Goal: Information Seeking & Learning: Learn about a topic

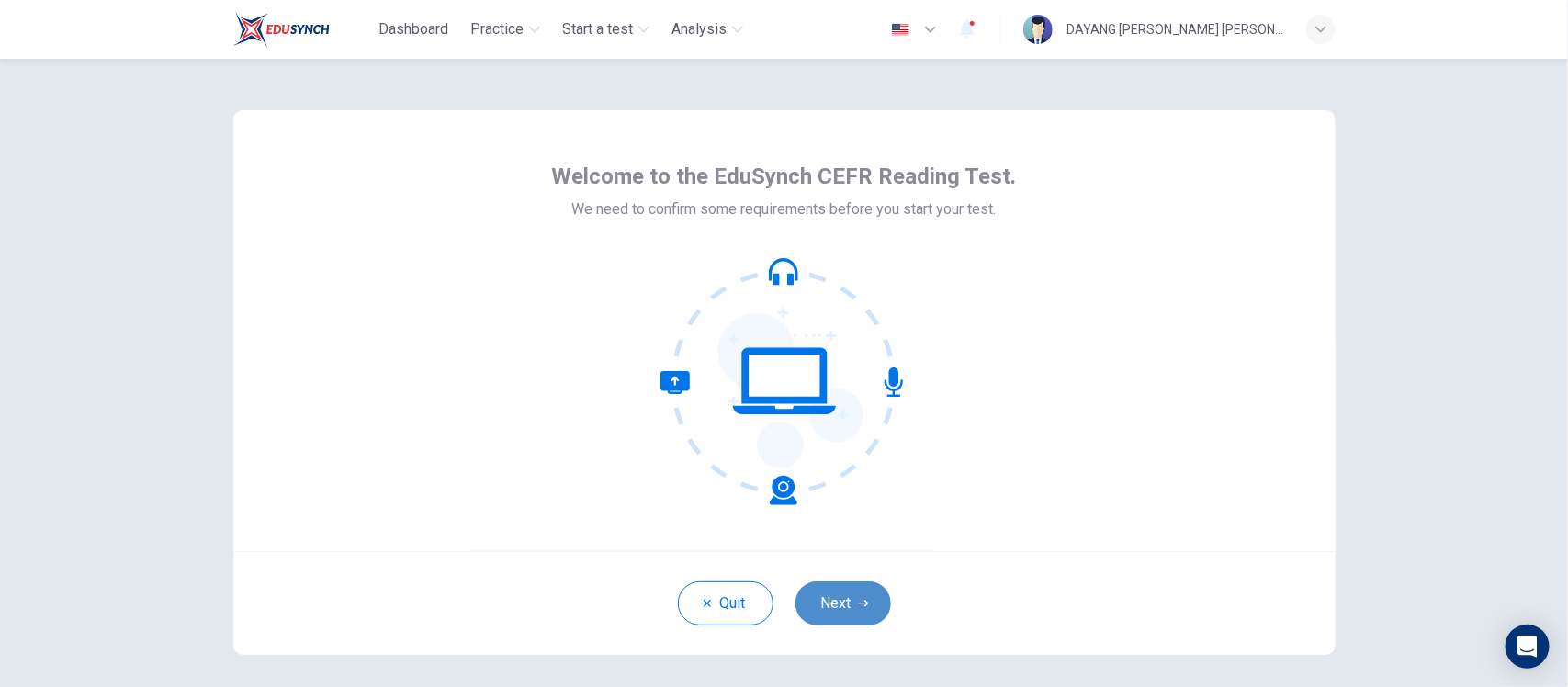
click at [811, 590] on button "Next" at bounding box center [842, 604] width 96 height 44
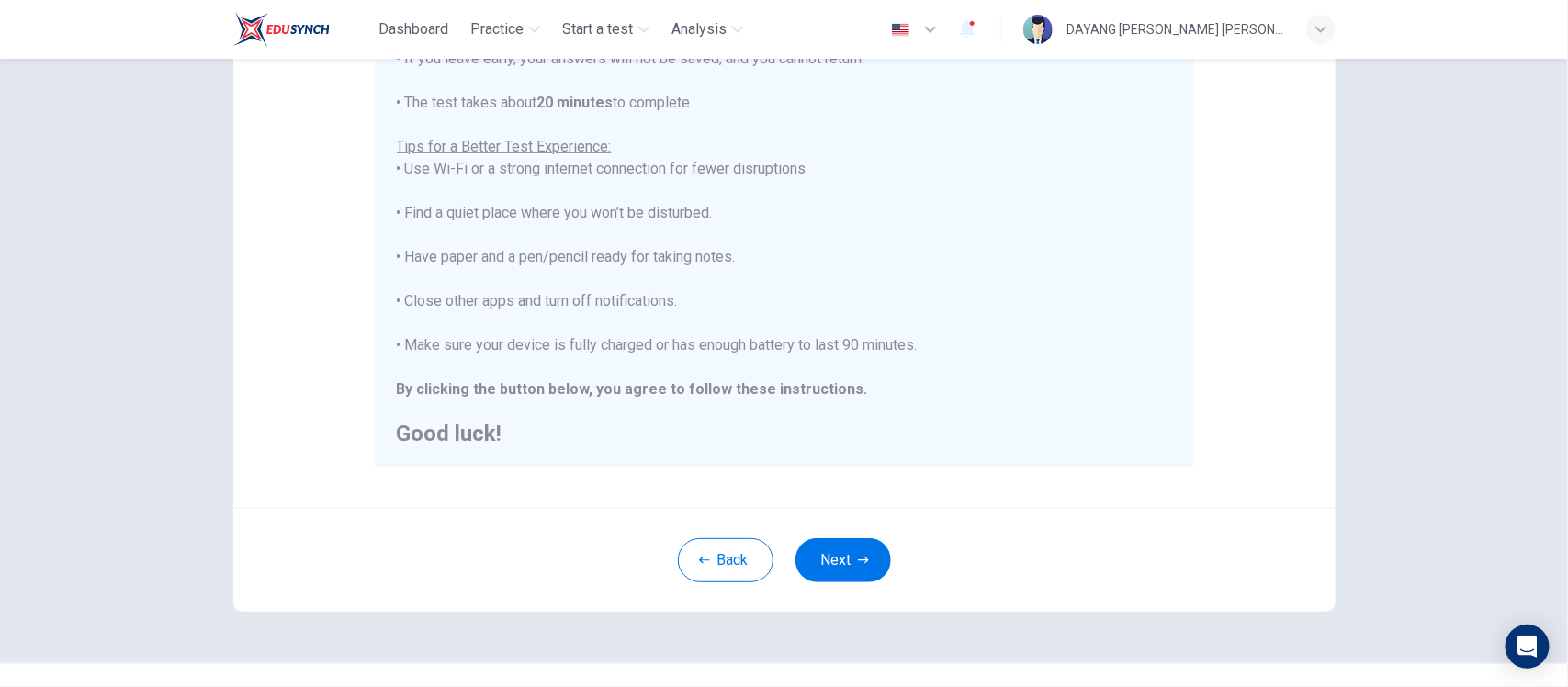
scroll to position [300, 0]
click at [824, 554] on button "Next" at bounding box center [842, 560] width 96 height 44
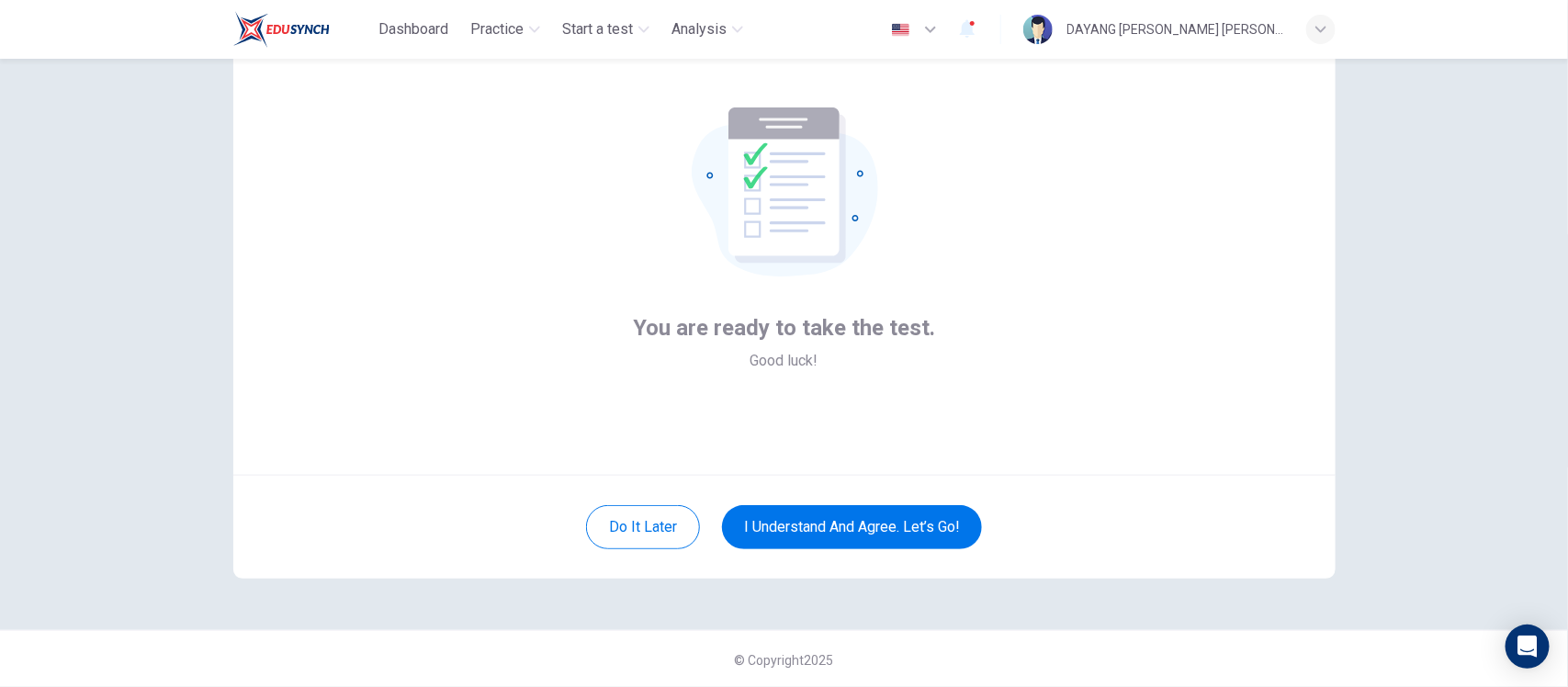
scroll to position [0, 0]
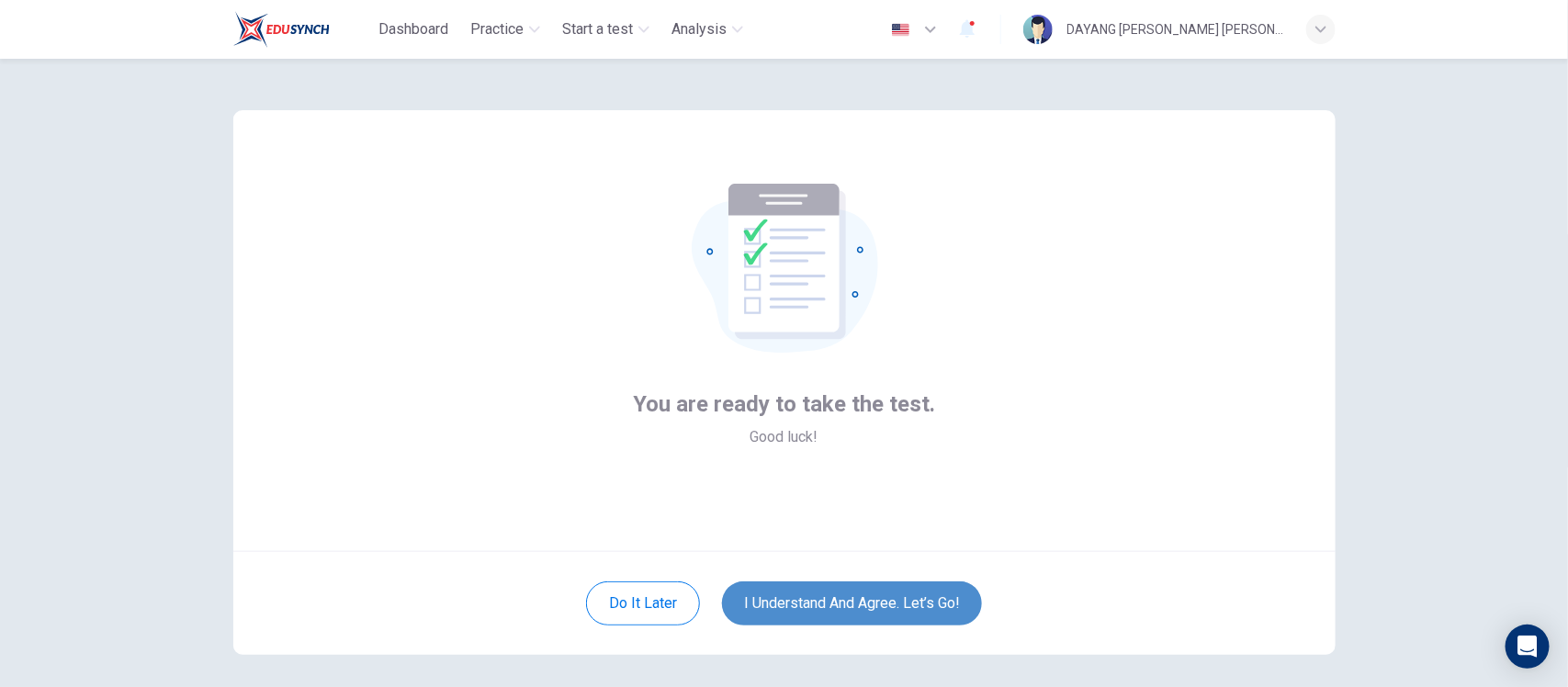
click at [879, 590] on button "I understand and agree. Let’s go!" at bounding box center [851, 604] width 260 height 44
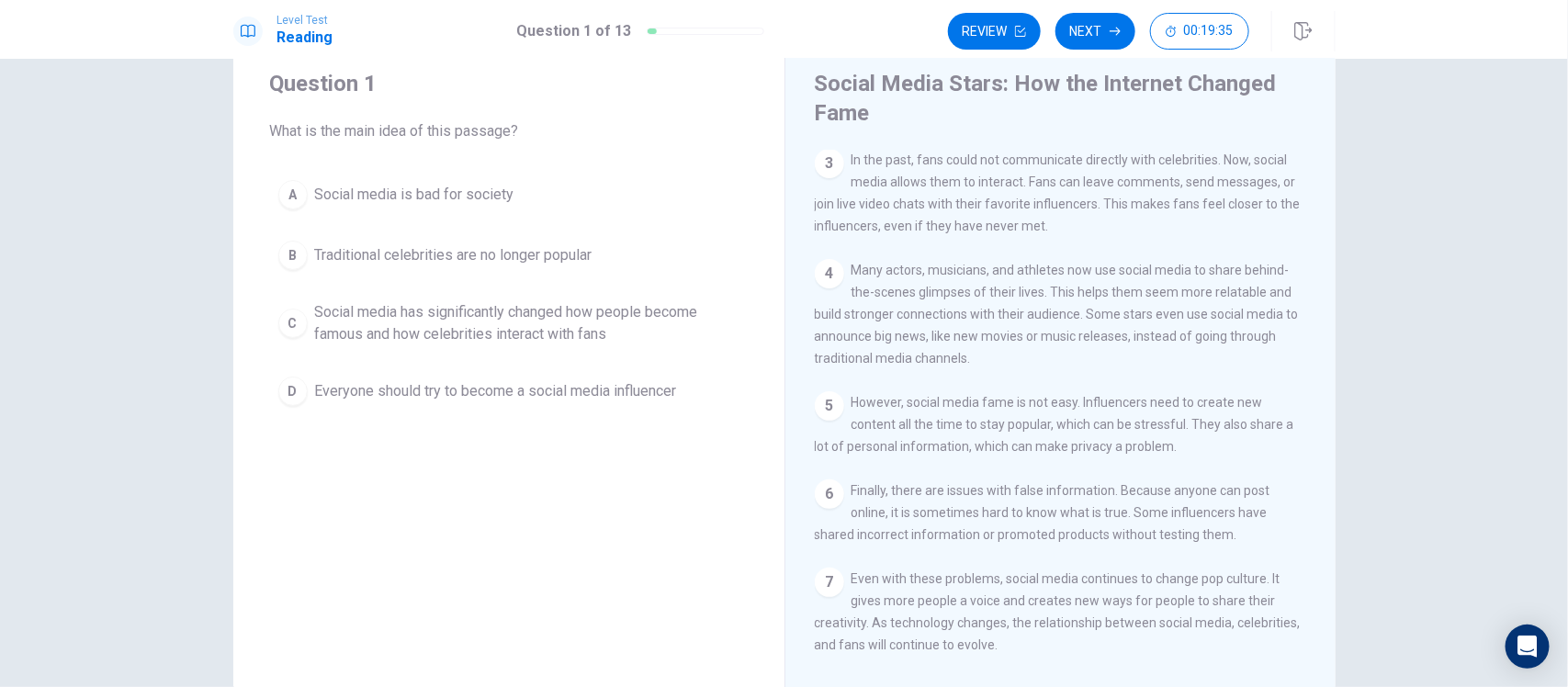
scroll to position [266, 0]
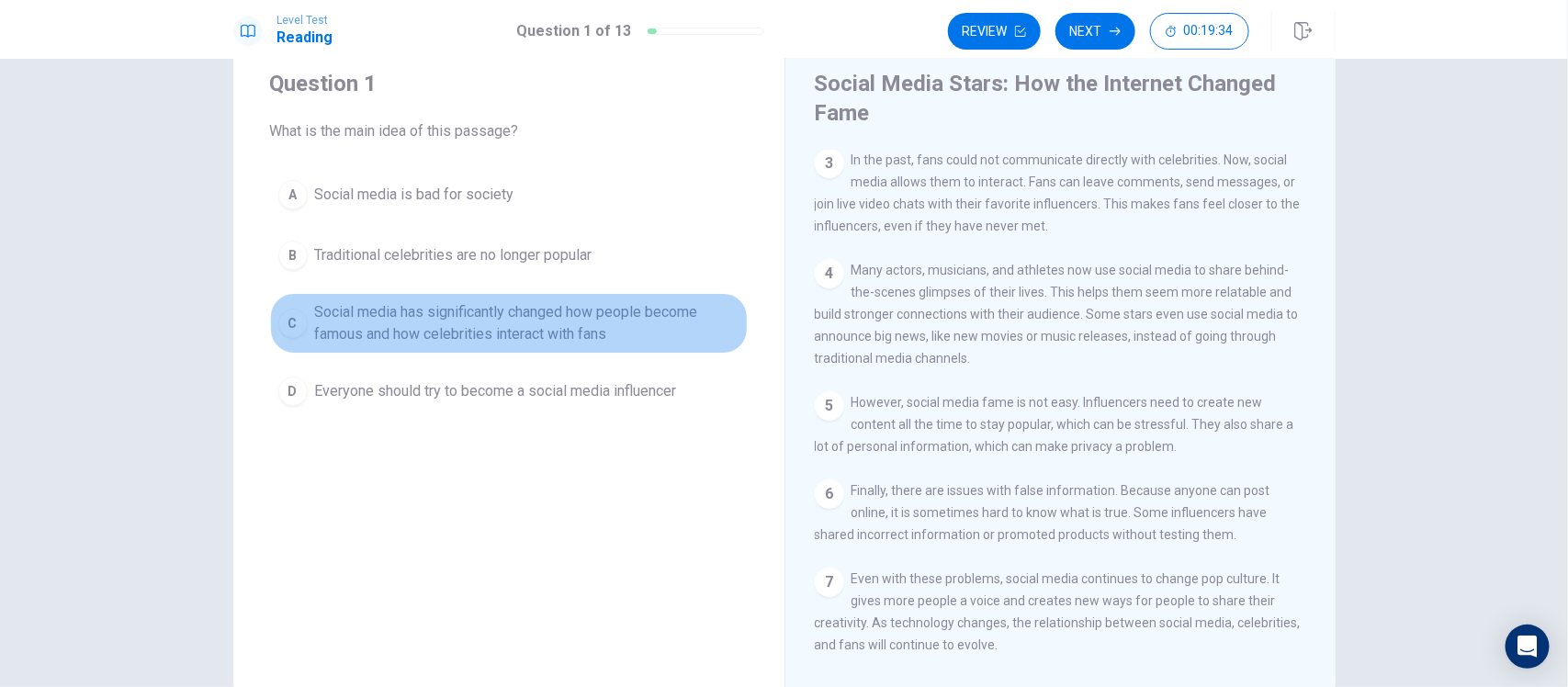
click at [589, 338] on span "Social media has significantly changed how people become famous and how celebri…" at bounding box center [528, 323] width 425 height 44
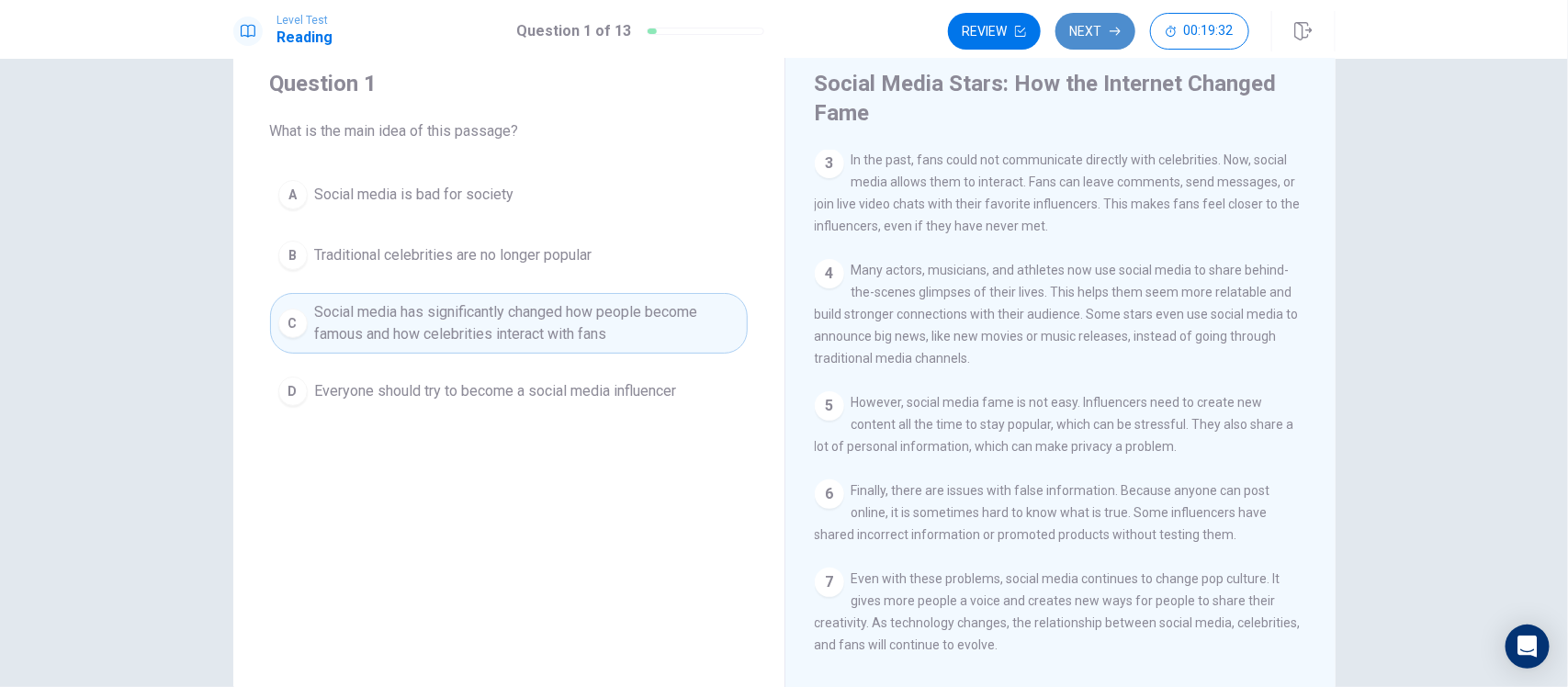
click at [1110, 28] on icon "button" at bounding box center [1114, 31] width 11 height 11
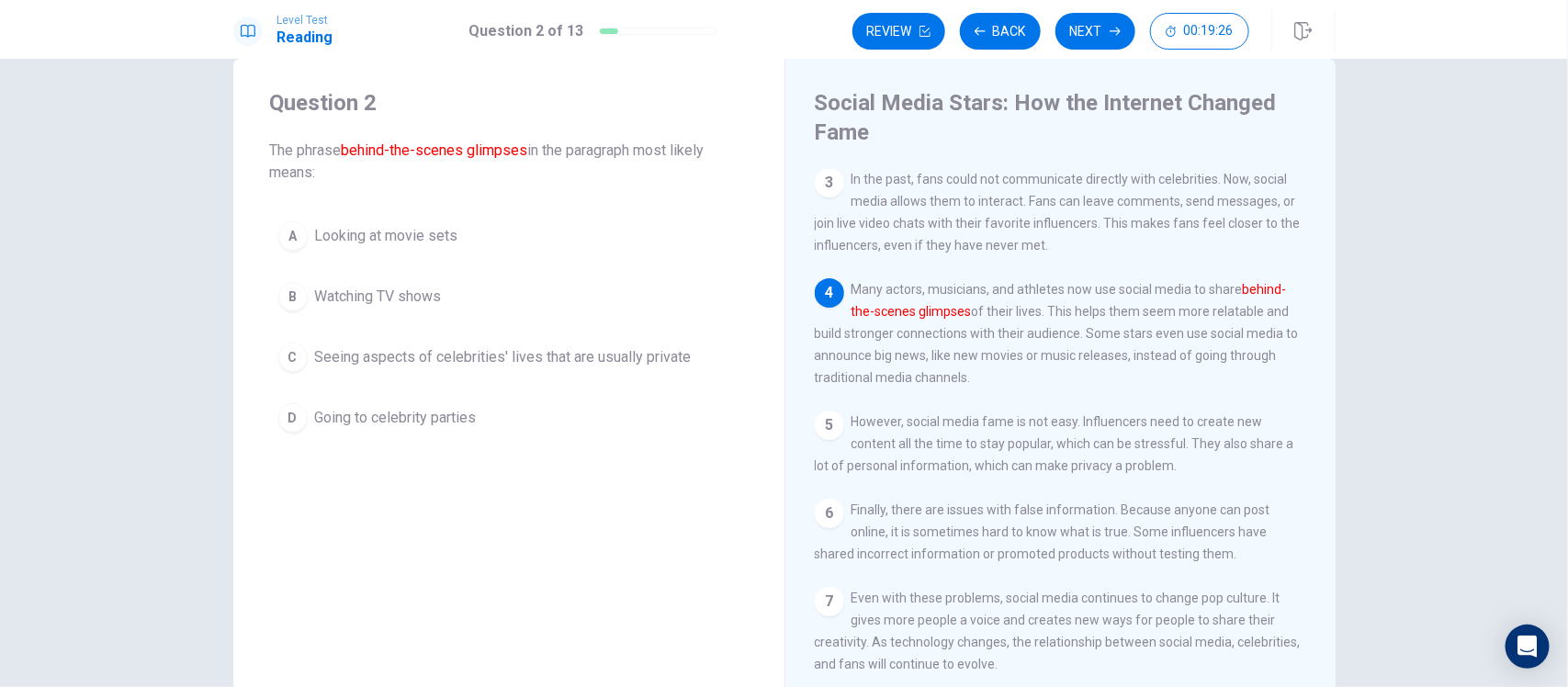
scroll to position [38, 0]
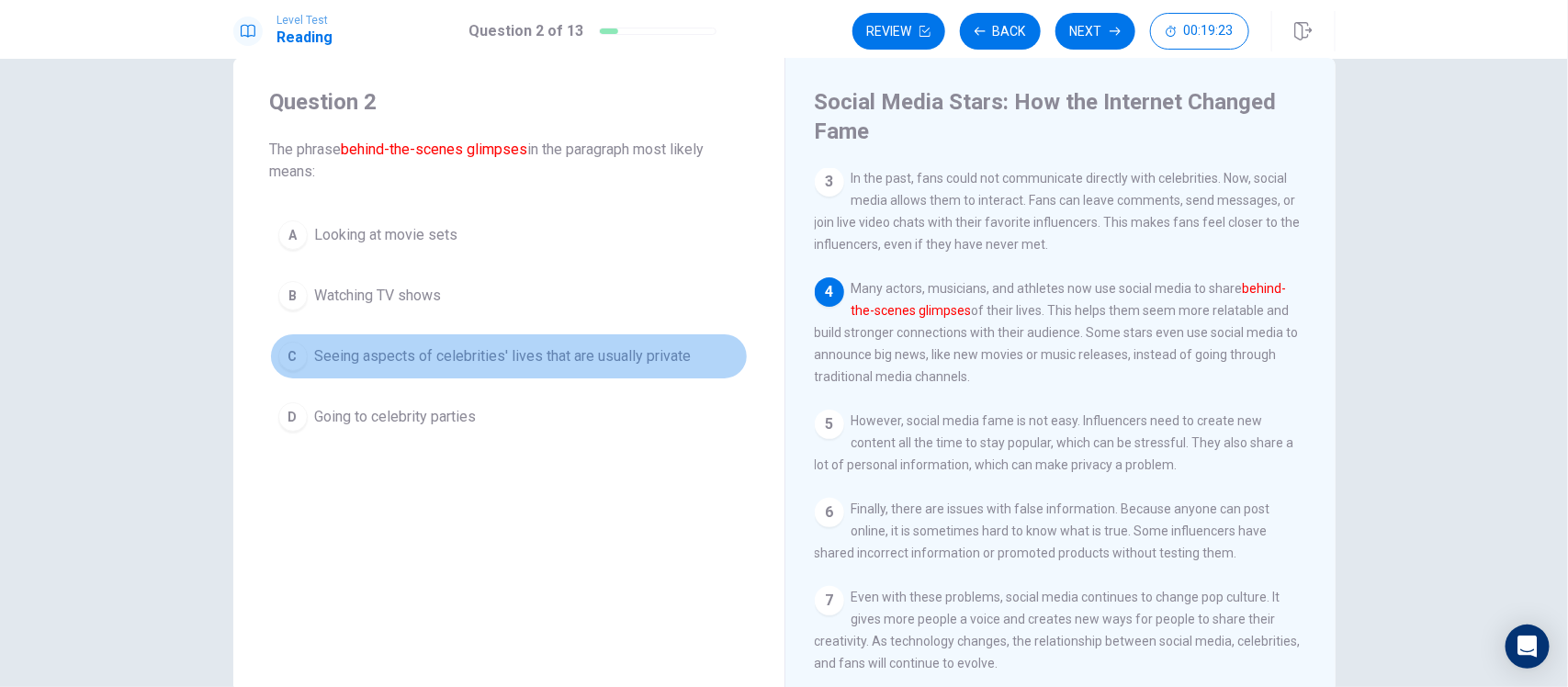
click at [383, 366] on span "Seeing aspects of celebrities' lives that are usually private" at bounding box center [504, 356] width 376 height 22
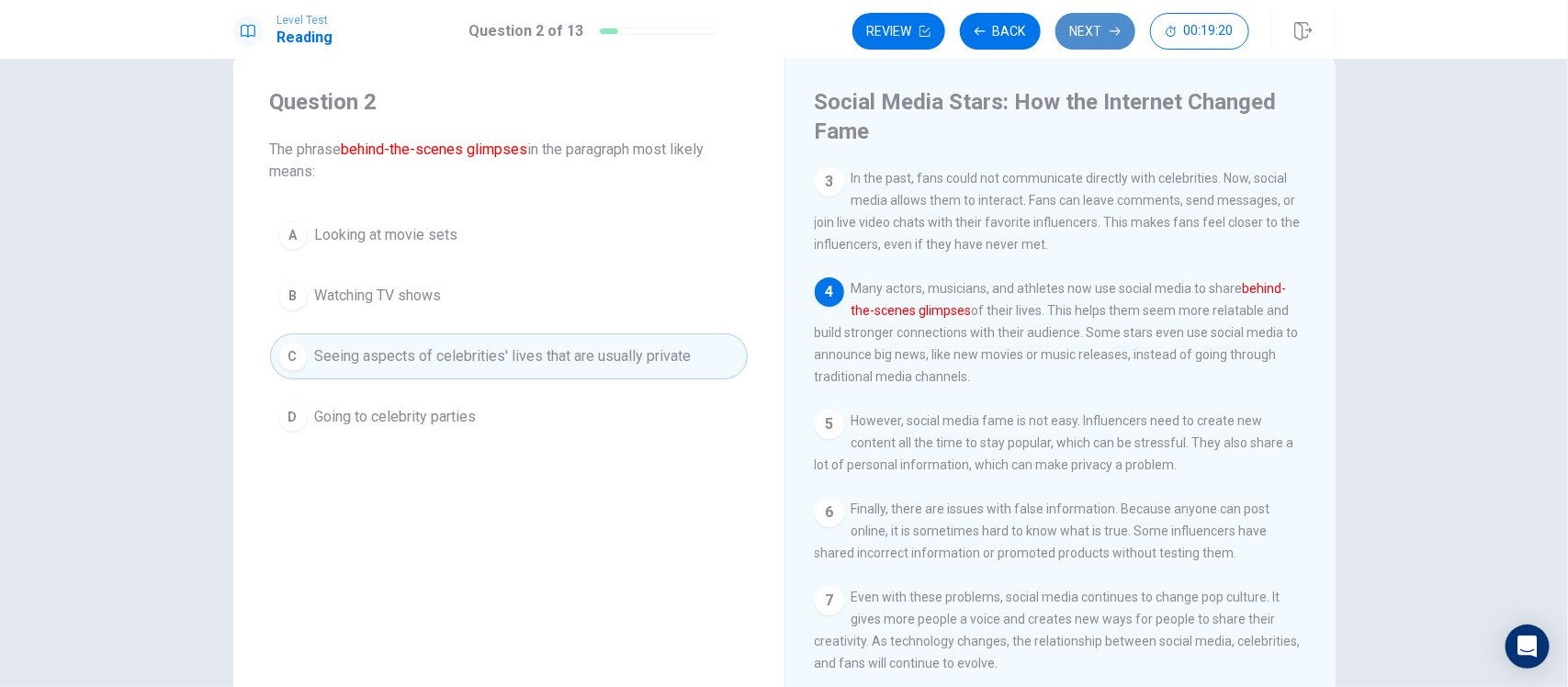
click at [1082, 33] on button "Next" at bounding box center [1095, 31] width 80 height 37
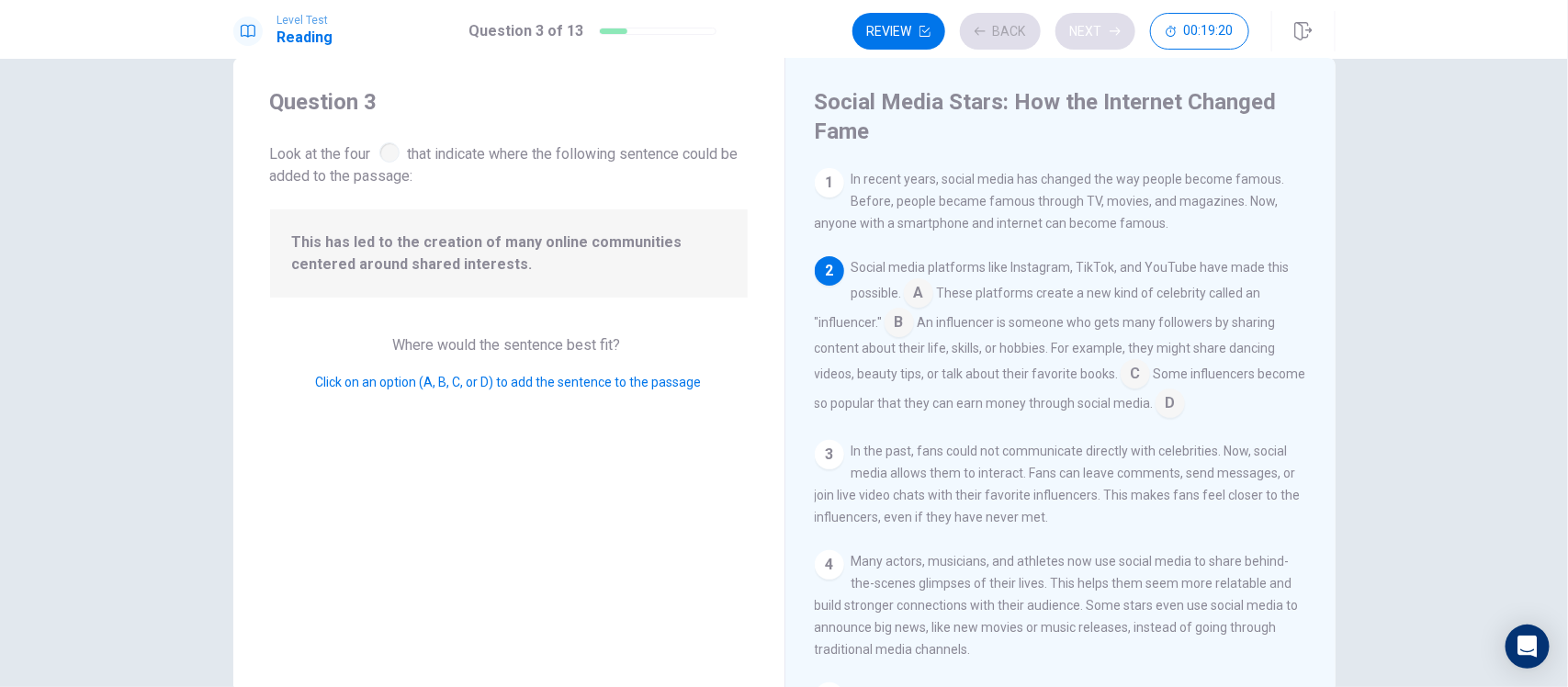
scroll to position [92, 0]
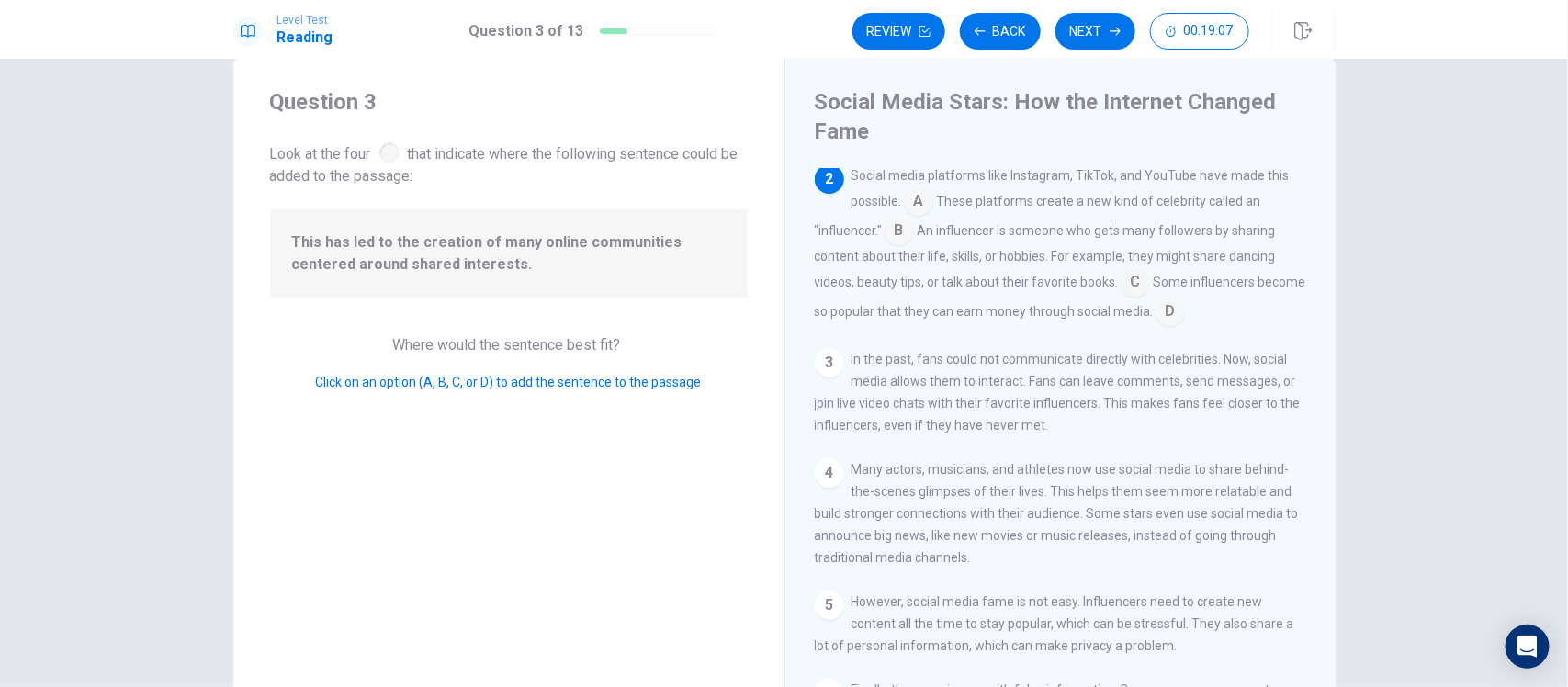
click at [897, 234] on input at bounding box center [899, 233] width 29 height 29
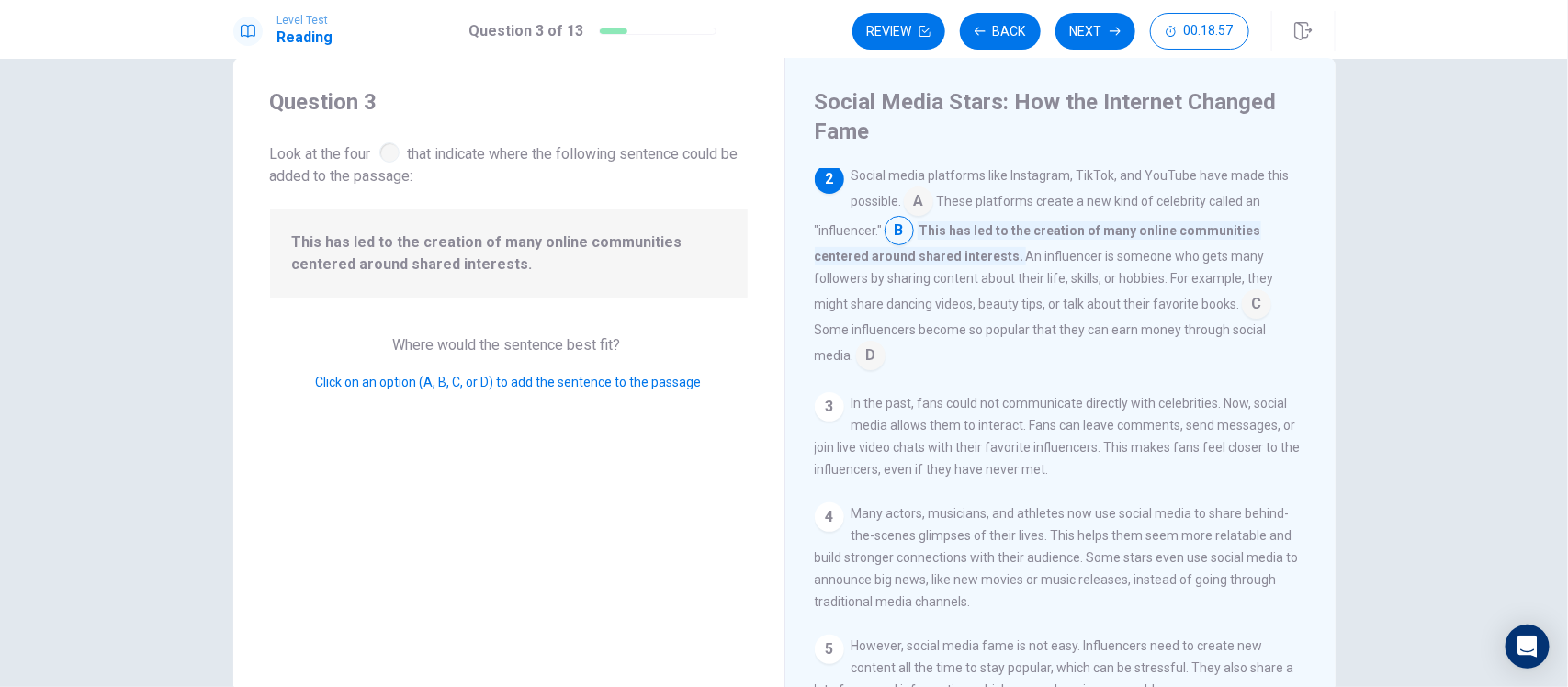
click at [1242, 296] on input at bounding box center [1256, 306] width 29 height 29
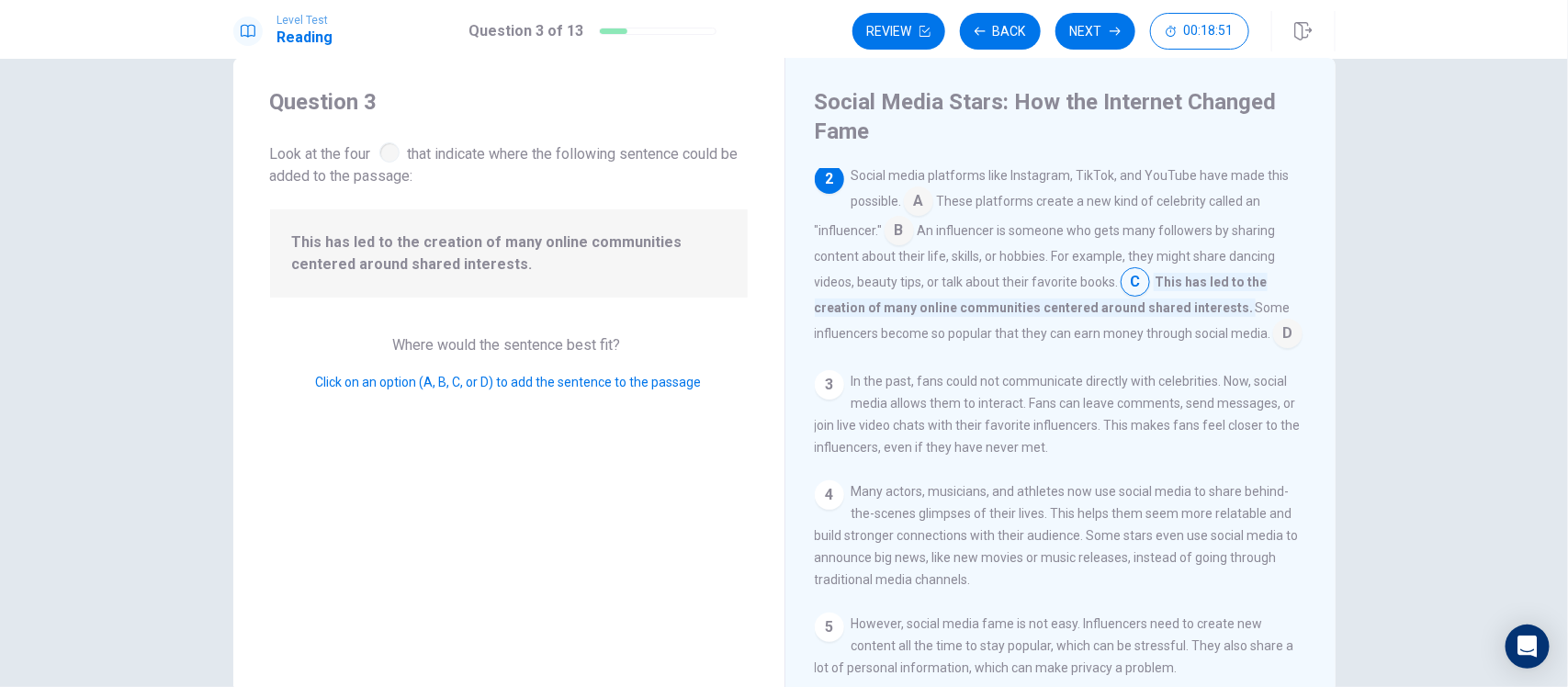
click at [896, 227] on input at bounding box center [899, 233] width 29 height 29
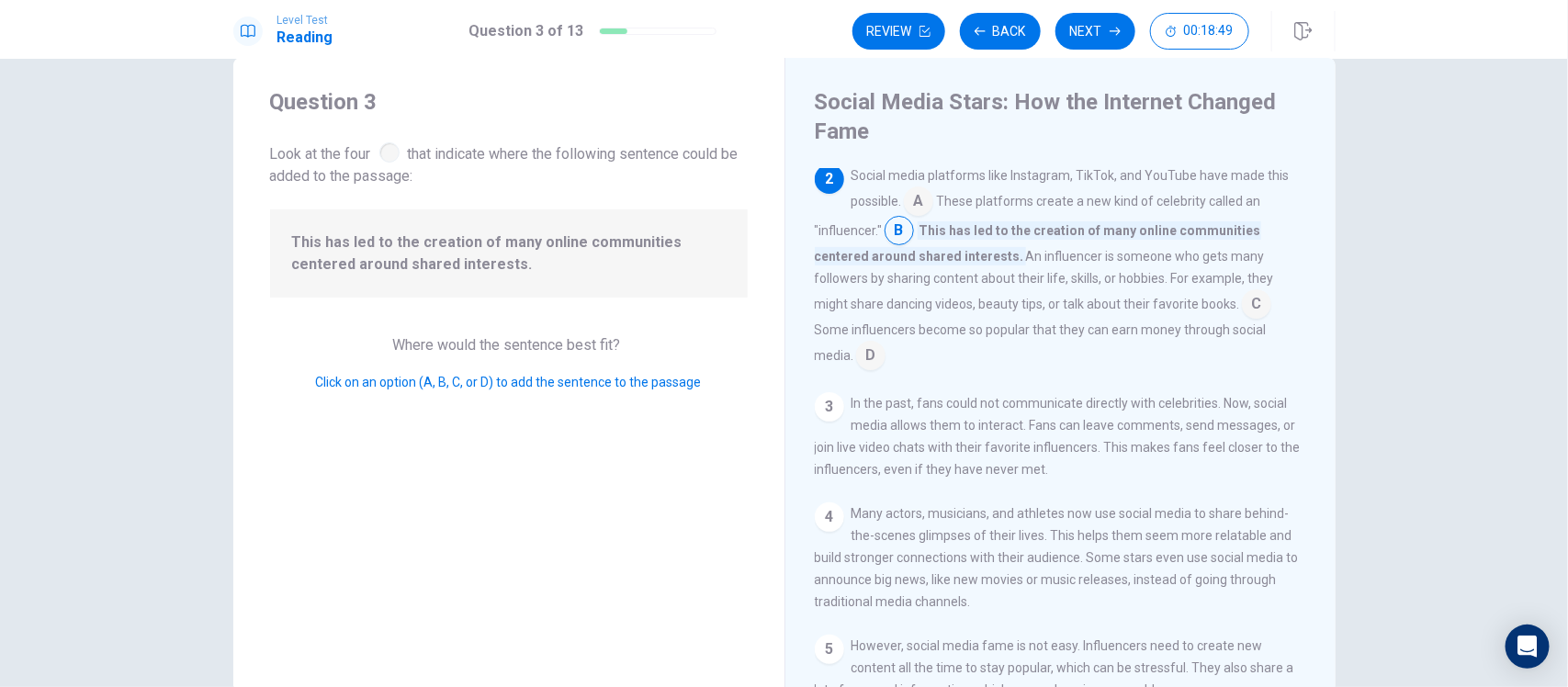
click at [917, 202] on input at bounding box center [919, 203] width 29 height 29
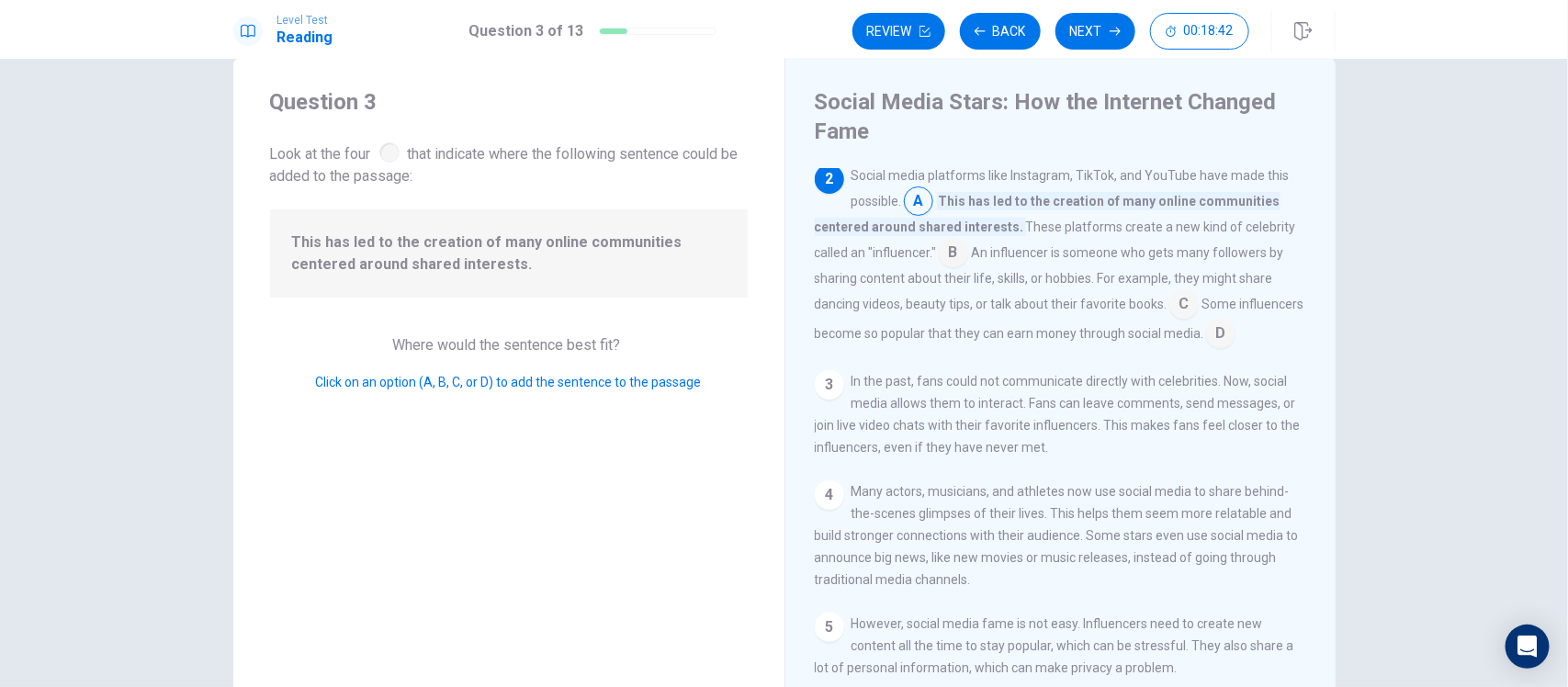
click at [915, 214] on input at bounding box center [919, 203] width 29 height 29
click at [952, 254] on input at bounding box center [953, 254] width 29 height 29
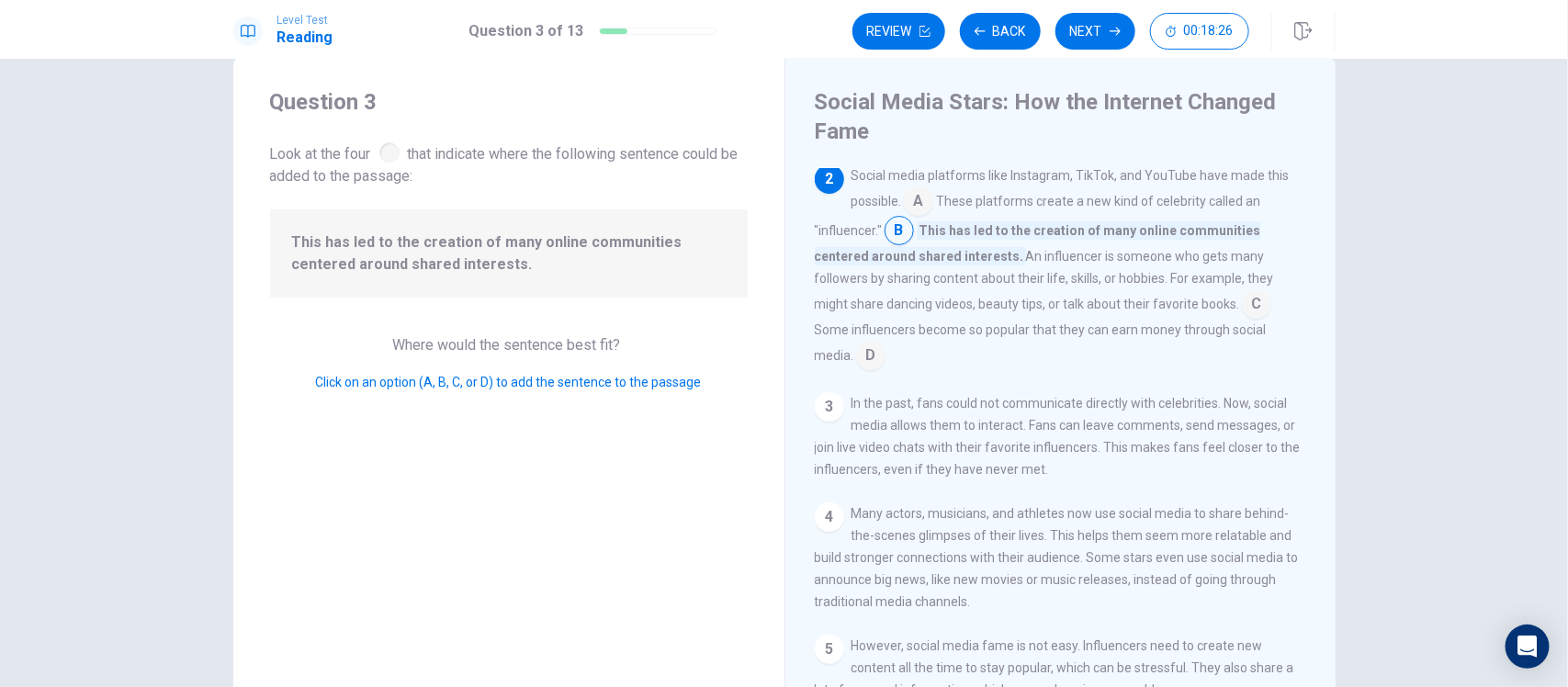
click at [919, 216] on input at bounding box center [919, 203] width 29 height 29
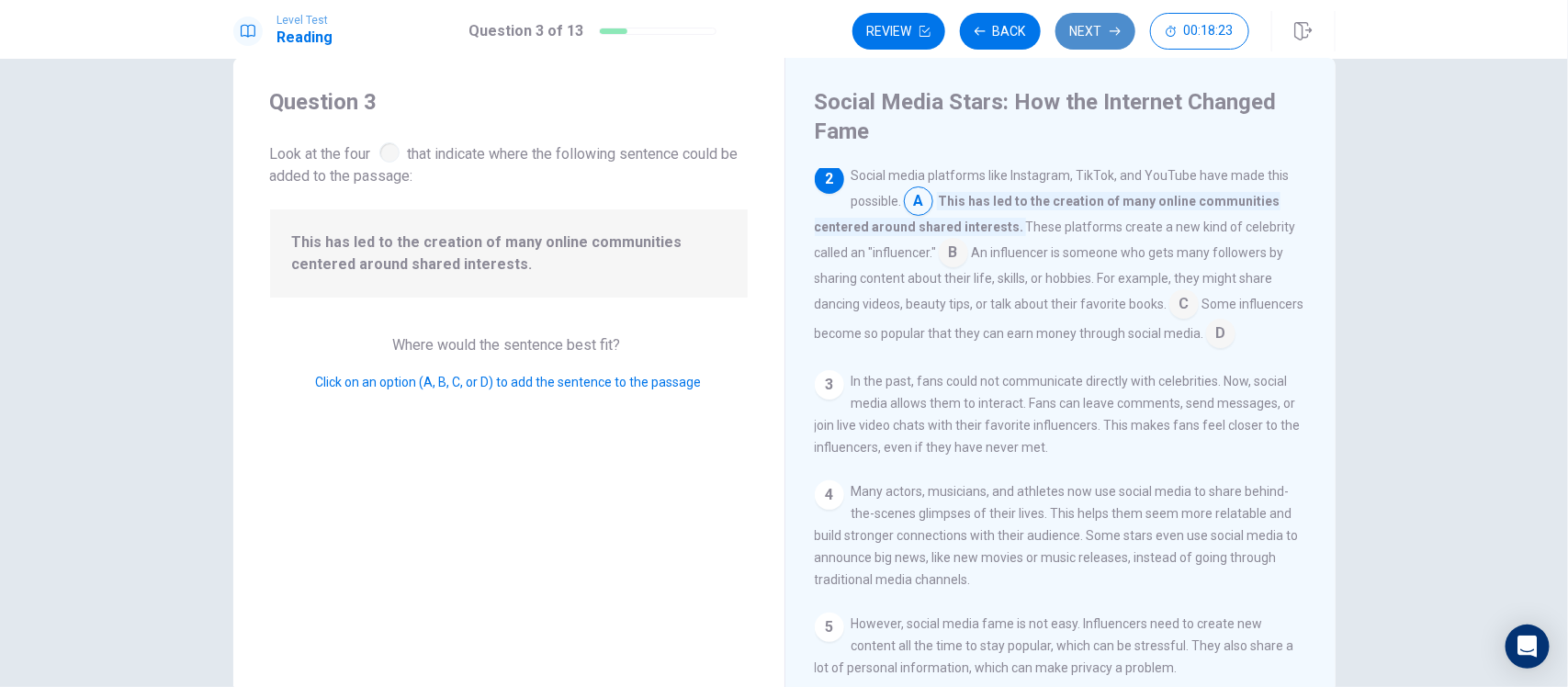
click at [1102, 42] on button "Next" at bounding box center [1095, 31] width 80 height 37
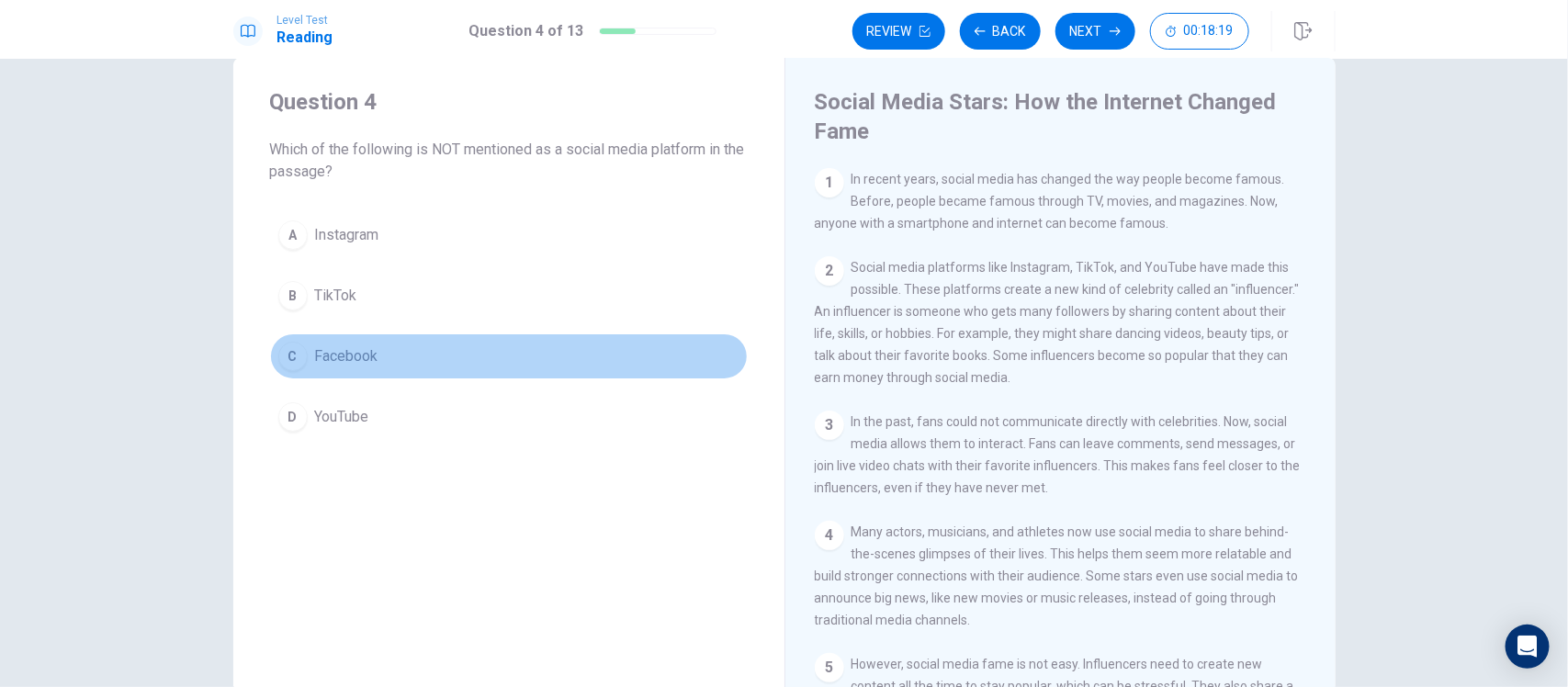
click at [336, 343] on button "C Facebook" at bounding box center [509, 357] width 478 height 46
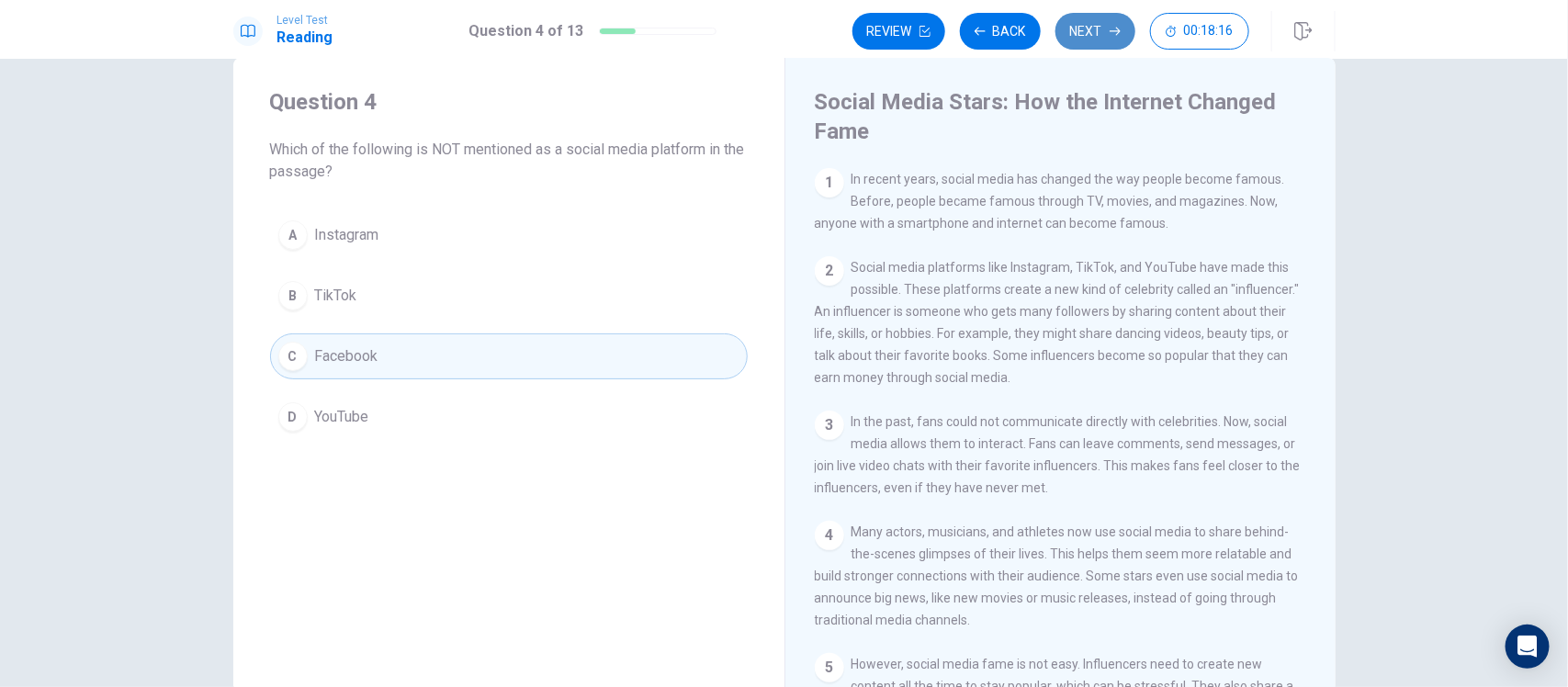
click at [1090, 35] on button "Next" at bounding box center [1095, 31] width 80 height 37
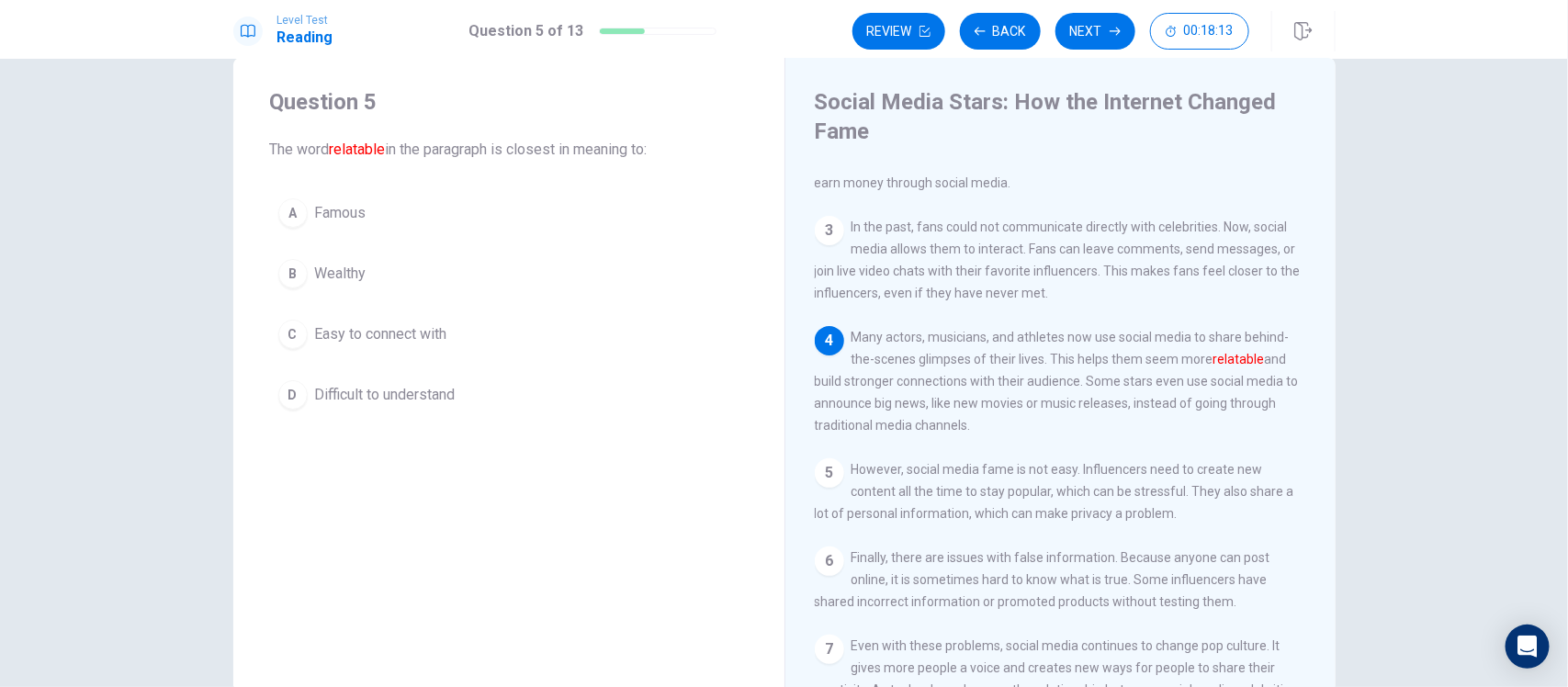
scroll to position [200, 0]
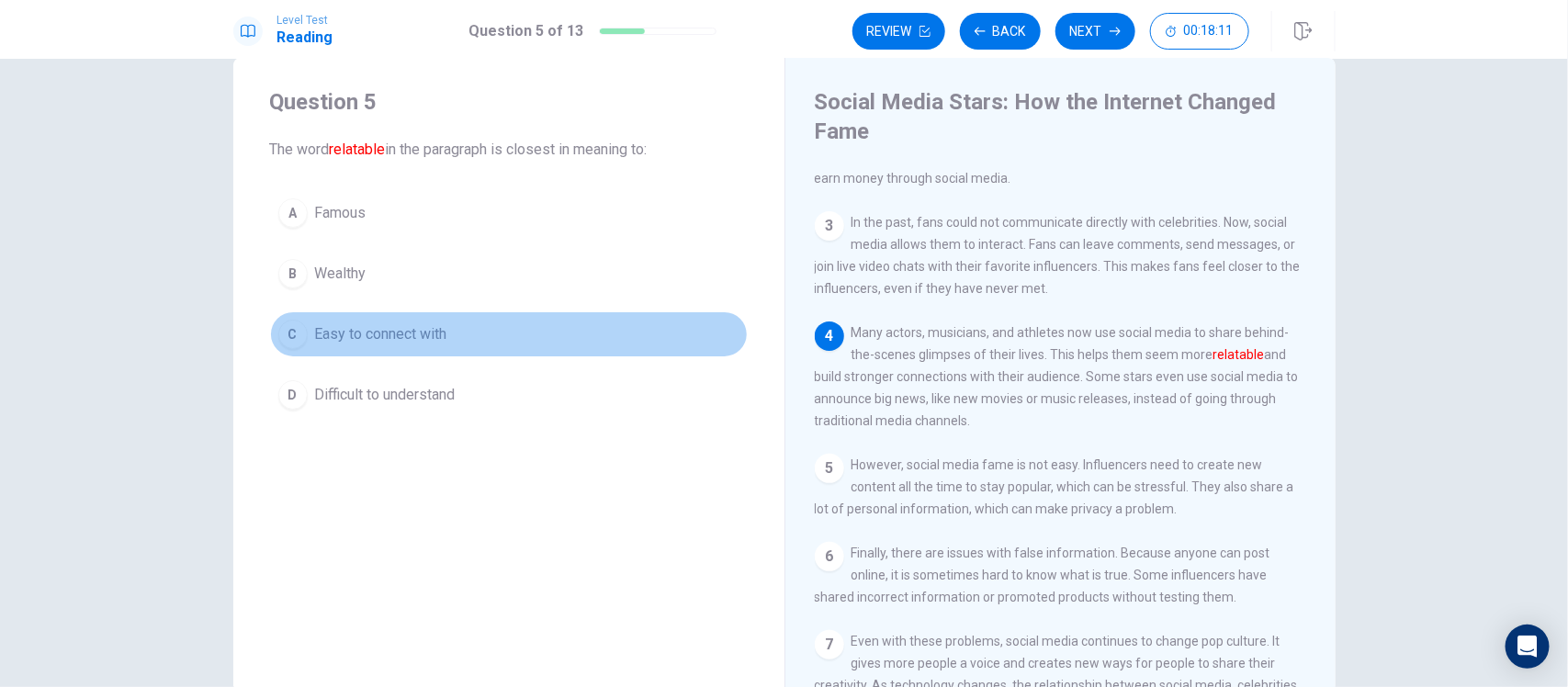
click at [457, 341] on button "C Easy to connect with" at bounding box center [509, 335] width 478 height 46
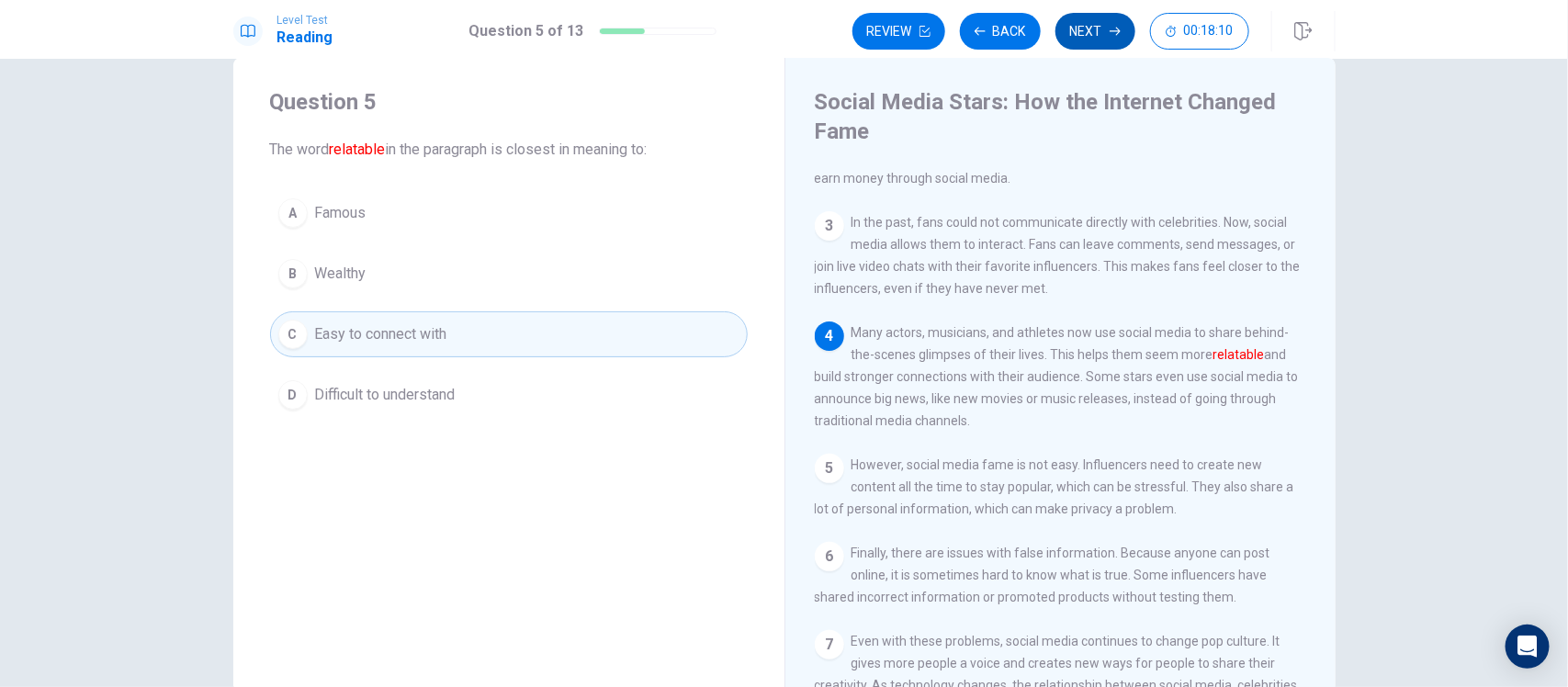
click at [1096, 40] on button "Next" at bounding box center [1095, 31] width 80 height 37
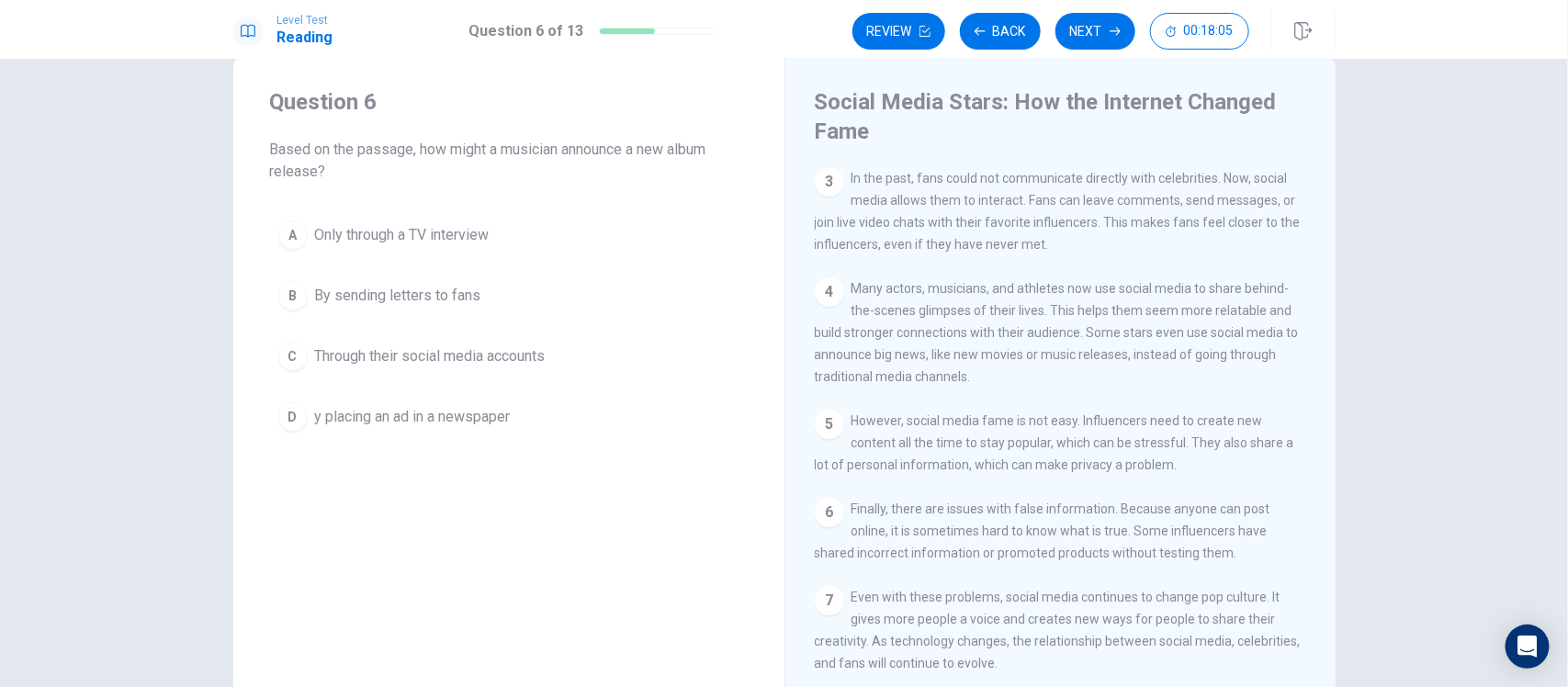
scroll to position [276, 0]
click at [497, 368] on span "Through their social media accounts" at bounding box center [430, 356] width 231 height 22
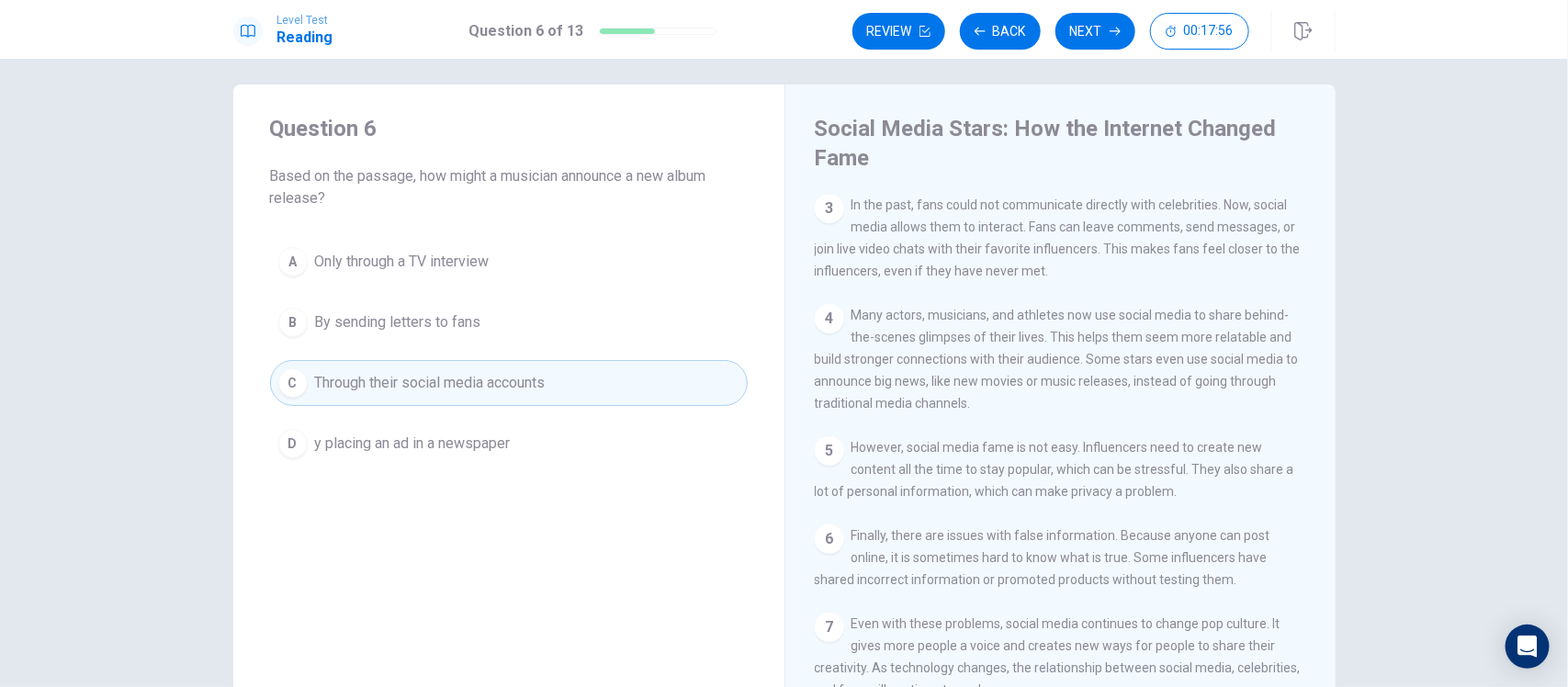
scroll to position [8, 0]
click at [1084, 29] on button "Next" at bounding box center [1095, 31] width 80 height 37
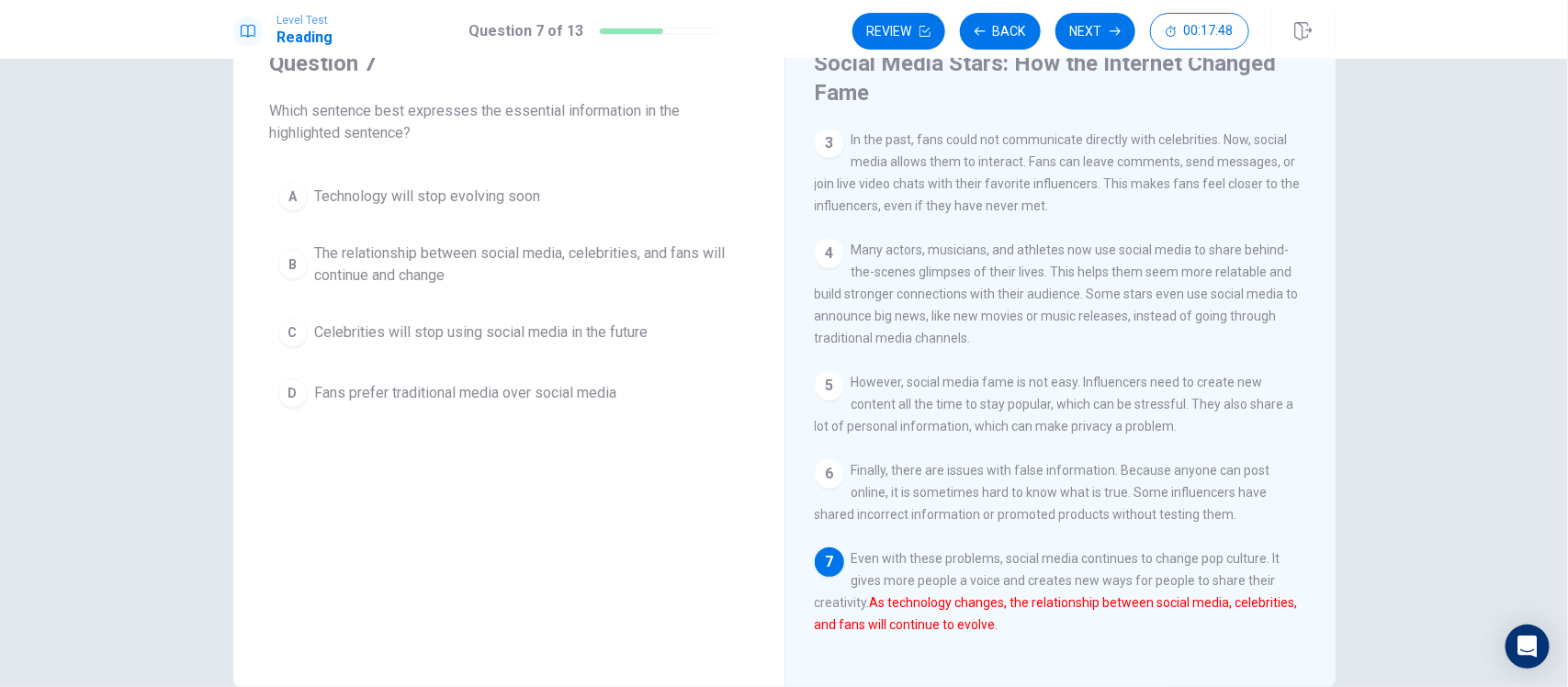
scroll to position [75, 0]
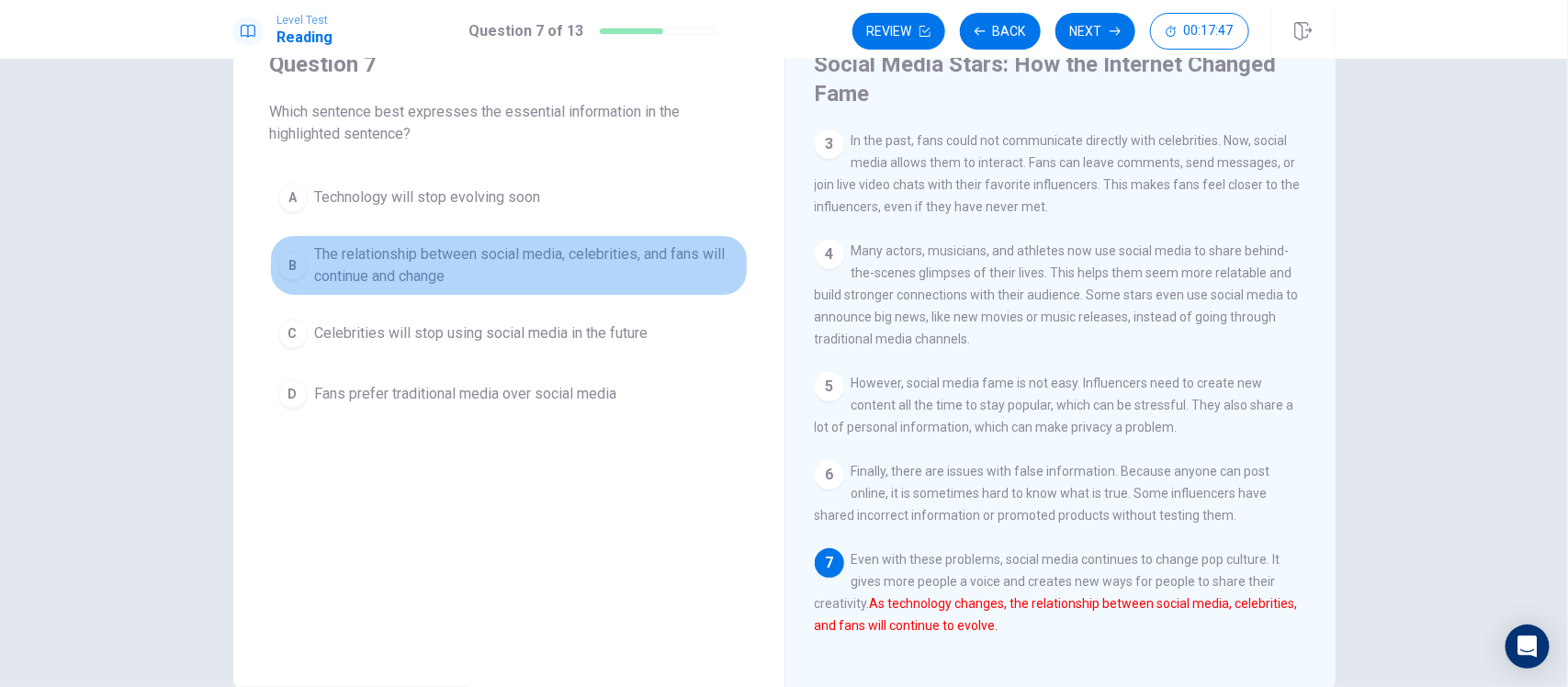
click at [497, 280] on span "The relationship between social media, celebrities, and fans will continue and …" at bounding box center [528, 265] width 425 height 44
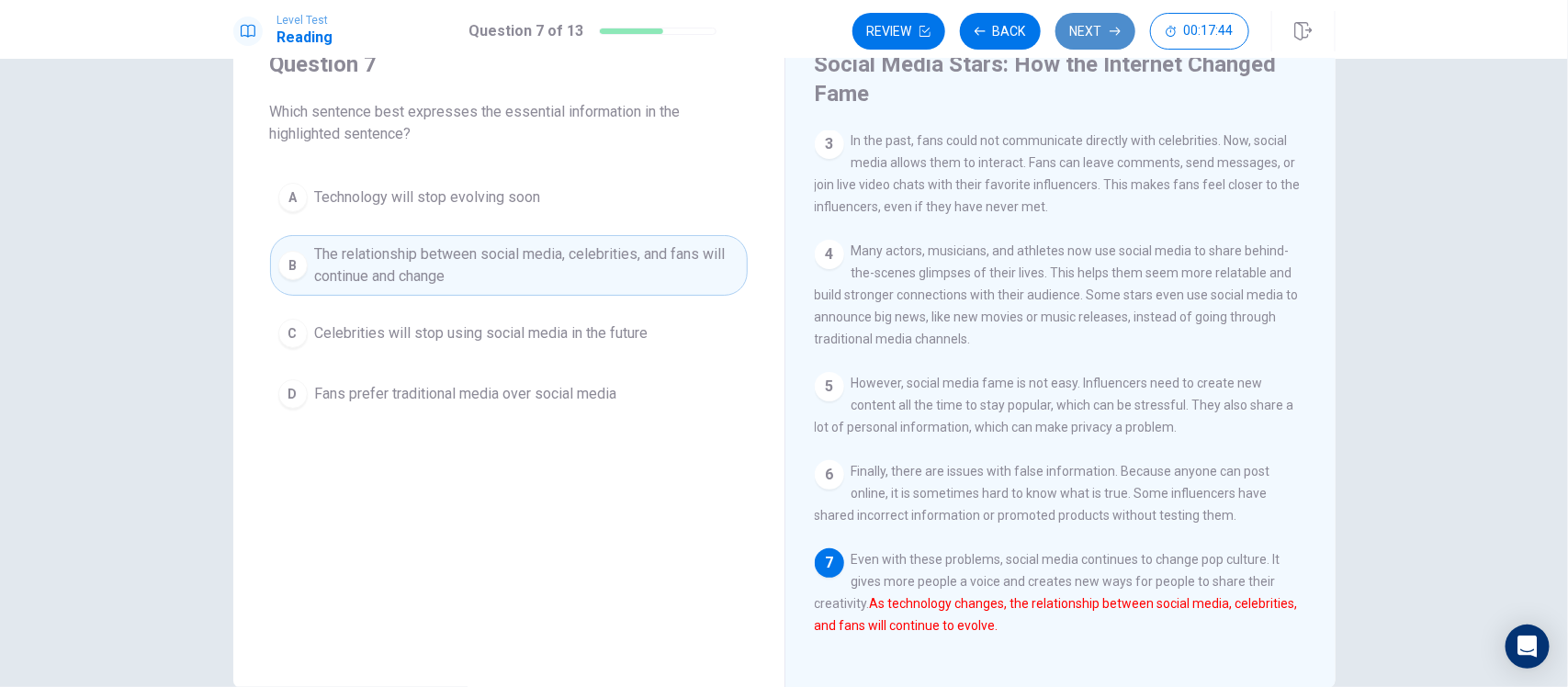
click at [1073, 39] on button "Next" at bounding box center [1095, 31] width 80 height 37
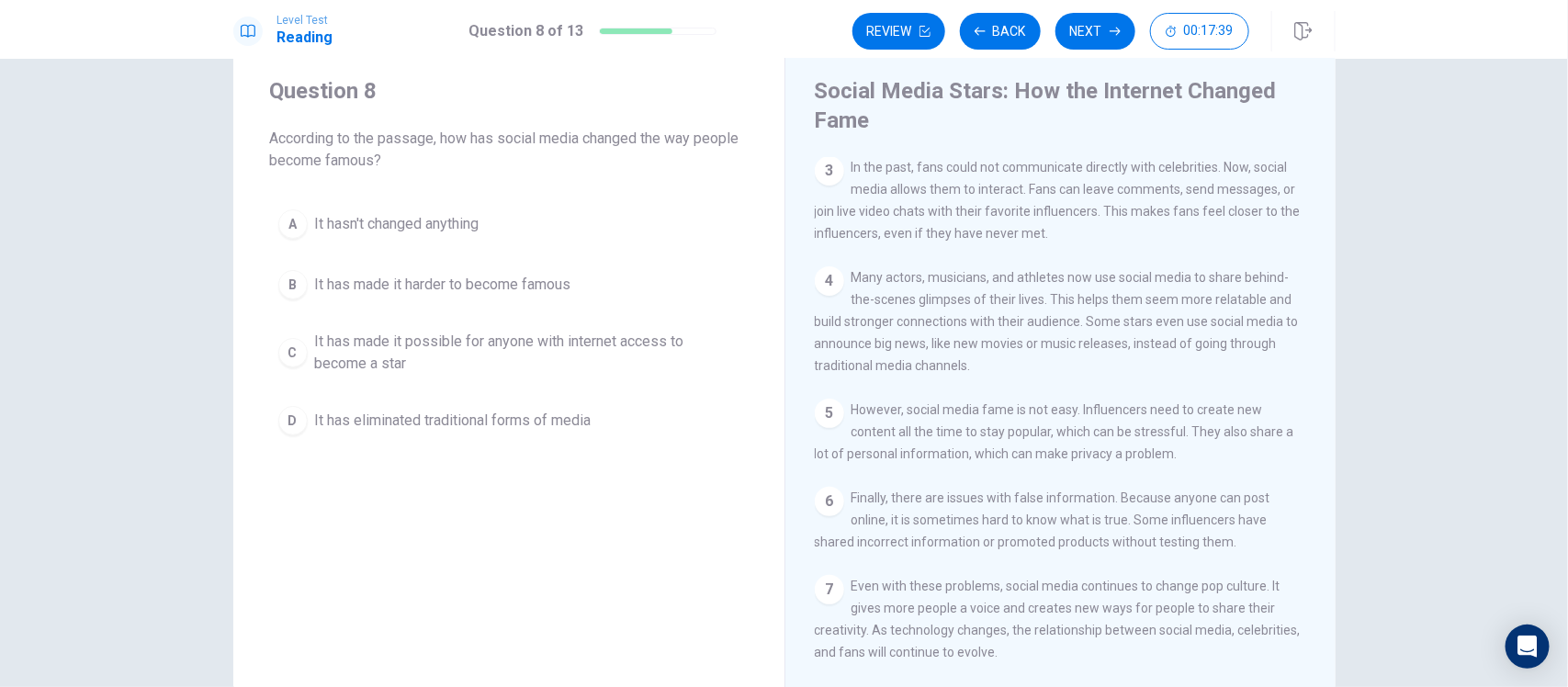
scroll to position [48, 0]
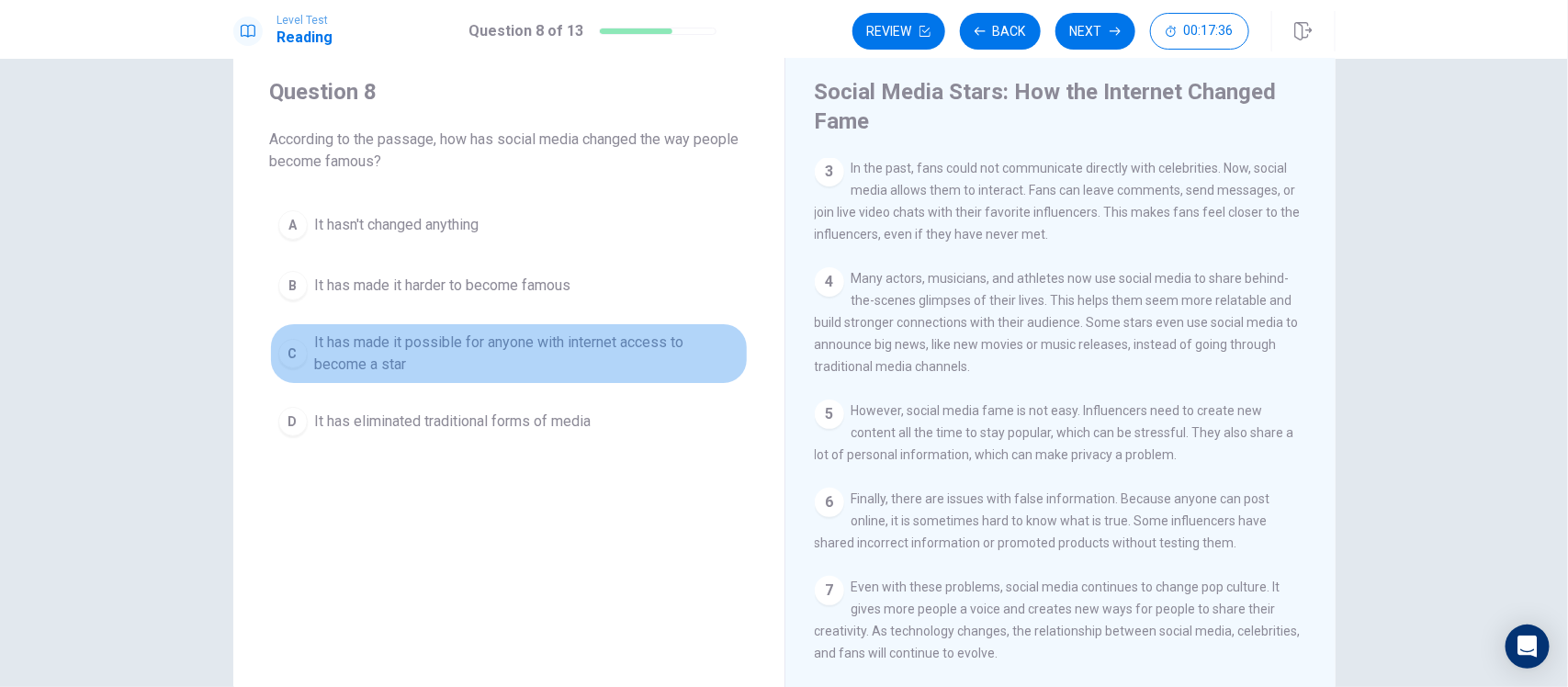
click at [507, 354] on span "It has made it possible for anyone with internet access to become a star" at bounding box center [528, 354] width 425 height 44
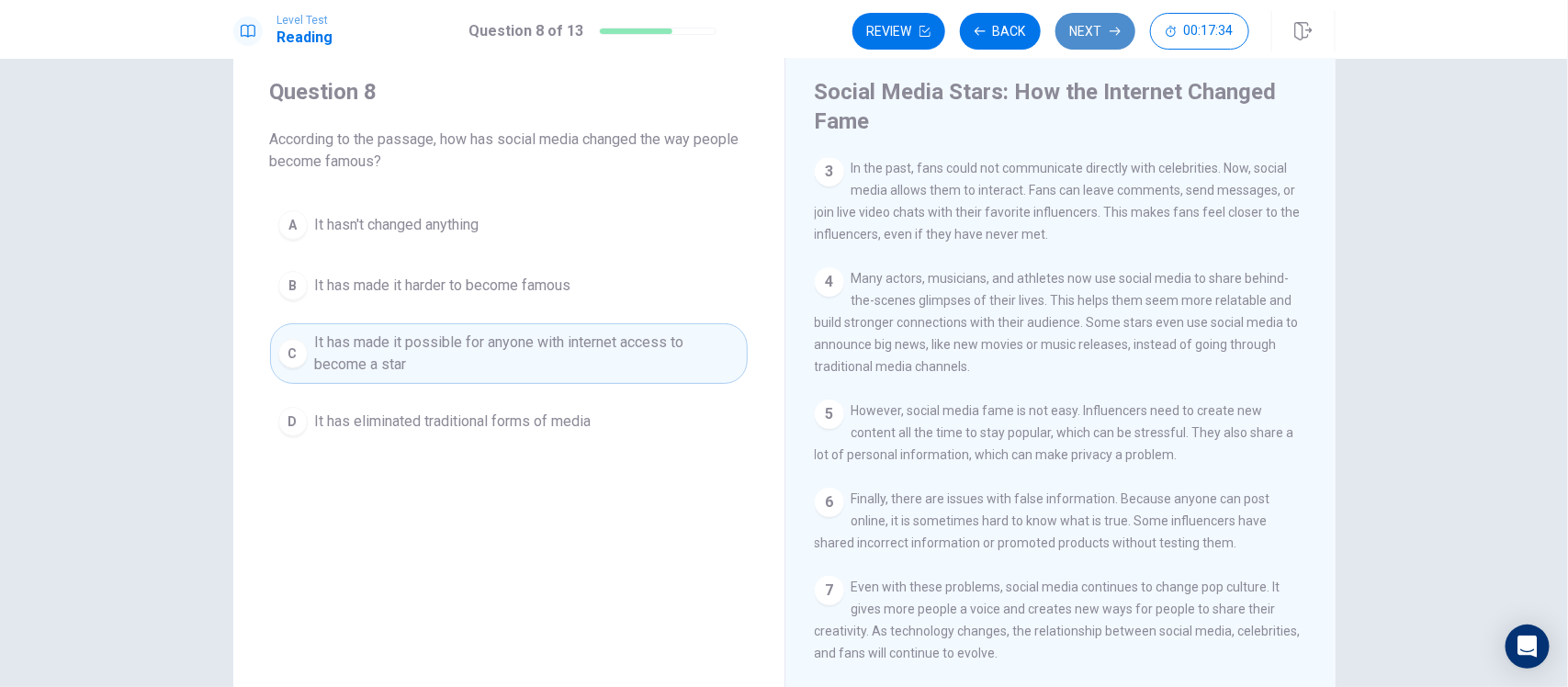
click at [1061, 39] on button "Next" at bounding box center [1095, 31] width 80 height 37
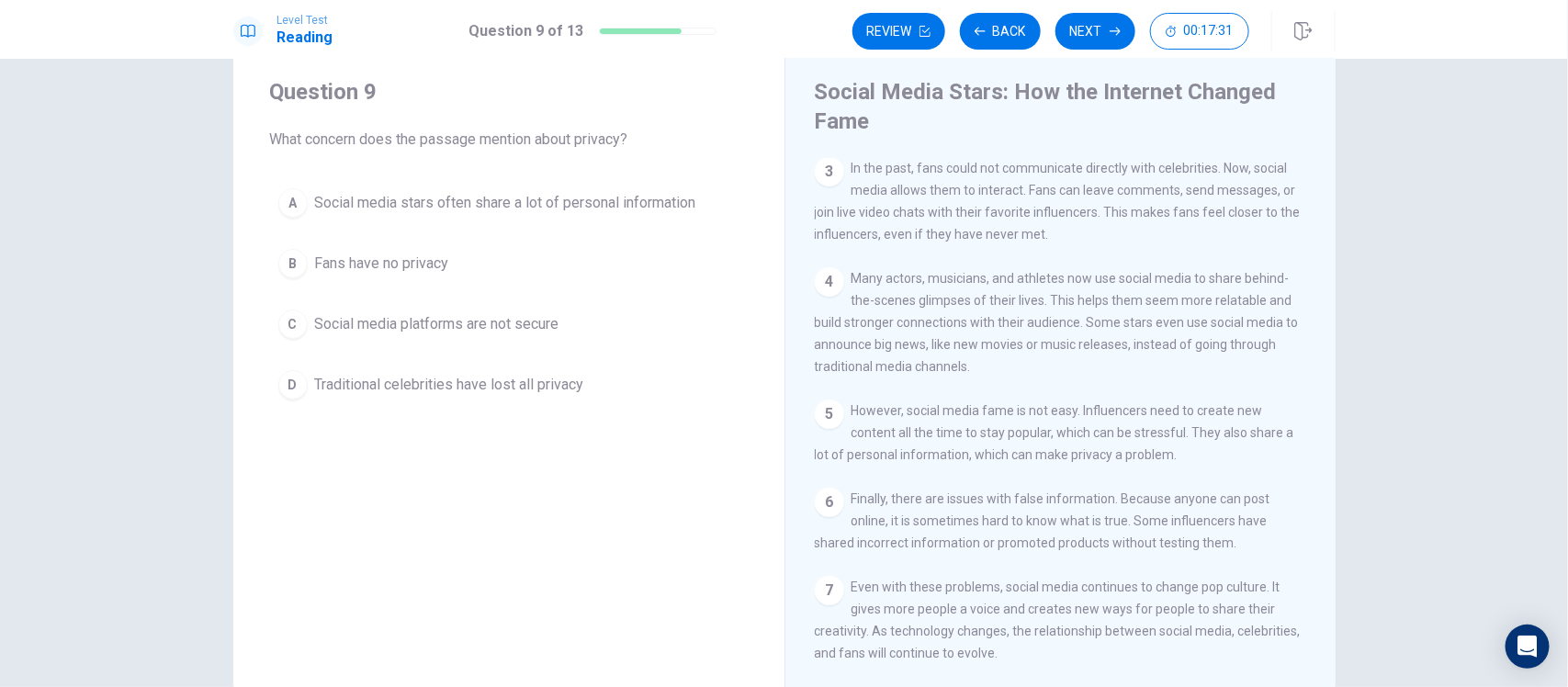
scroll to position [276, 0]
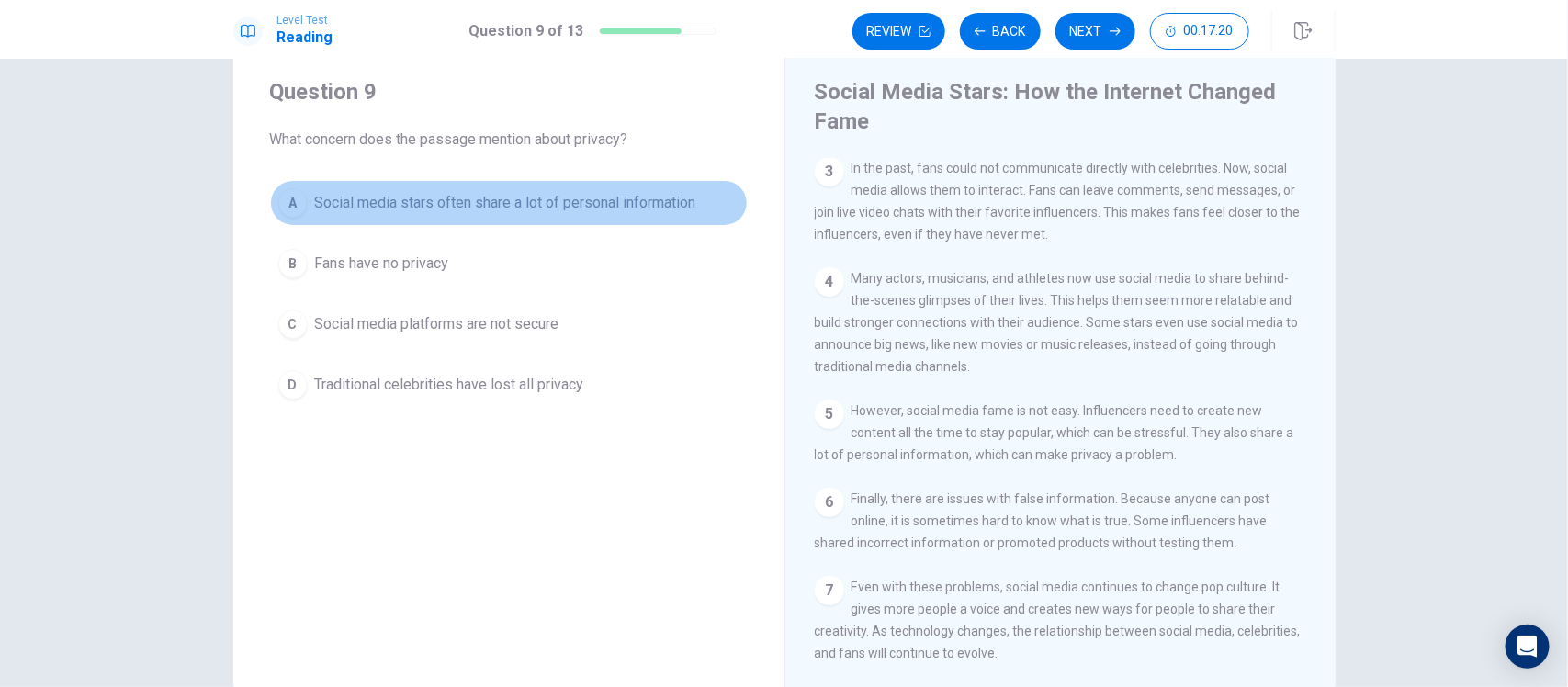
click at [604, 180] on button "A Social media stars often share a lot of personal information" at bounding box center [509, 204] width 478 height 46
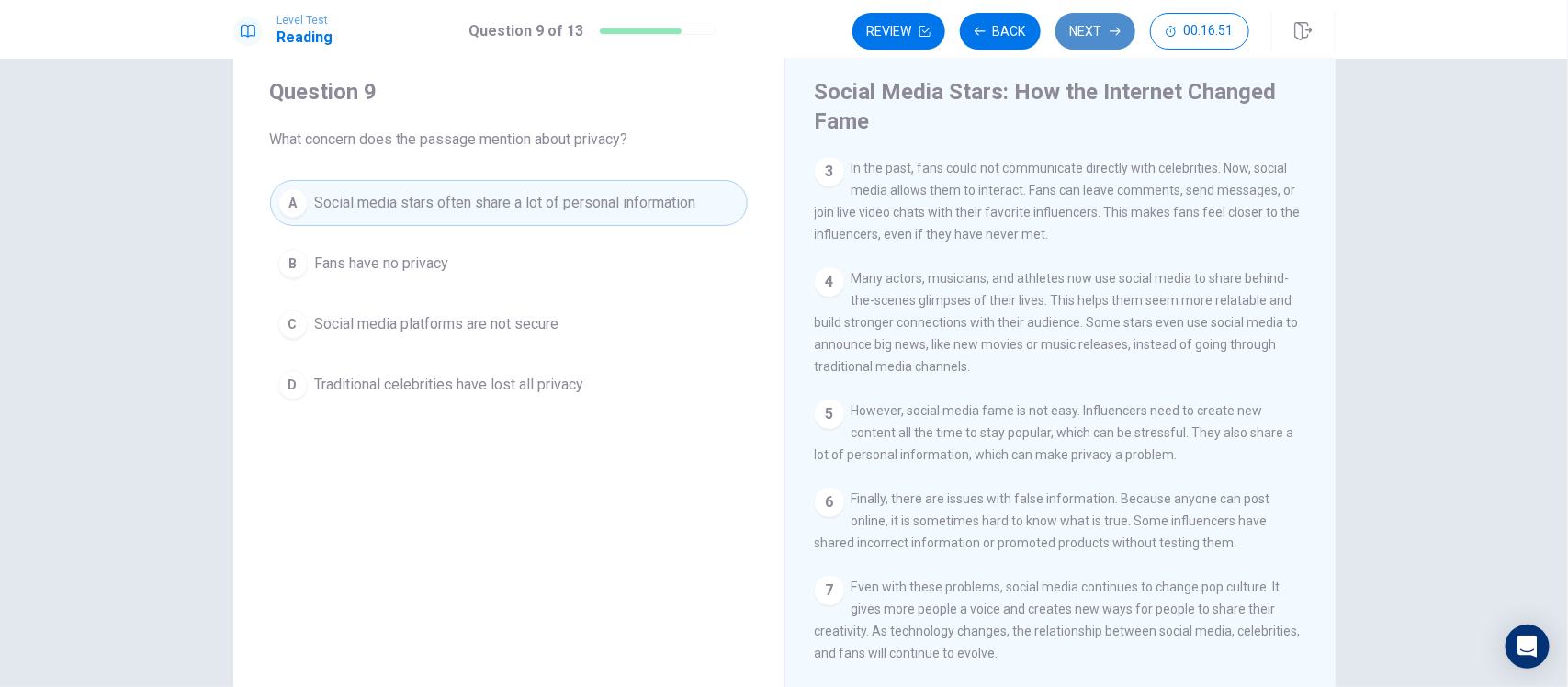
click at [1095, 39] on button "Next" at bounding box center [1095, 31] width 80 height 37
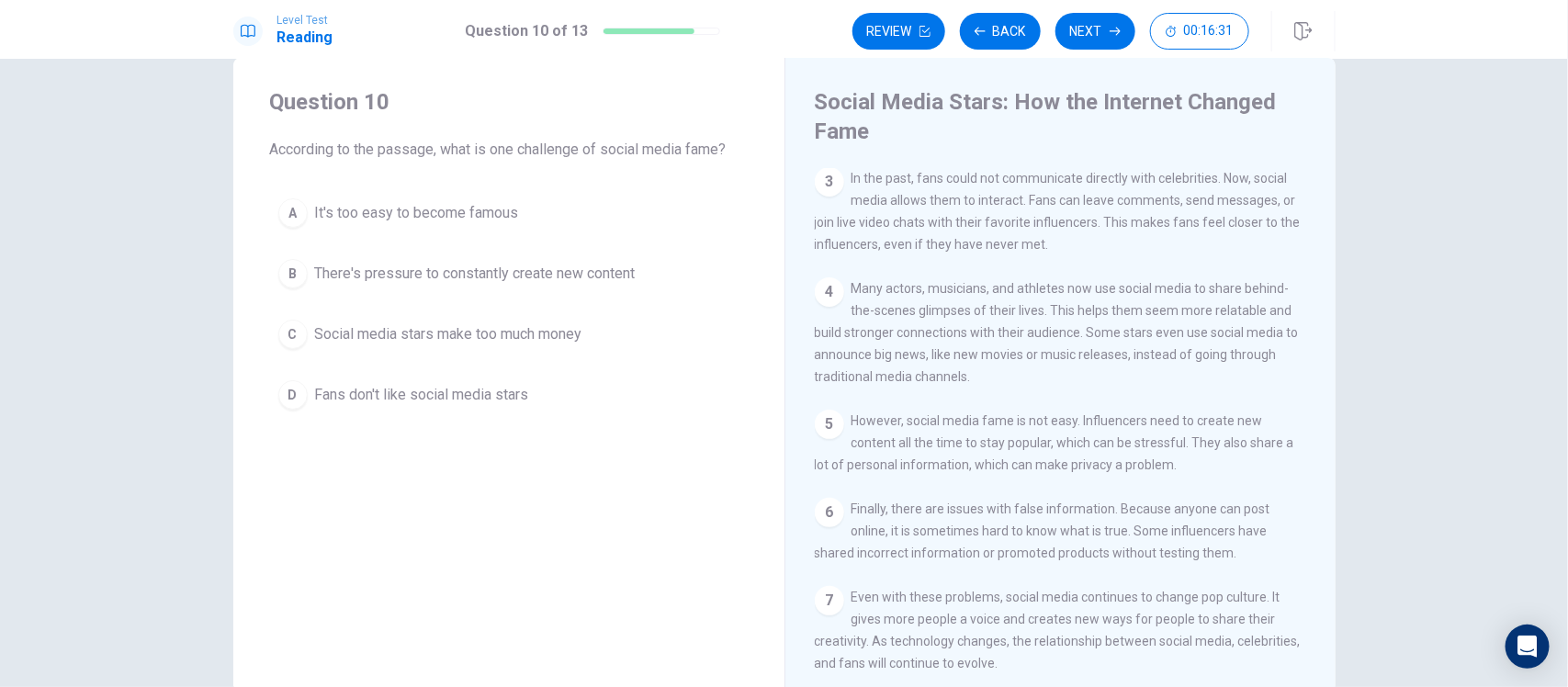
scroll to position [260, 0]
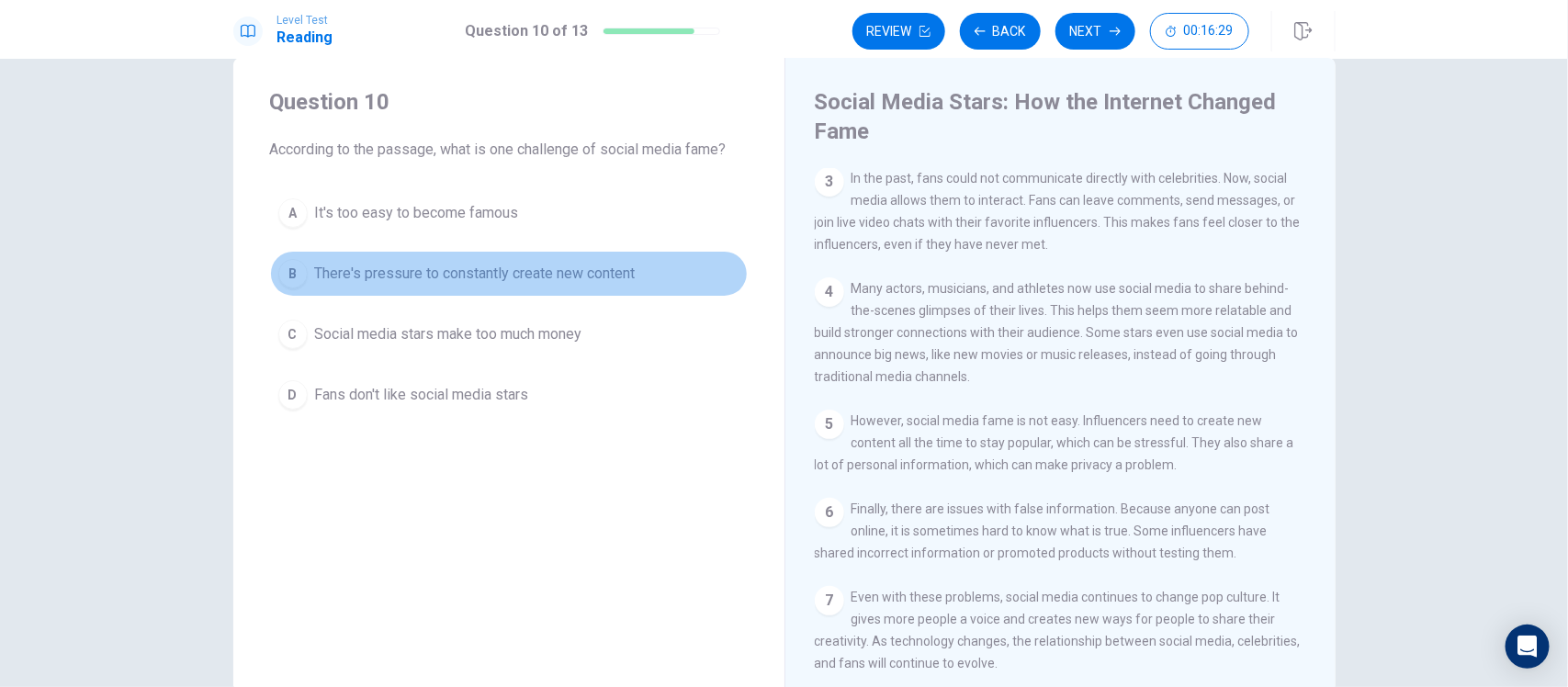
click at [616, 285] on span "There's pressure to constantly create new content" at bounding box center [476, 273] width 320 height 22
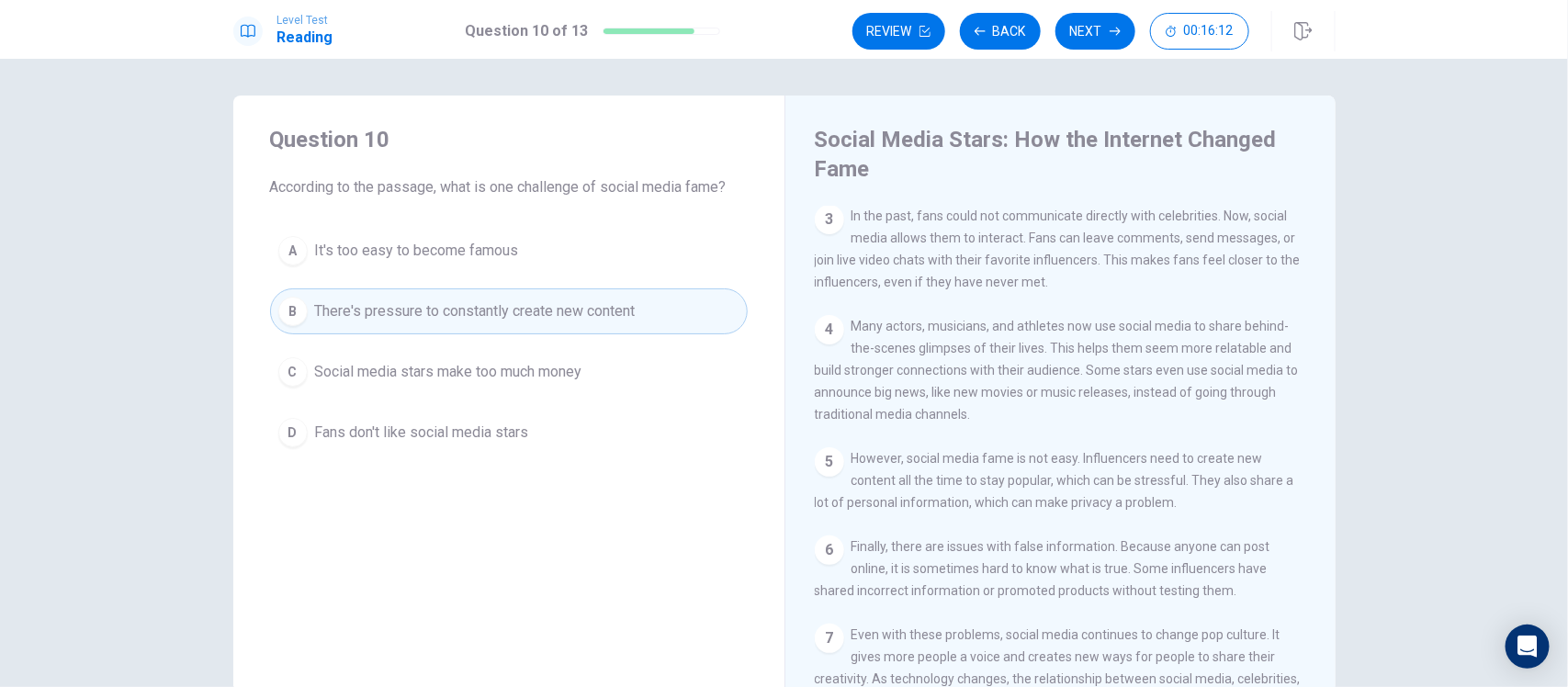
scroll to position [276, 0]
click at [1104, 40] on button "Next" at bounding box center [1095, 31] width 80 height 37
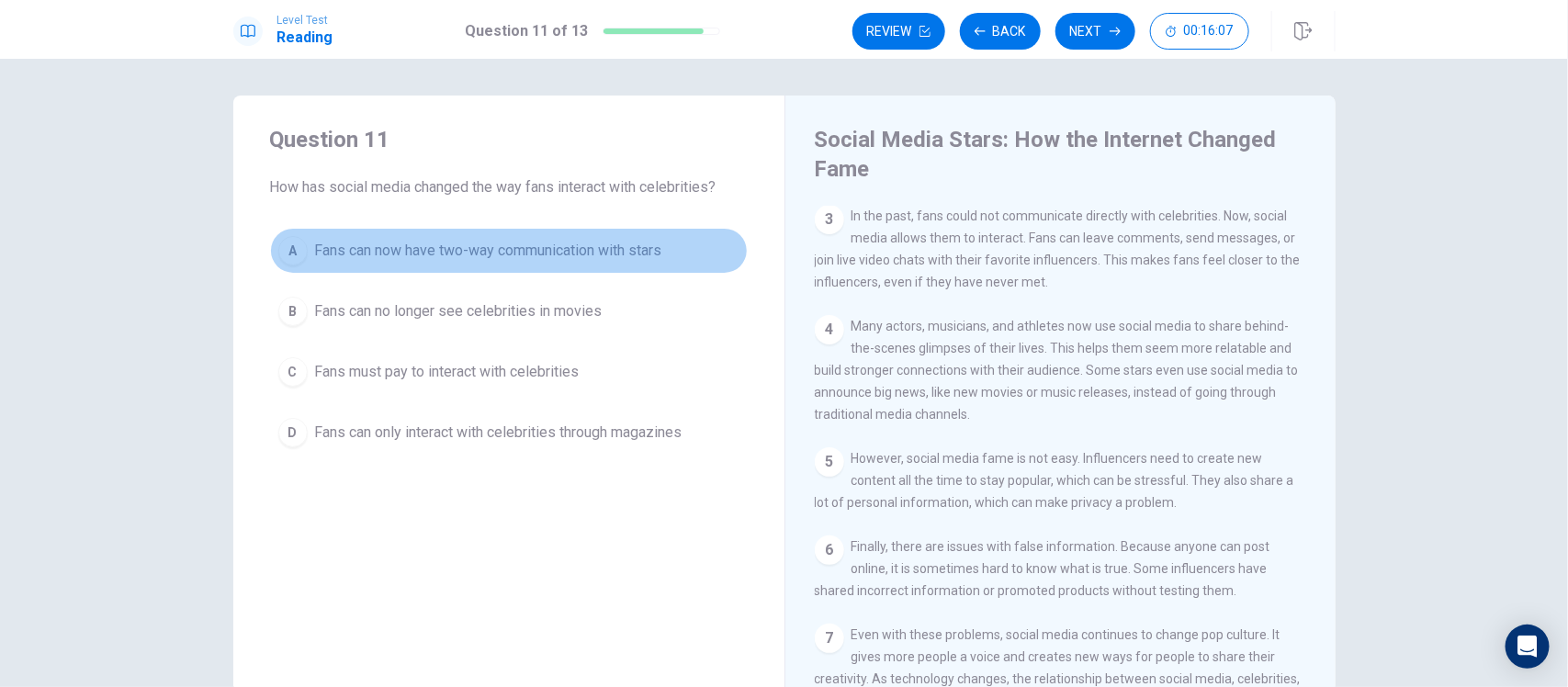
click at [582, 260] on span "Fans can now have two-way communication with stars" at bounding box center [489, 250] width 347 height 22
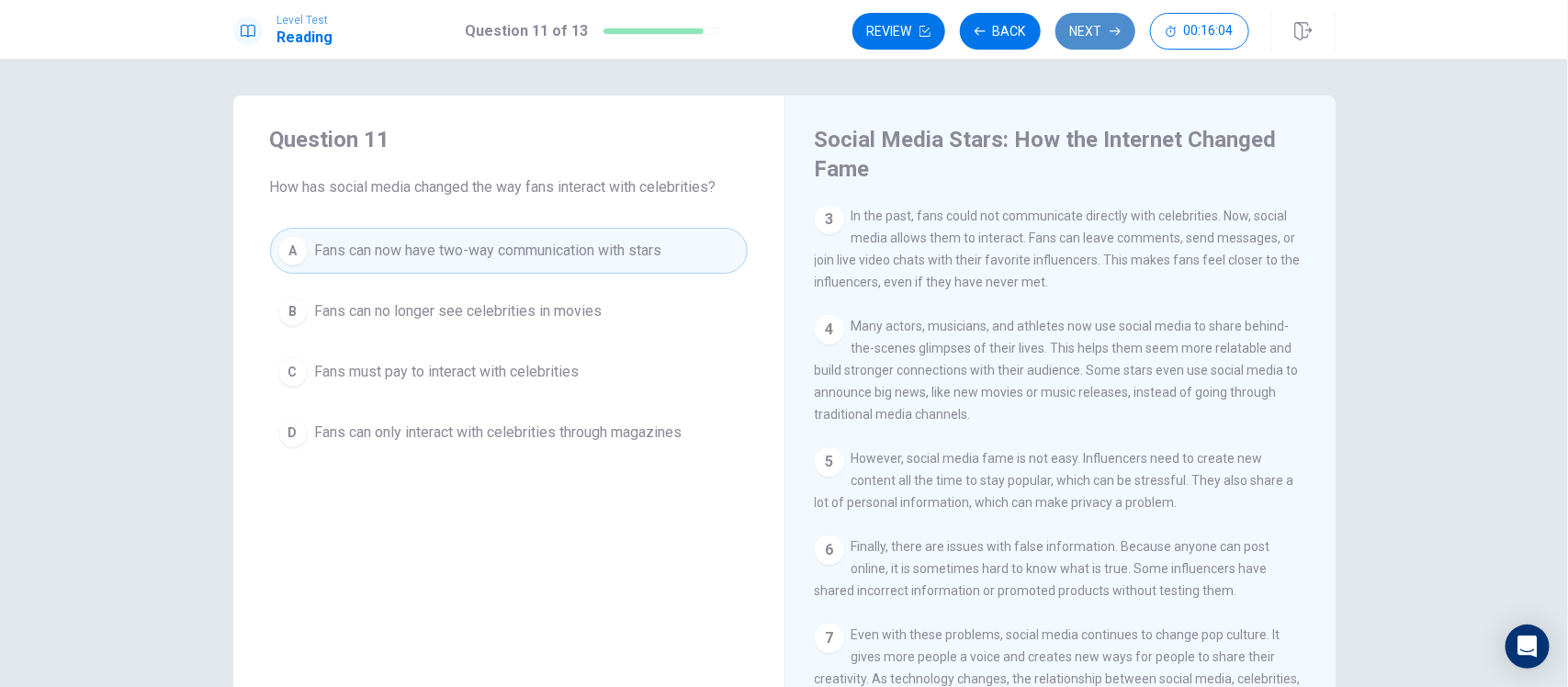
click at [1100, 32] on button "Next" at bounding box center [1095, 31] width 80 height 37
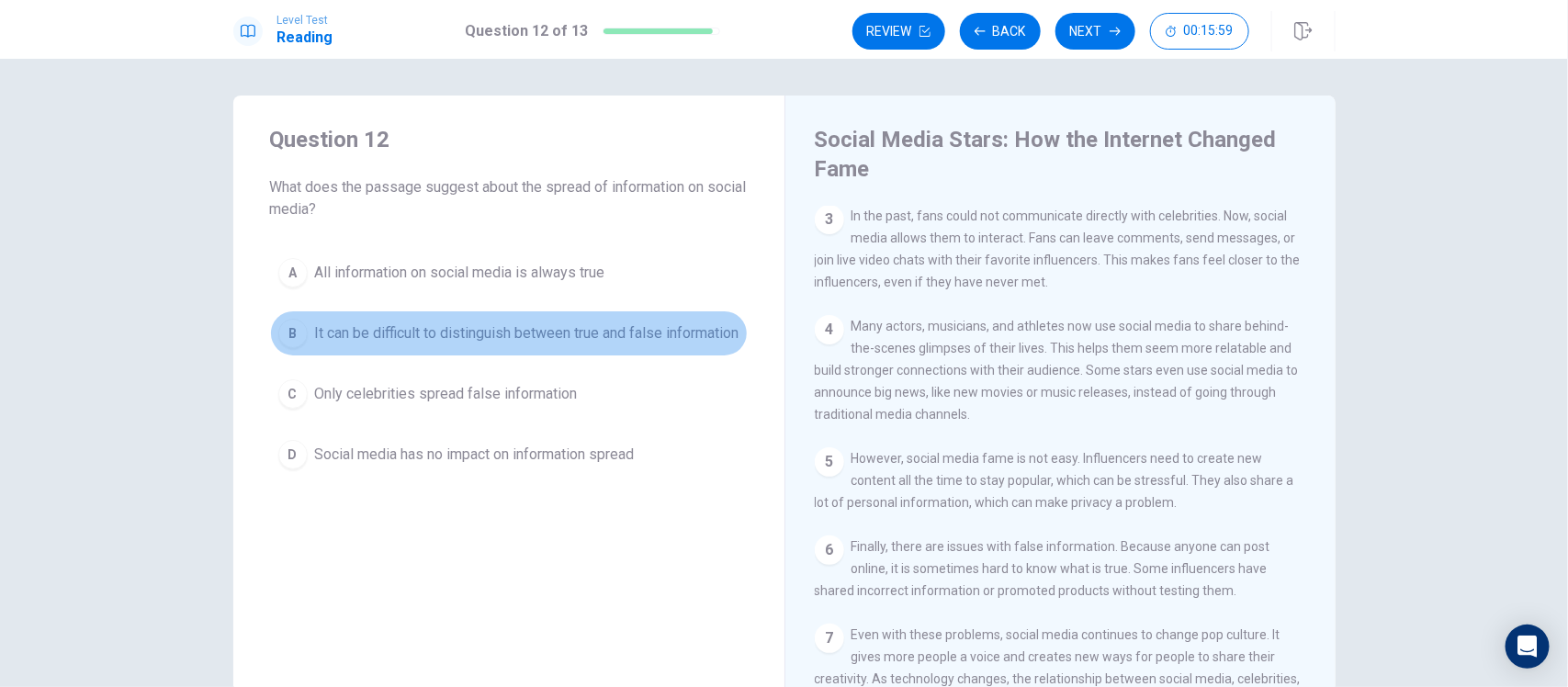
click at [494, 334] on span "It can be difficult to distinguish between true and false information" at bounding box center [528, 333] width 425 height 22
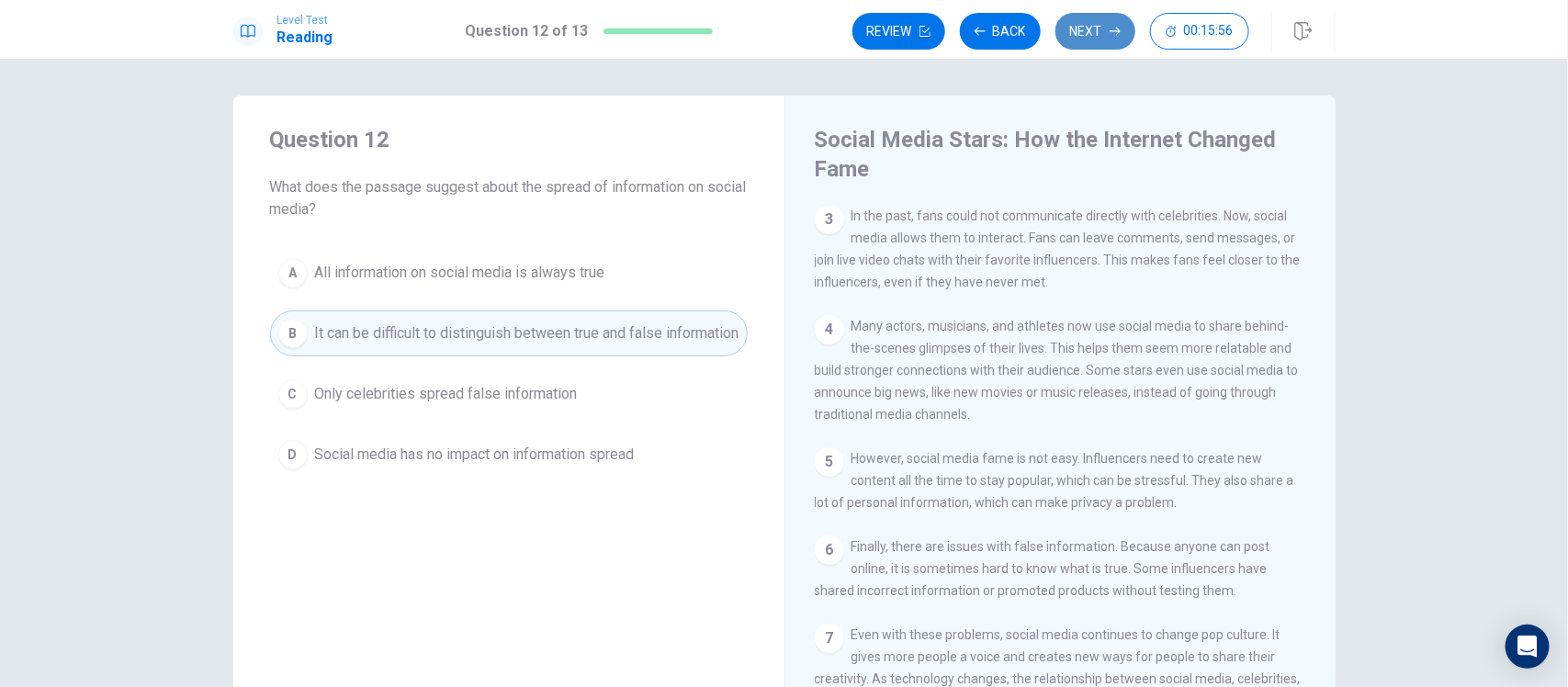
click at [1078, 44] on button "Next" at bounding box center [1095, 31] width 80 height 37
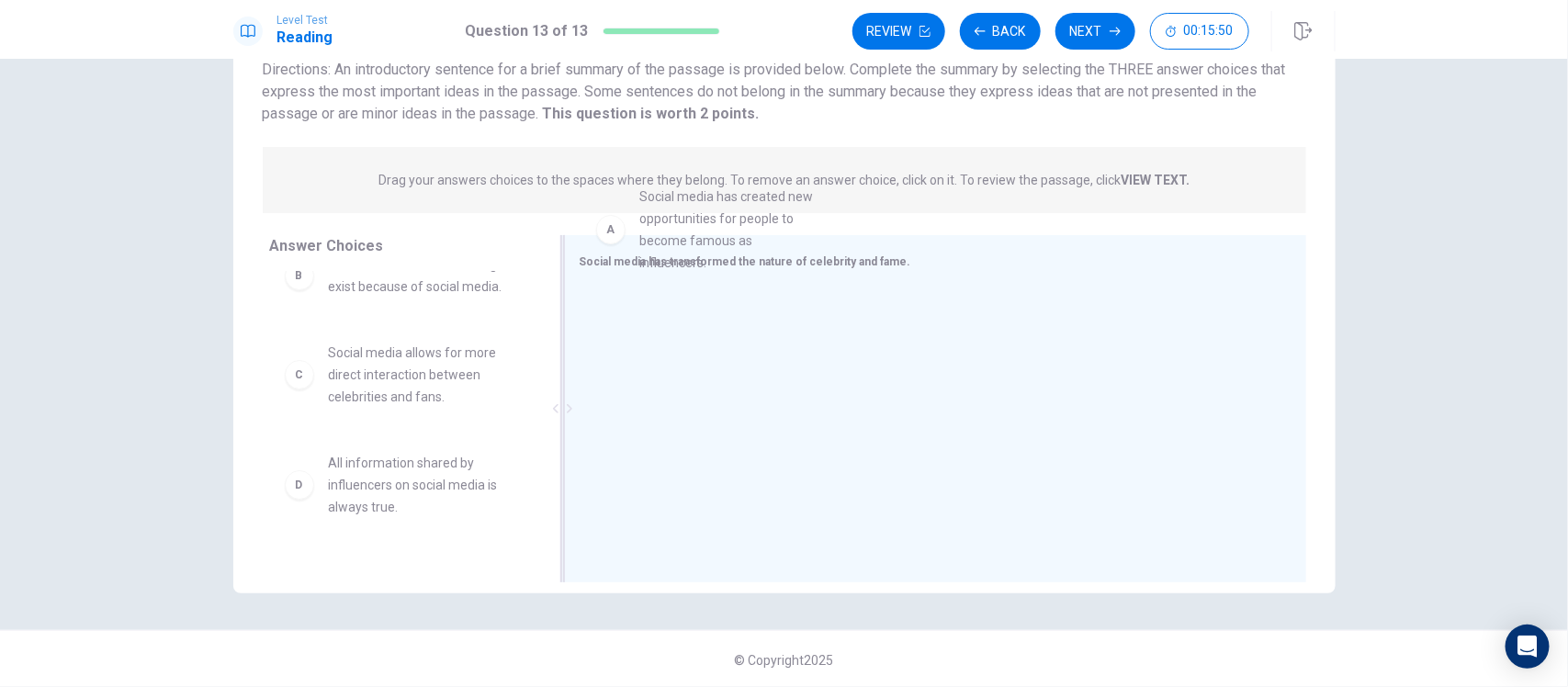
scroll to position [32, 0]
drag, startPoint x: 407, startPoint y: 345, endPoint x: 806, endPoint y: 287, distance: 403.2
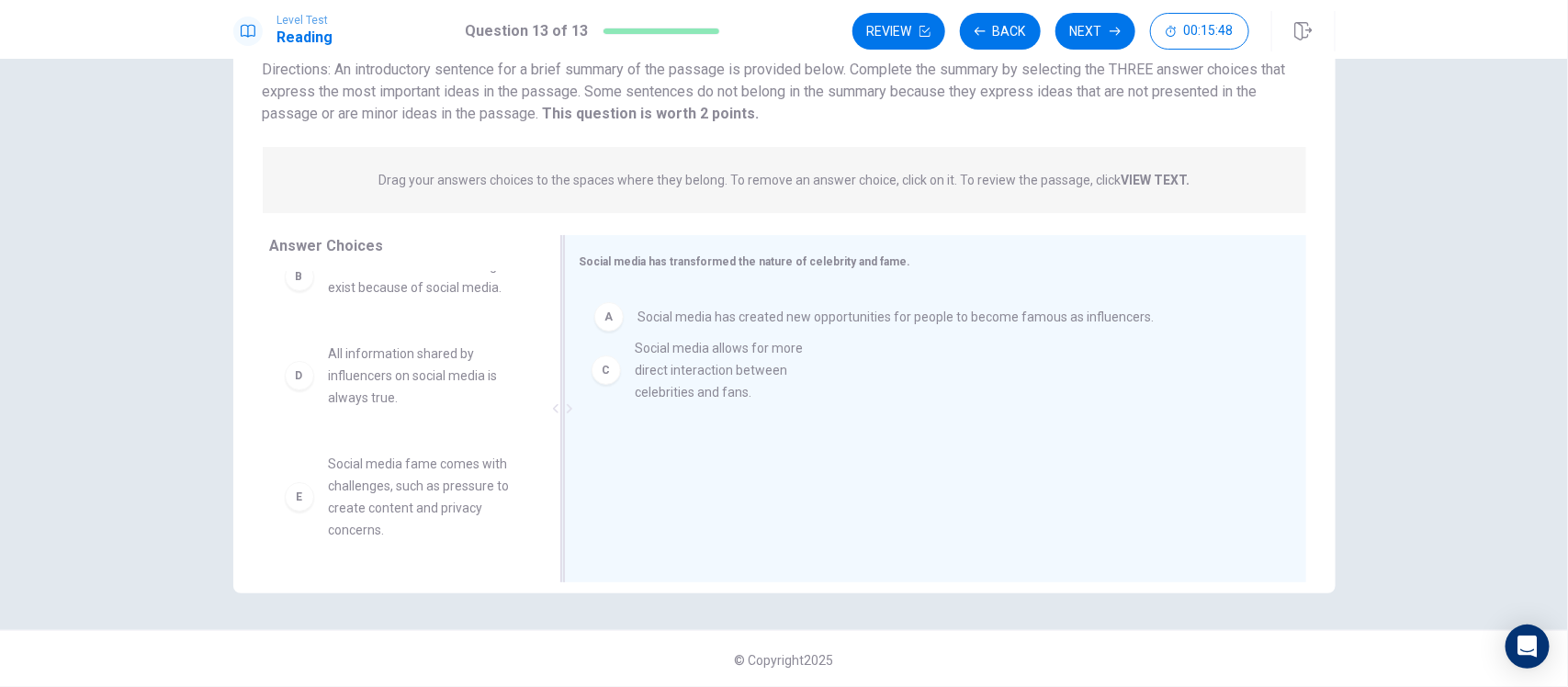
drag, startPoint x: 441, startPoint y: 411, endPoint x: 794, endPoint y: 410, distance: 353.0
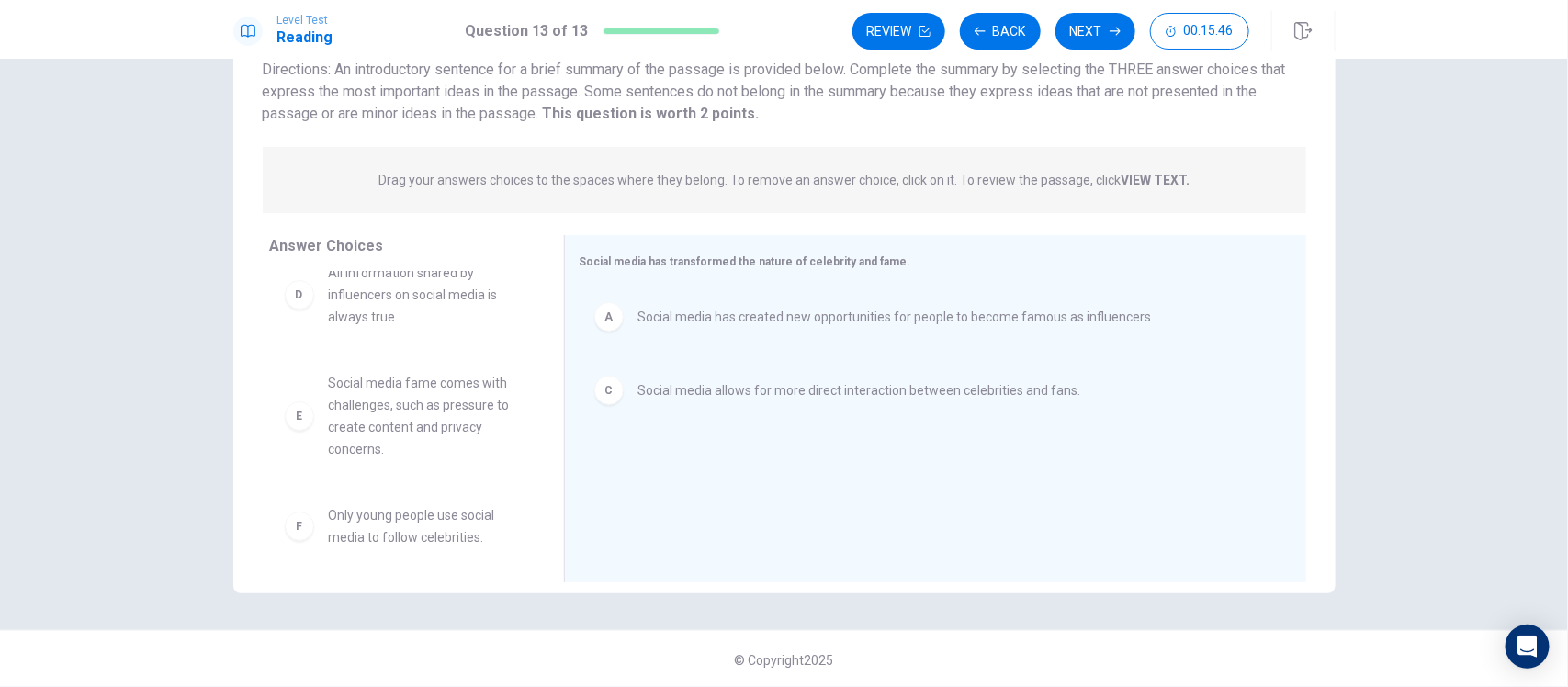
scroll to position [115, 0]
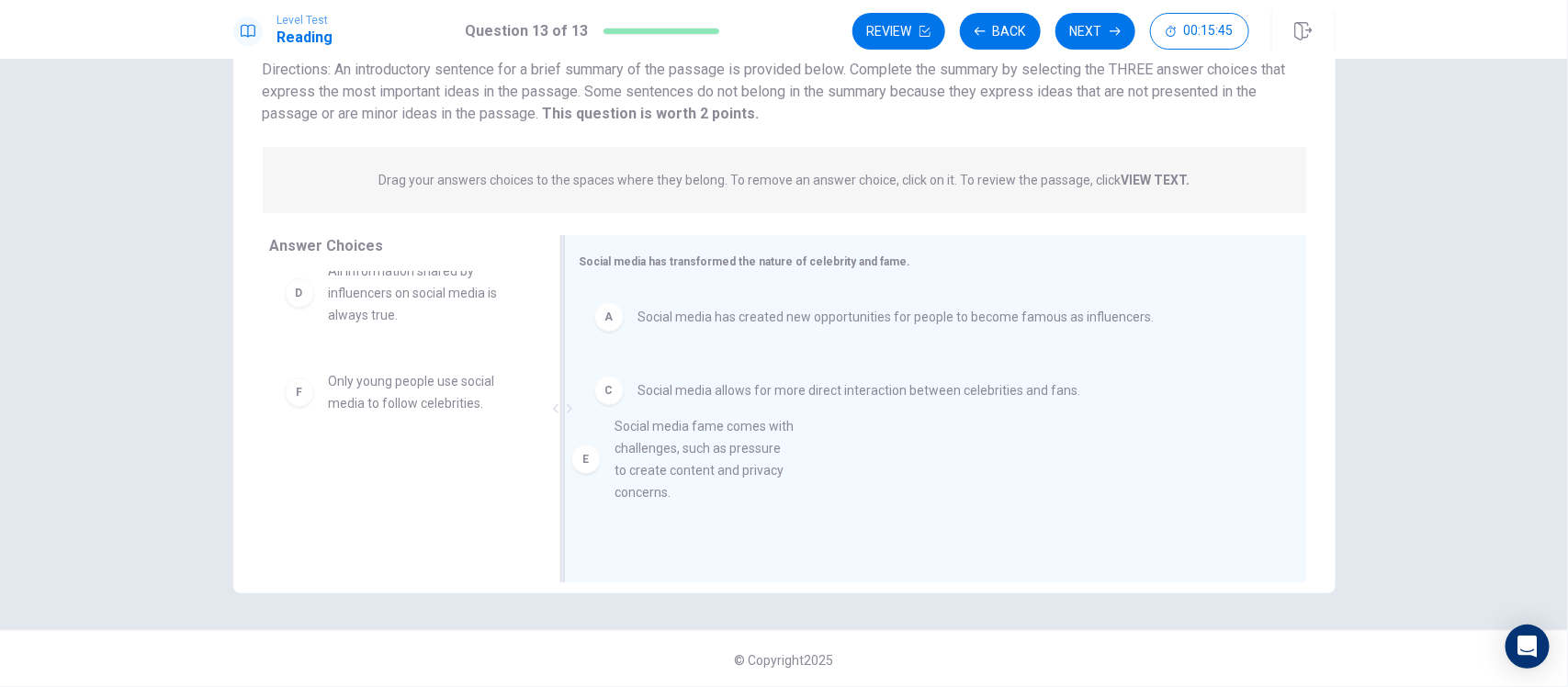
drag, startPoint x: 441, startPoint y: 443, endPoint x: 752, endPoint y: 488, distance: 314.2
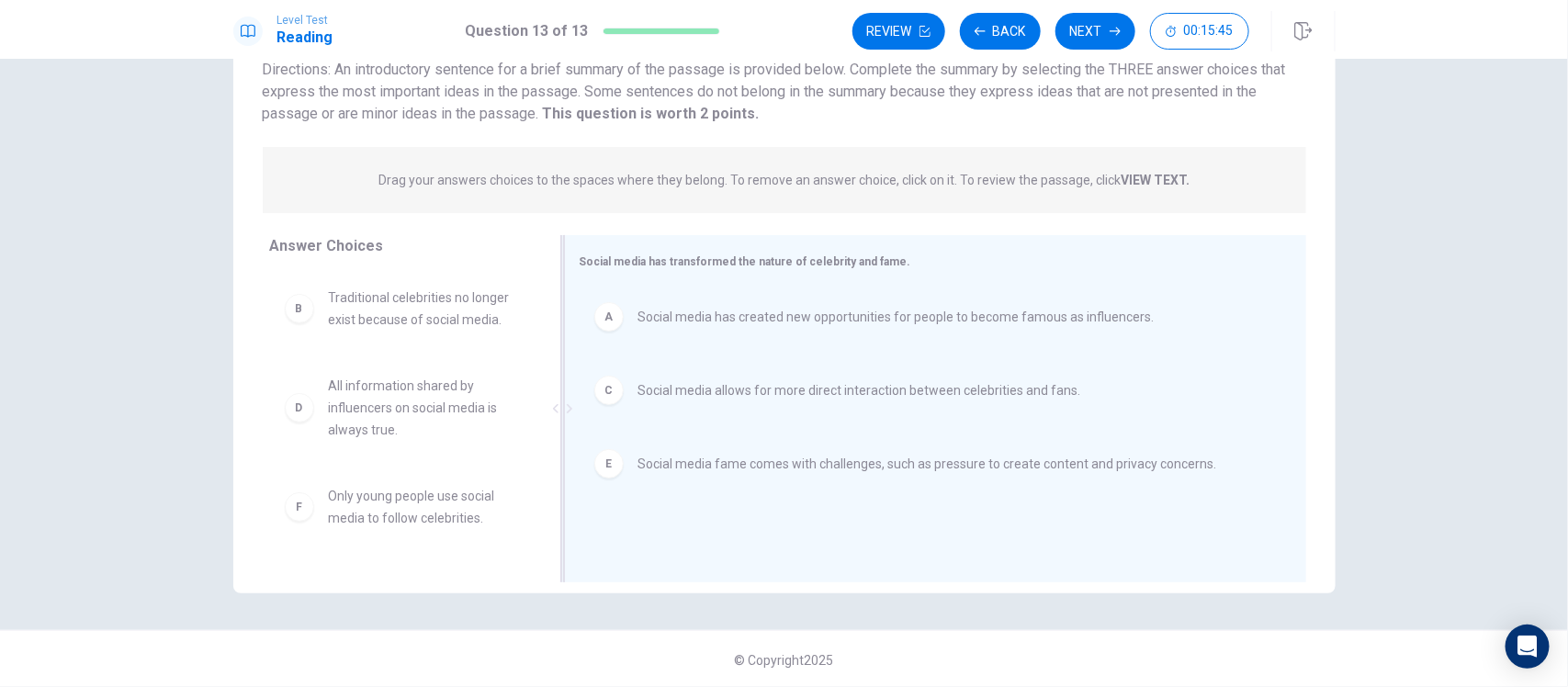
scroll to position [0, 0]
click at [1081, 40] on button "Next" at bounding box center [1095, 31] width 80 height 37
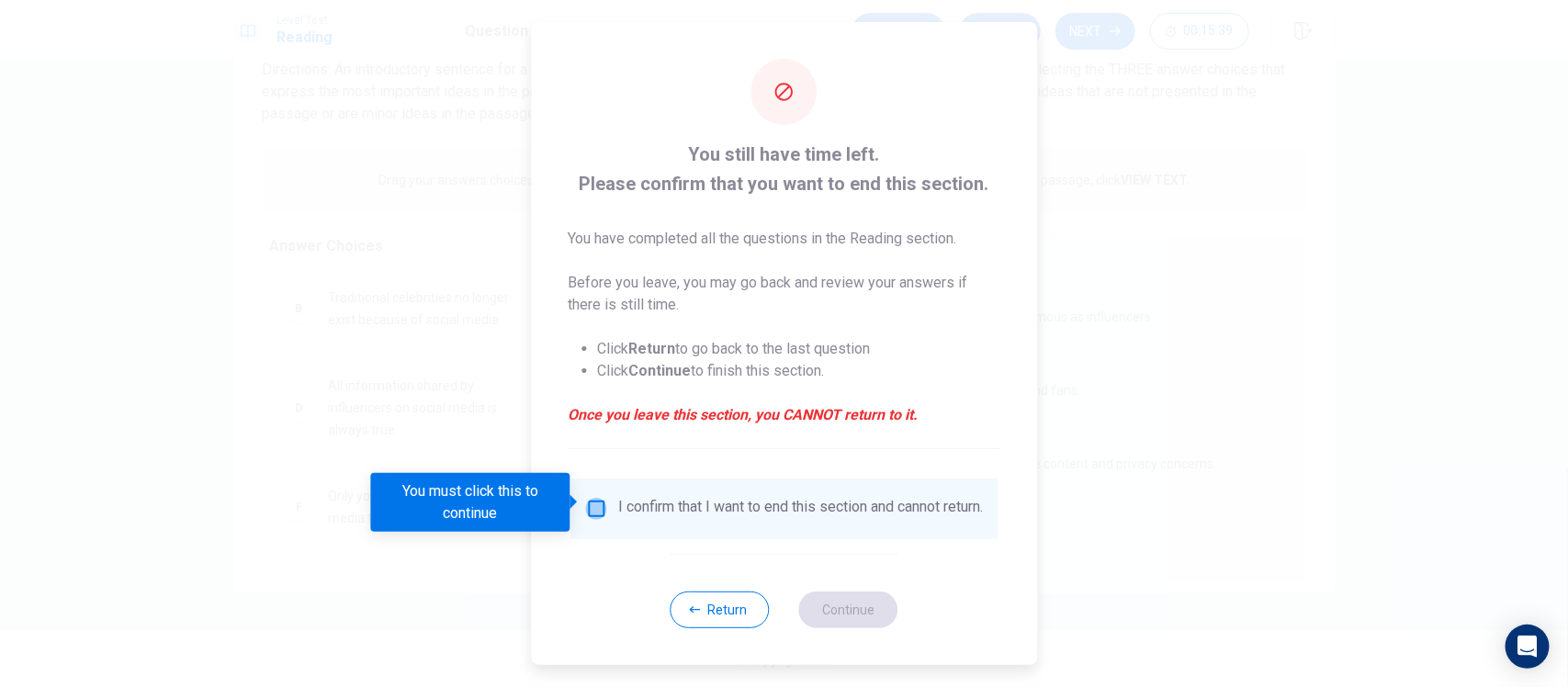
click at [598, 498] on input "You must click this to continue" at bounding box center [595, 508] width 22 height 22
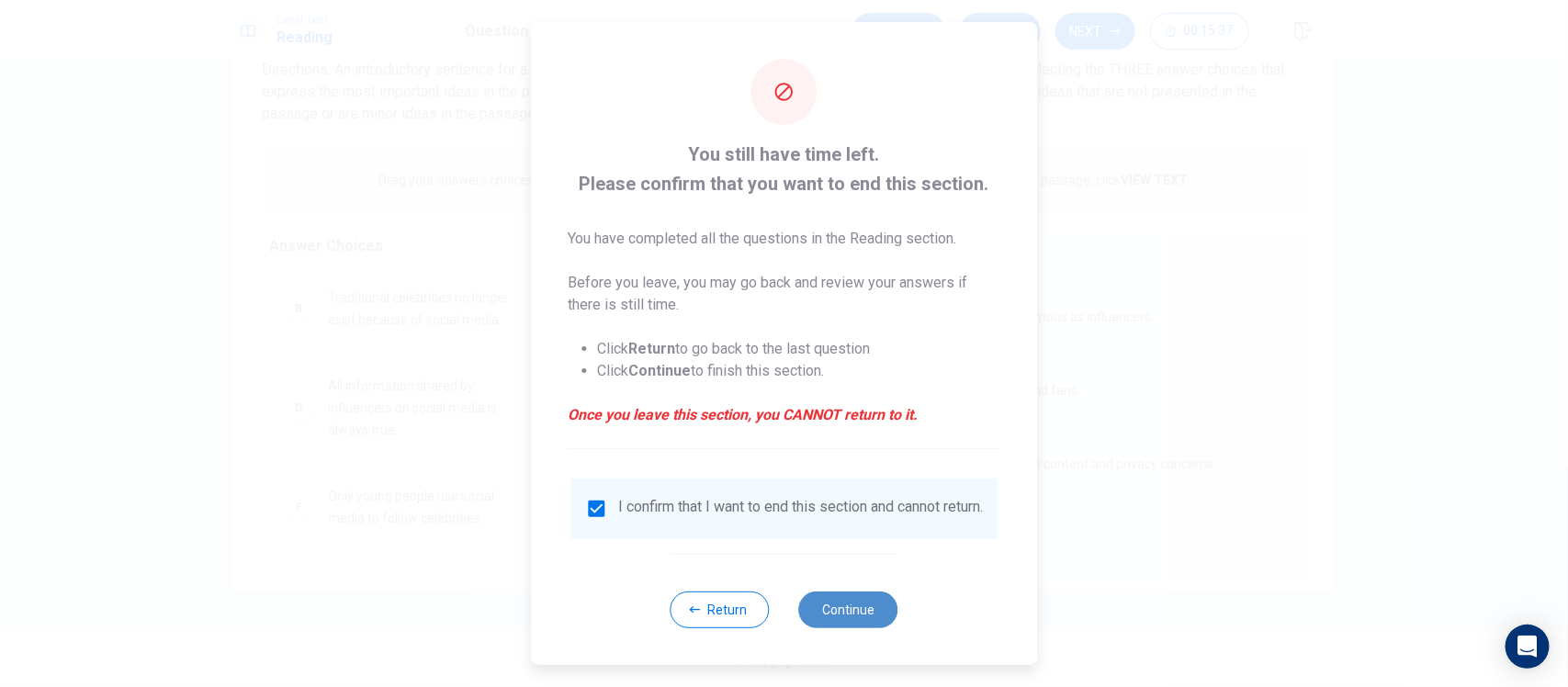
click at [860, 612] on button "Continue" at bounding box center [848, 610] width 99 height 37
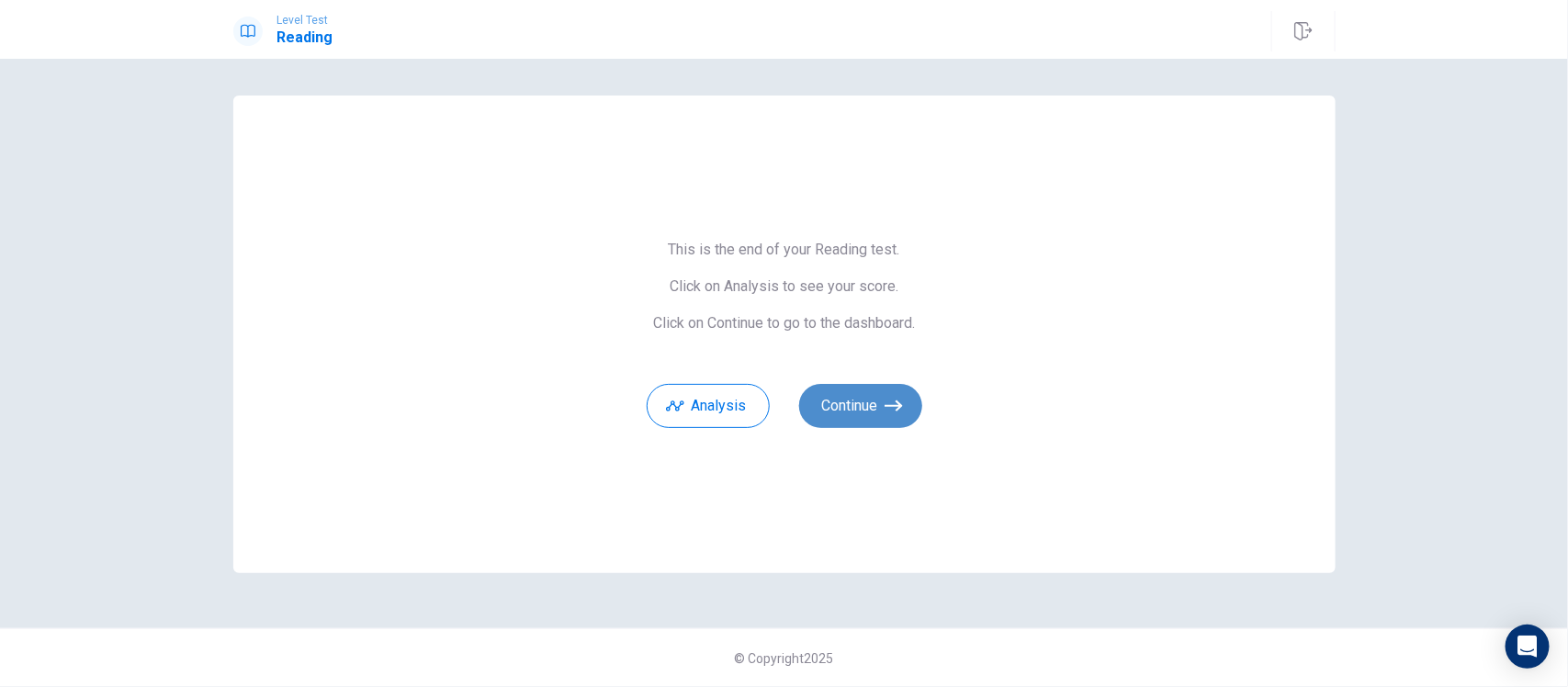
click at [883, 388] on button "Continue" at bounding box center [861, 406] width 124 height 44
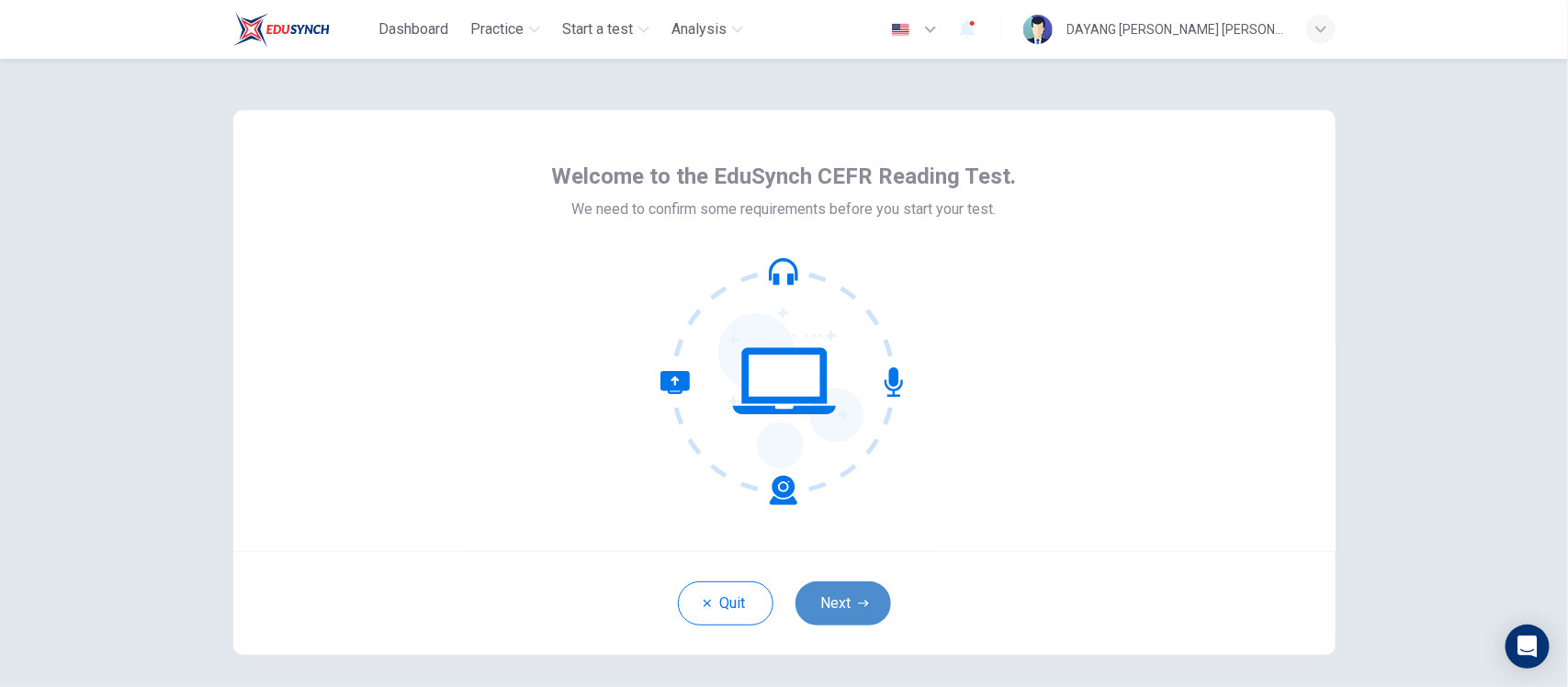
click at [809, 603] on button "Next" at bounding box center [842, 604] width 96 height 44
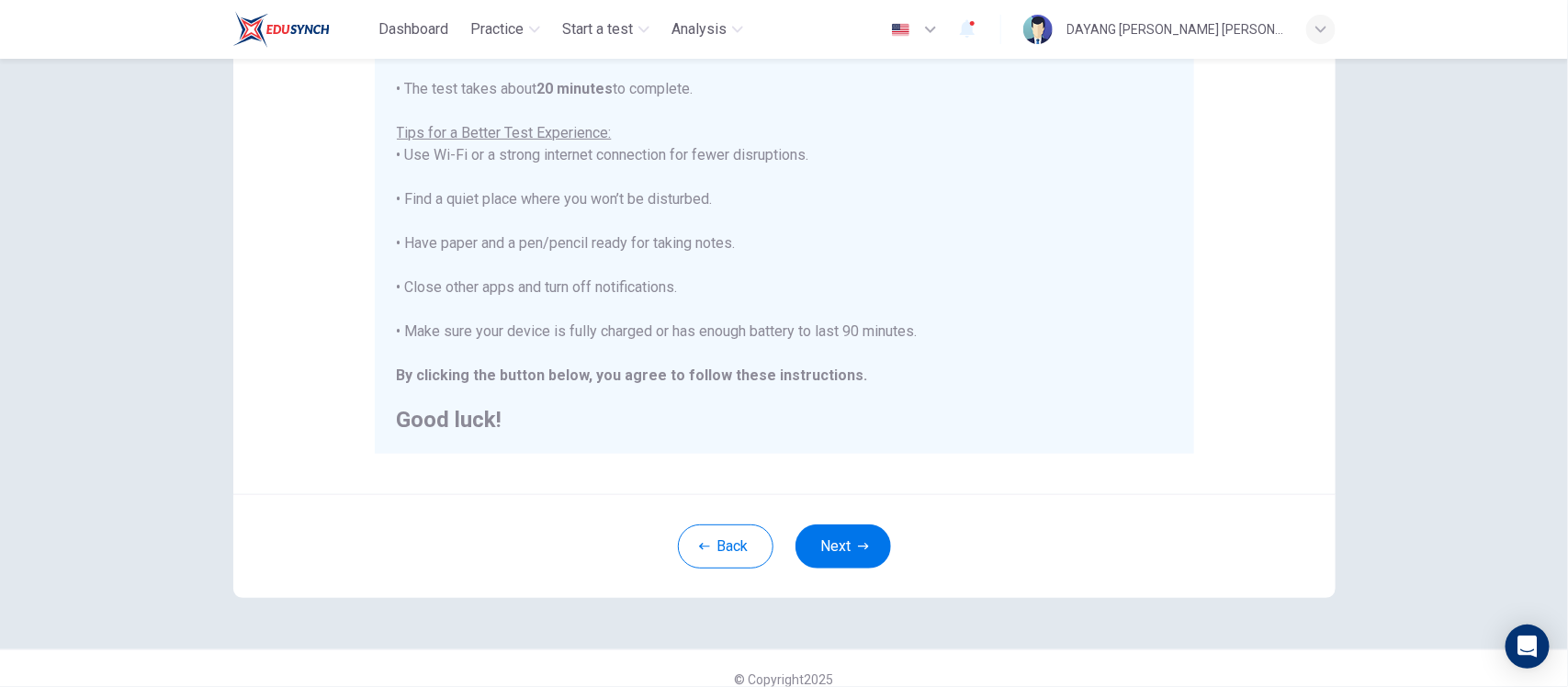
scroll to position [315, 0]
click at [823, 542] on button "Next" at bounding box center [842, 546] width 96 height 44
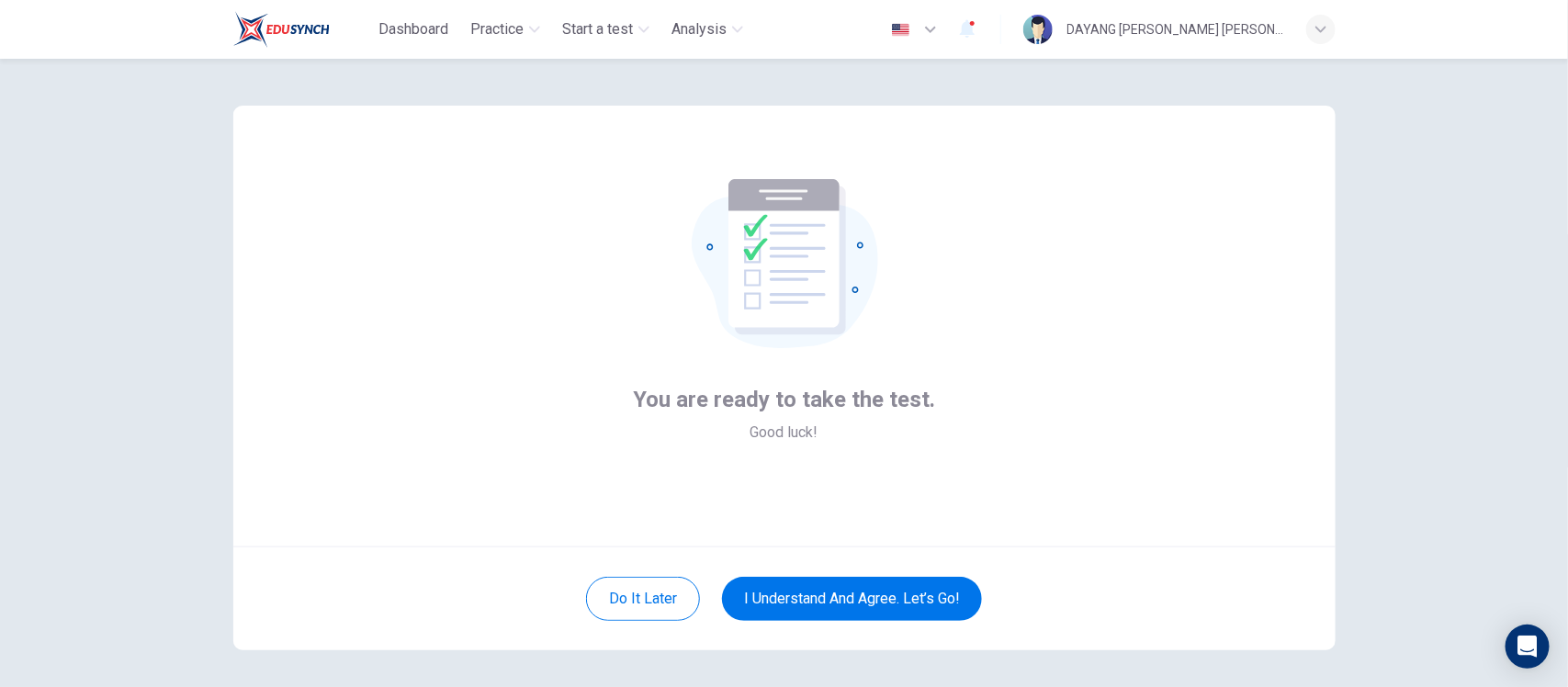
scroll to position [40, 0]
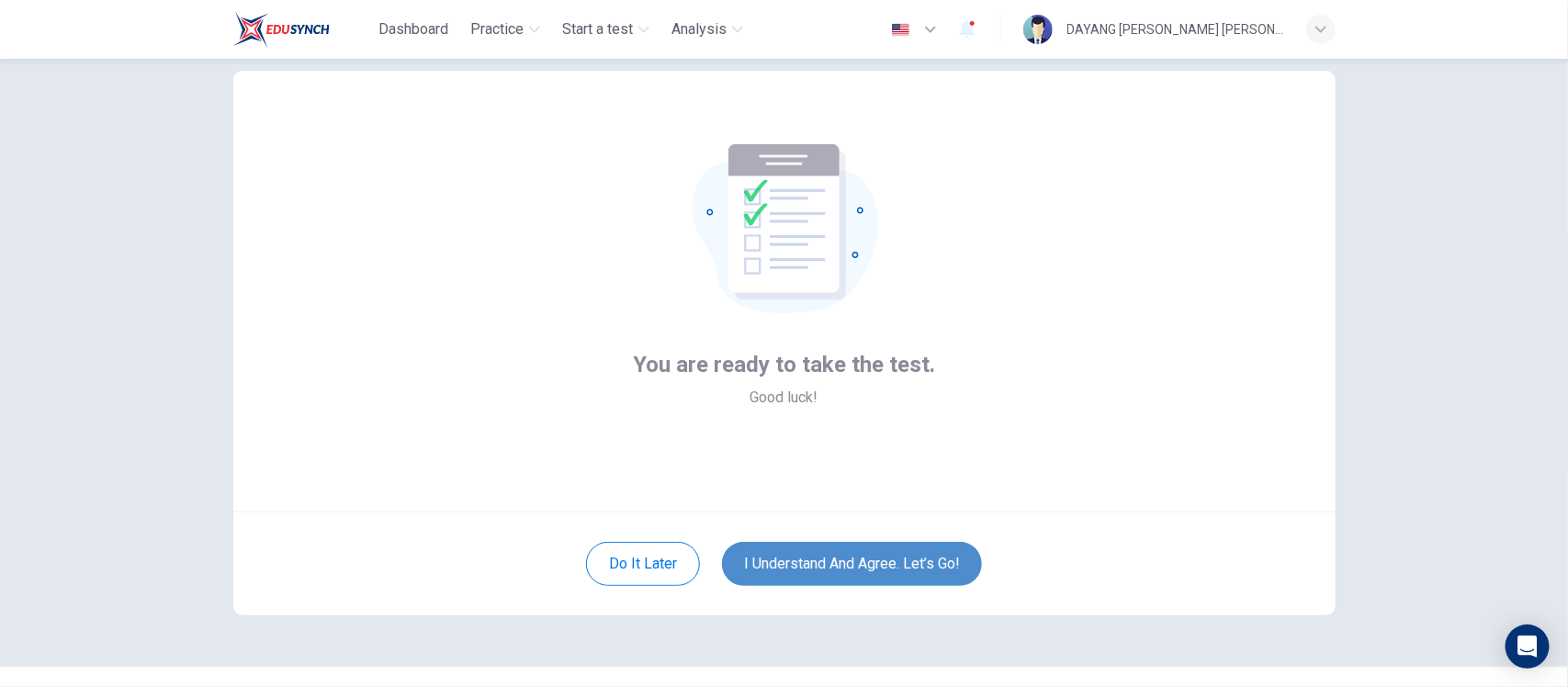
click at [833, 557] on button "I understand and agree. Let’s go!" at bounding box center [851, 564] width 260 height 44
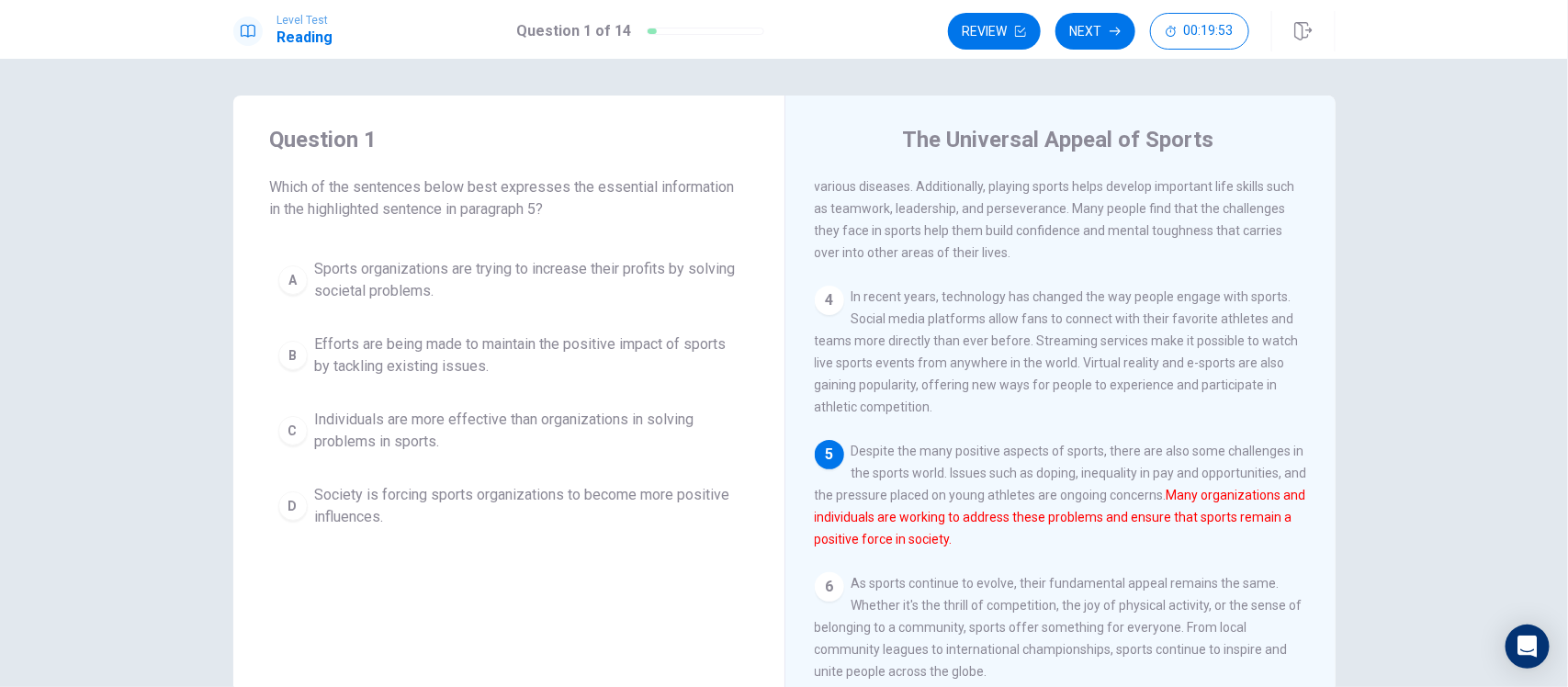
scroll to position [345, 0]
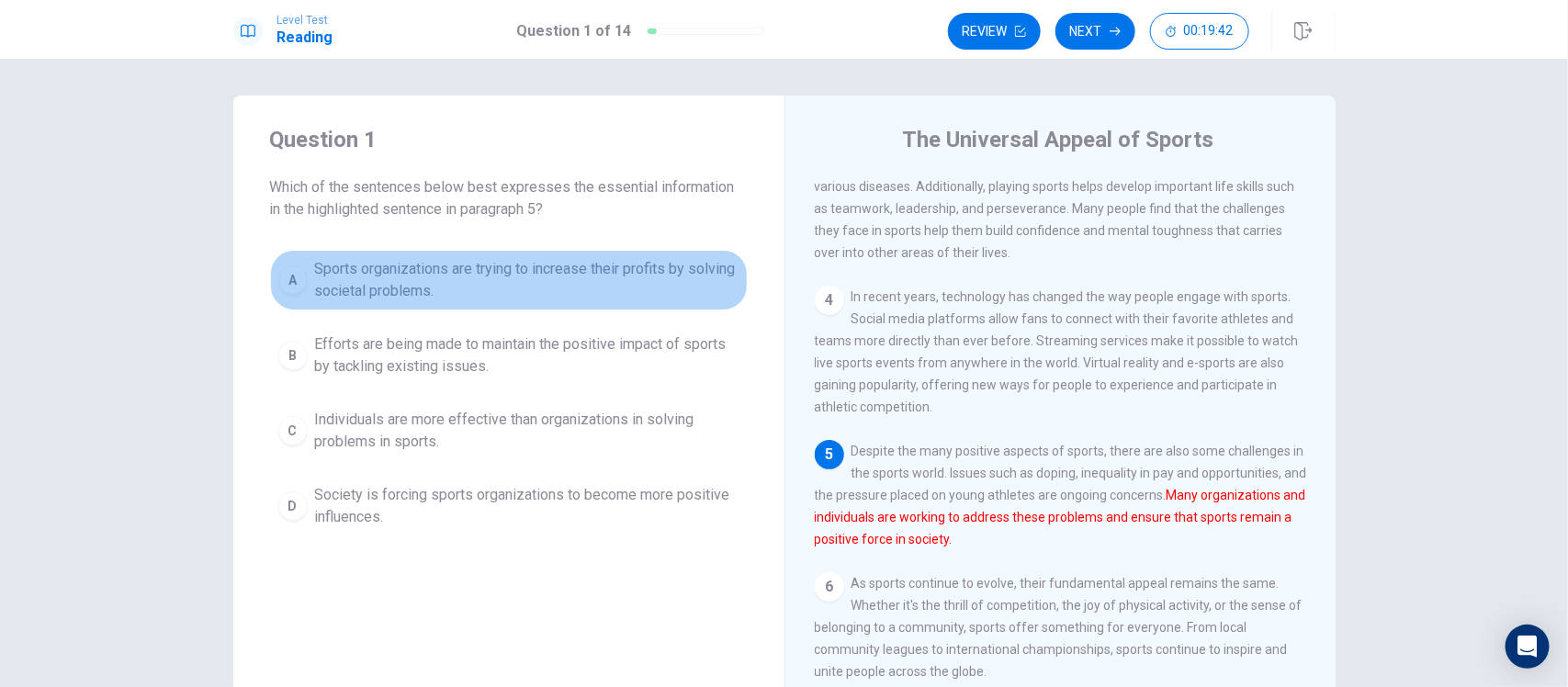
click at [536, 292] on span "Sports organizations are trying to increase their profits by solving societal p…" at bounding box center [528, 281] width 425 height 44
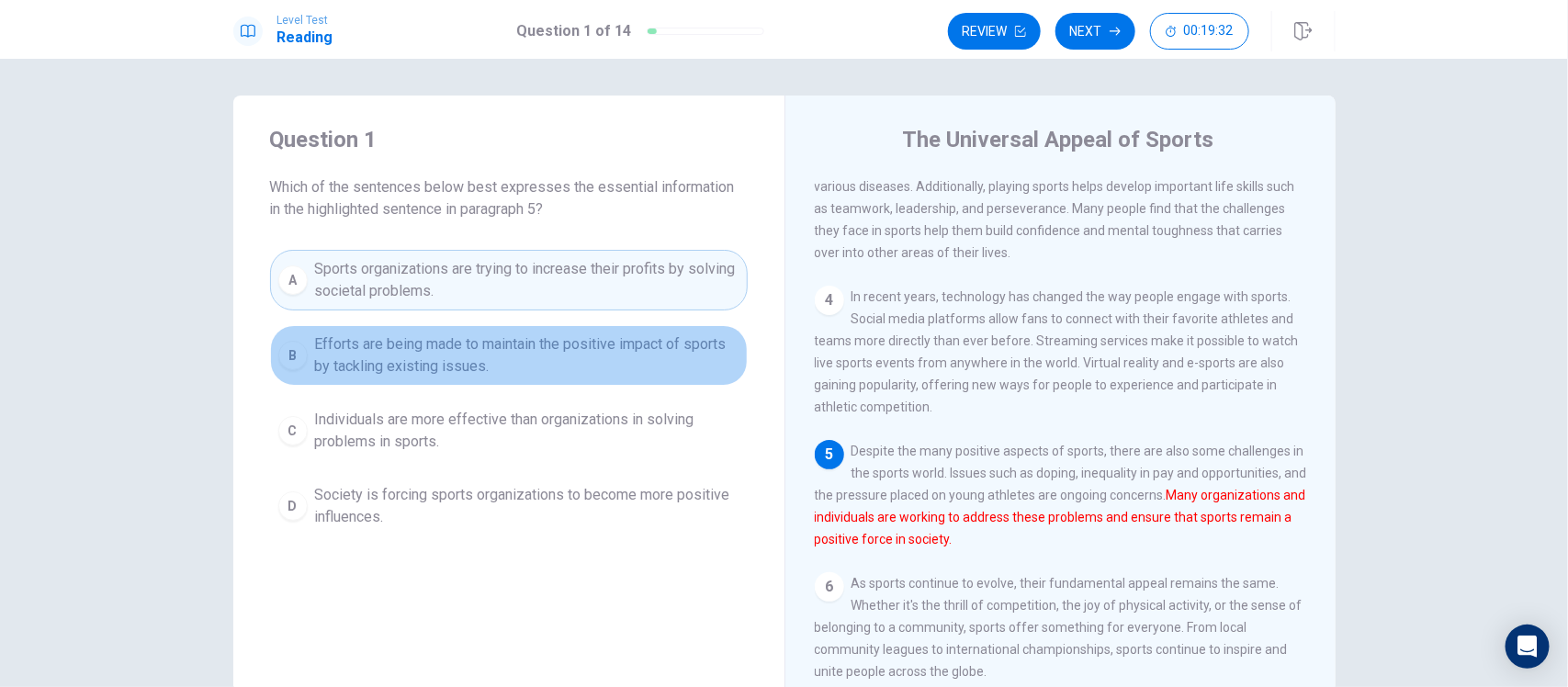
click at [585, 361] on span "Efforts are being made to maintain the positive impact of sports by tackling ex…" at bounding box center [528, 356] width 425 height 44
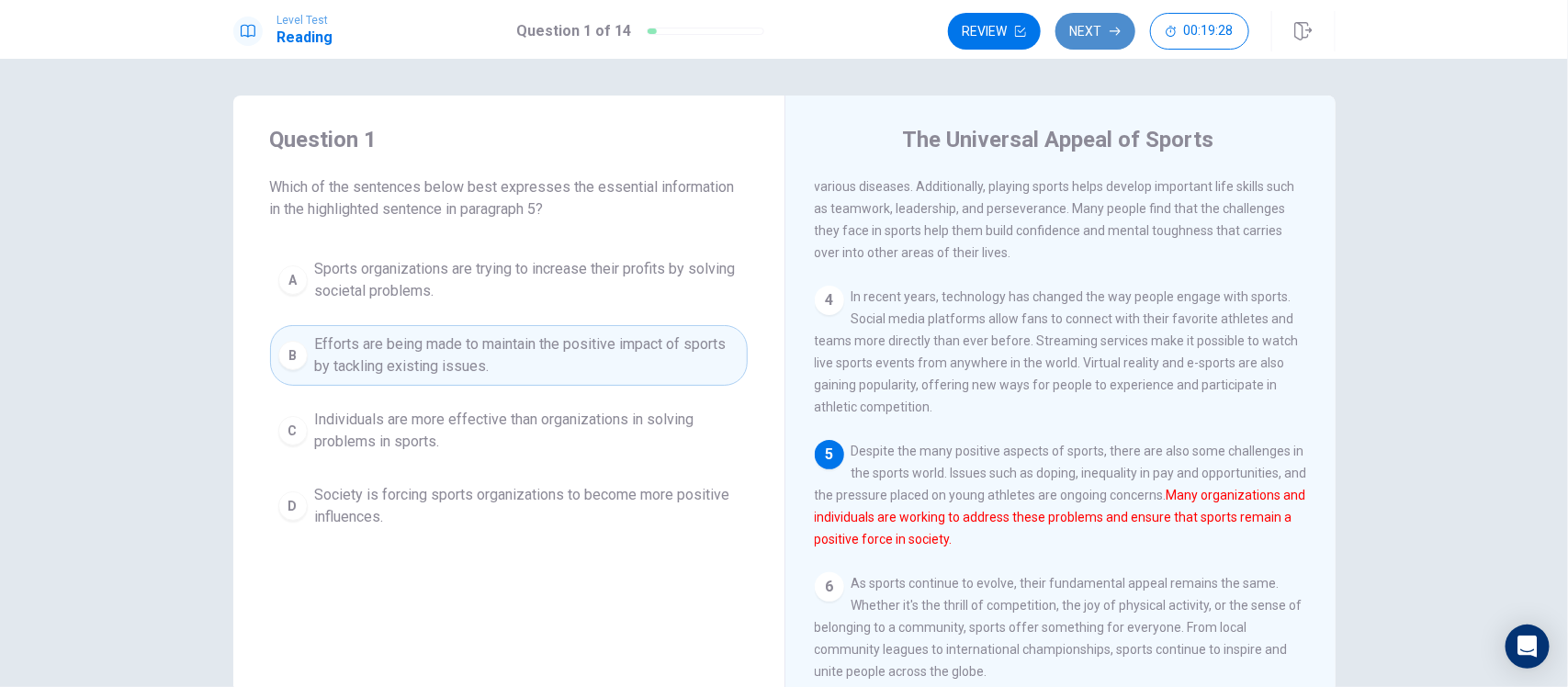
click at [1072, 40] on button "Next" at bounding box center [1095, 31] width 80 height 37
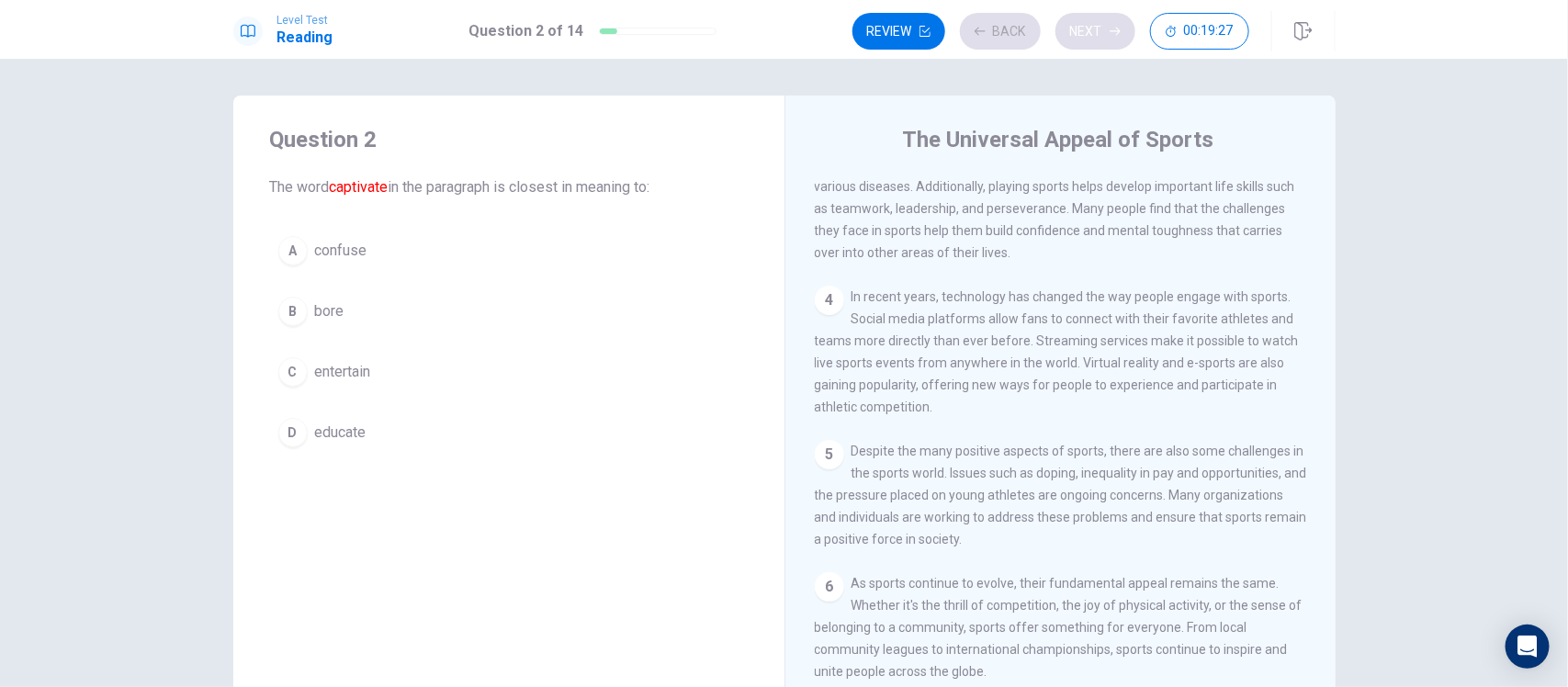
scroll to position [0, 0]
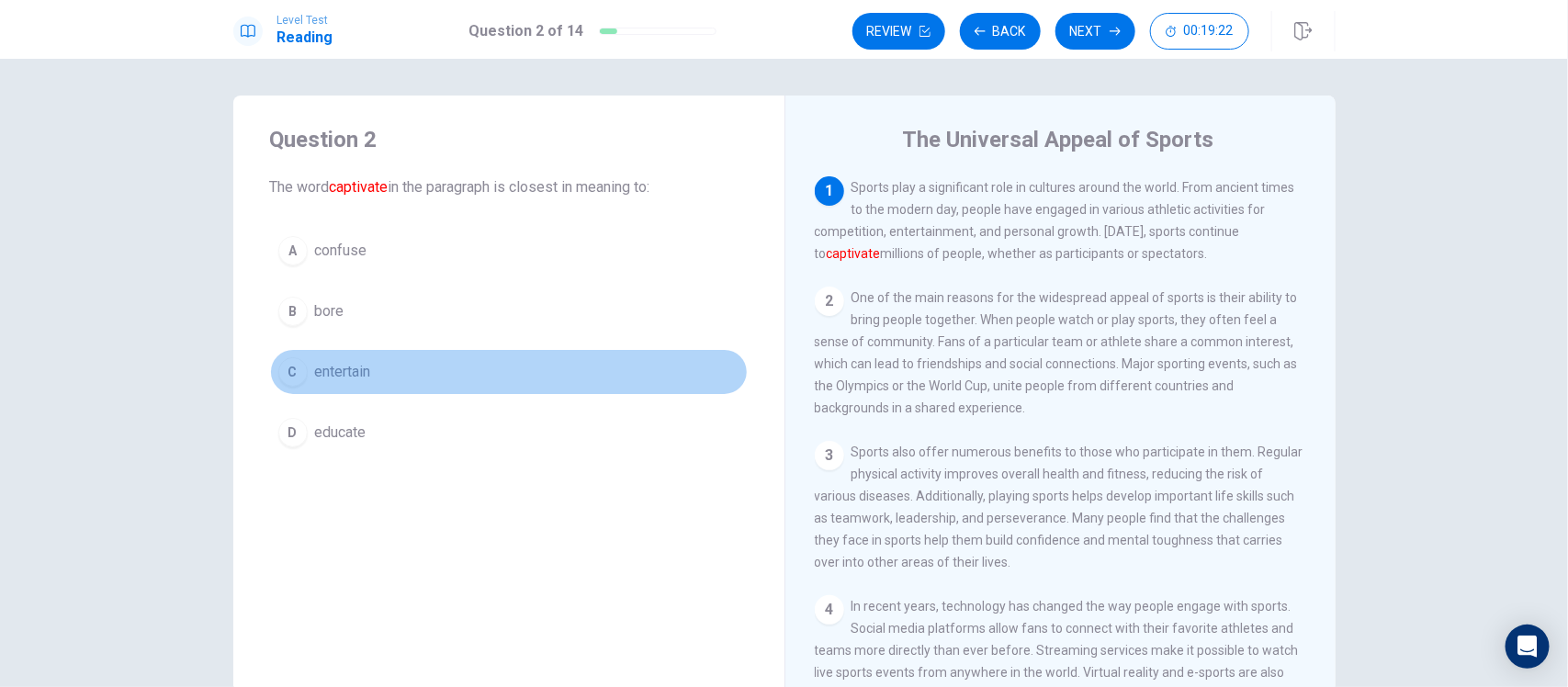
click at [539, 372] on button "C entertain" at bounding box center [509, 372] width 478 height 46
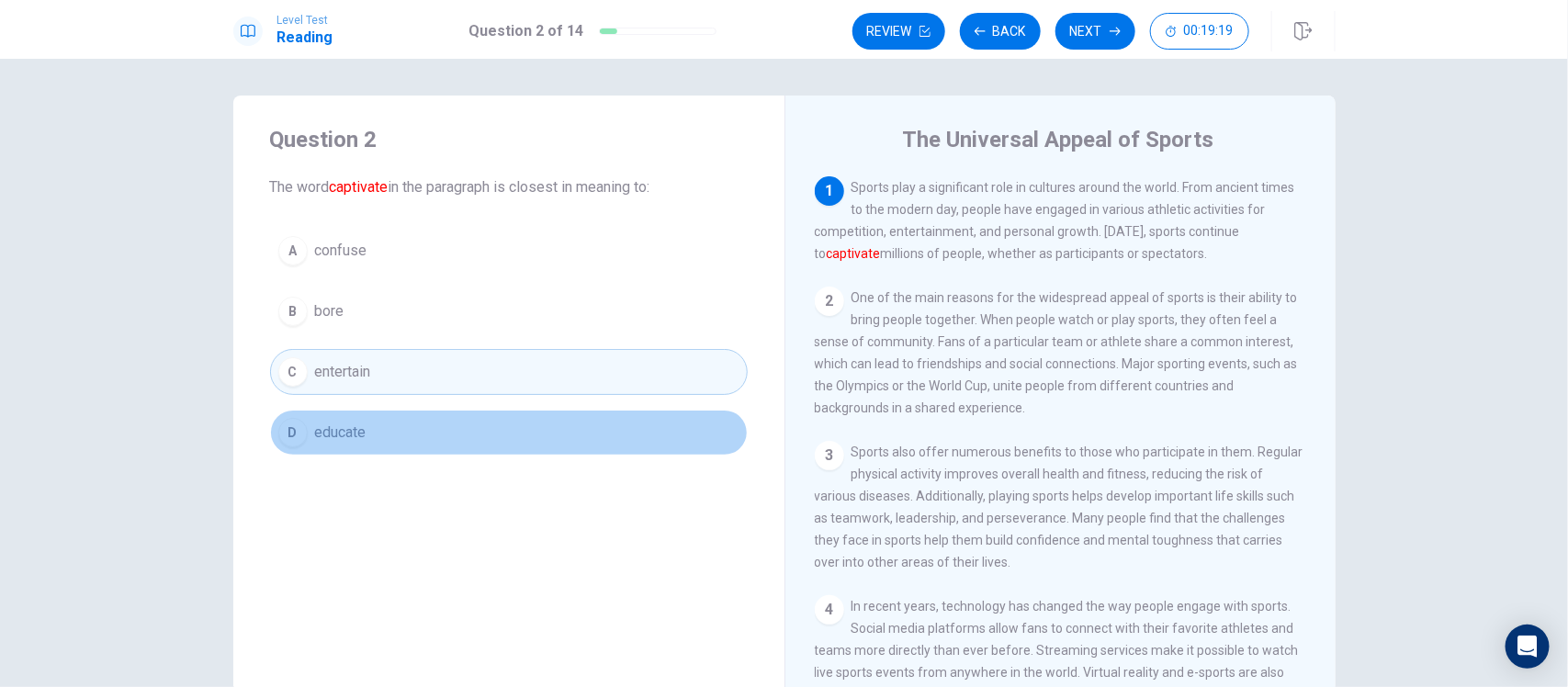
click at [597, 416] on button "D educate" at bounding box center [509, 433] width 478 height 46
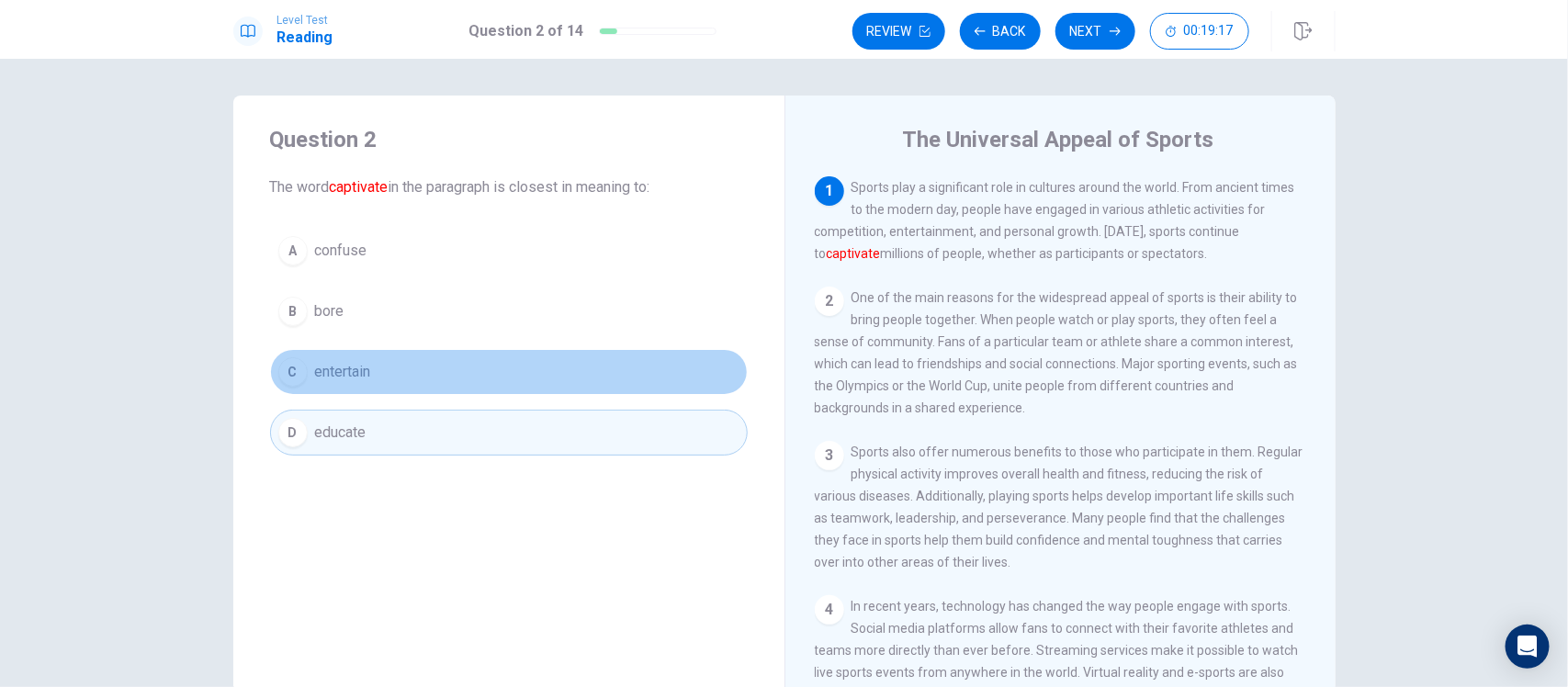
click at [607, 364] on button "C entertain" at bounding box center [509, 372] width 478 height 46
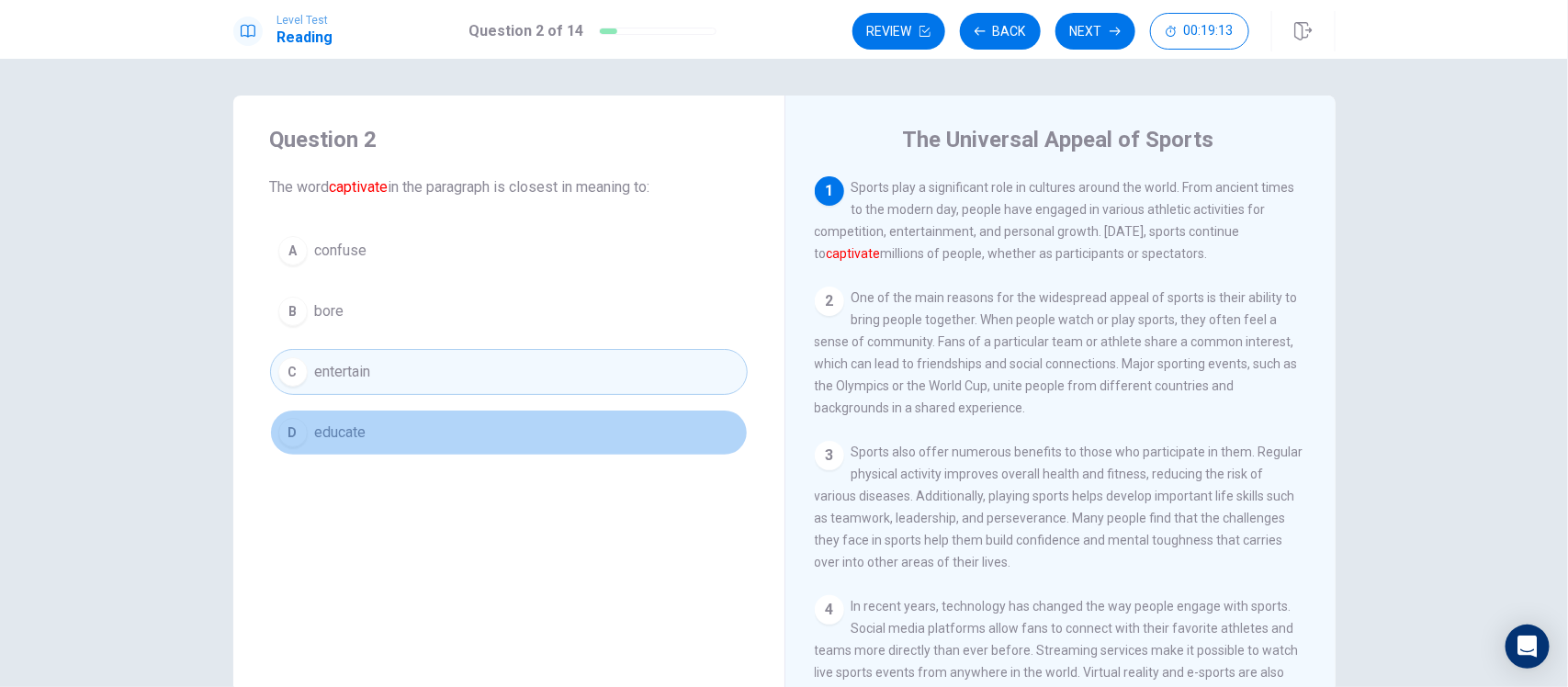
click at [571, 427] on button "D educate" at bounding box center [509, 433] width 478 height 46
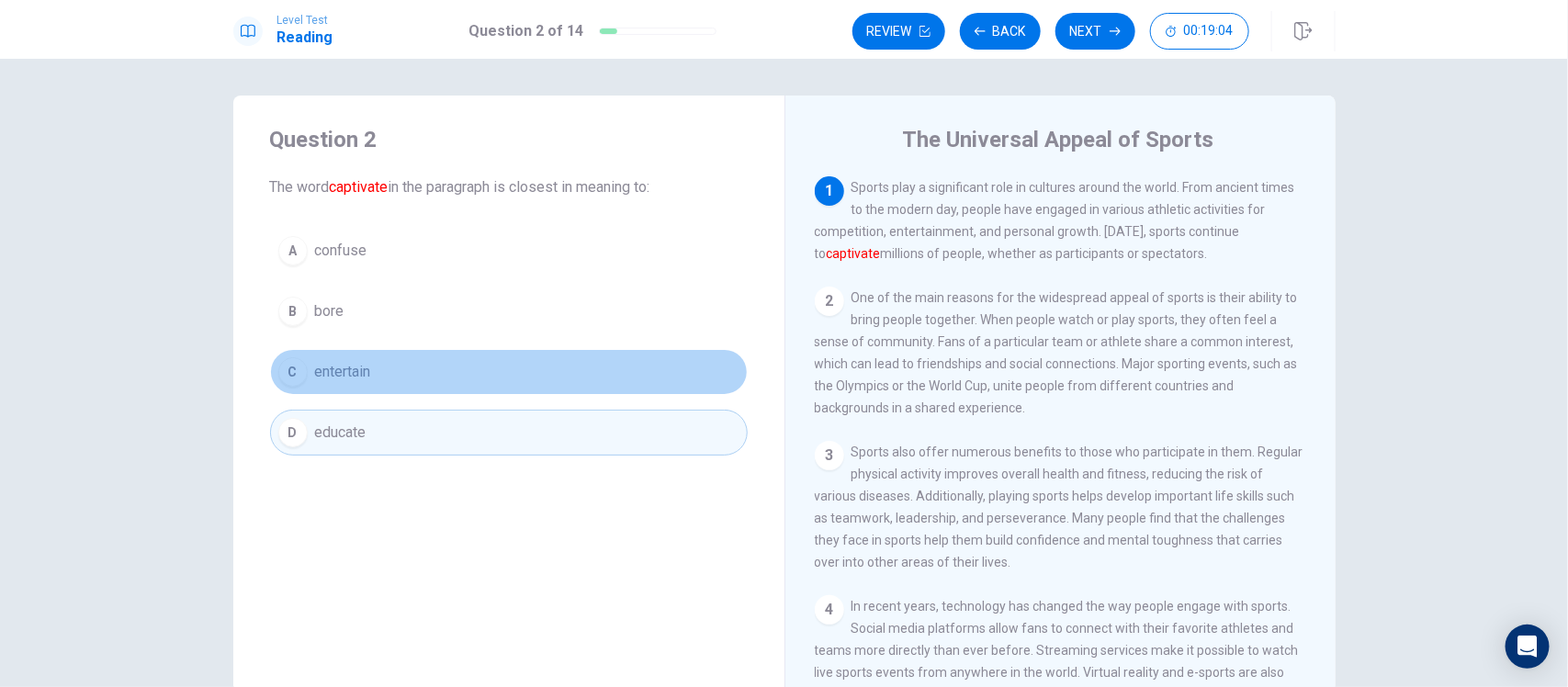
click at [485, 381] on button "C entertain" at bounding box center [509, 372] width 478 height 46
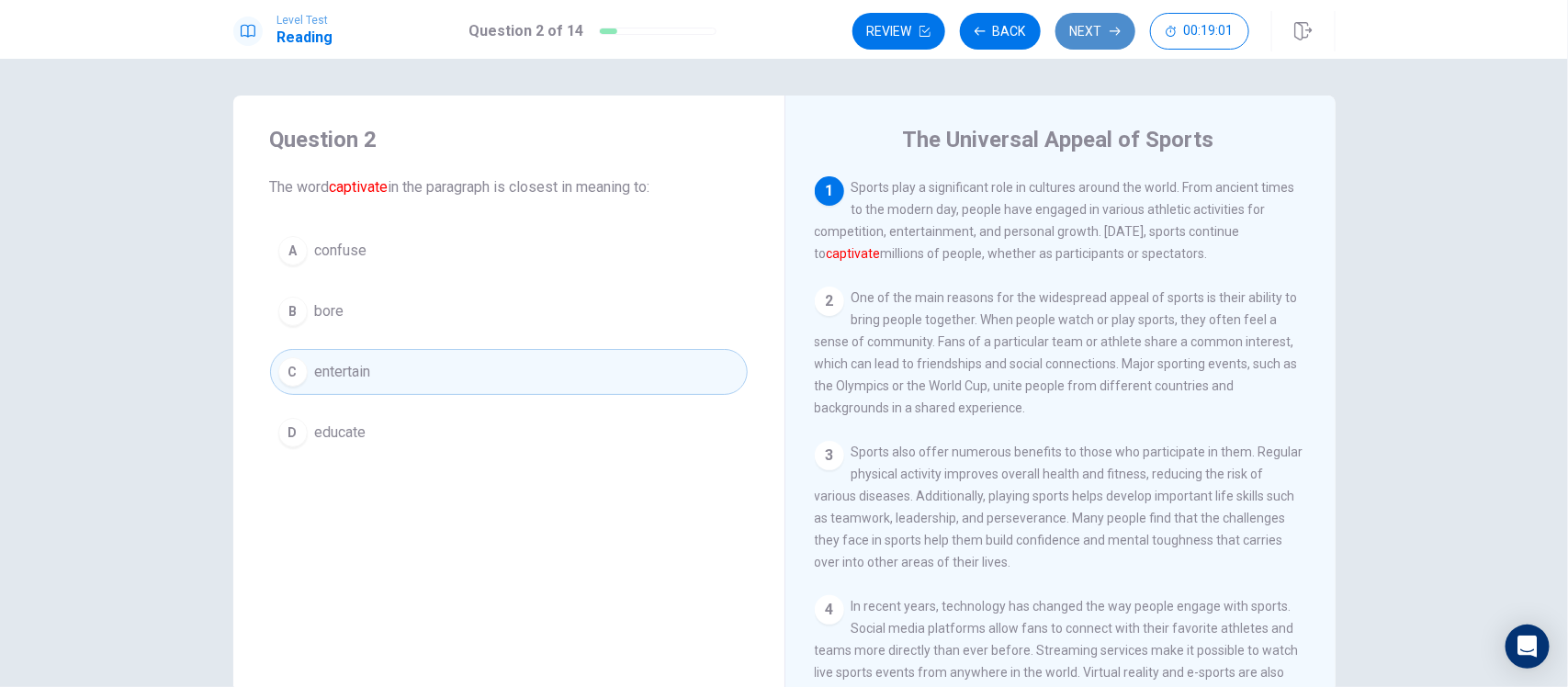
click at [1067, 34] on button "Next" at bounding box center [1095, 31] width 80 height 37
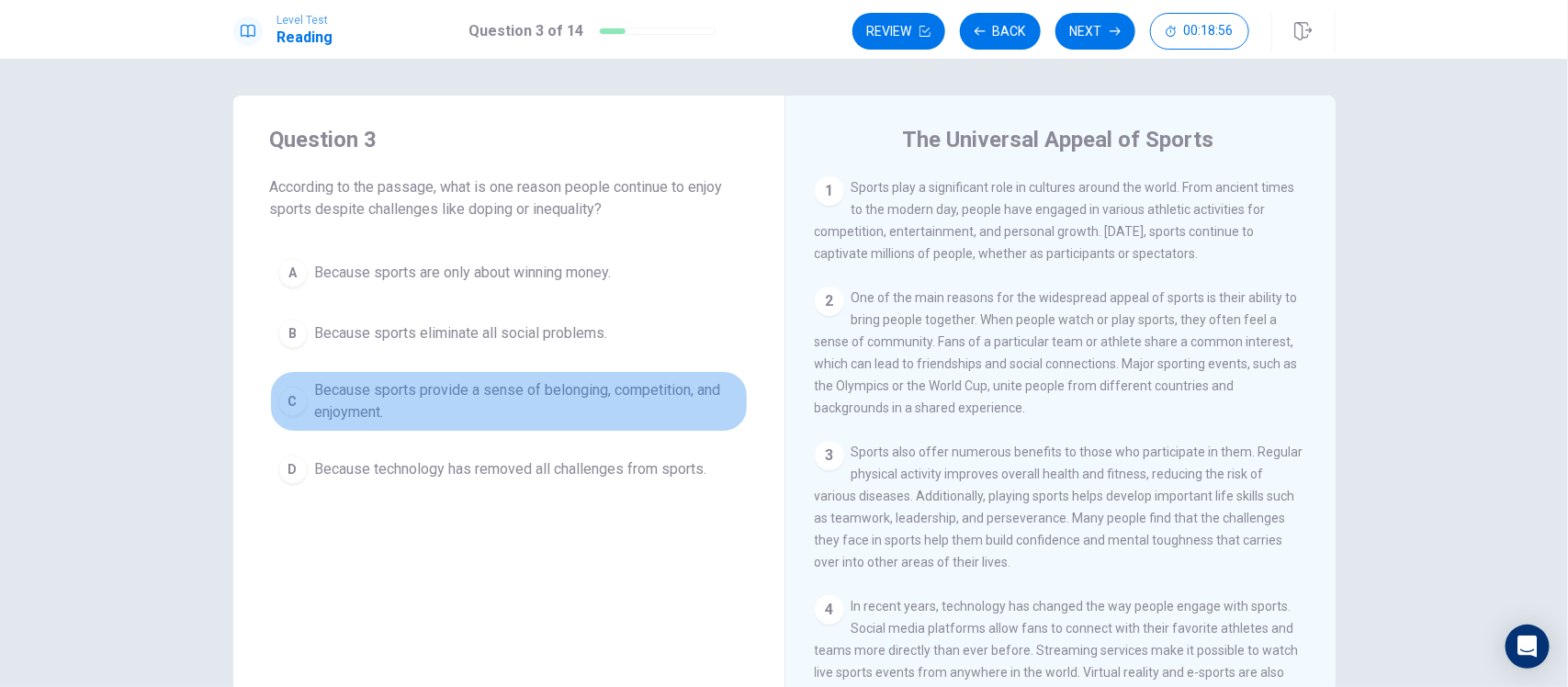
click at [564, 396] on span "Because sports provide a sense of belonging, competition, and enjoyment." at bounding box center [528, 401] width 425 height 44
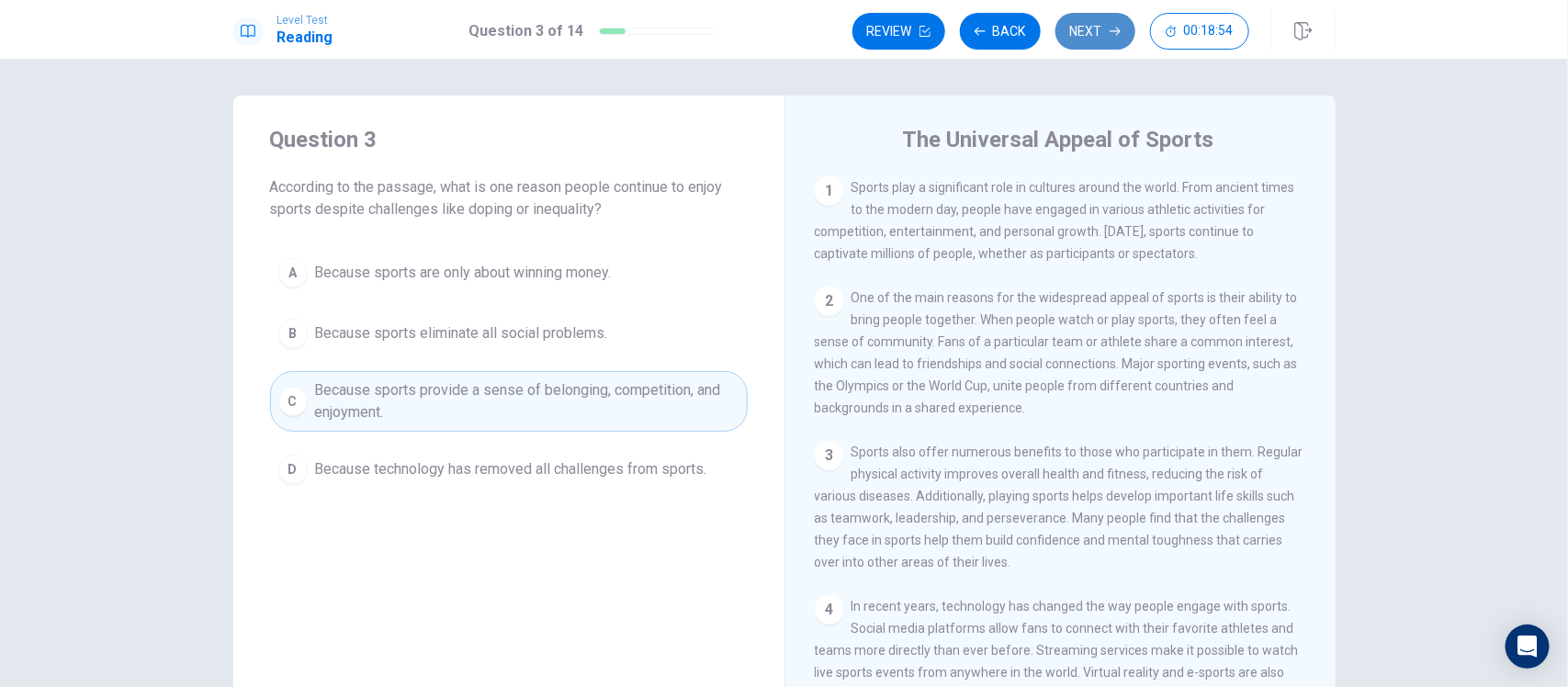
click at [1103, 26] on button "Next" at bounding box center [1095, 31] width 80 height 37
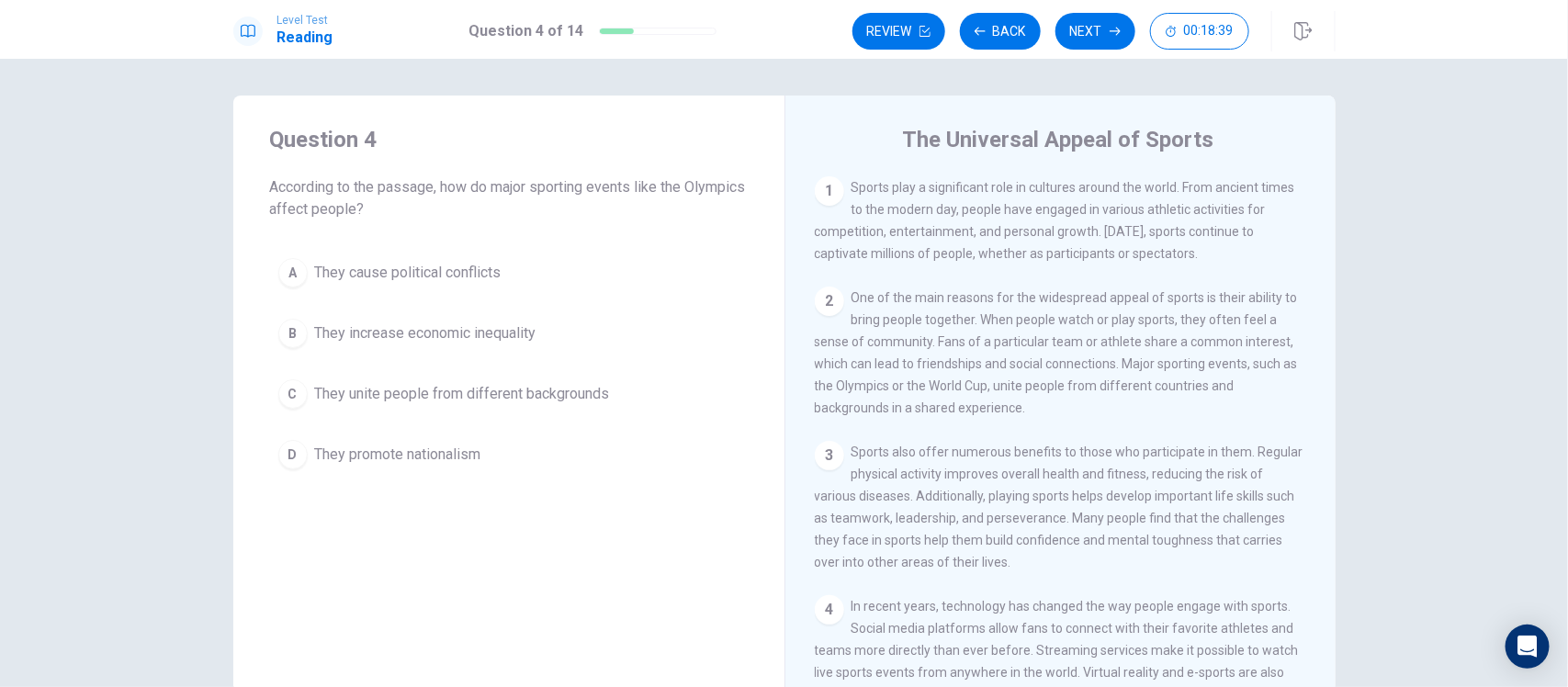
click at [533, 384] on span "They unite people from different backgrounds" at bounding box center [463, 394] width 295 height 22
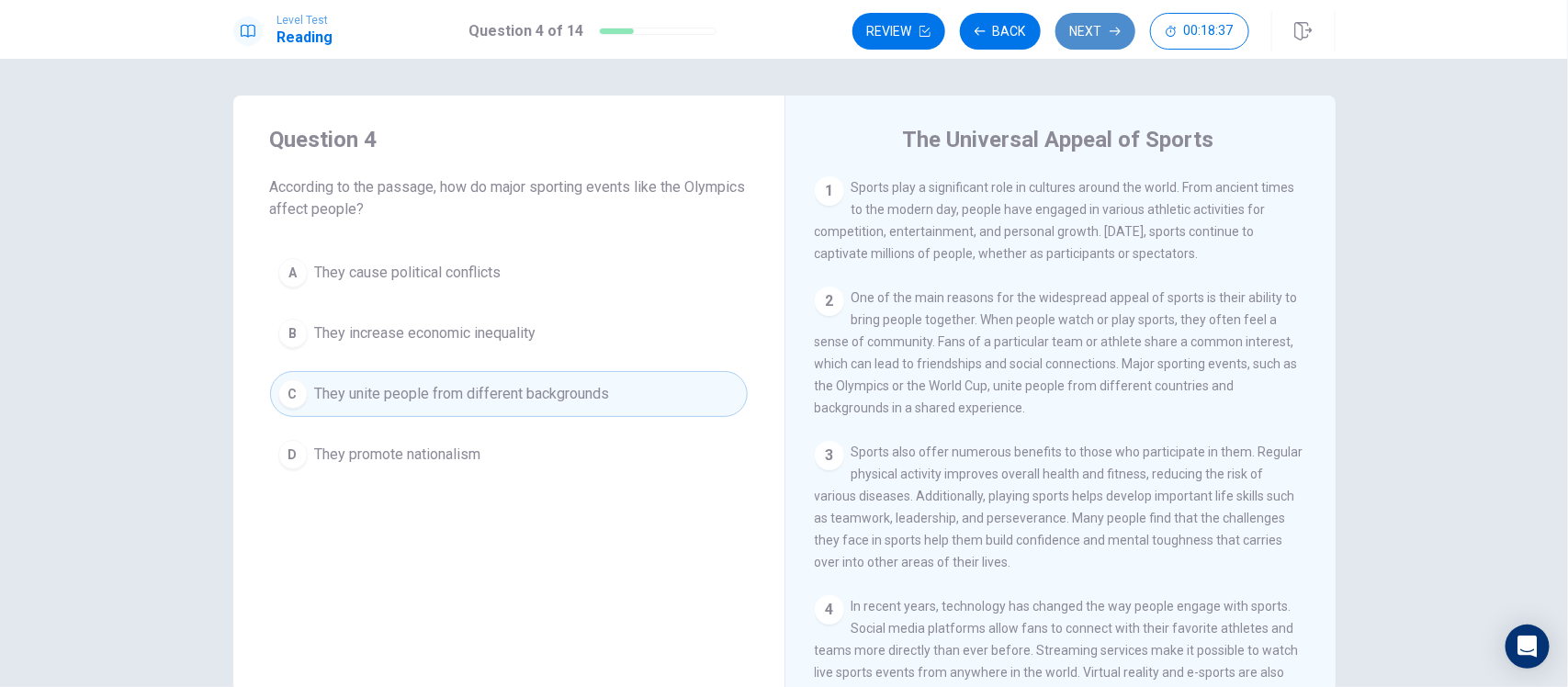
click at [1081, 35] on button "Next" at bounding box center [1095, 31] width 80 height 37
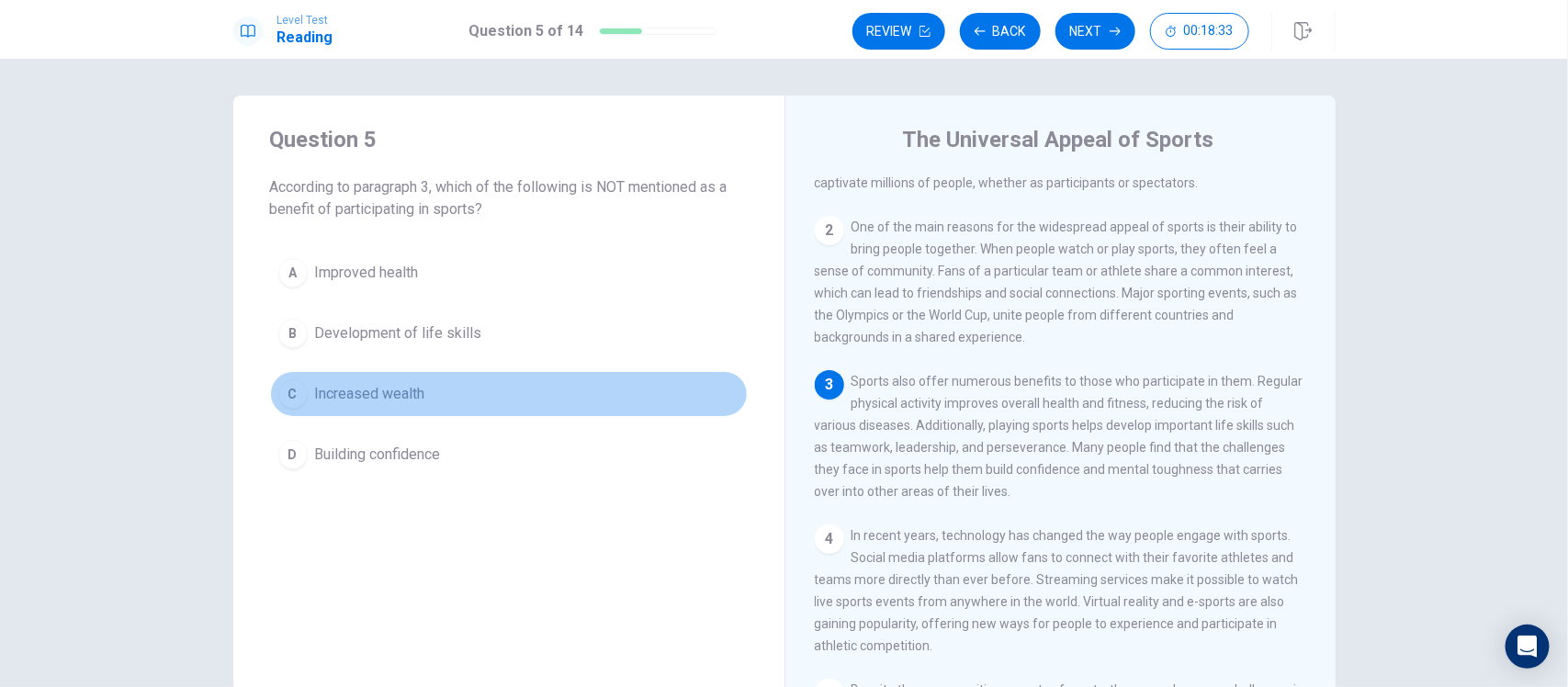
click at [528, 392] on button "C Increased wealth" at bounding box center [509, 395] width 478 height 46
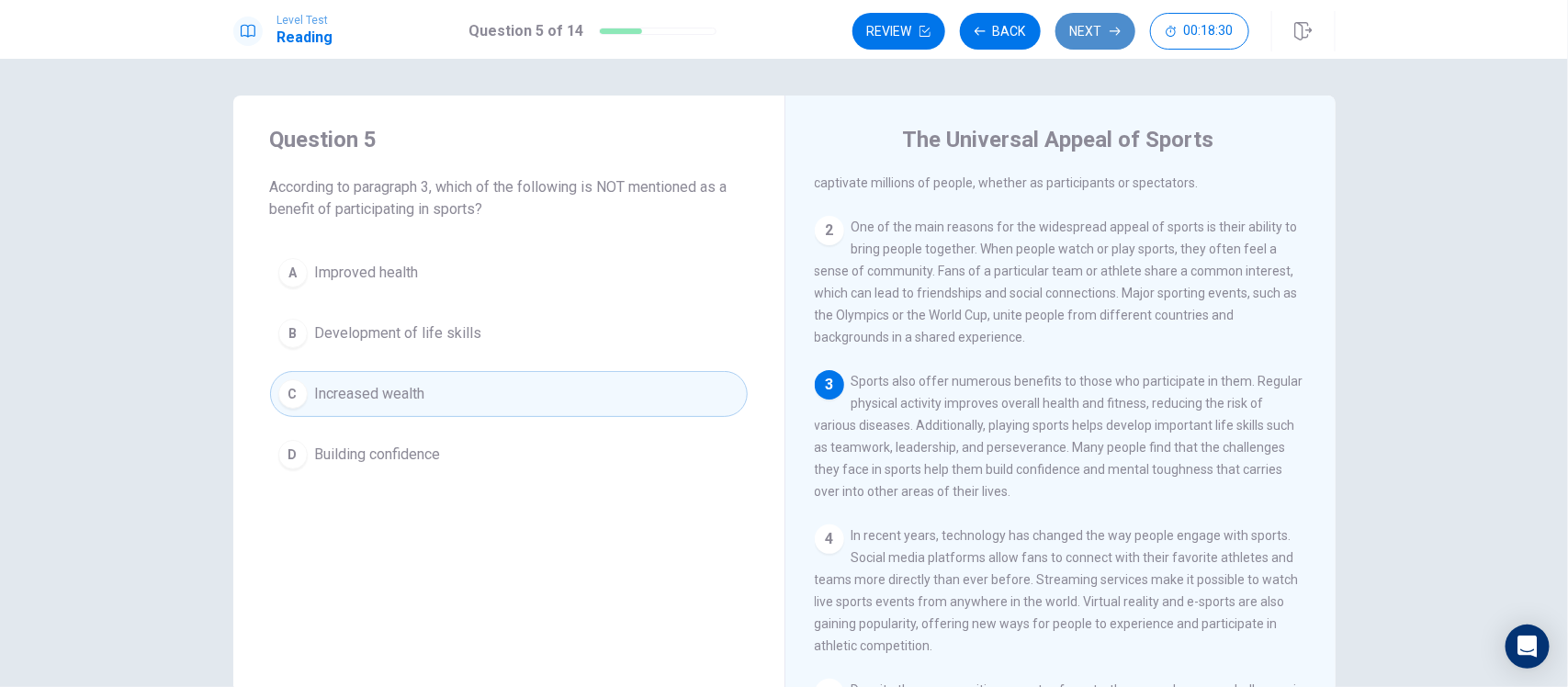
click at [1088, 39] on button "Next" at bounding box center [1095, 31] width 80 height 37
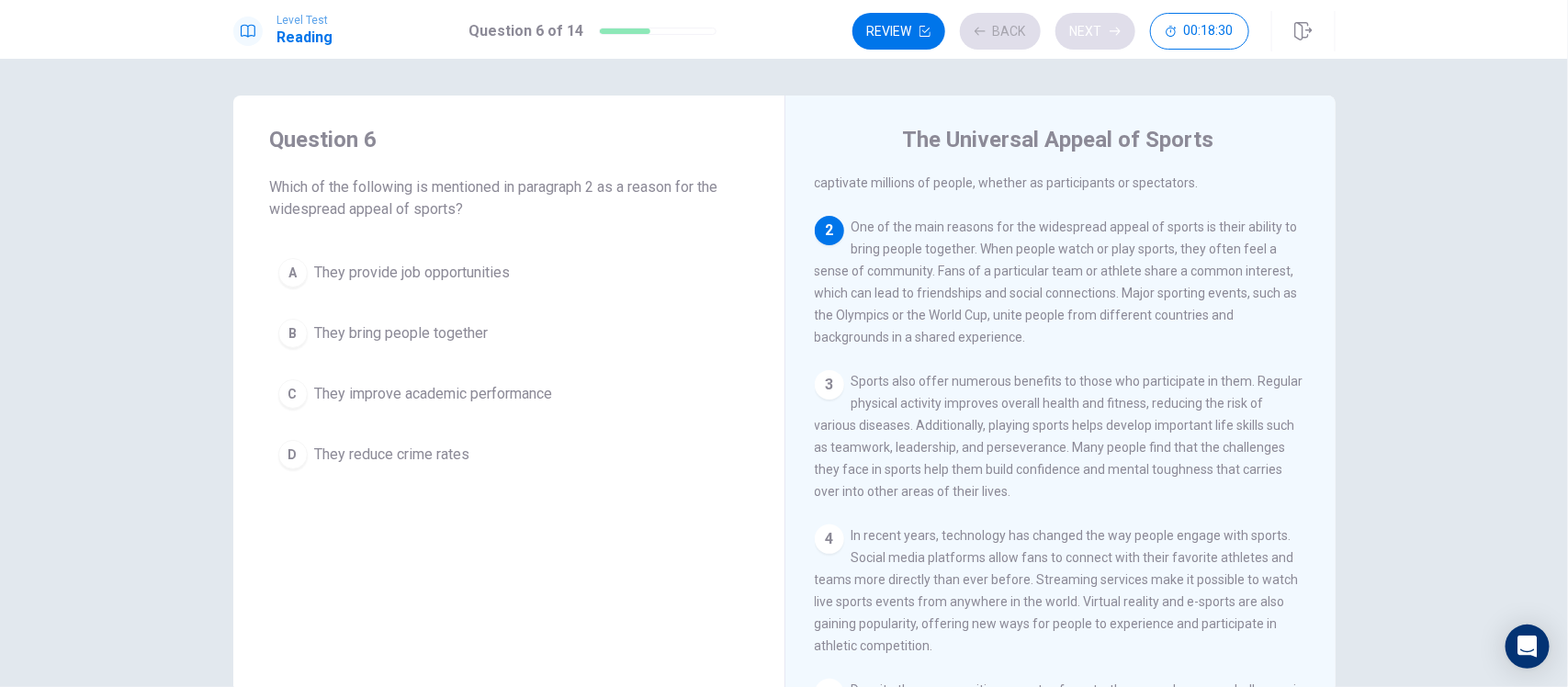
scroll to position [115, 0]
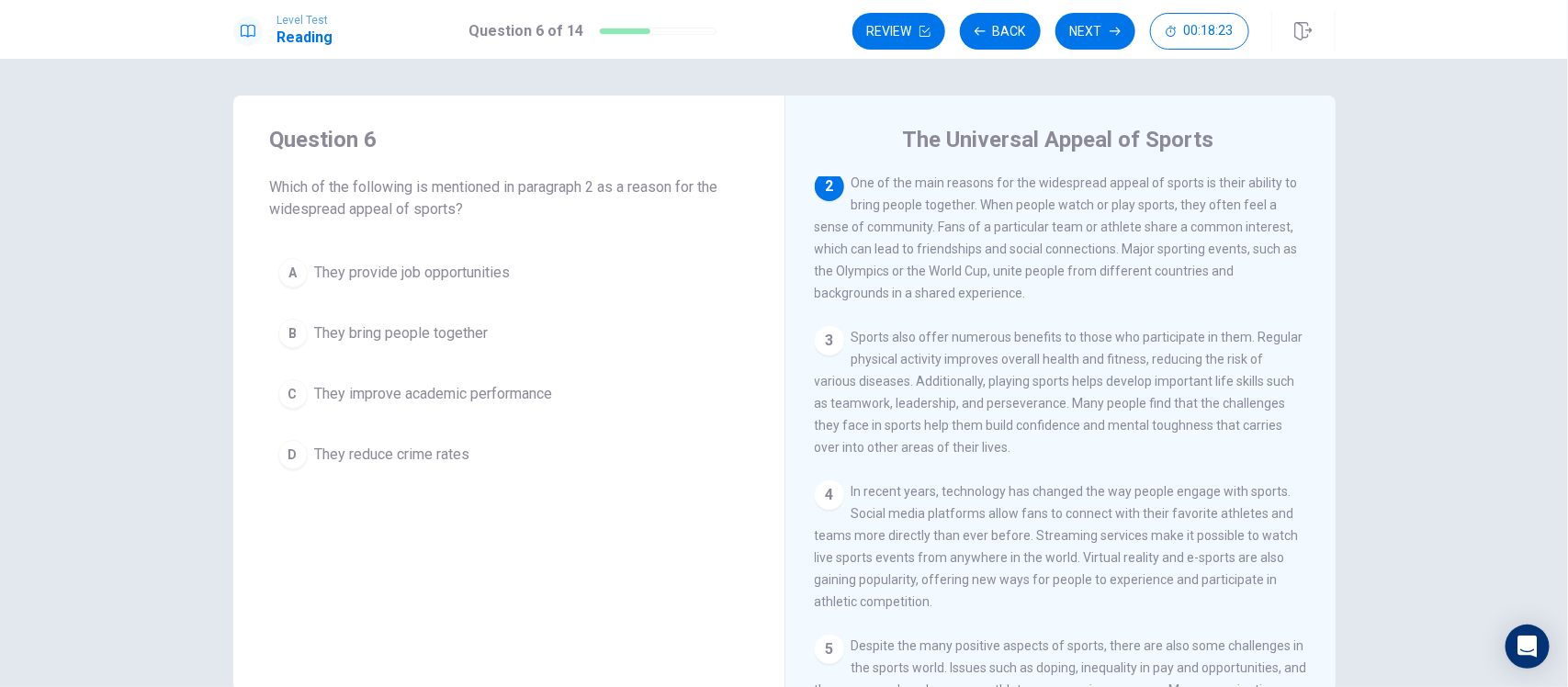
click at [489, 337] on button "B They bring people together" at bounding box center [509, 334] width 478 height 46
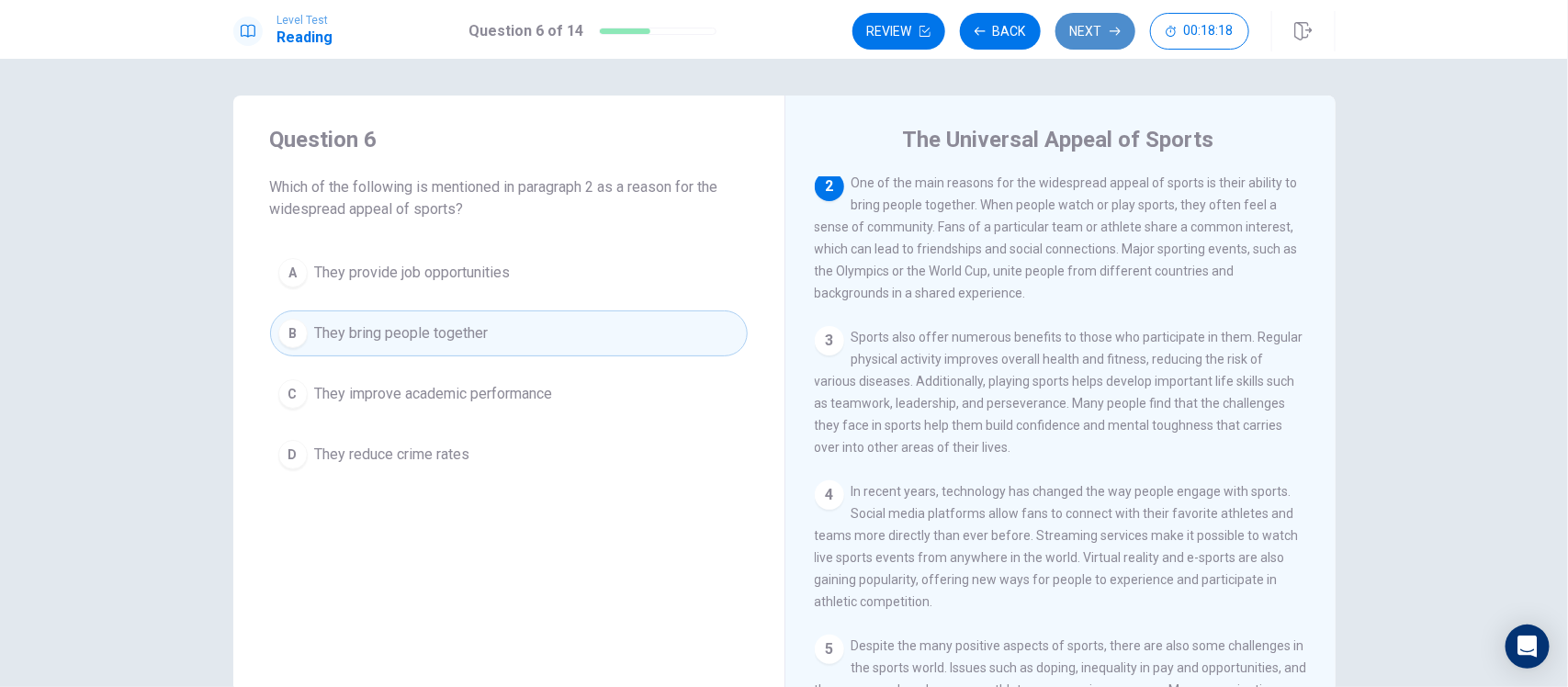
click at [1072, 33] on button "Next" at bounding box center [1095, 31] width 80 height 37
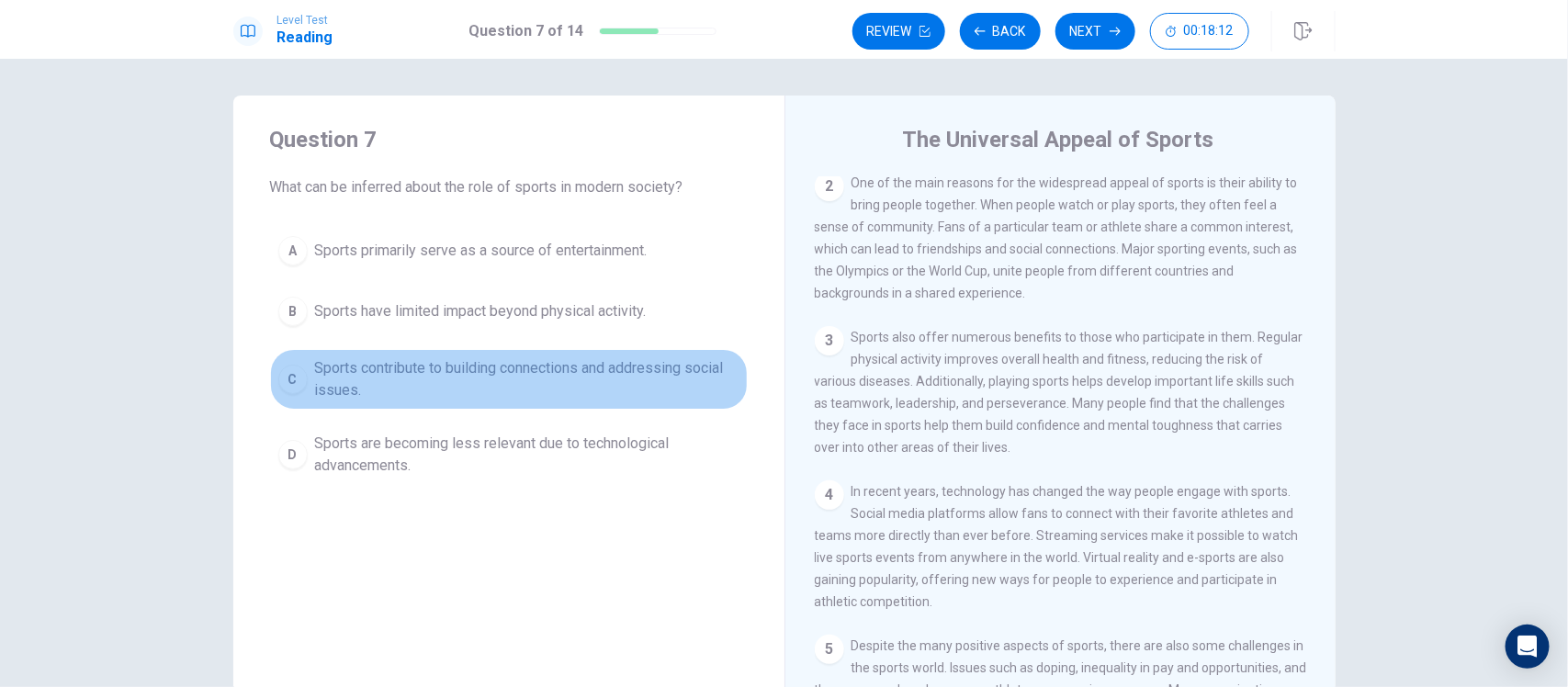
click at [599, 387] on span "Sports contribute to building connections and addressing social issues." at bounding box center [528, 379] width 425 height 44
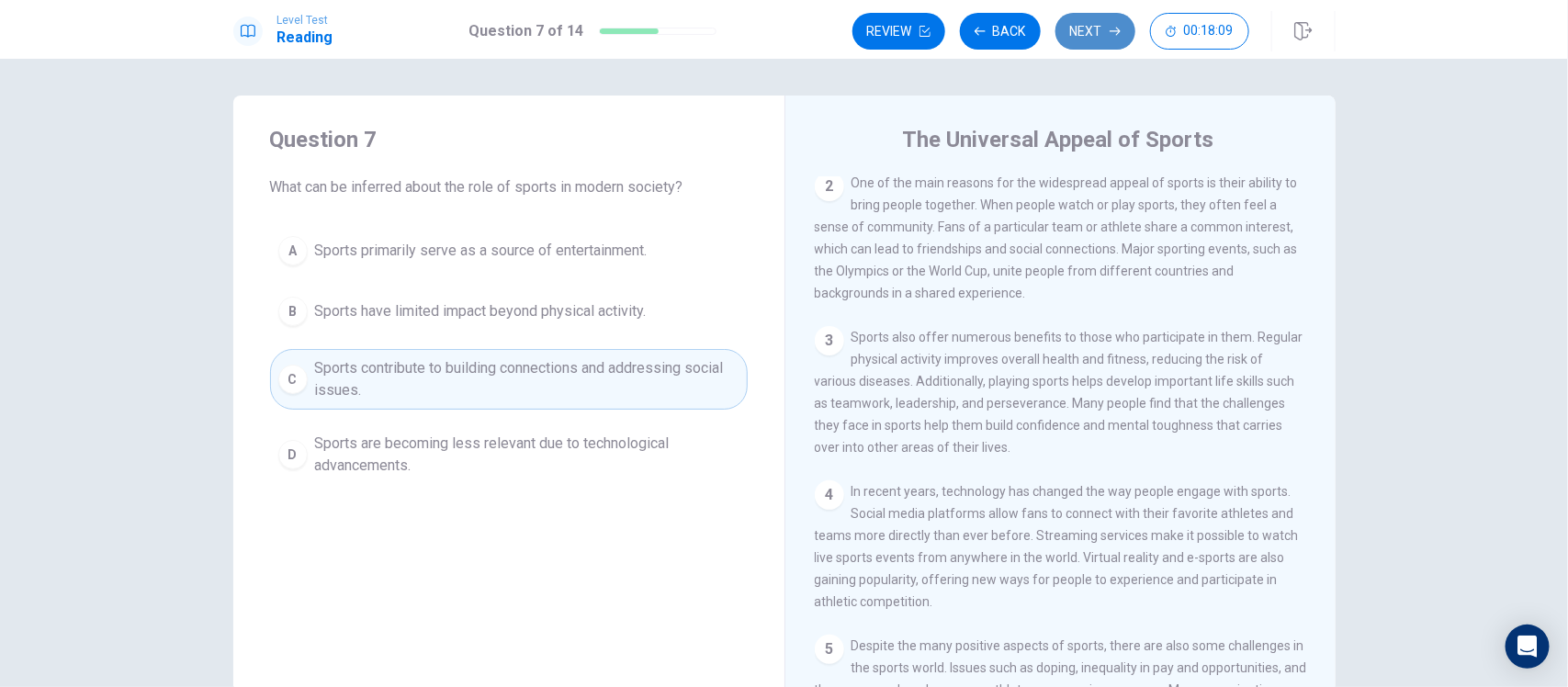
click at [1102, 32] on button "Next" at bounding box center [1095, 31] width 80 height 37
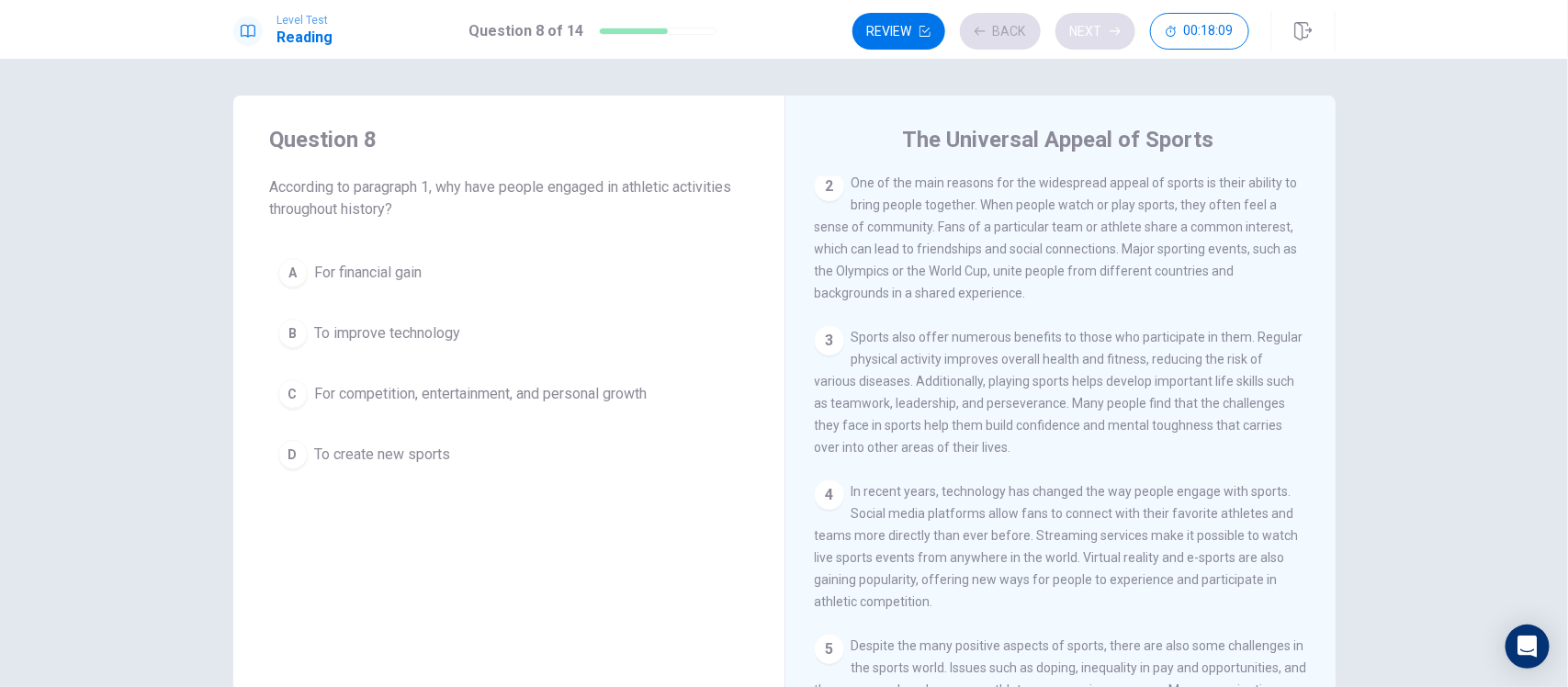
scroll to position [0, 0]
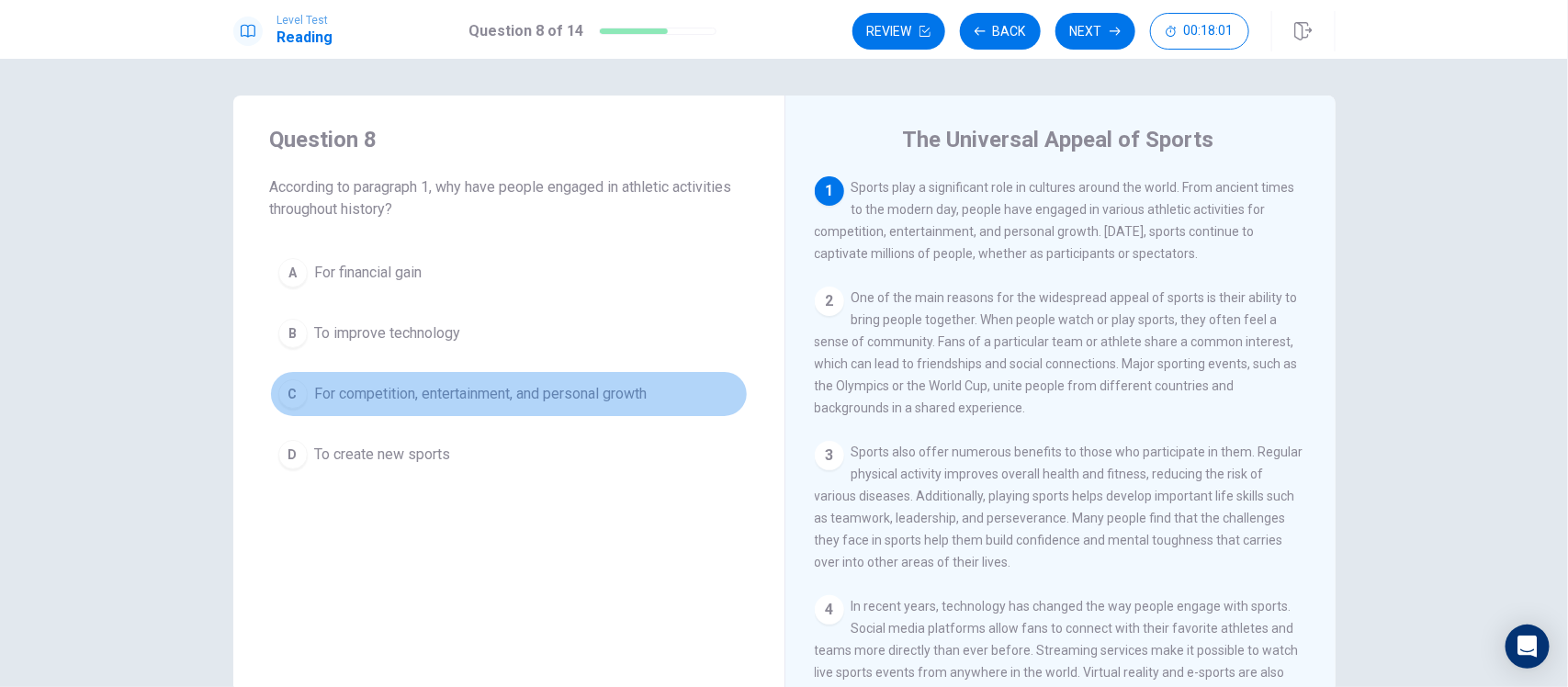
click at [484, 404] on span "For competition, entertainment, and personal growth" at bounding box center [481, 394] width 333 height 22
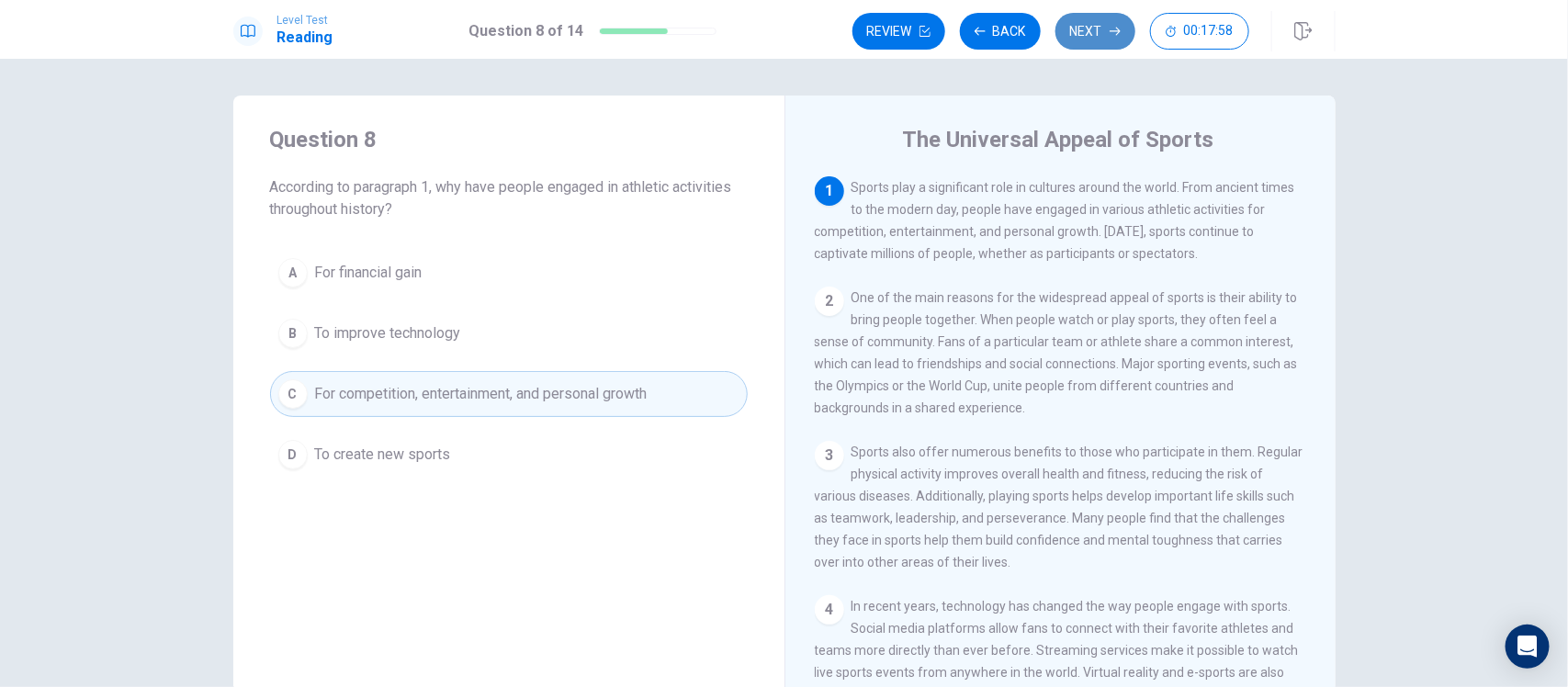
click at [1088, 35] on button "Next" at bounding box center [1095, 31] width 80 height 37
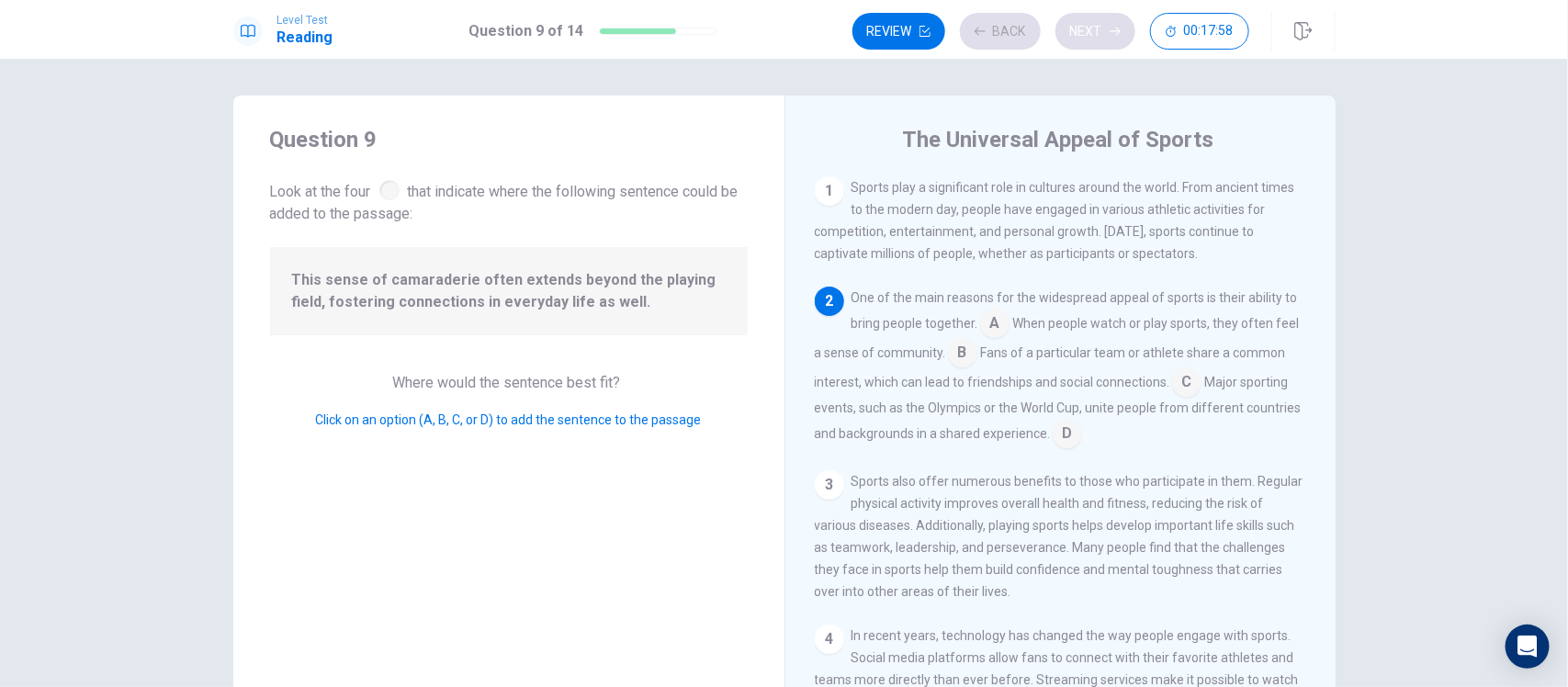
scroll to position [115, 0]
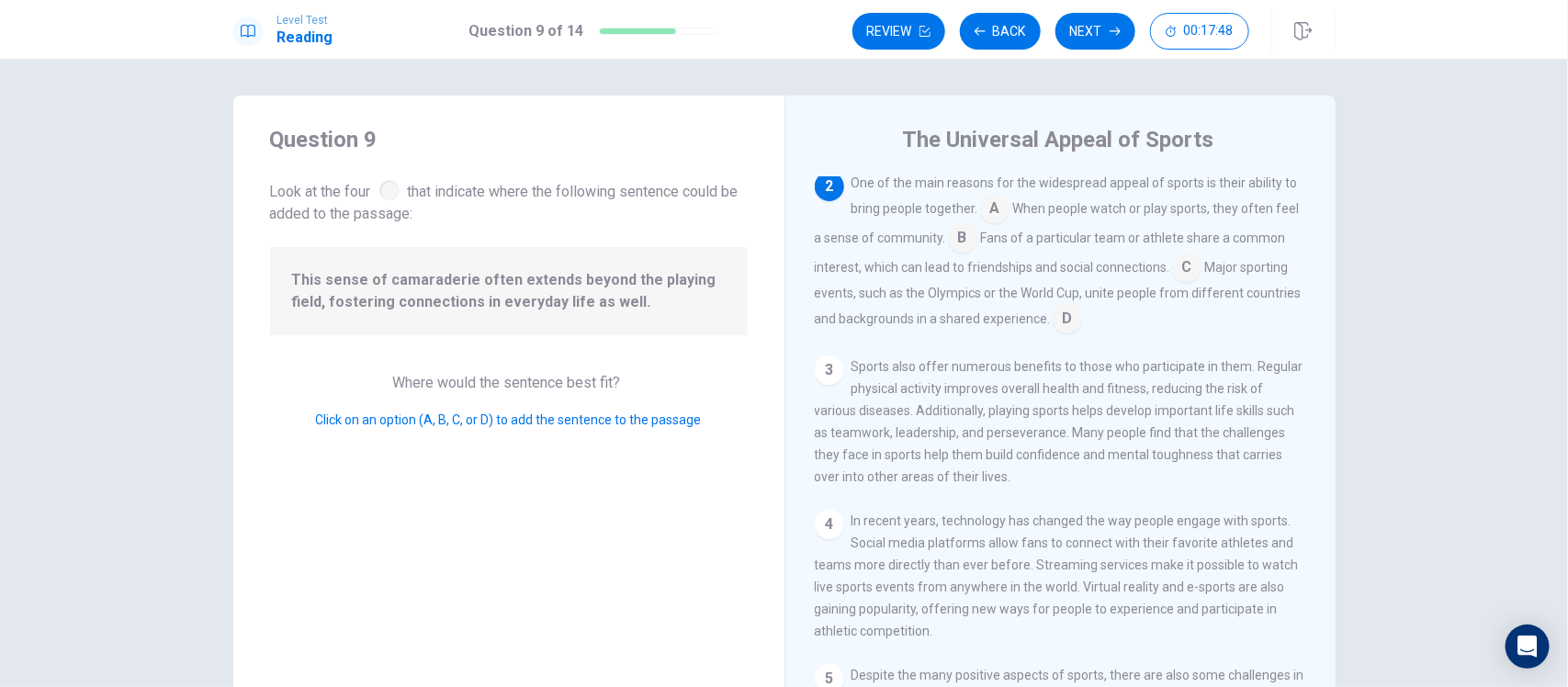
click at [977, 243] on input at bounding box center [962, 239] width 29 height 29
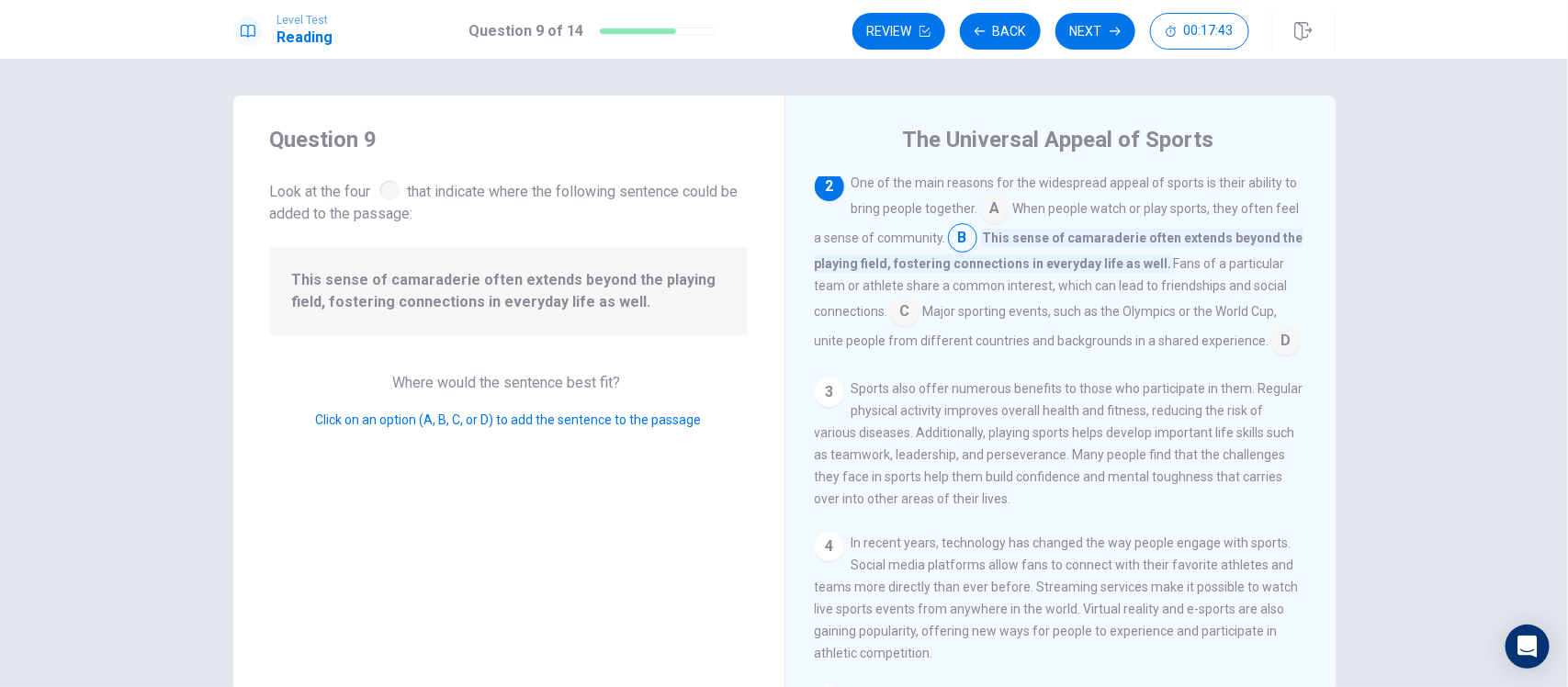
click at [905, 310] on input at bounding box center [904, 313] width 29 height 29
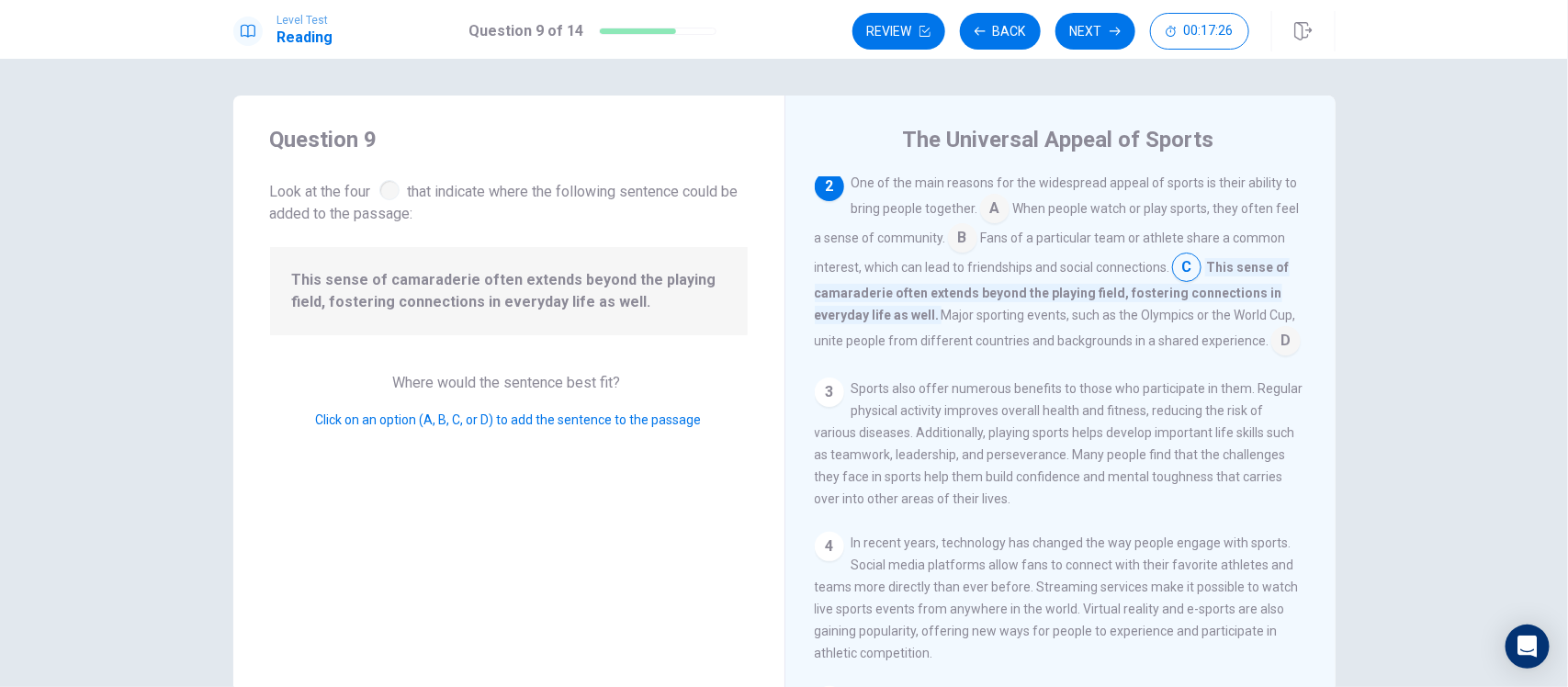
click at [1272, 357] on input at bounding box center [1286, 343] width 29 height 29
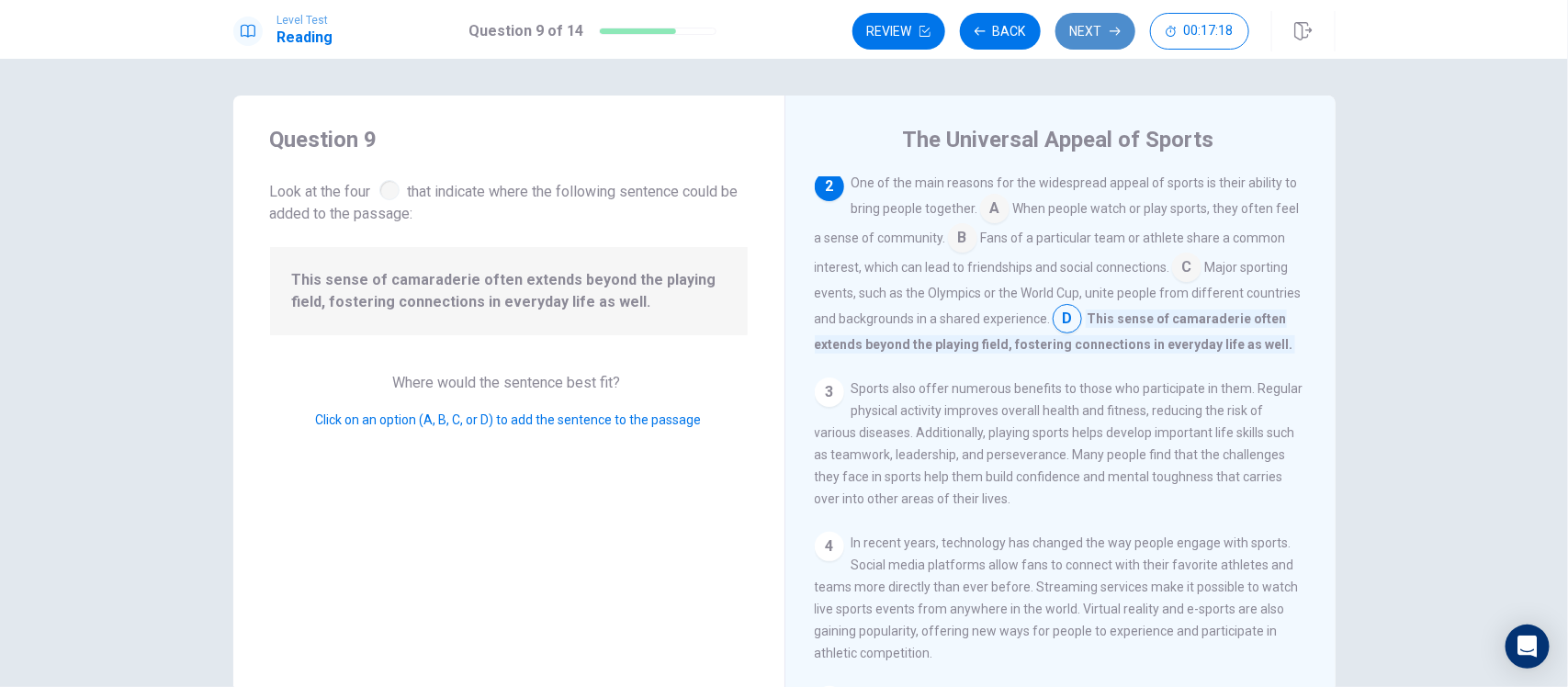
click at [1096, 25] on button "Next" at bounding box center [1095, 31] width 80 height 37
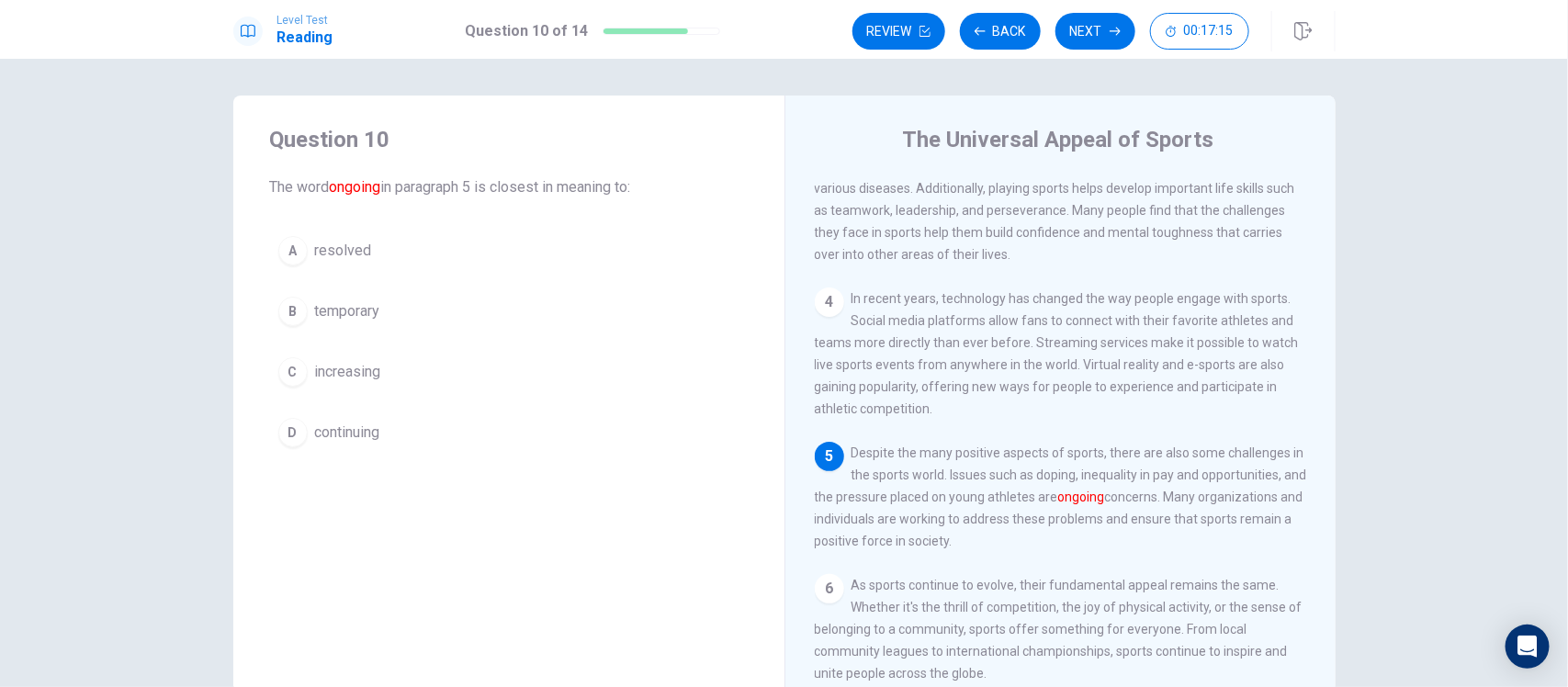
scroll to position [322, 0]
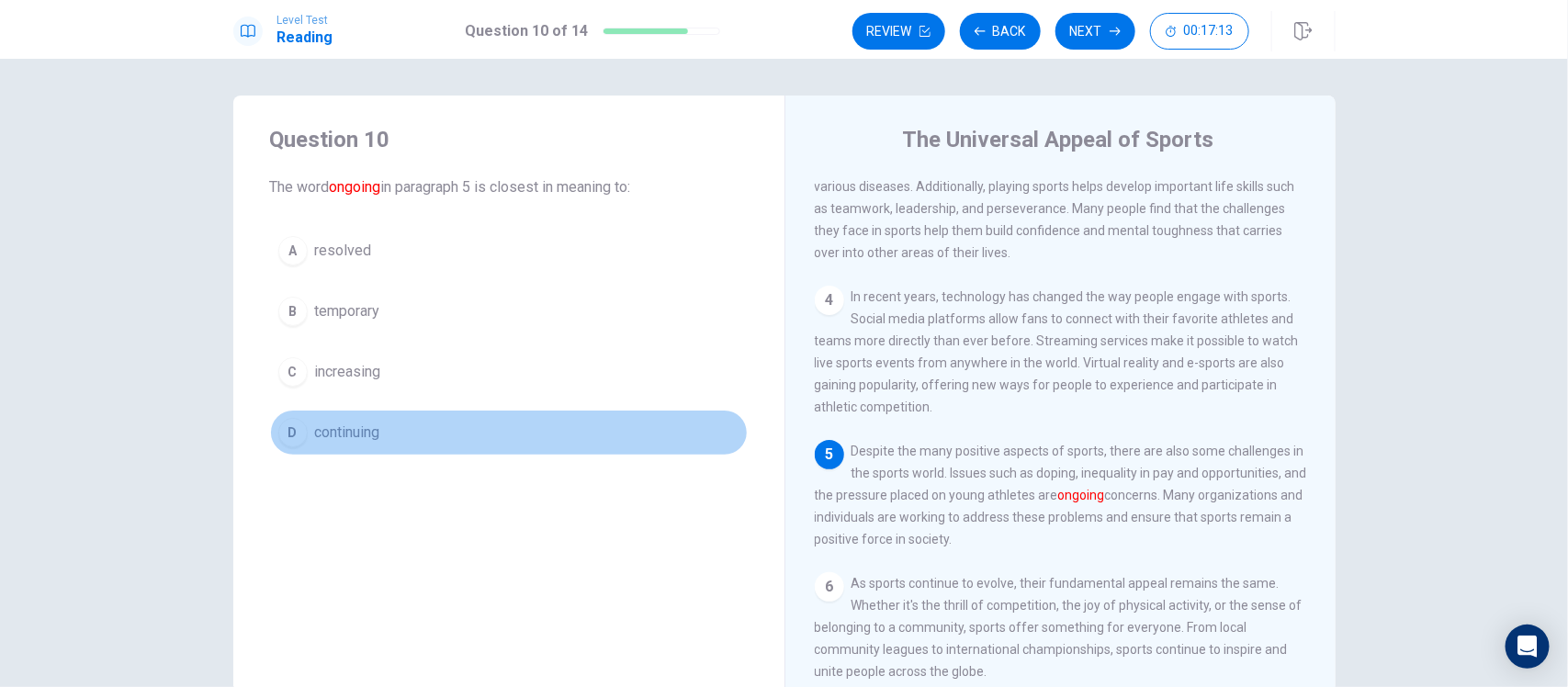
click at [305, 429] on button "D continuing" at bounding box center [509, 433] width 478 height 46
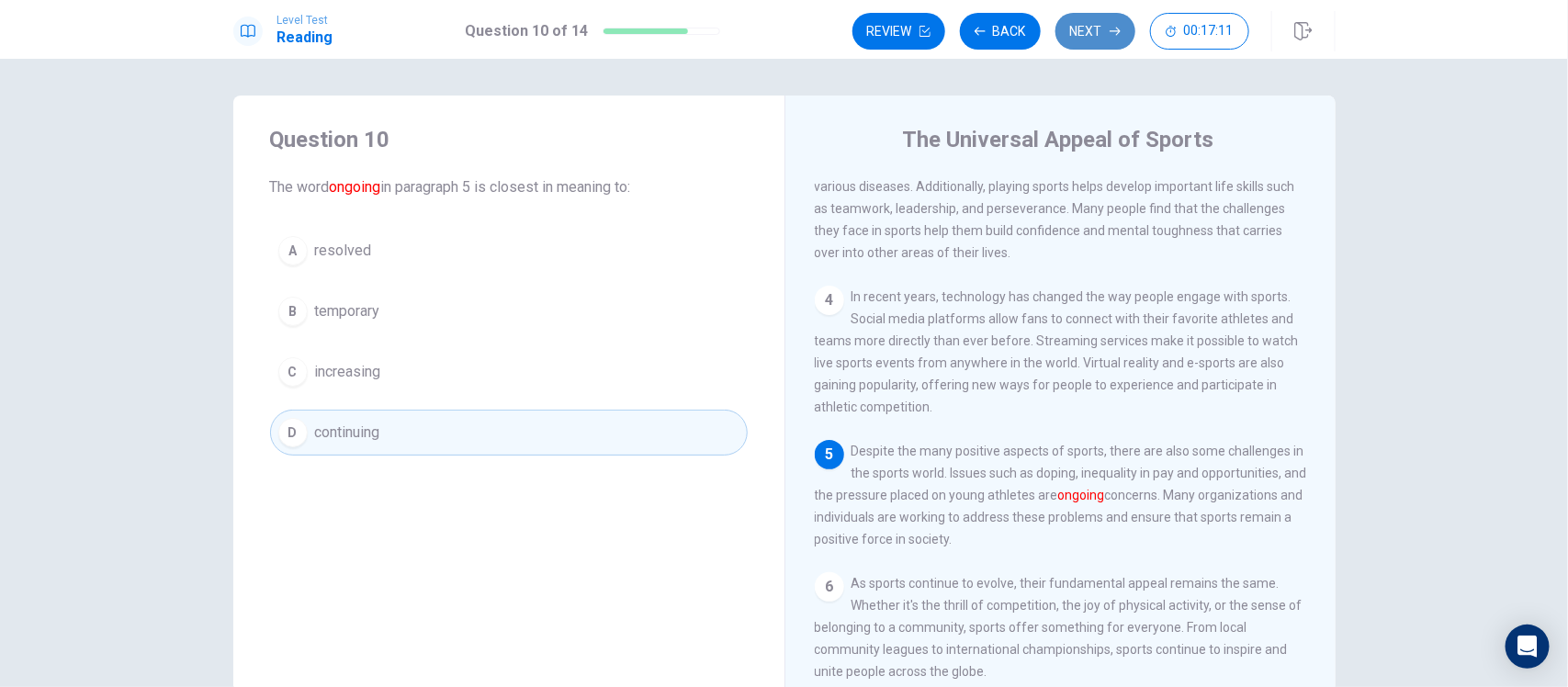
click at [1081, 39] on button "Next" at bounding box center [1095, 31] width 80 height 37
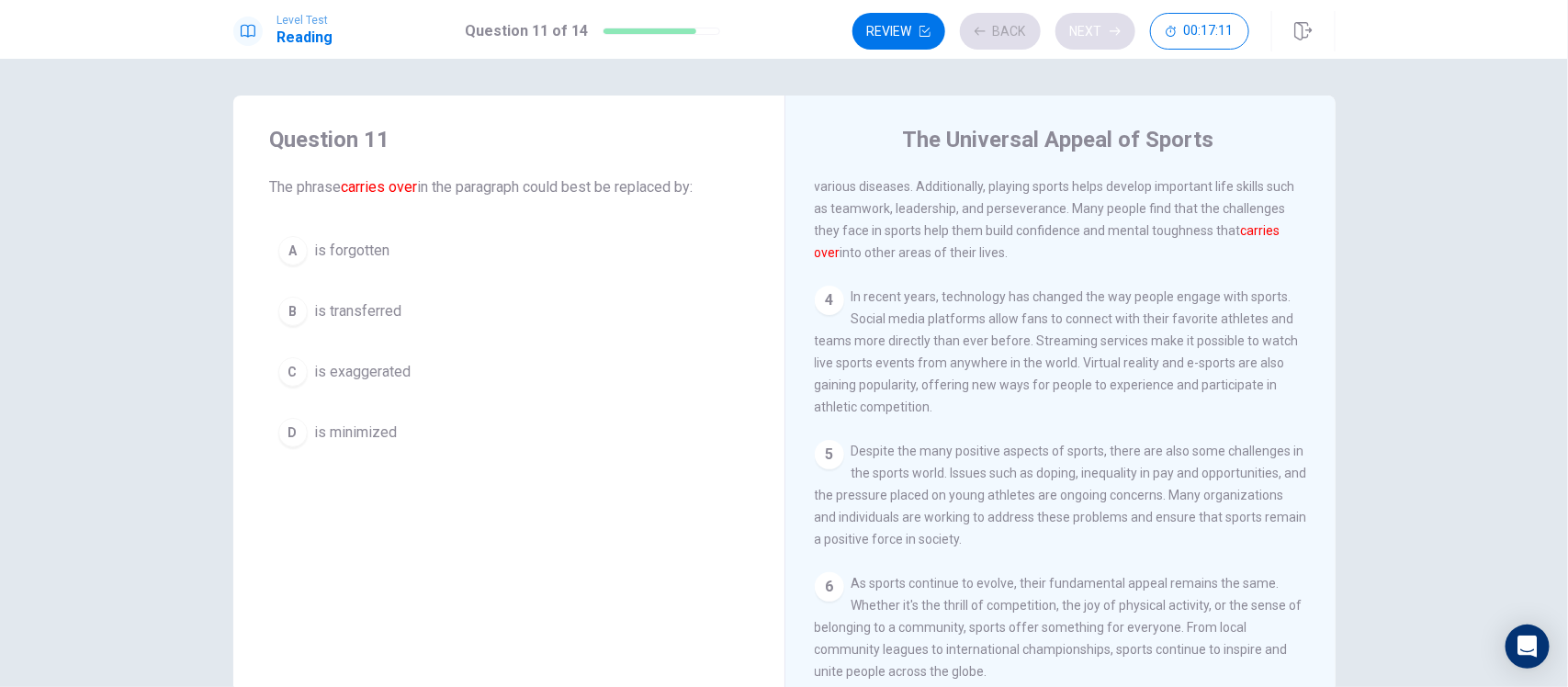
scroll to position [276, 0]
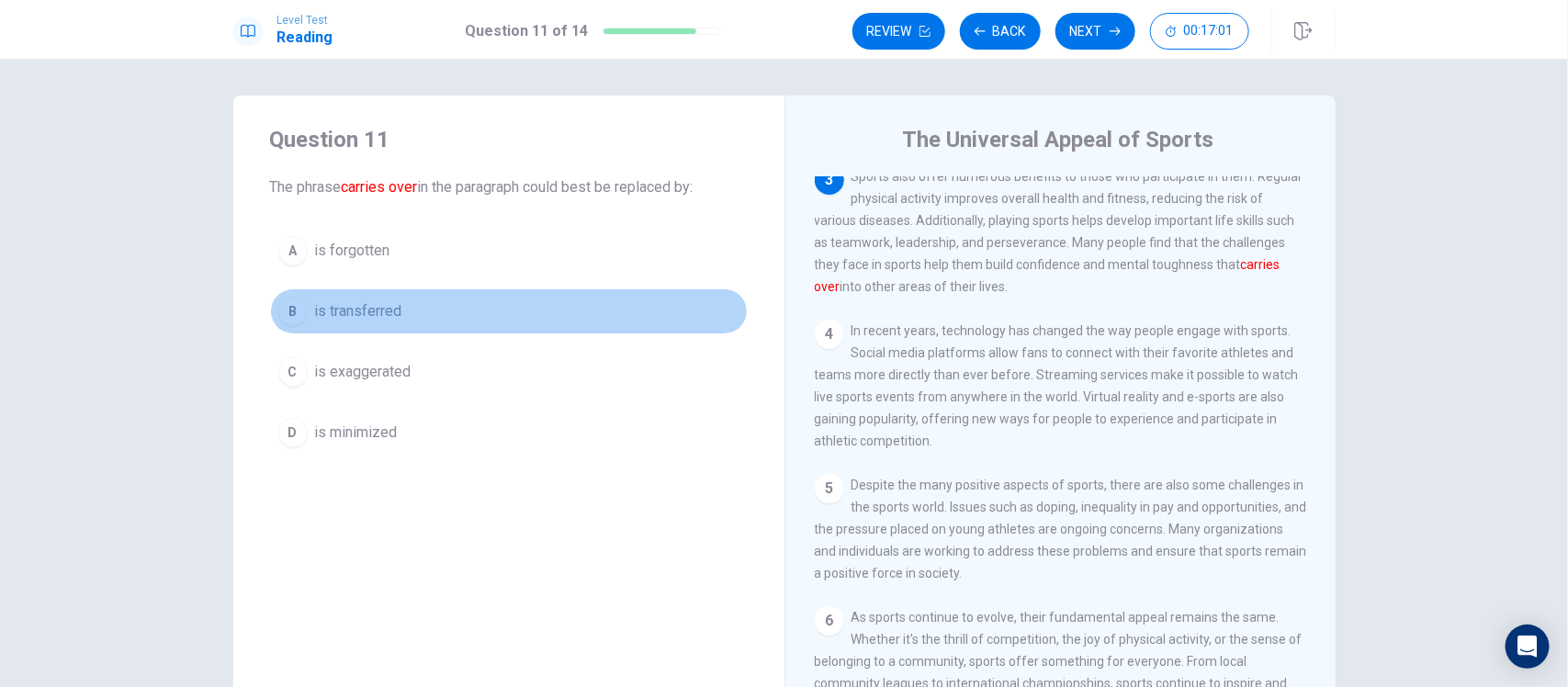
click at [485, 310] on button "B is transferred" at bounding box center [509, 312] width 478 height 46
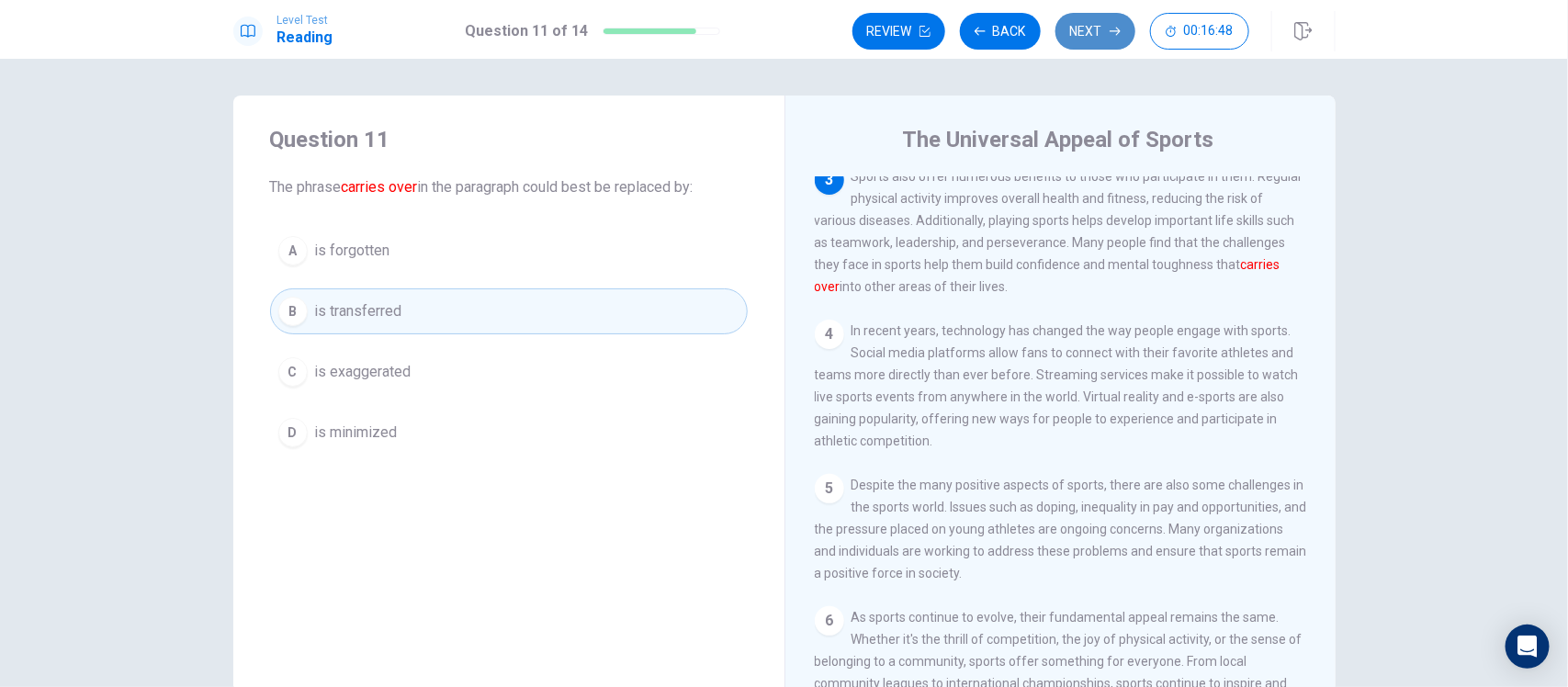
click at [1073, 35] on button "Next" at bounding box center [1095, 31] width 80 height 37
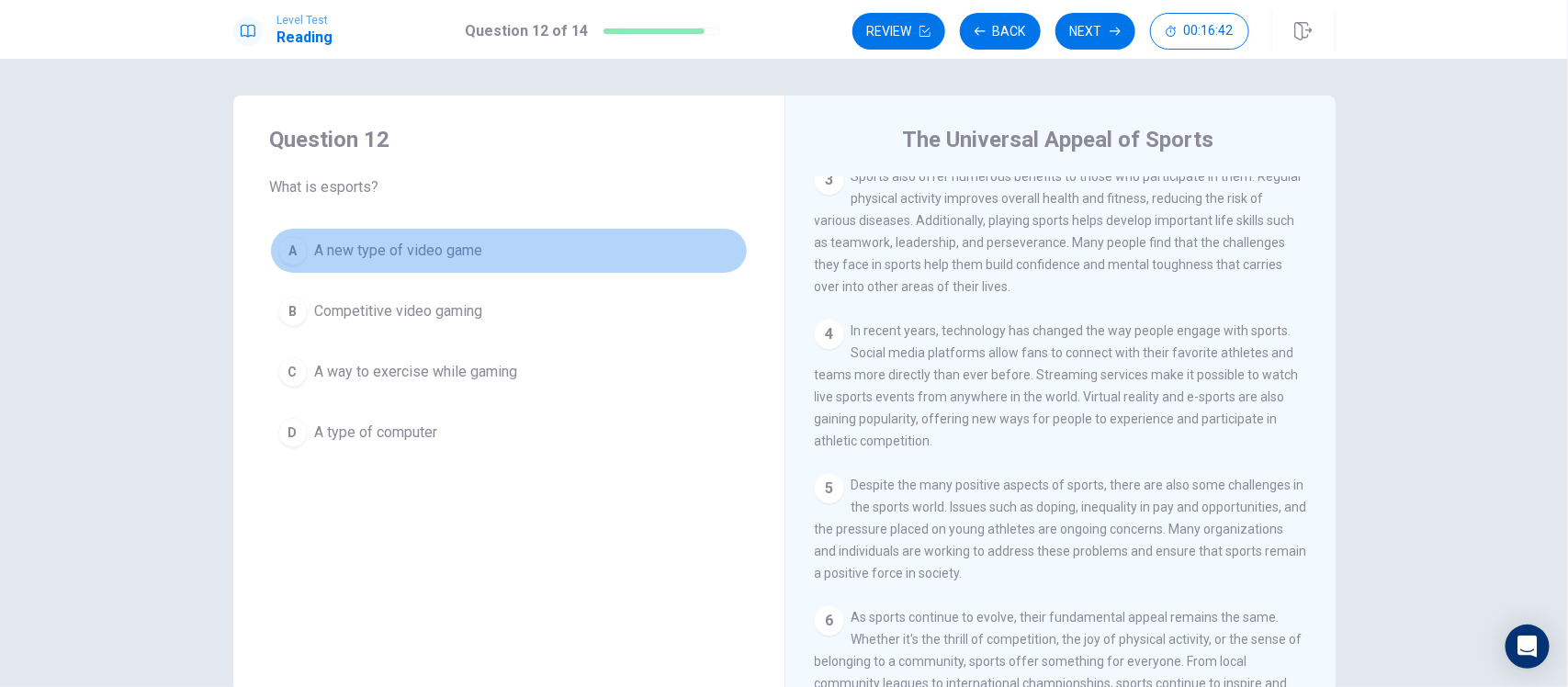
click at [479, 251] on button "A A new type of video game" at bounding box center [509, 251] width 478 height 46
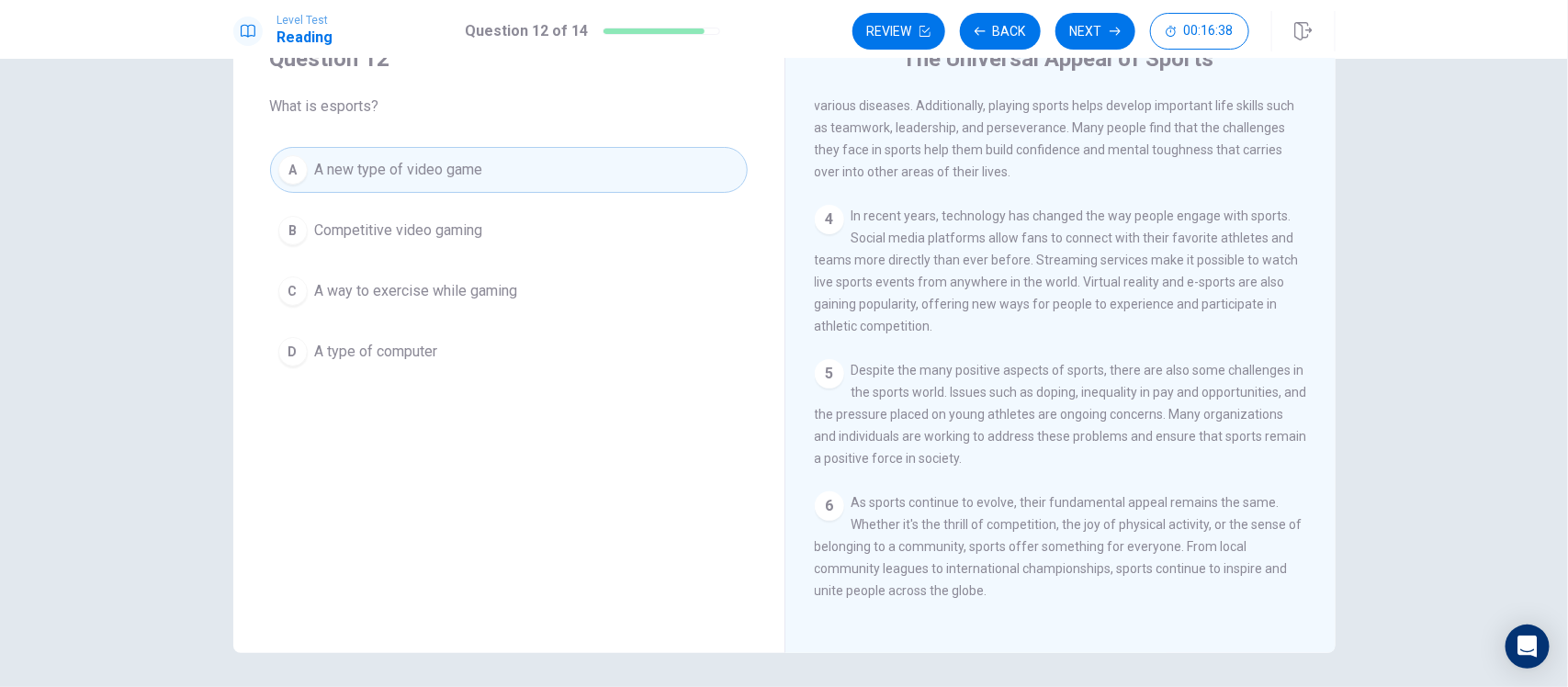
scroll to position [83, 0]
click at [1099, 40] on button "Next" at bounding box center [1095, 31] width 80 height 37
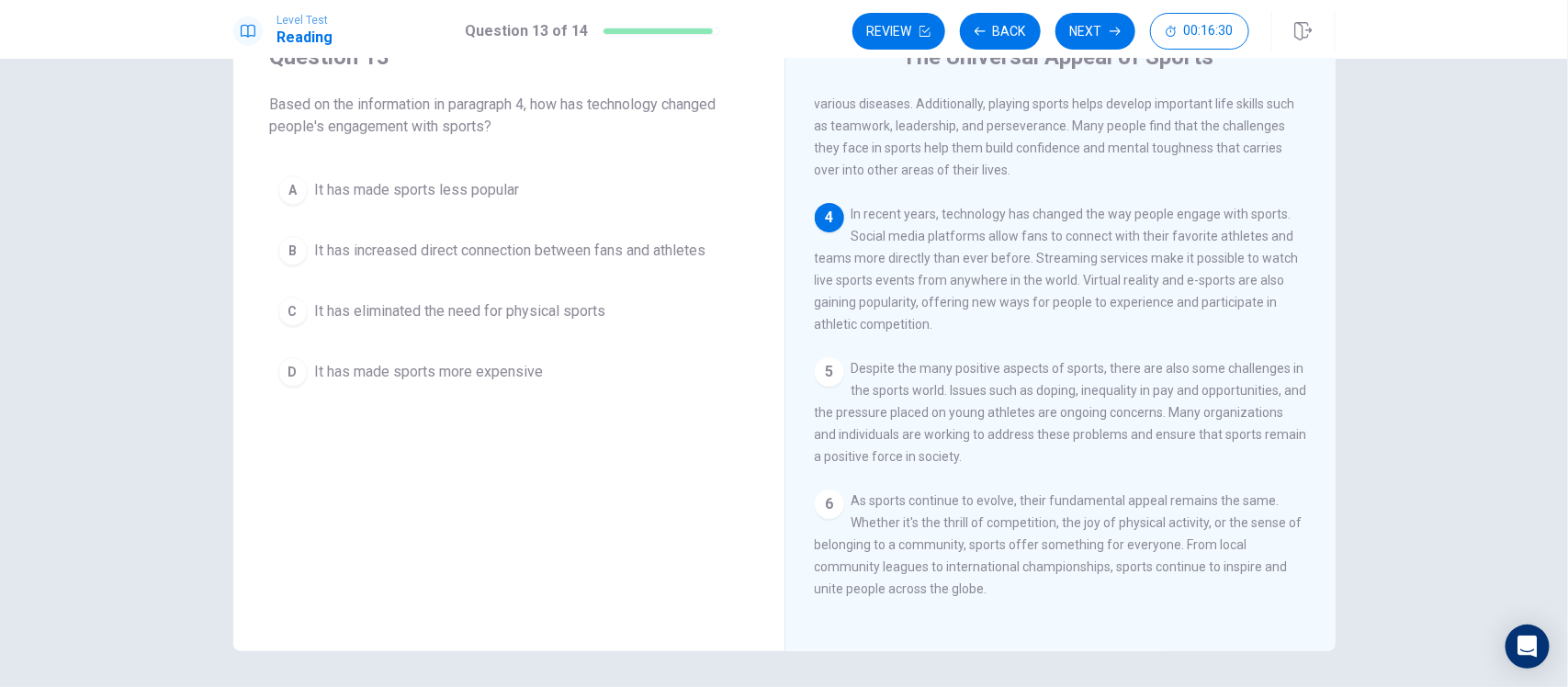
scroll to position [0, 0]
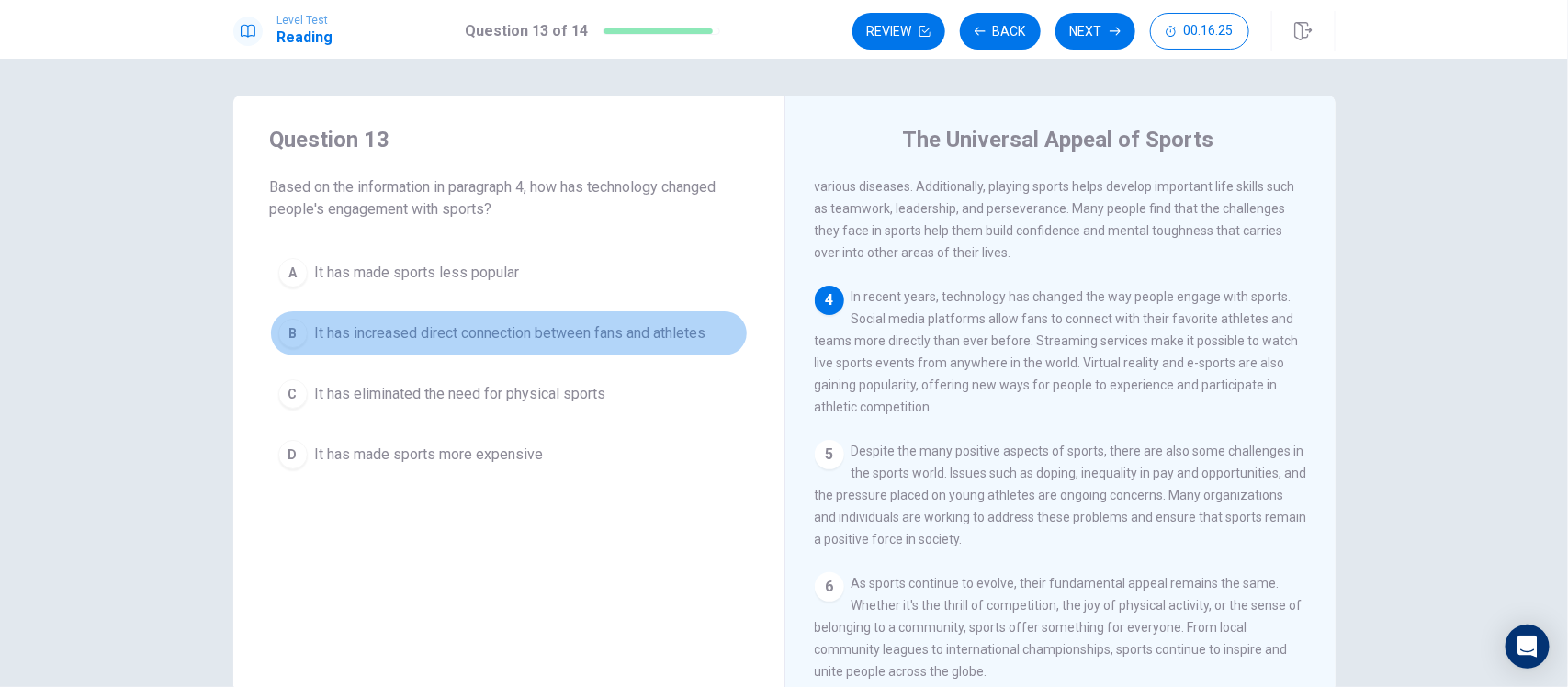
click at [694, 338] on span "It has increased direct connection between fans and athletes" at bounding box center [511, 333] width 392 height 22
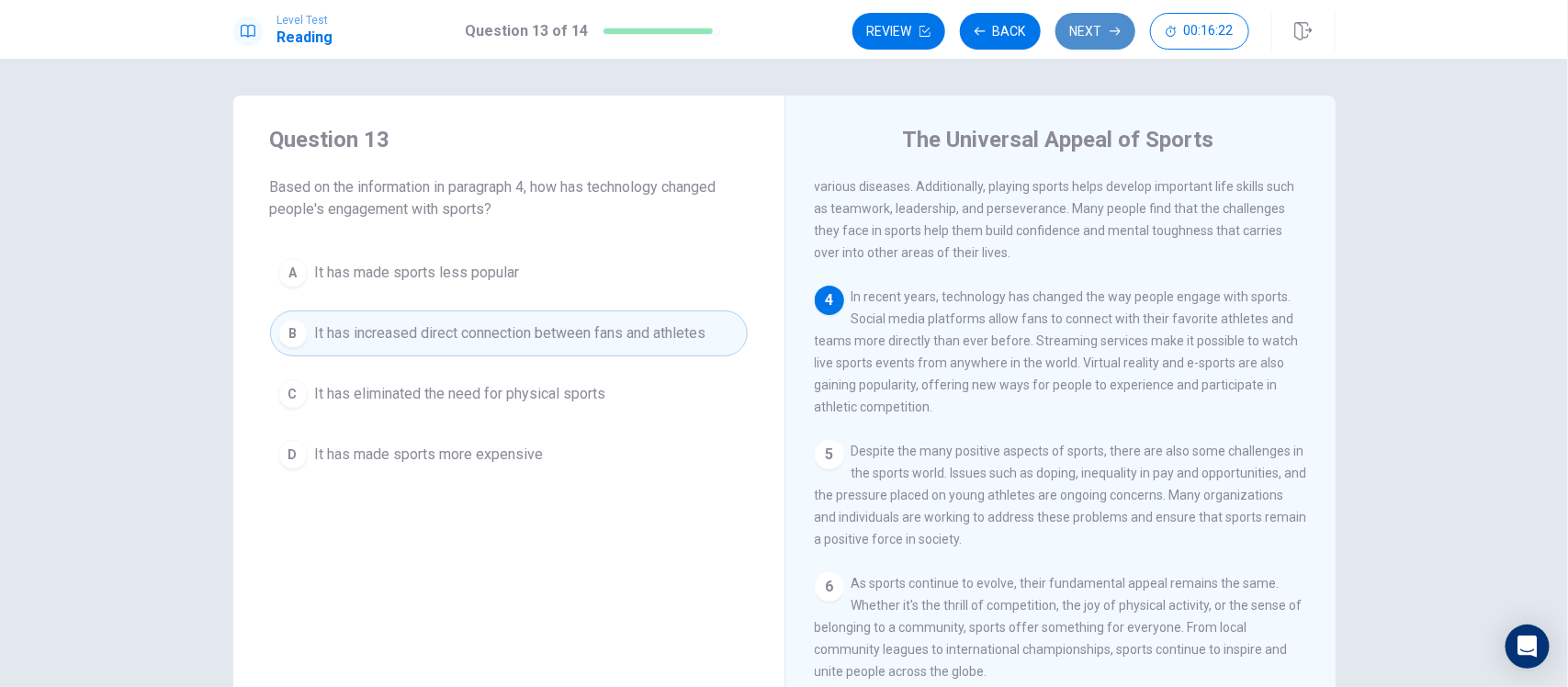
click at [1091, 23] on button "Next" at bounding box center [1095, 31] width 80 height 37
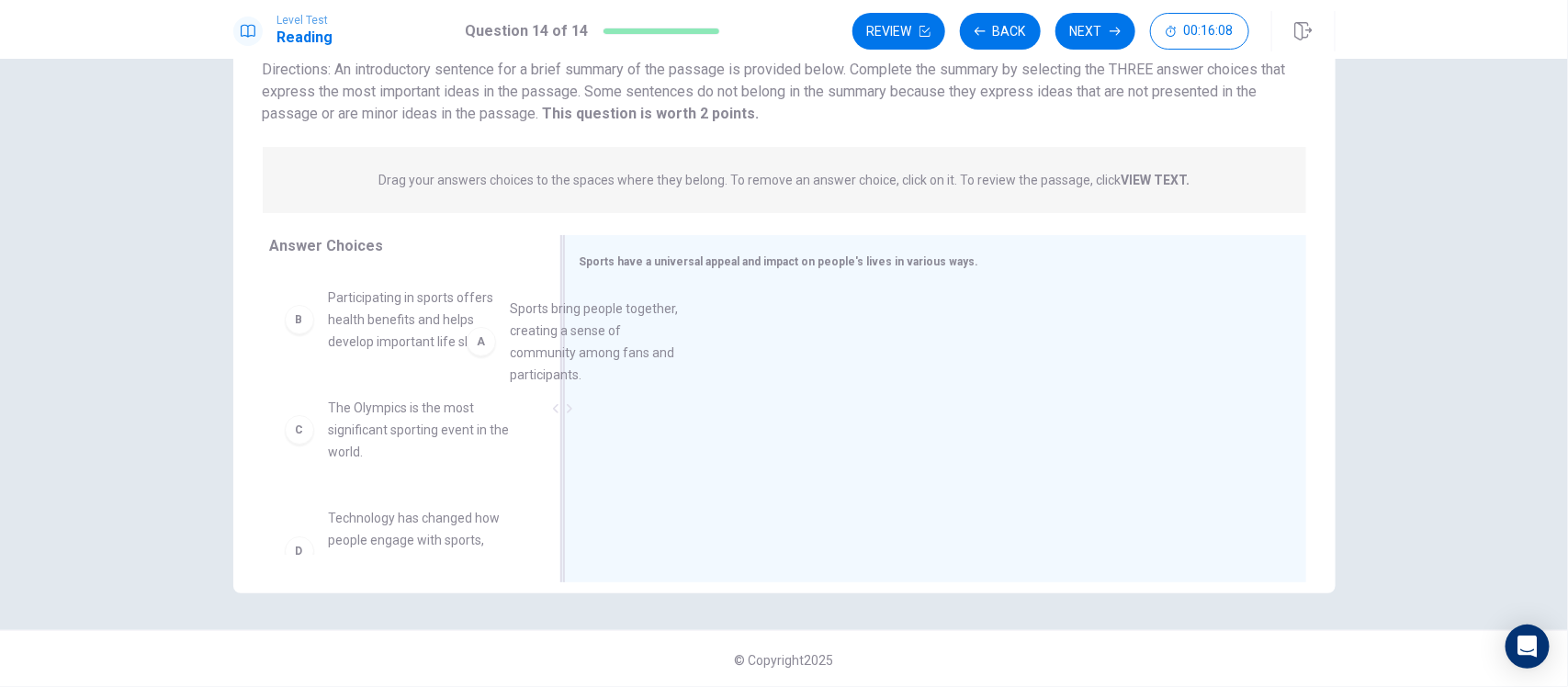
drag, startPoint x: 442, startPoint y: 337, endPoint x: 742, endPoint y: 344, distance: 300.1
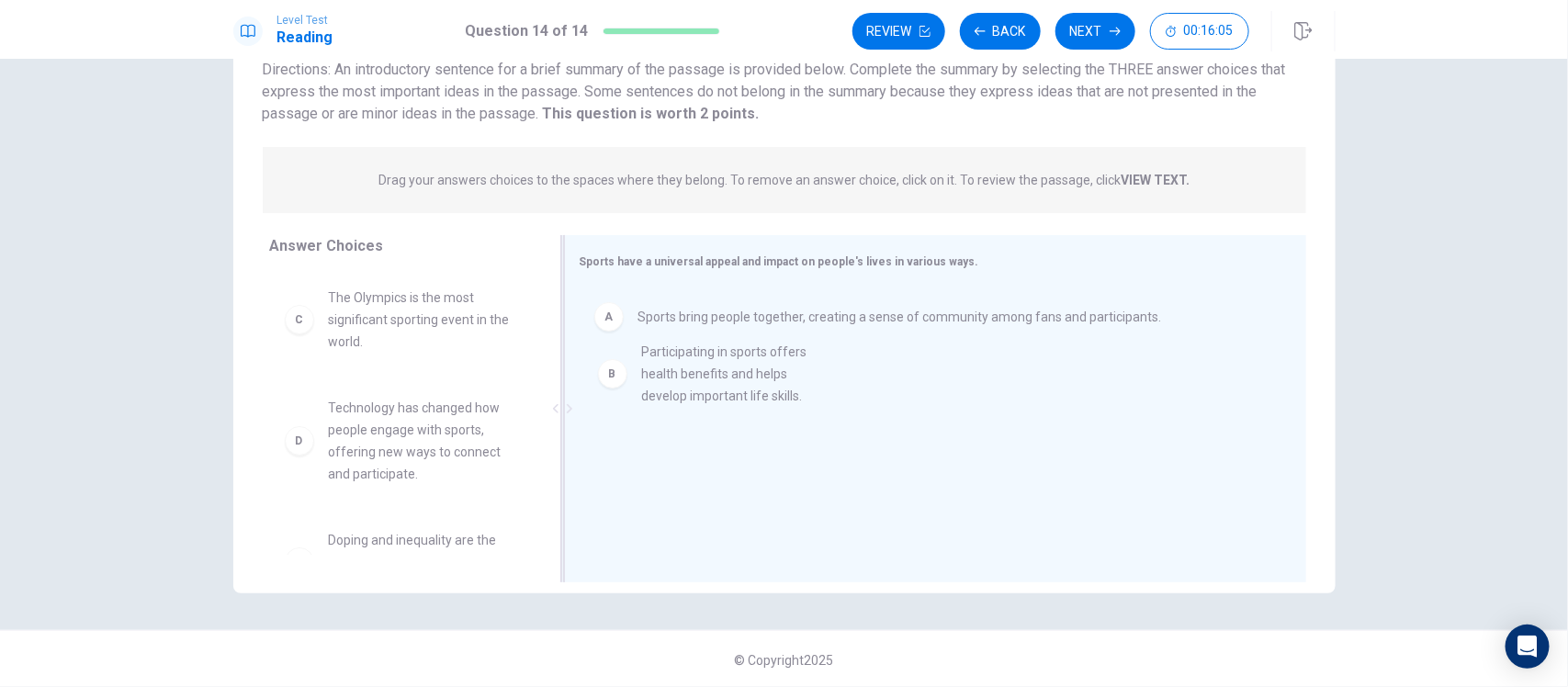
drag, startPoint x: 415, startPoint y: 351, endPoint x: 755, endPoint y: 406, distance: 344.4
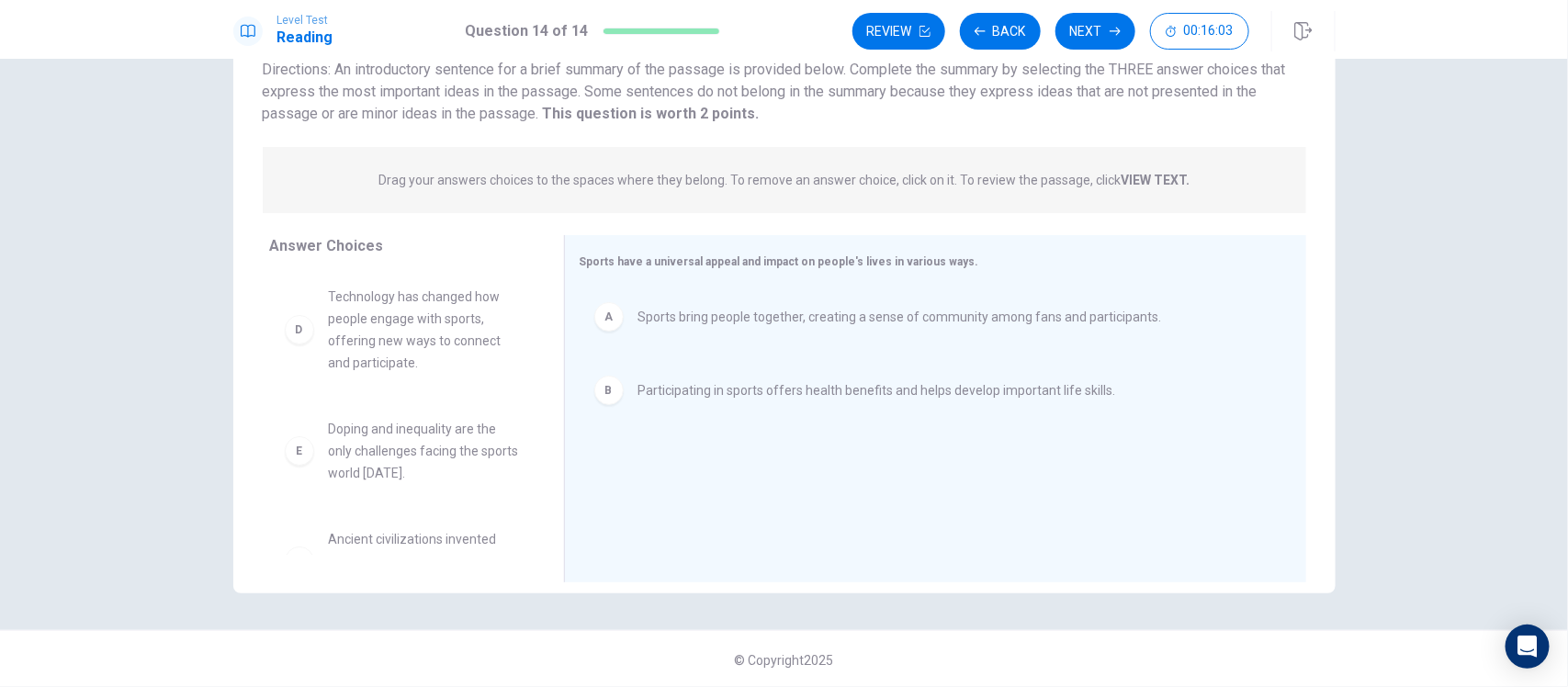
scroll to position [112, 0]
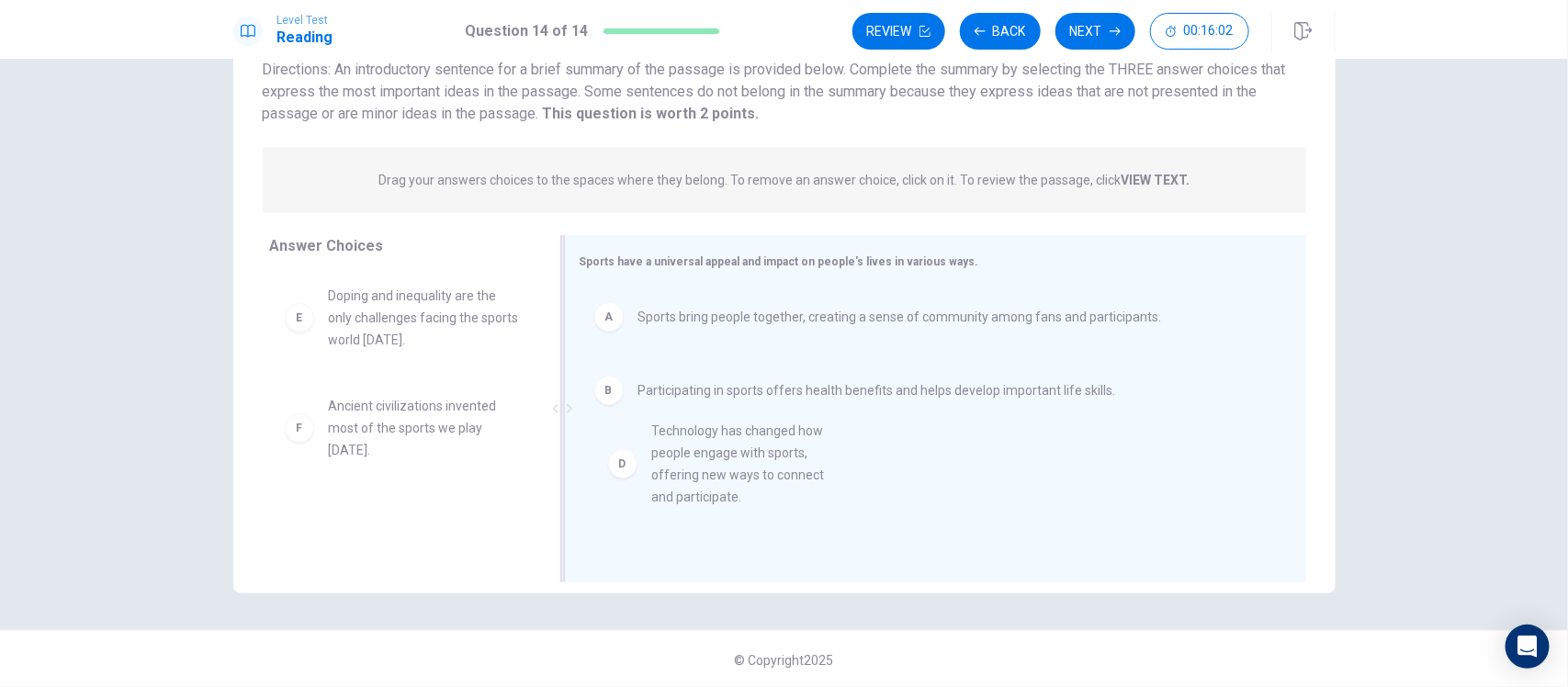
drag, startPoint x: 418, startPoint y: 383, endPoint x: 770, endPoint y: 526, distance: 379.9
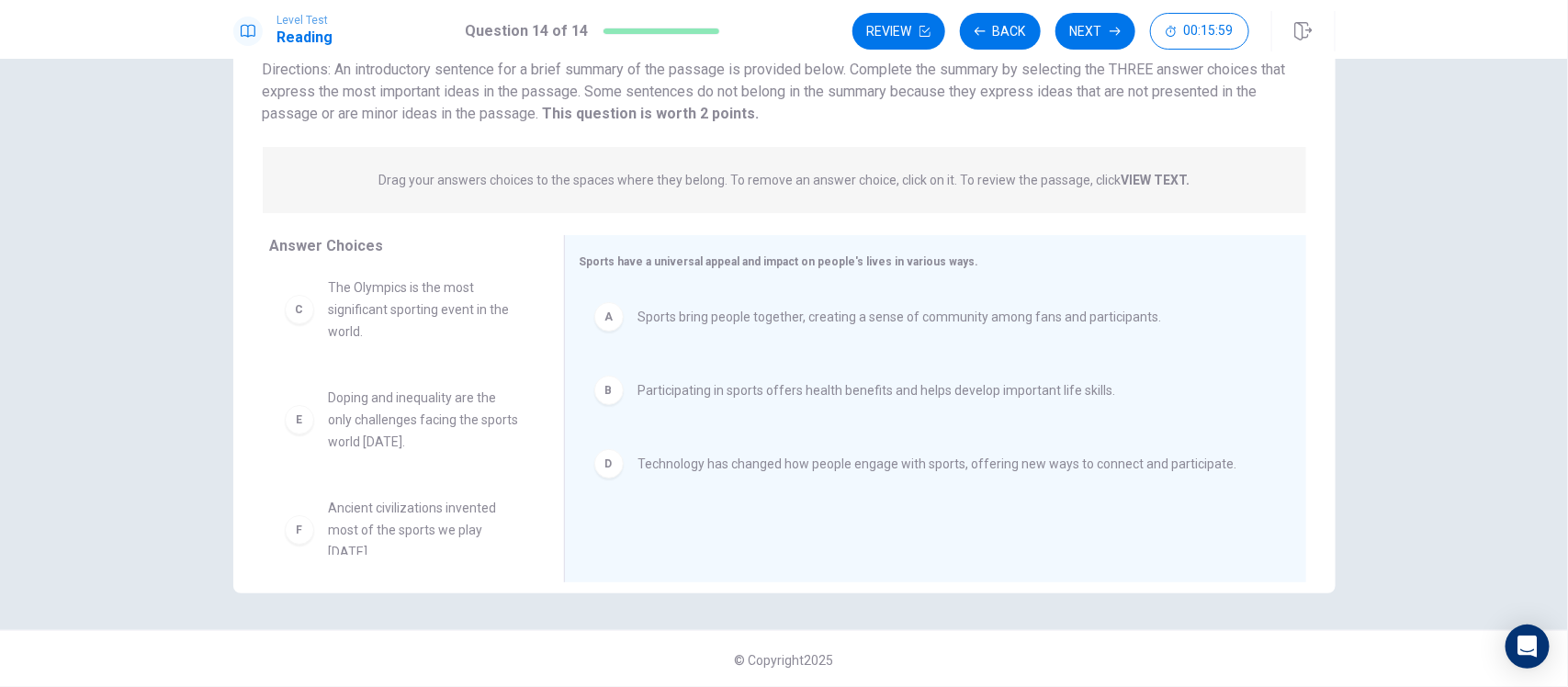
scroll to position [0, 0]
click at [1077, 34] on button "Next" at bounding box center [1095, 31] width 80 height 37
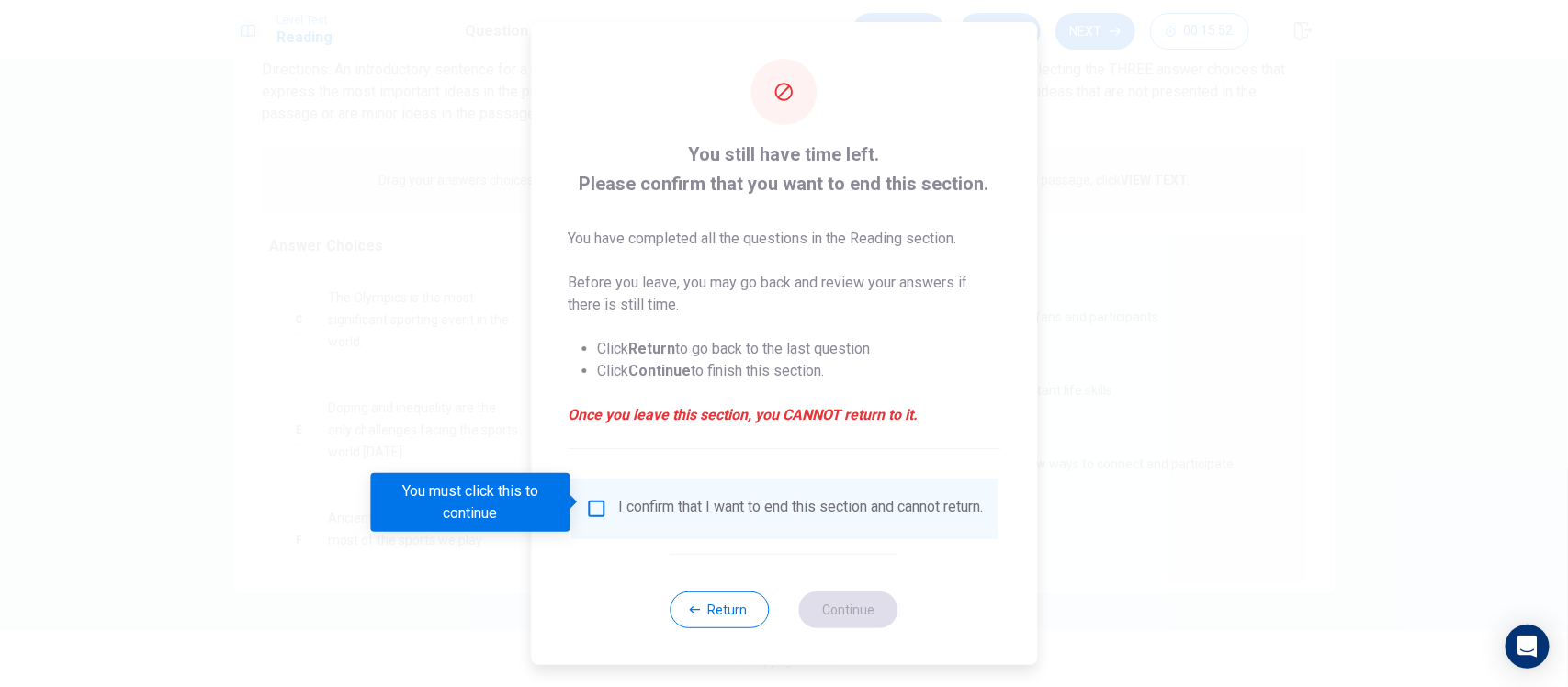
click at [589, 508] on input "You must click this to continue" at bounding box center [595, 508] width 22 height 22
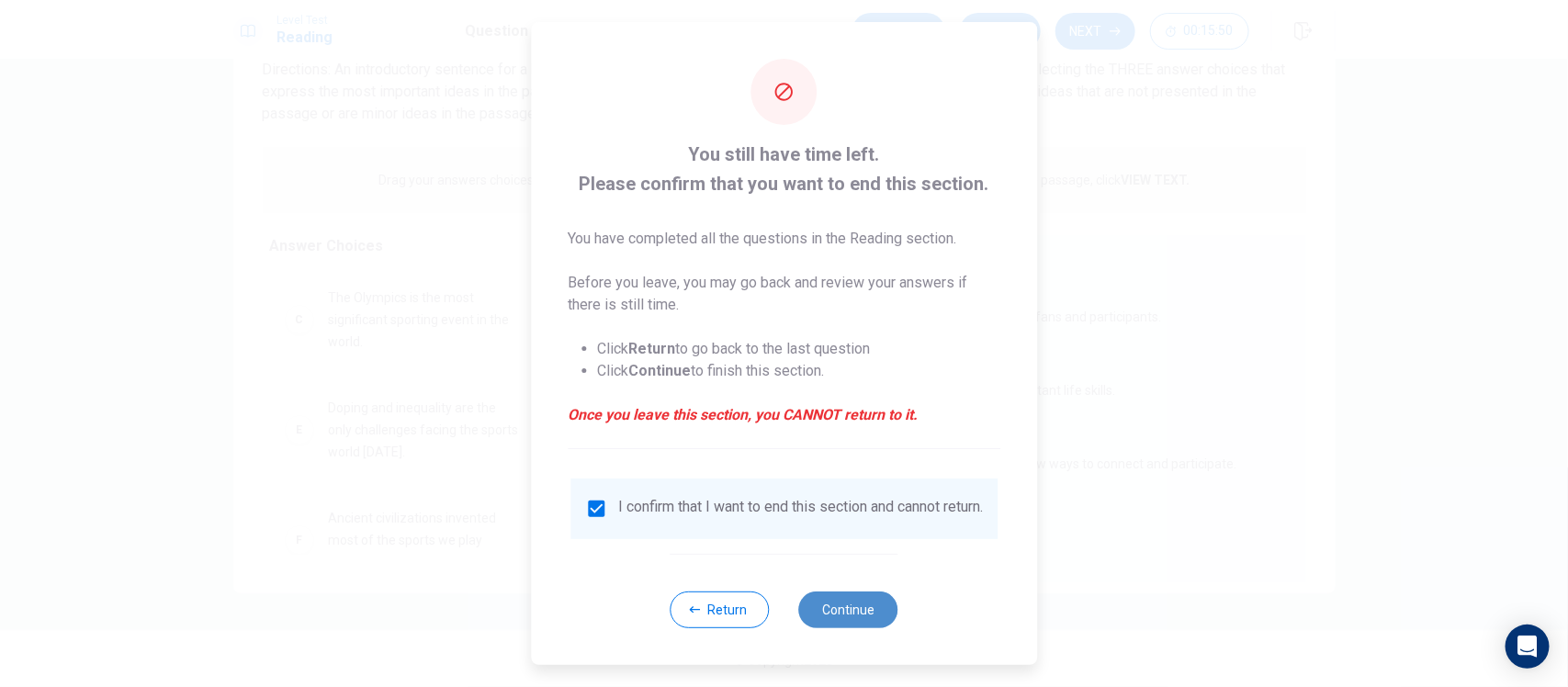
click at [814, 624] on button "Continue" at bounding box center [848, 610] width 99 height 37
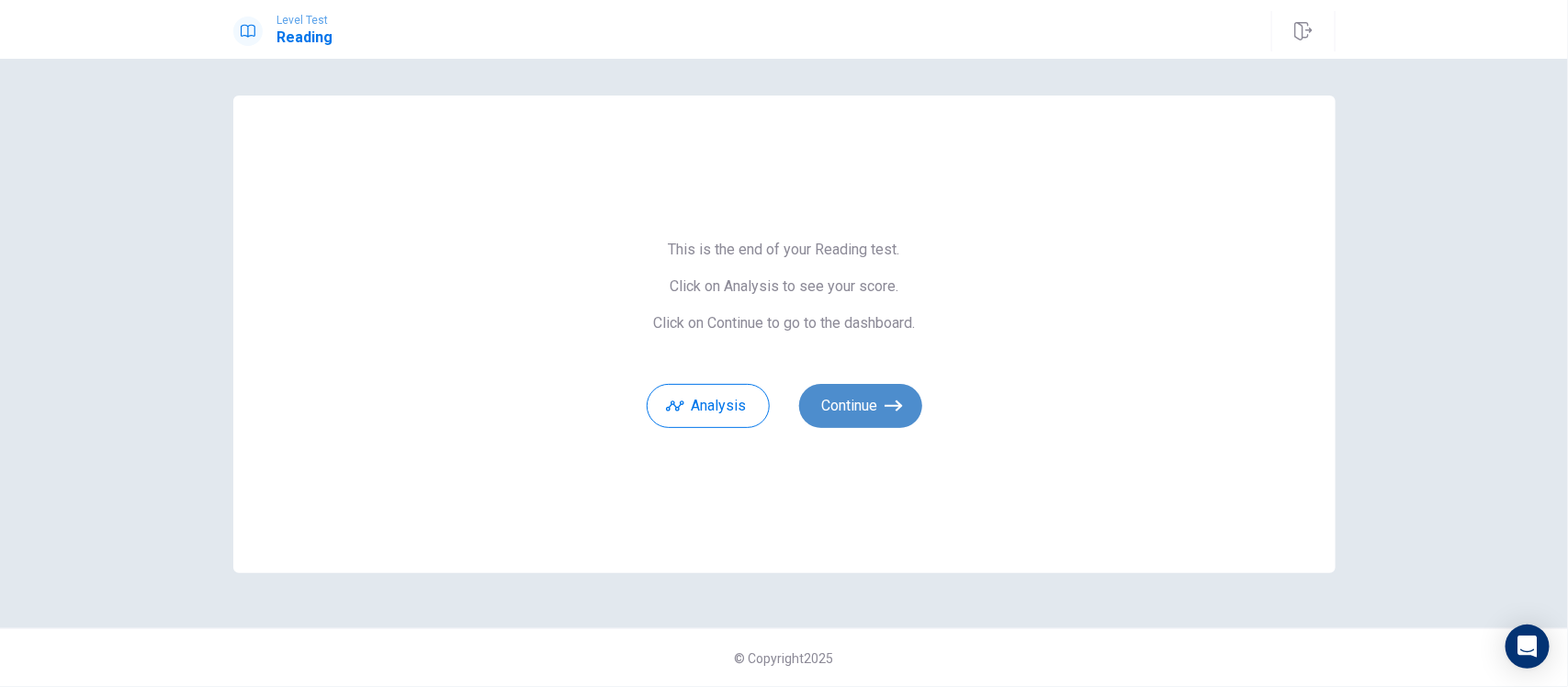
click at [874, 410] on button "Continue" at bounding box center [861, 406] width 124 height 44
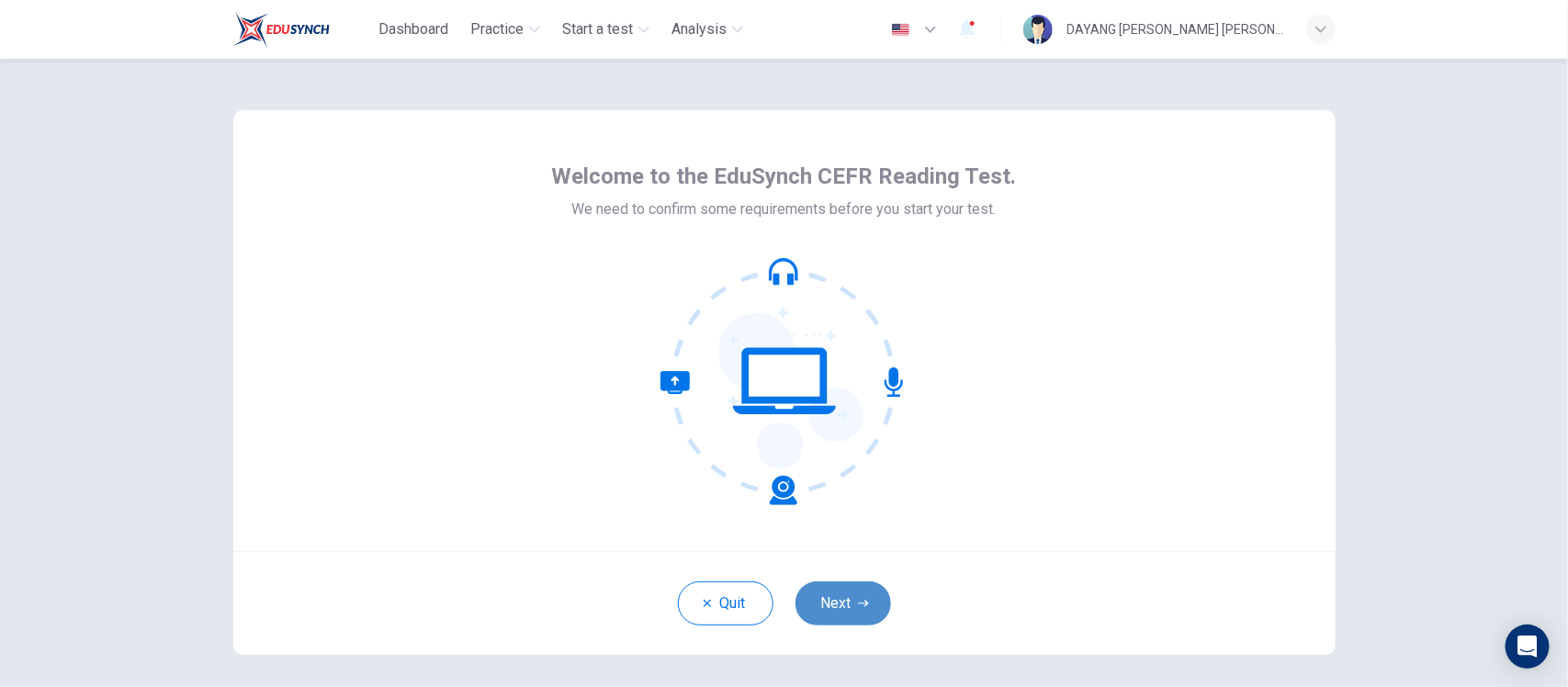
click at [841, 608] on button "Next" at bounding box center [842, 604] width 96 height 44
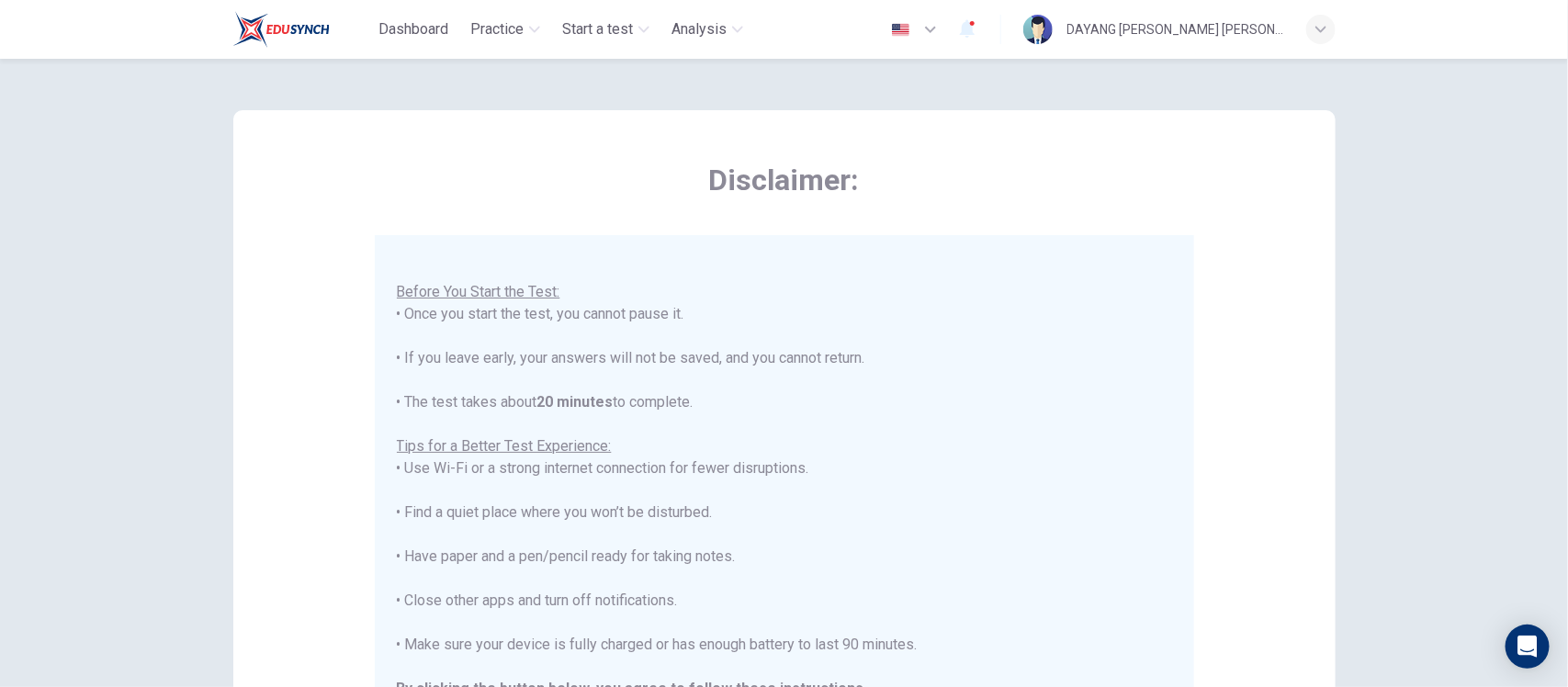
scroll to position [334, 0]
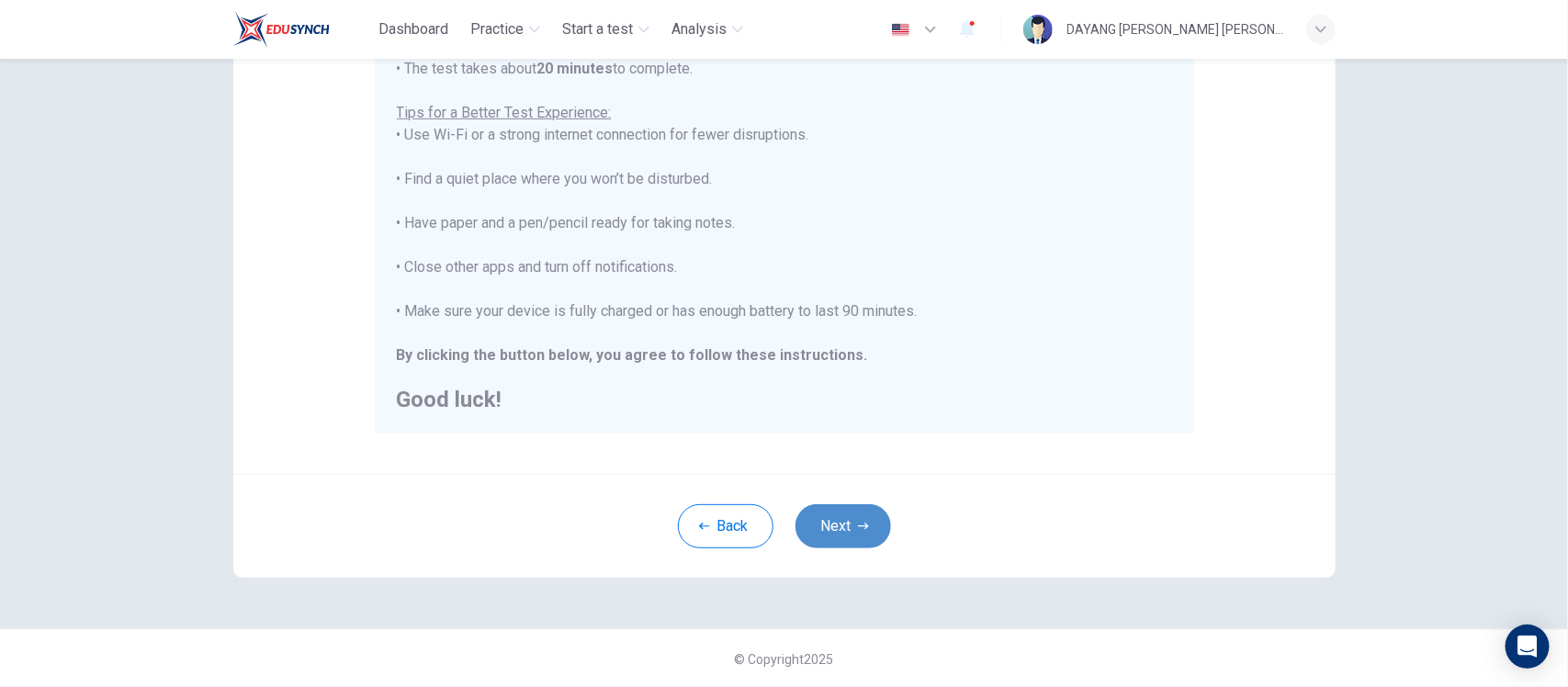
click at [825, 538] on button "Next" at bounding box center [842, 527] width 96 height 44
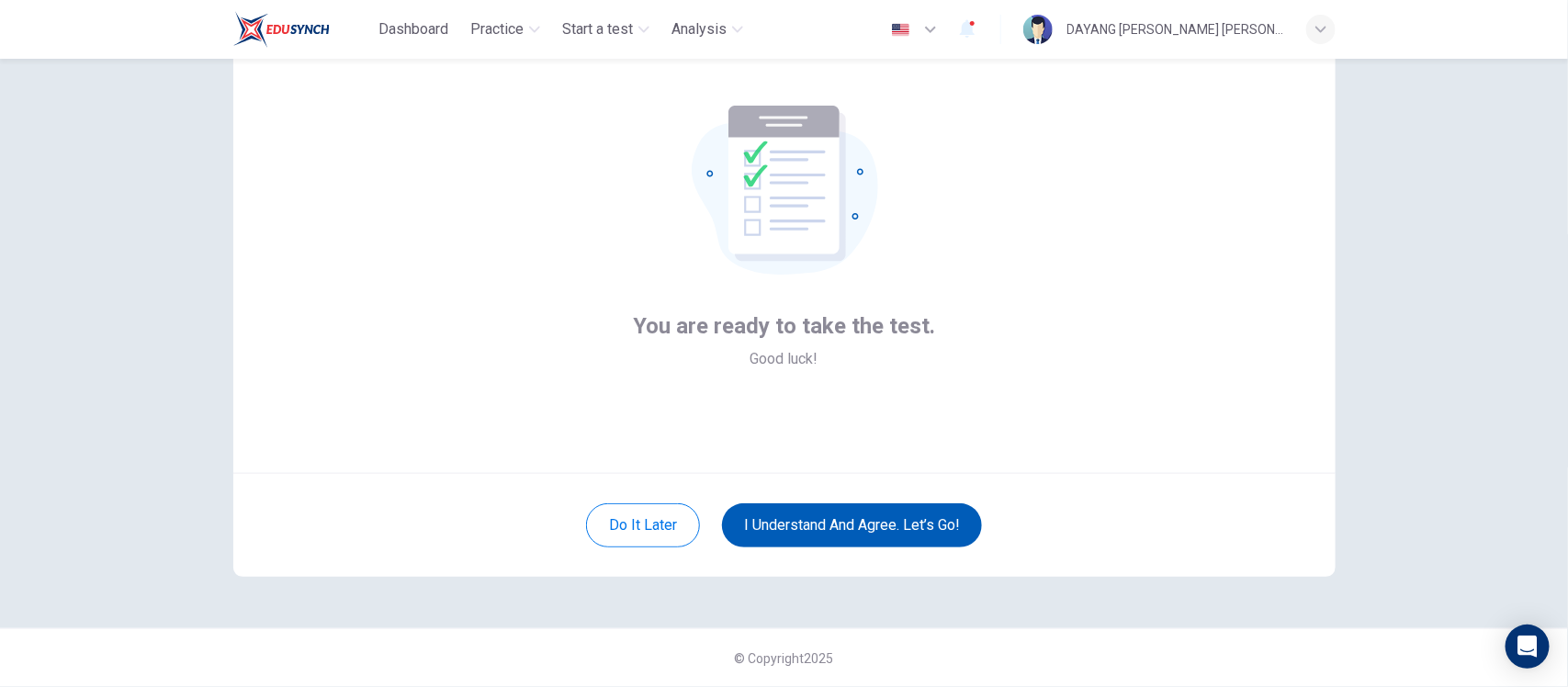
scroll to position [76, 0]
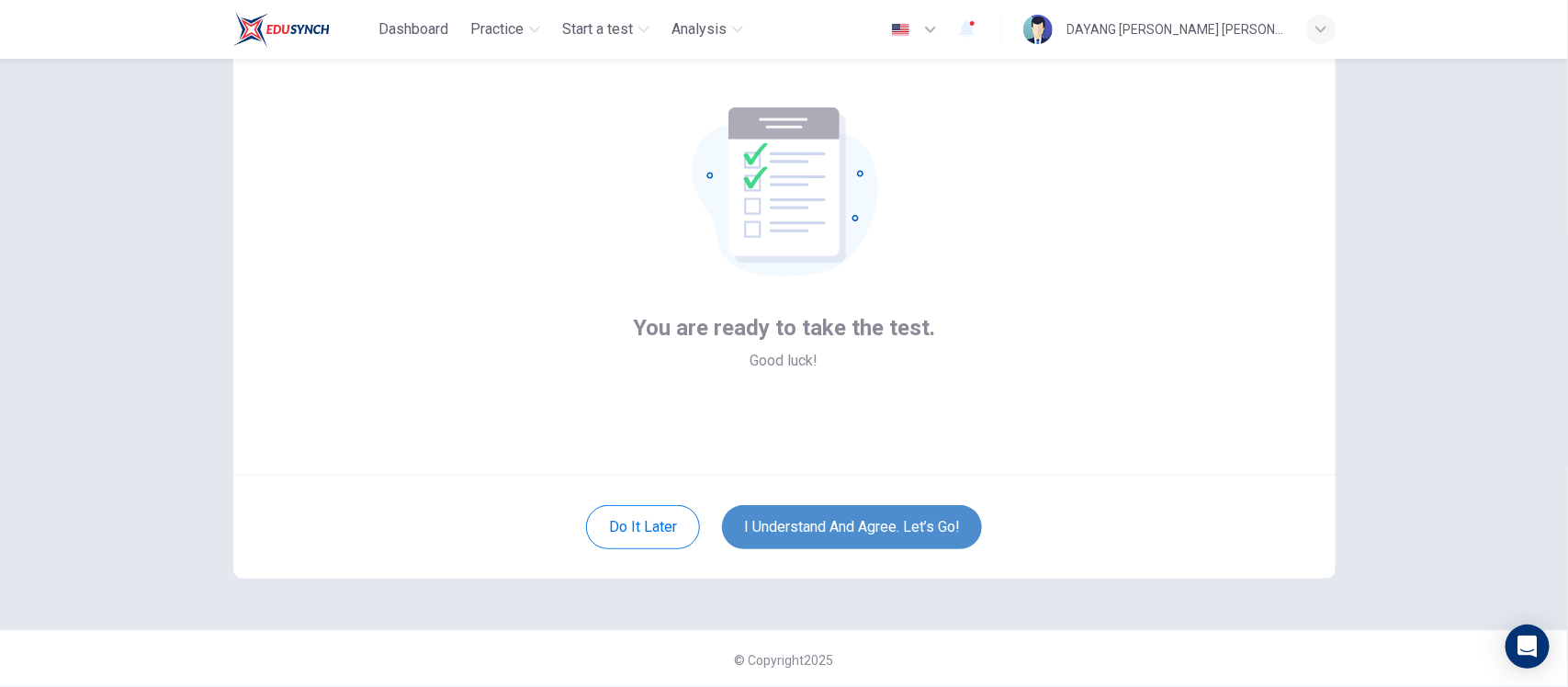
click at [825, 536] on button "I understand and agree. Let’s go!" at bounding box center [851, 528] width 260 height 44
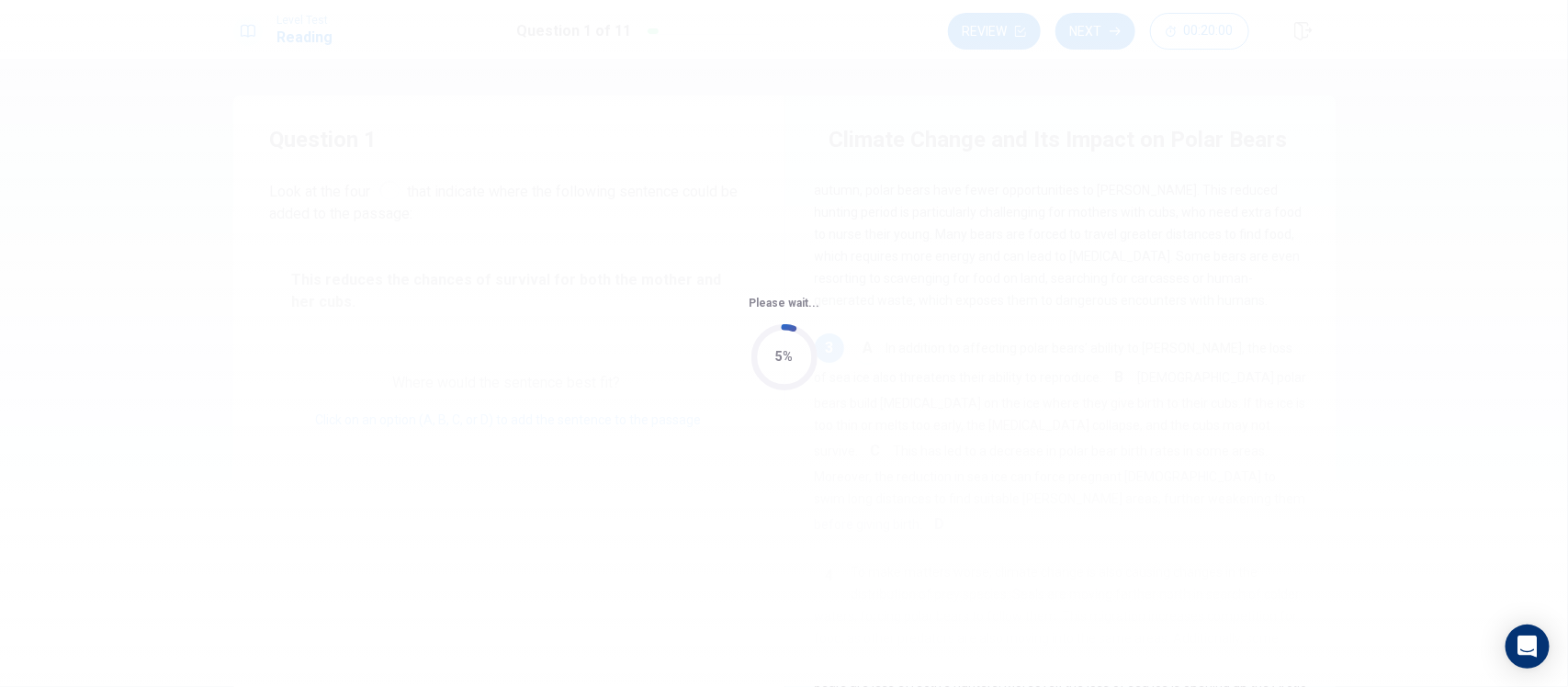
scroll to position [323, 0]
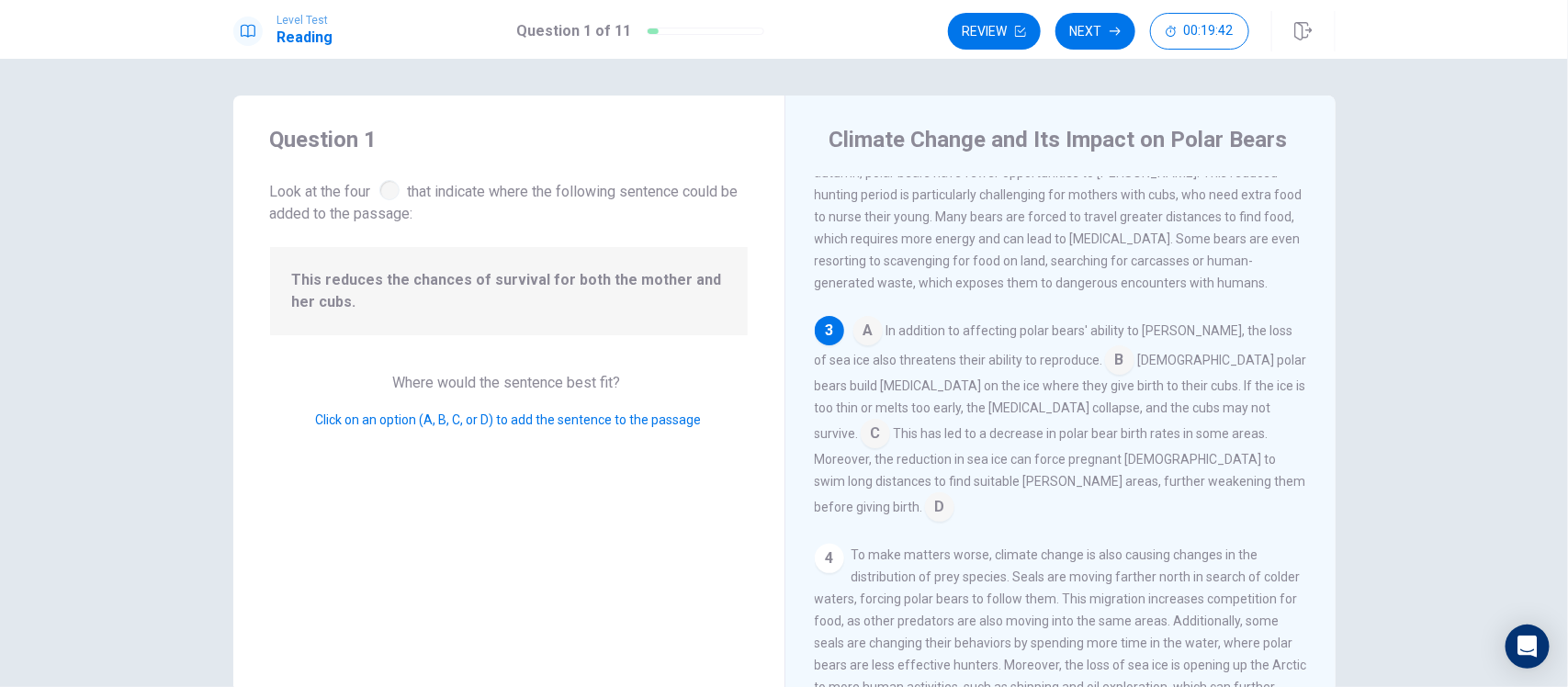
click at [1105, 376] on input at bounding box center [1119, 362] width 29 height 29
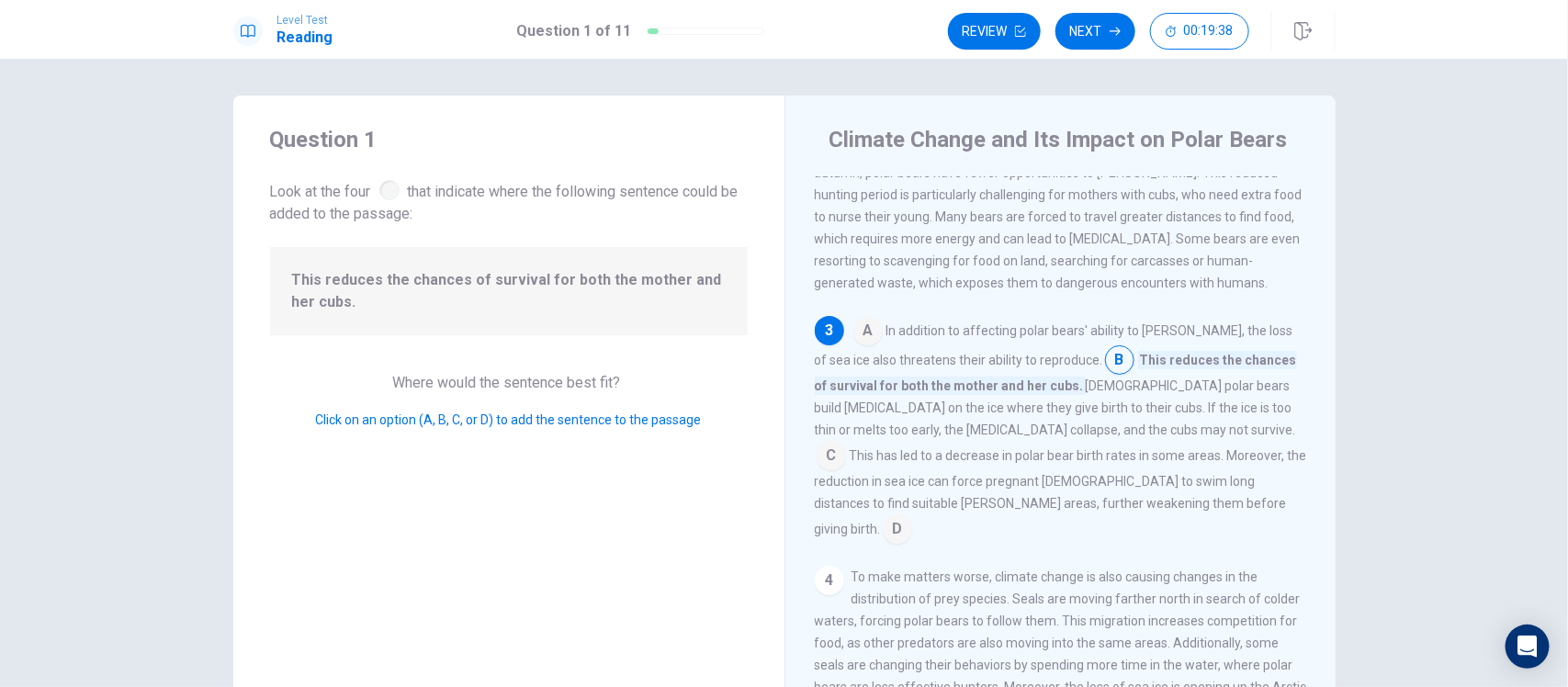
click at [846, 453] on input at bounding box center [831, 457] width 29 height 29
click at [912, 526] on input at bounding box center [897, 531] width 29 height 29
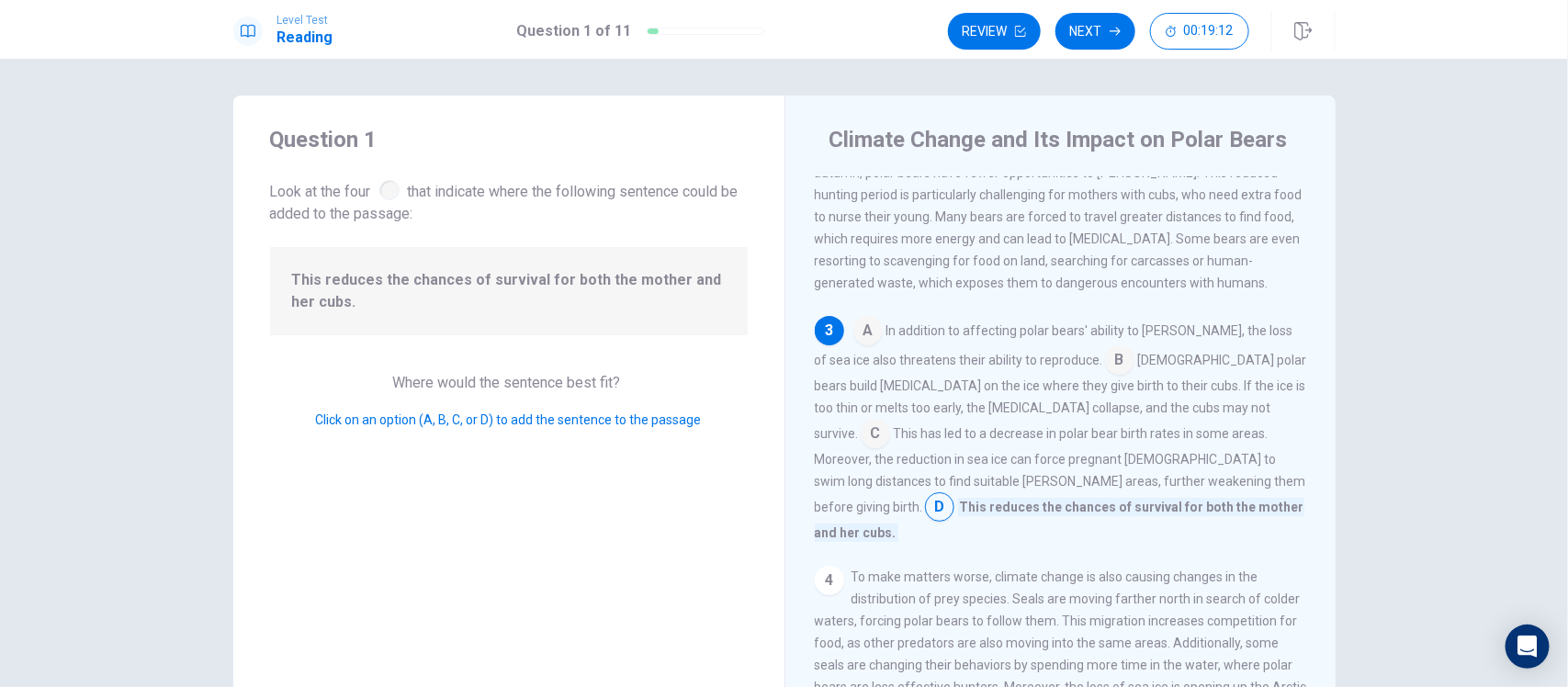
click at [890, 432] on input at bounding box center [875, 435] width 29 height 29
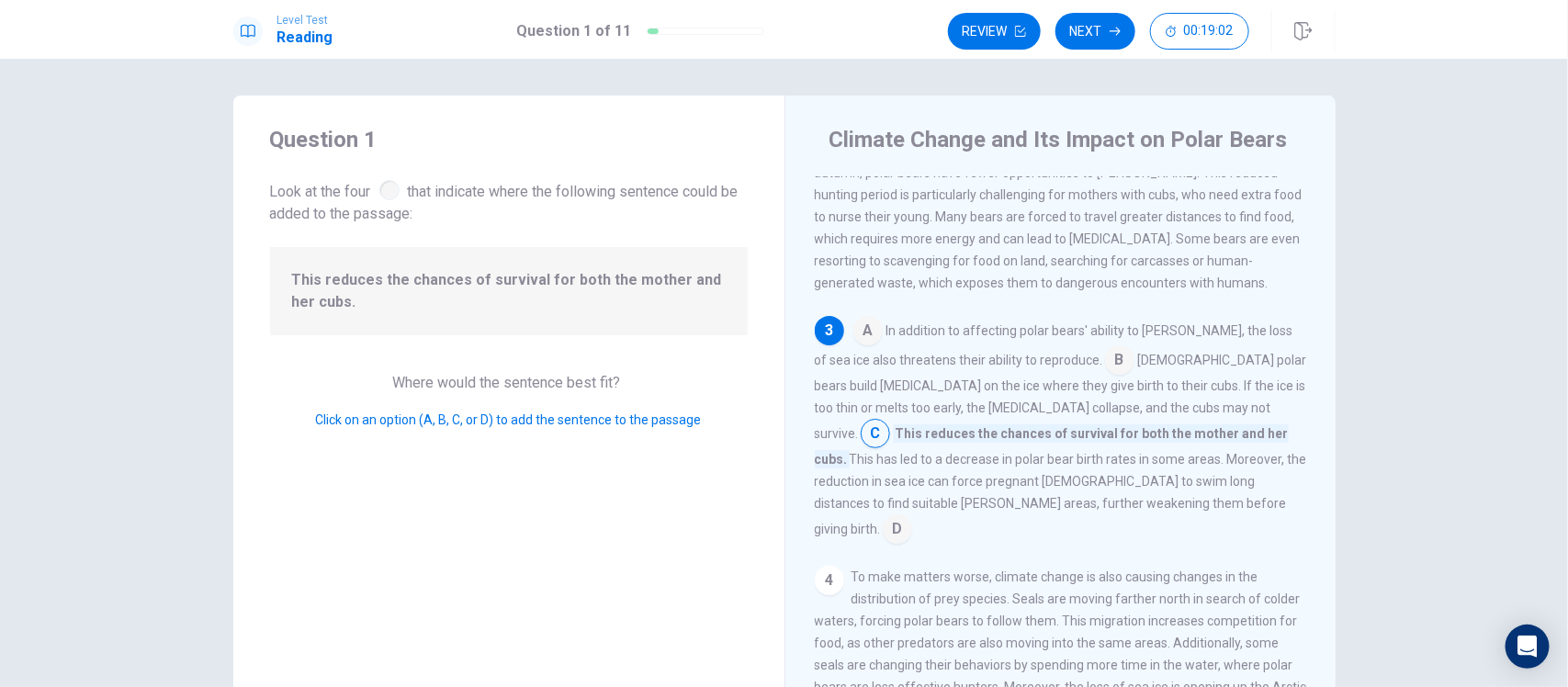
click at [912, 524] on input at bounding box center [897, 531] width 29 height 29
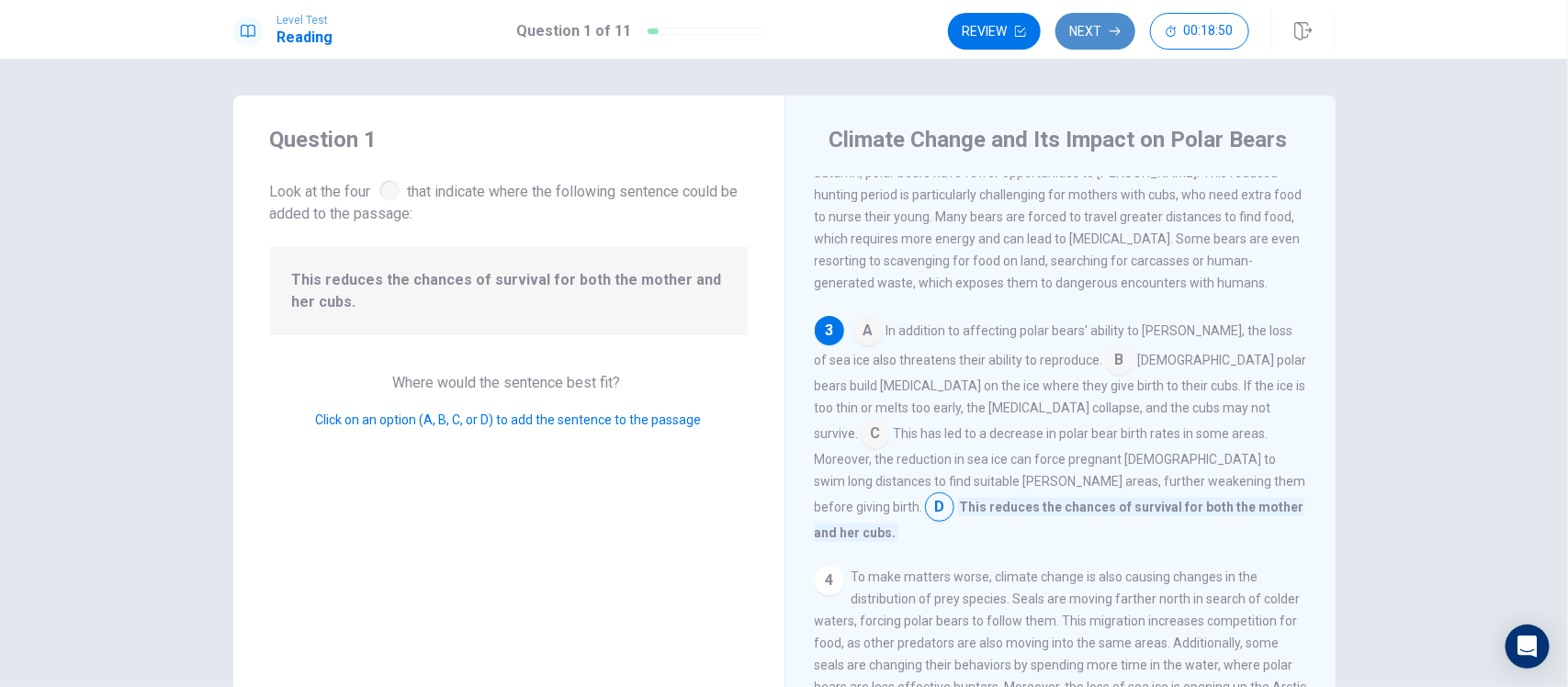
click at [1100, 35] on button "Next" at bounding box center [1095, 31] width 80 height 37
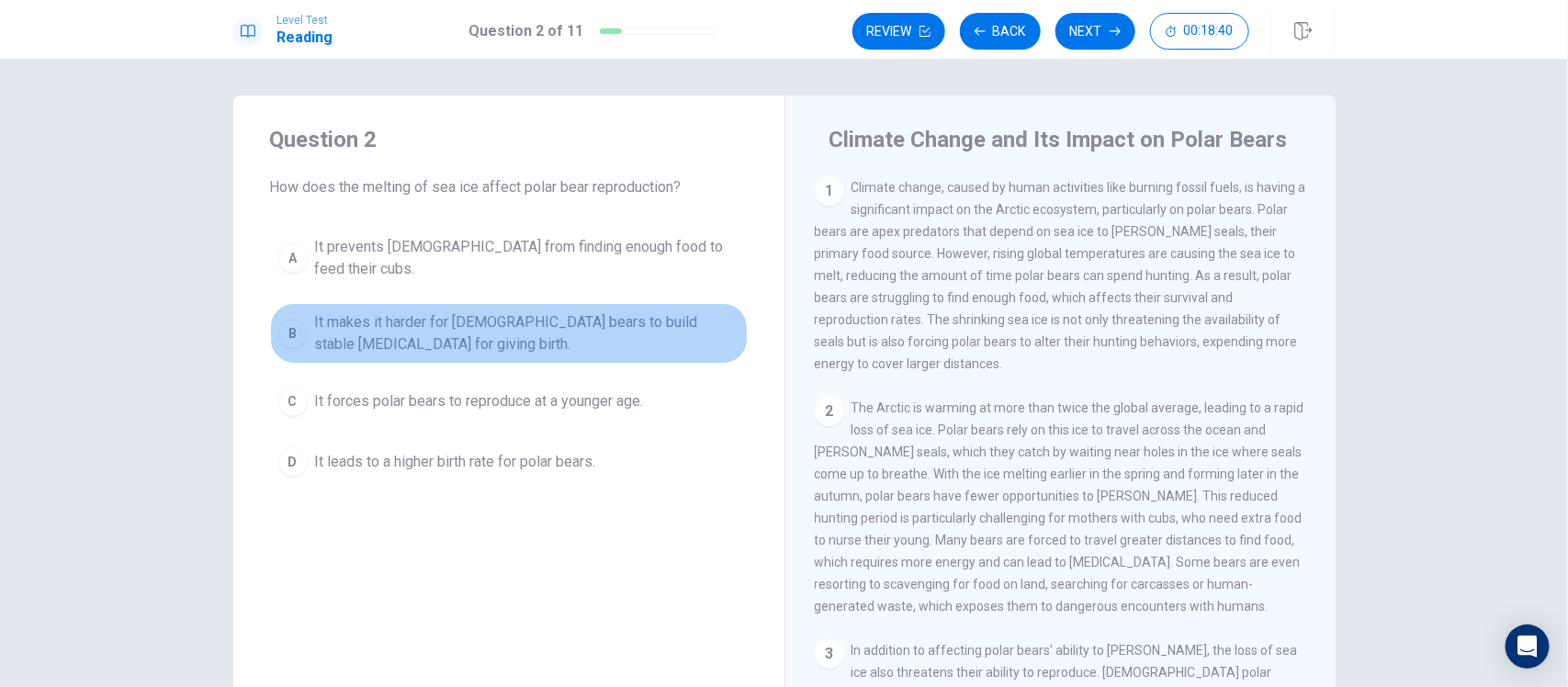
click at [529, 316] on span "It makes it harder for female bears to build stable dens for giving birth." at bounding box center [528, 334] width 425 height 44
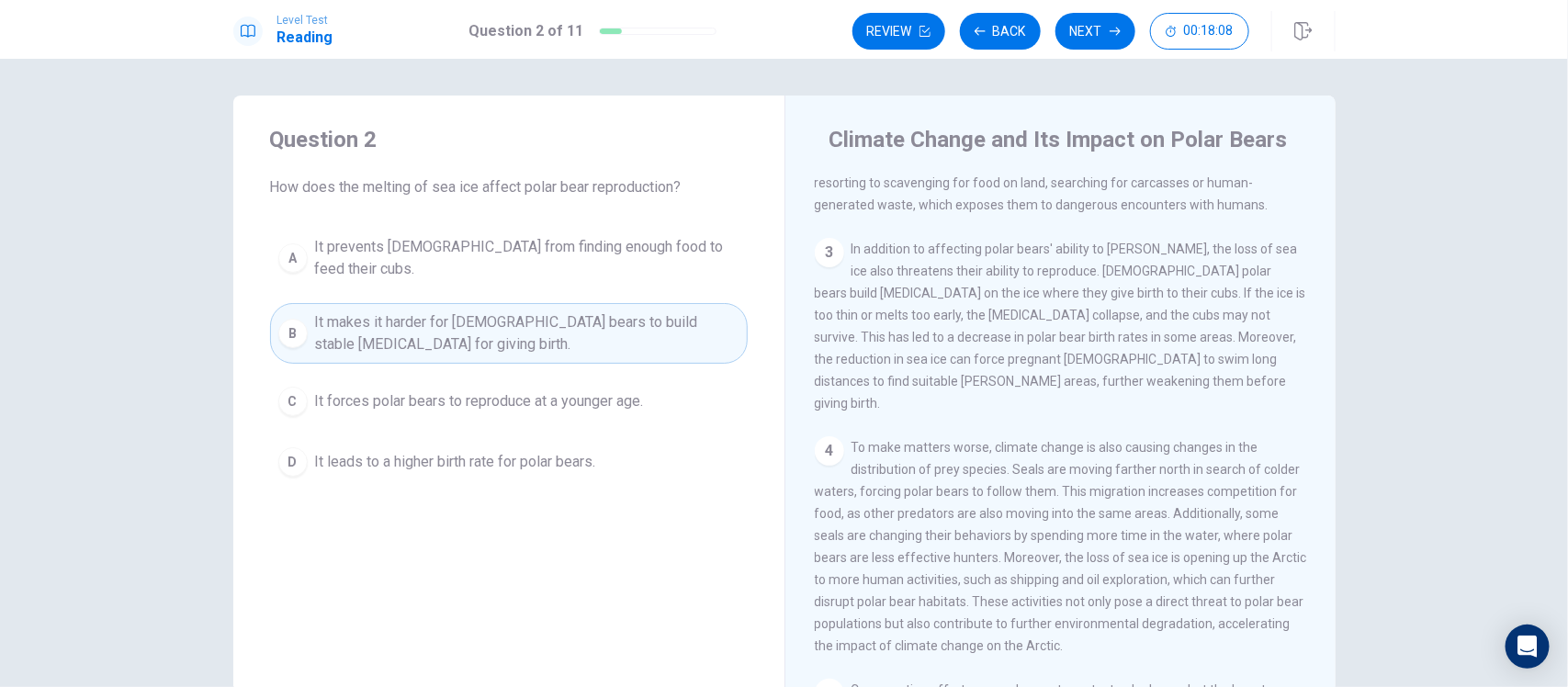
scroll to position [402, 0]
click at [1090, 30] on button "Next" at bounding box center [1095, 31] width 80 height 37
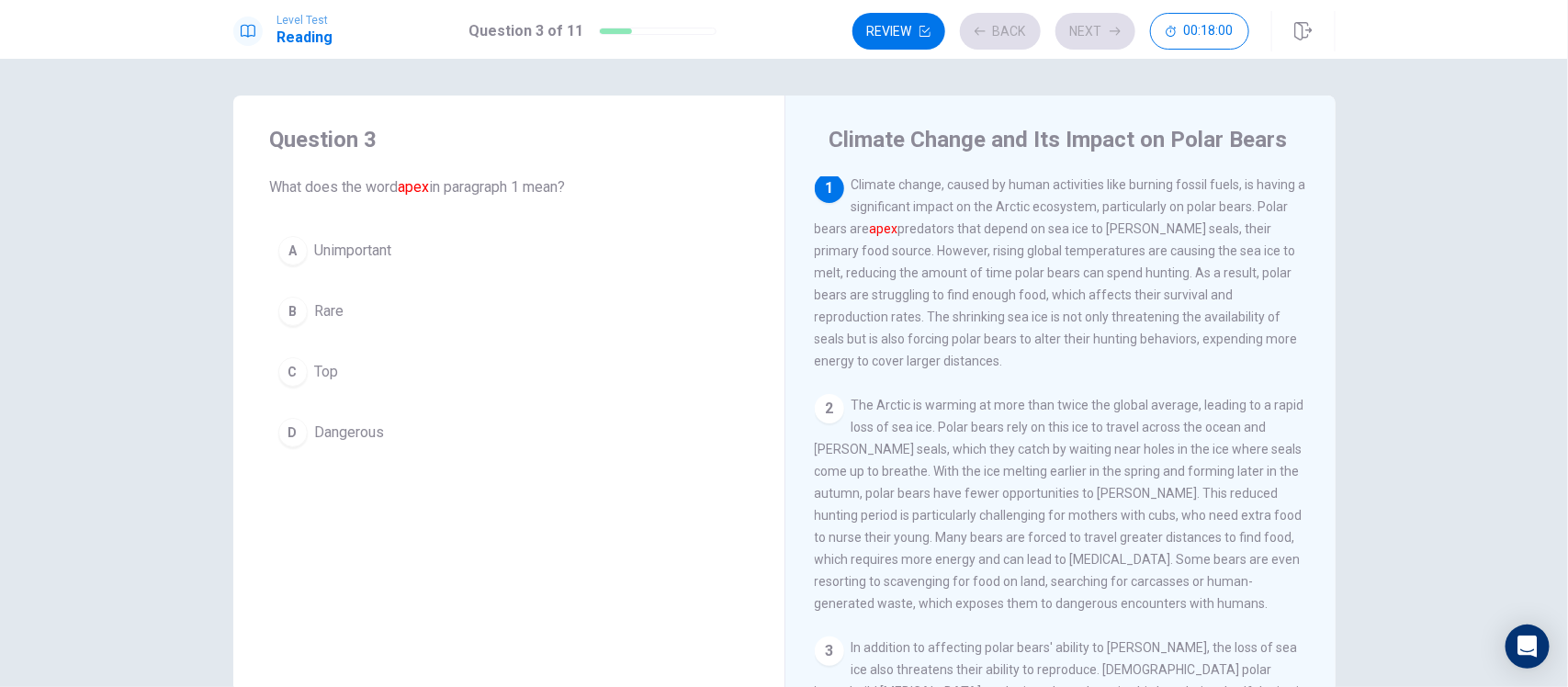
scroll to position [0, 0]
click at [326, 336] on div "A Unimportant B Rare C Top D Dangerous" at bounding box center [509, 342] width 478 height 228
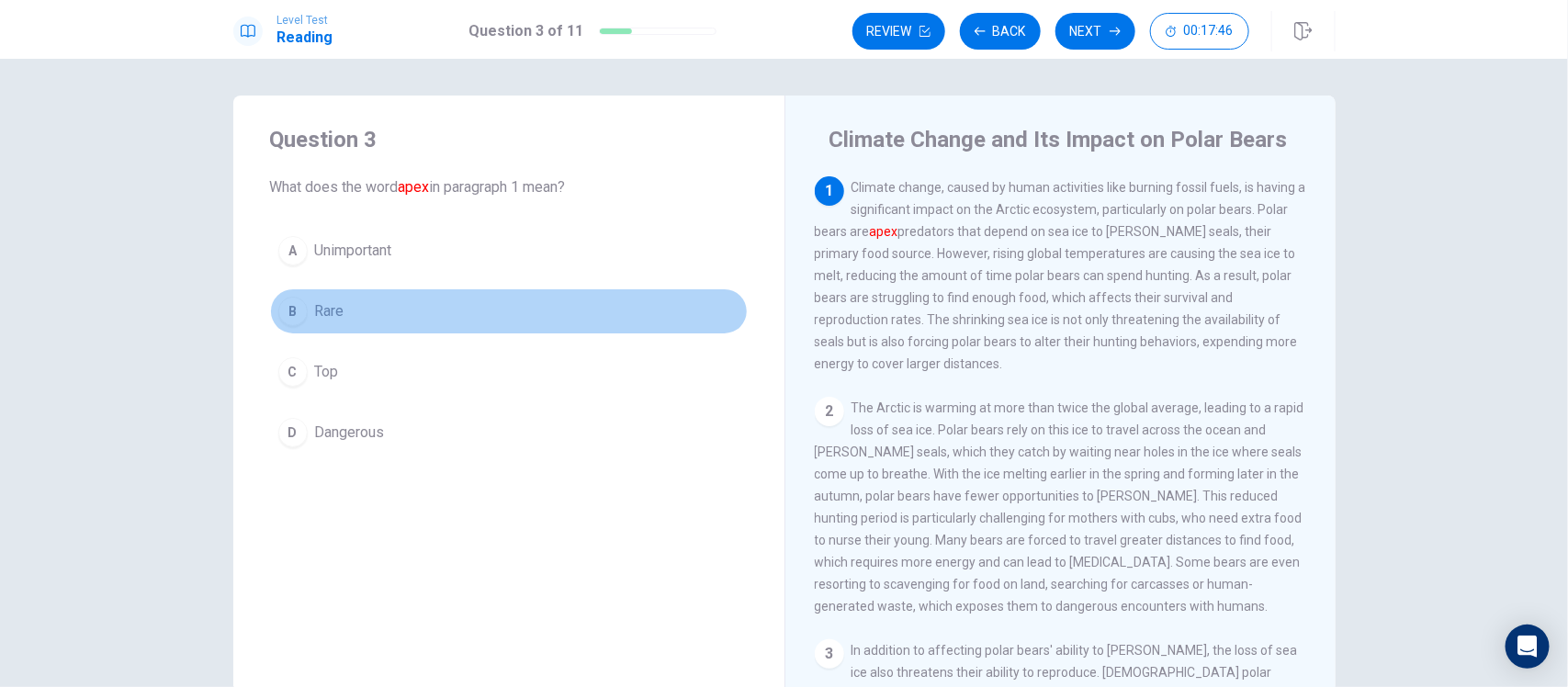
click at [333, 322] on span "Rare" at bounding box center [330, 311] width 29 height 22
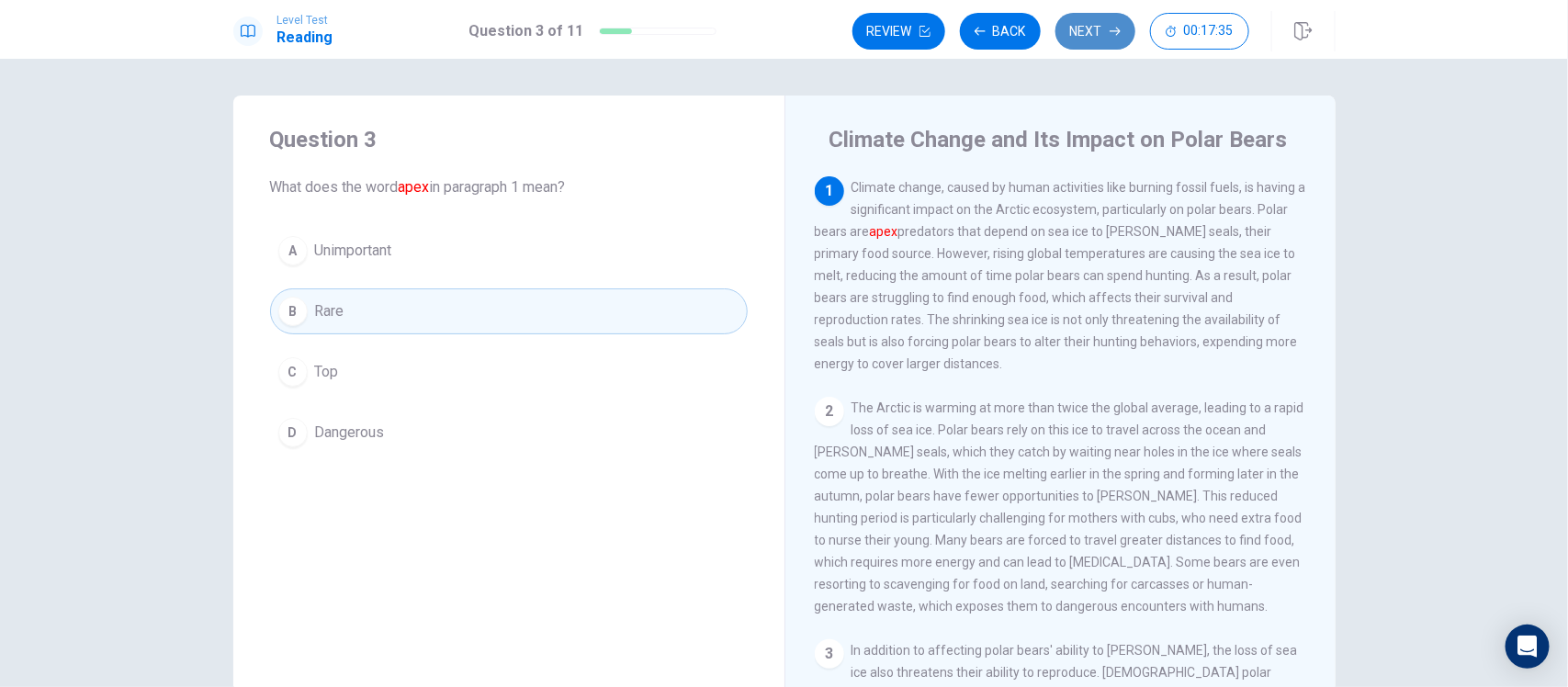
click at [1084, 32] on button "Next" at bounding box center [1095, 31] width 80 height 37
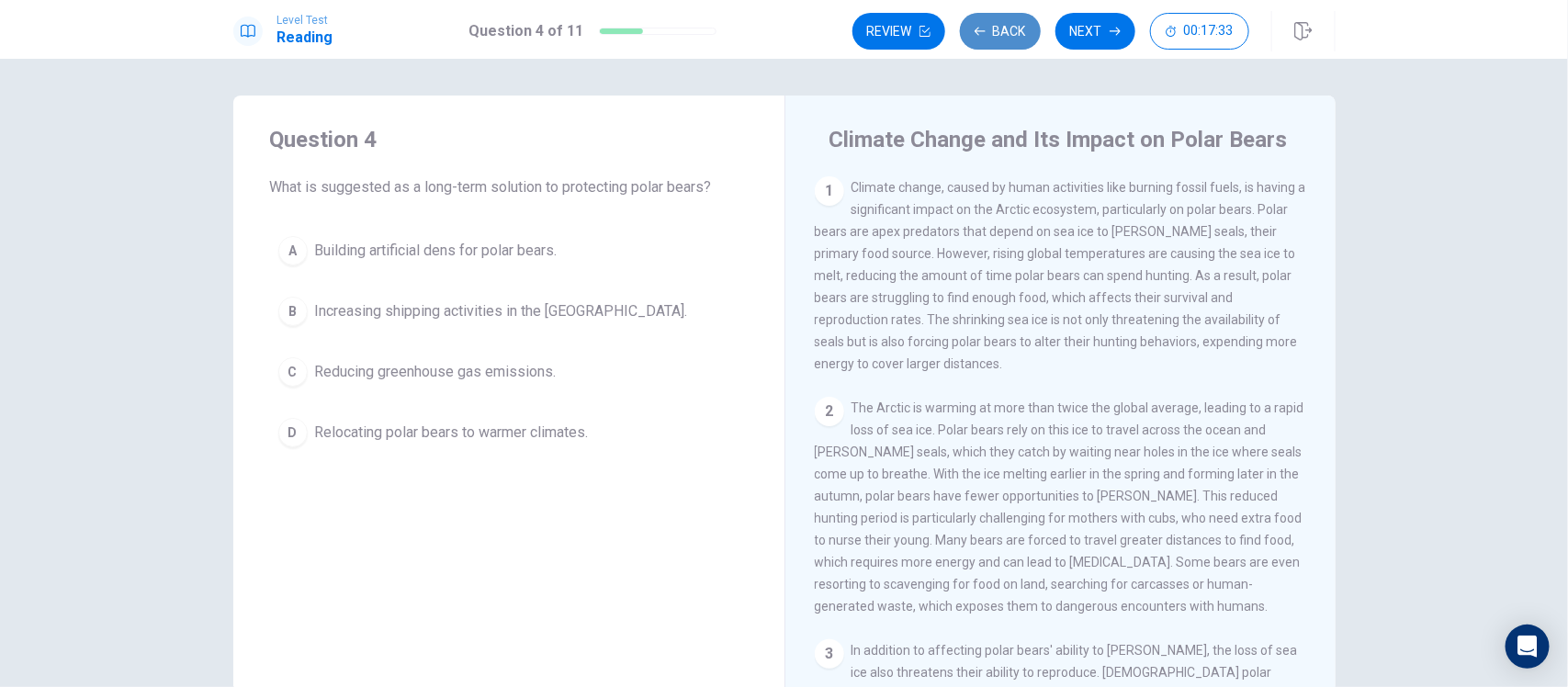
click at [994, 29] on button "Back" at bounding box center [1001, 31] width 81 height 37
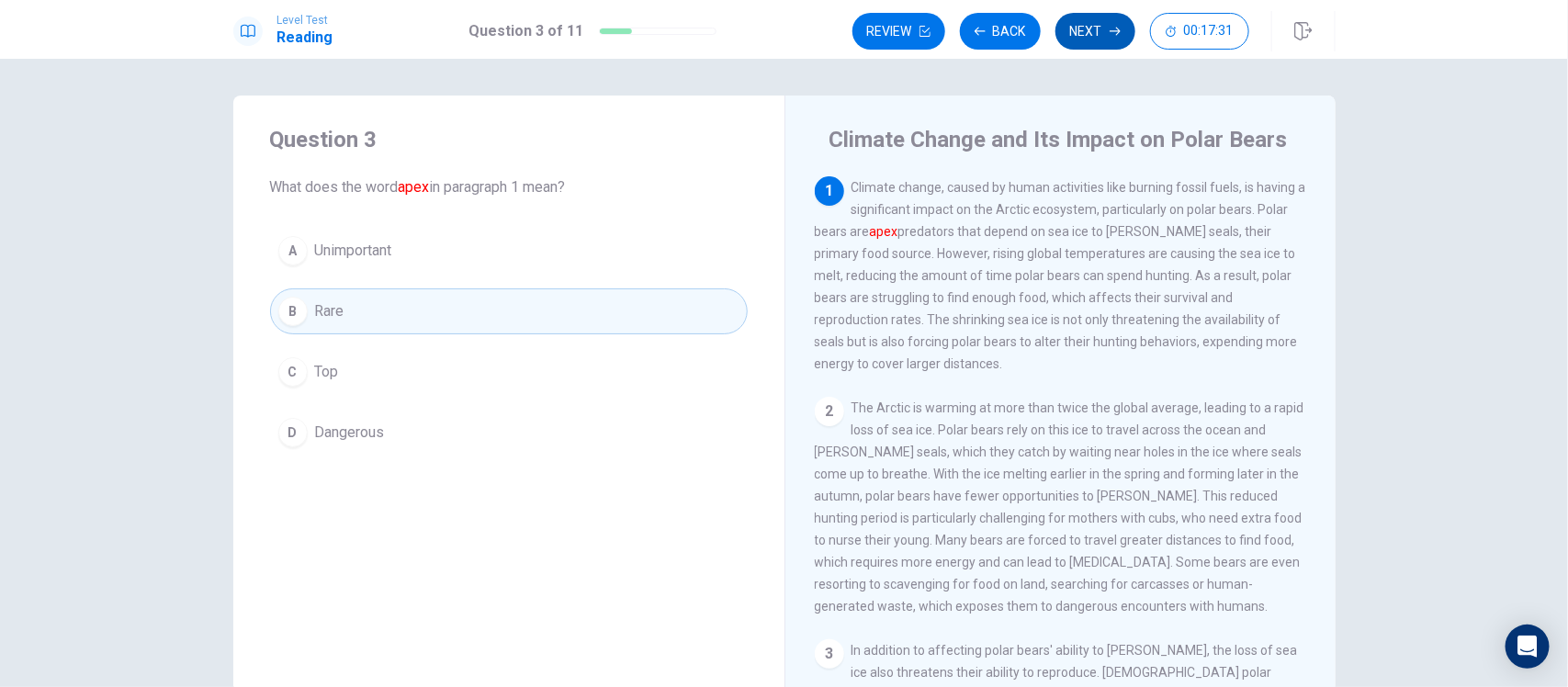
click at [1104, 19] on button "Next" at bounding box center [1095, 31] width 80 height 37
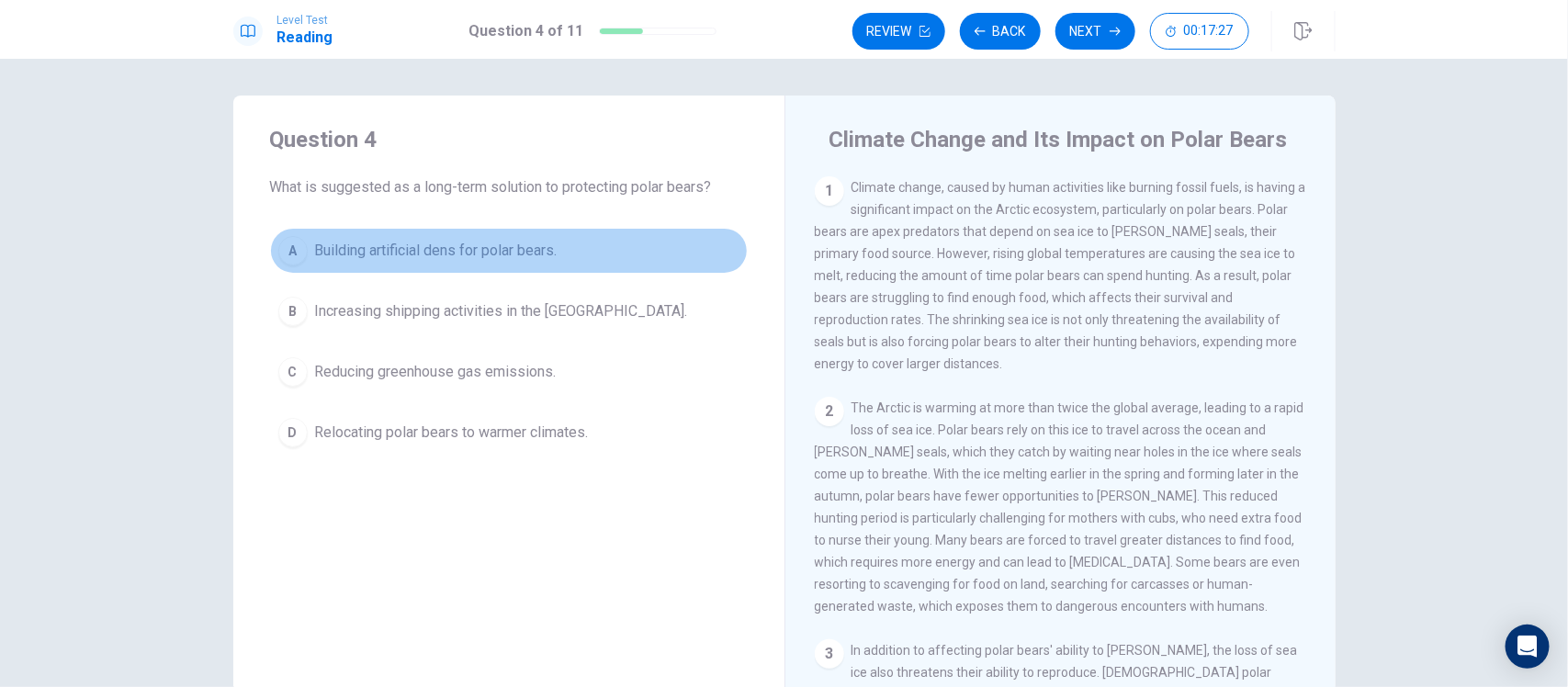
click at [546, 266] on button "A Building artificial dens for polar bears." at bounding box center [509, 251] width 478 height 46
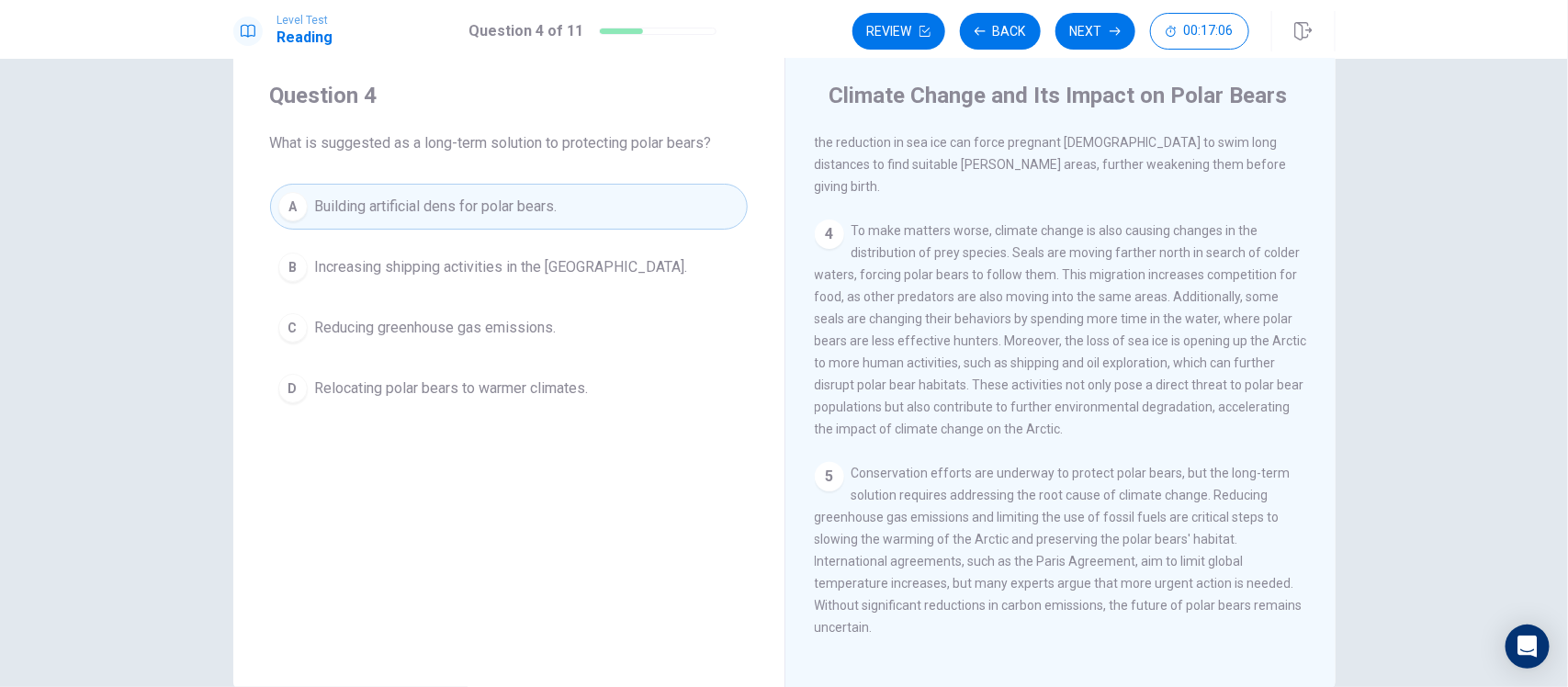
scroll to position [58, 0]
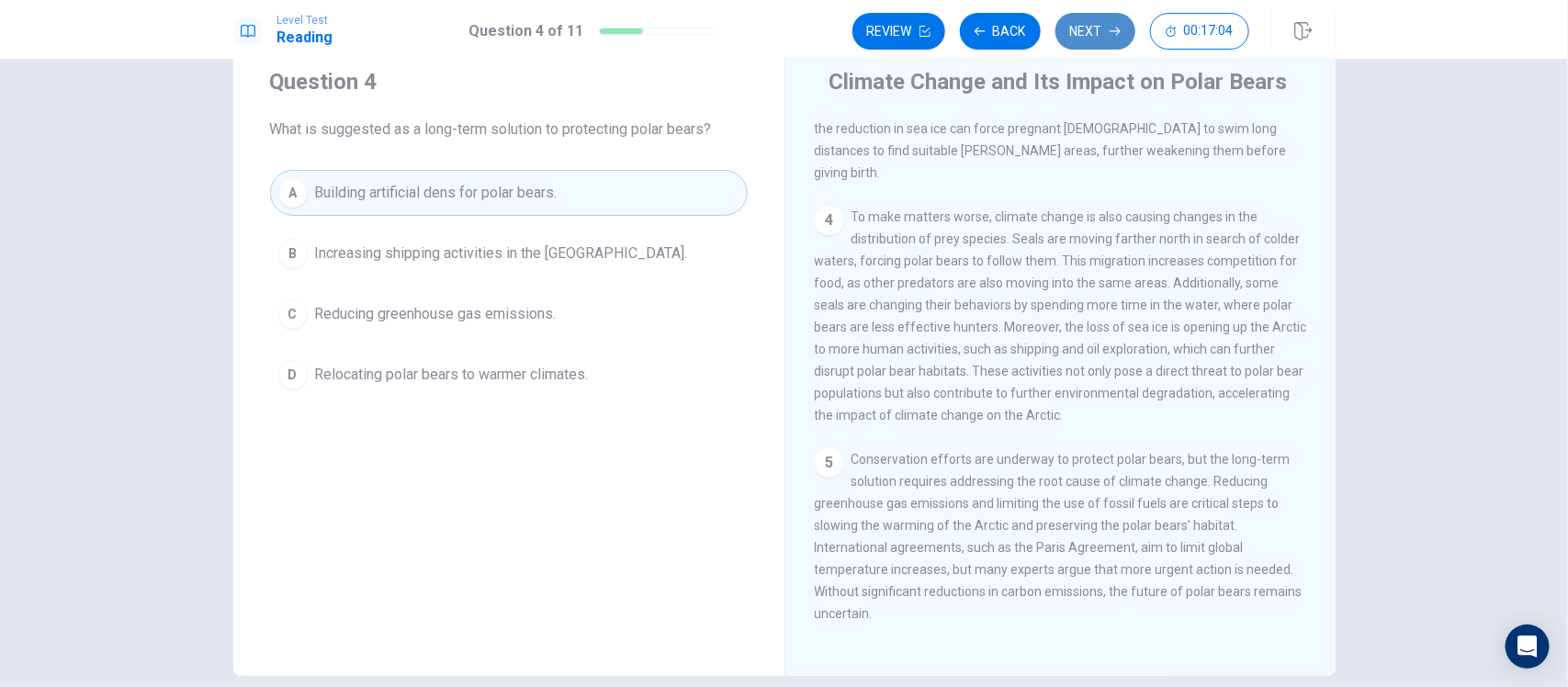
click at [1091, 38] on button "Next" at bounding box center [1095, 31] width 80 height 37
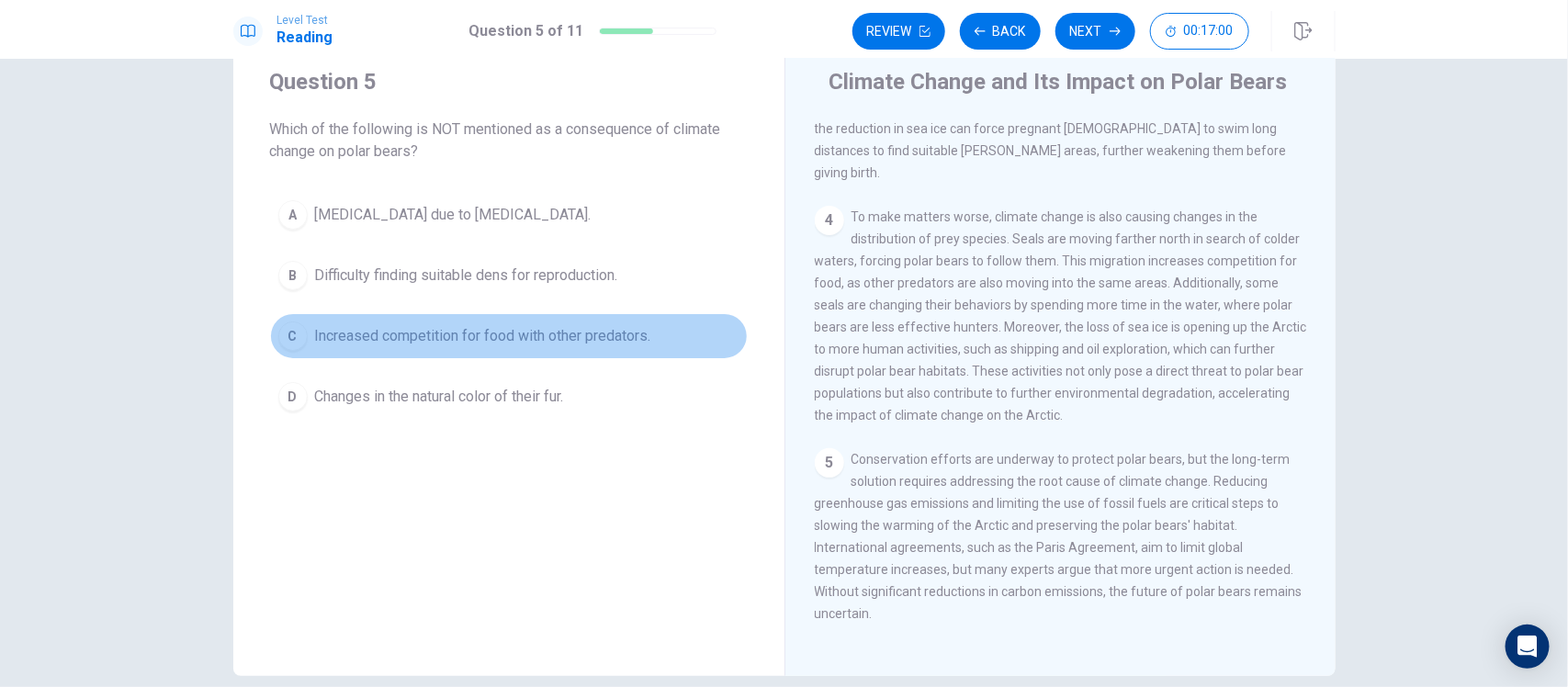
click at [584, 349] on button "C Increased competition for food with other predators." at bounding box center [509, 337] width 478 height 46
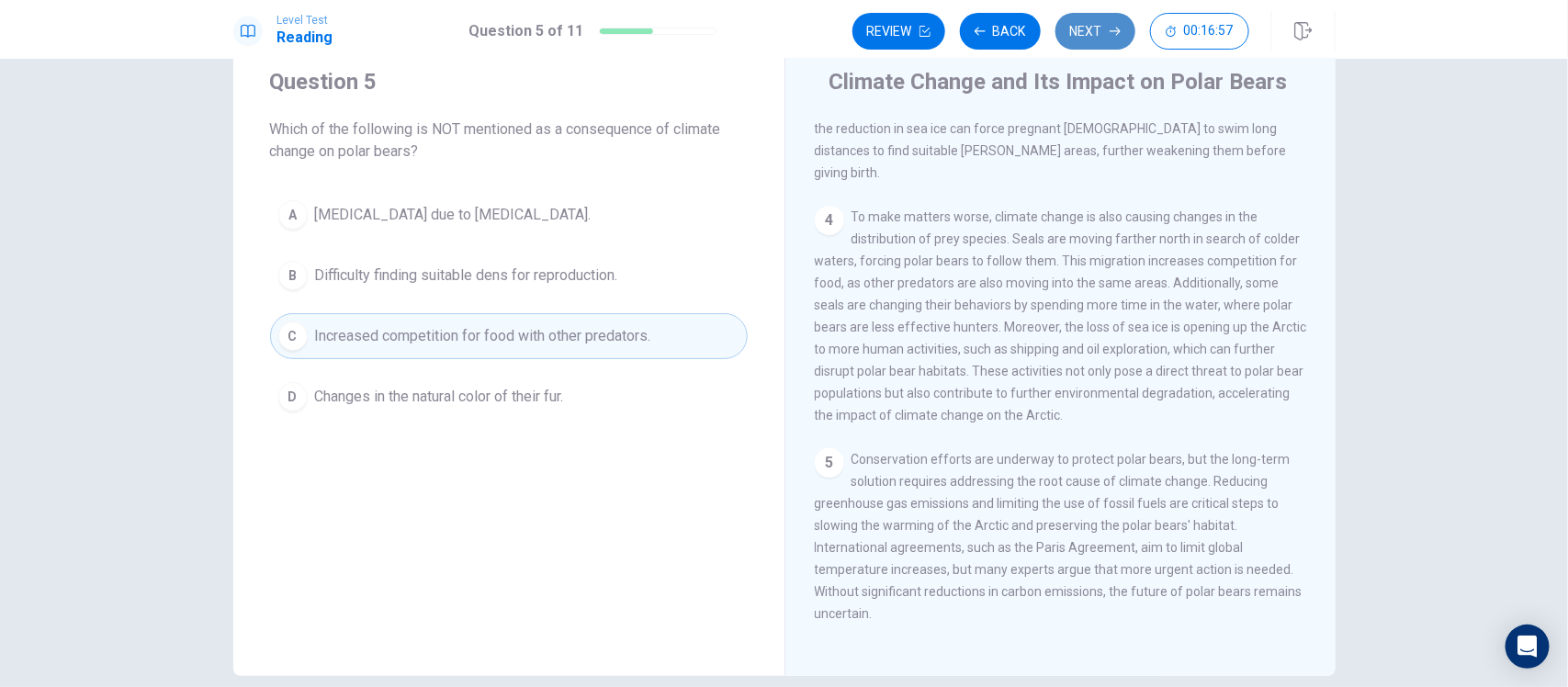
click at [1077, 39] on button "Next" at bounding box center [1095, 31] width 80 height 37
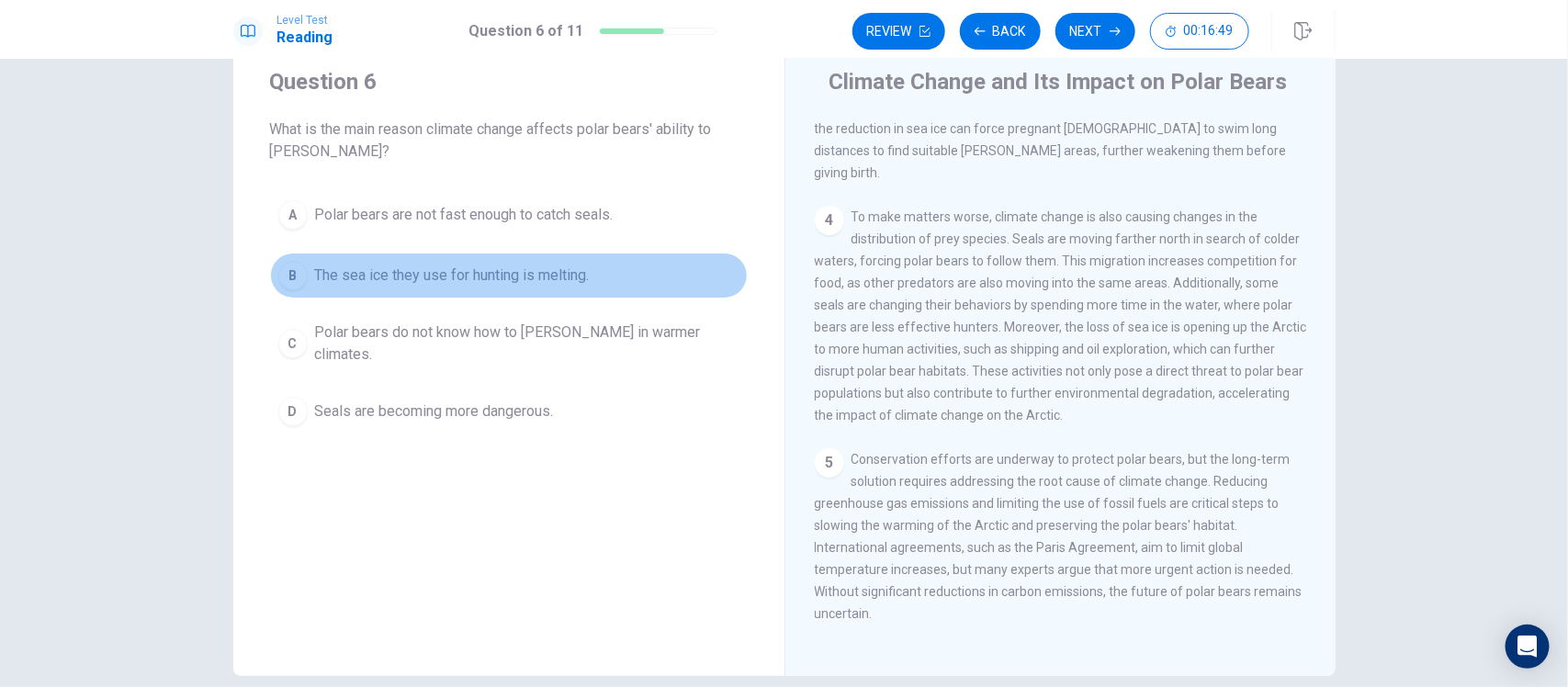
click at [499, 280] on span "The sea ice they use for hunting is melting." at bounding box center [453, 275] width 275 height 22
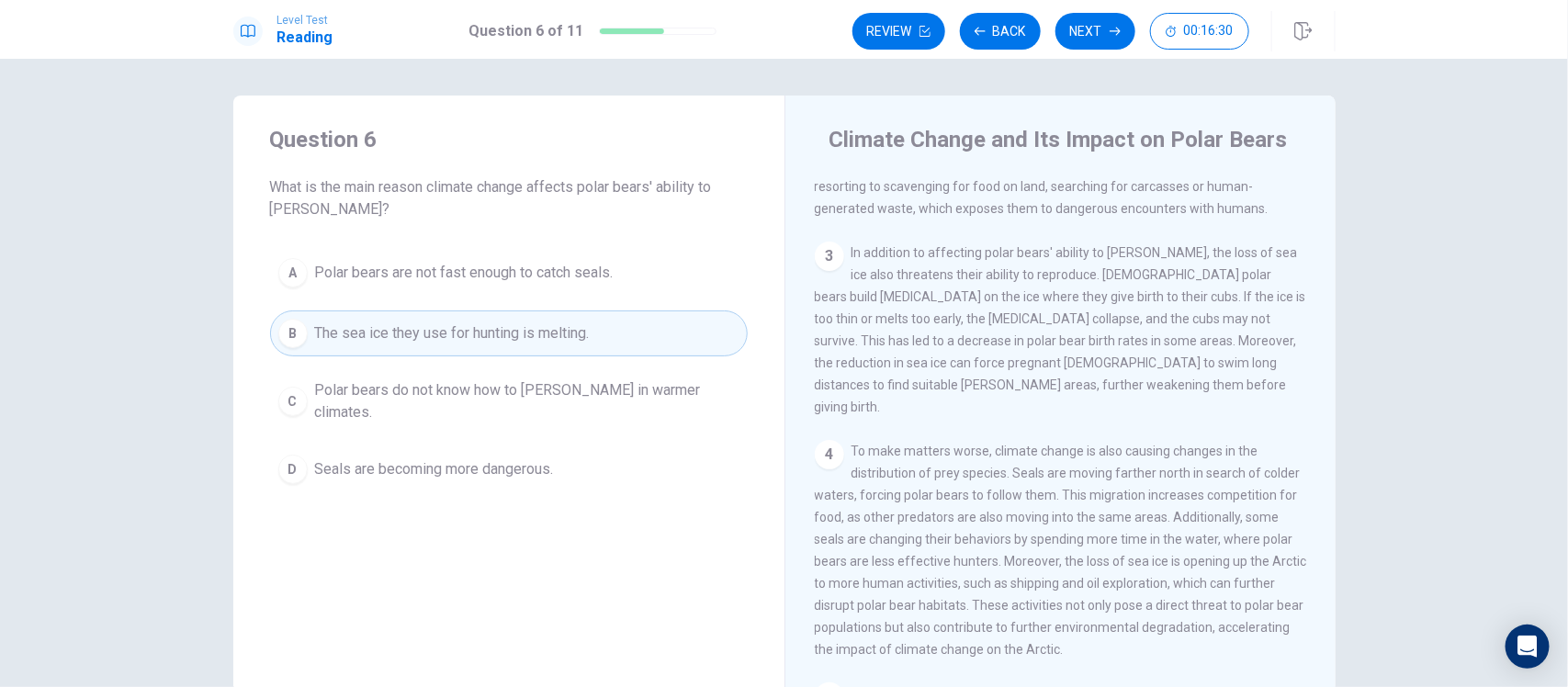
scroll to position [400, 0]
click at [1100, 24] on button "Next" at bounding box center [1095, 31] width 80 height 37
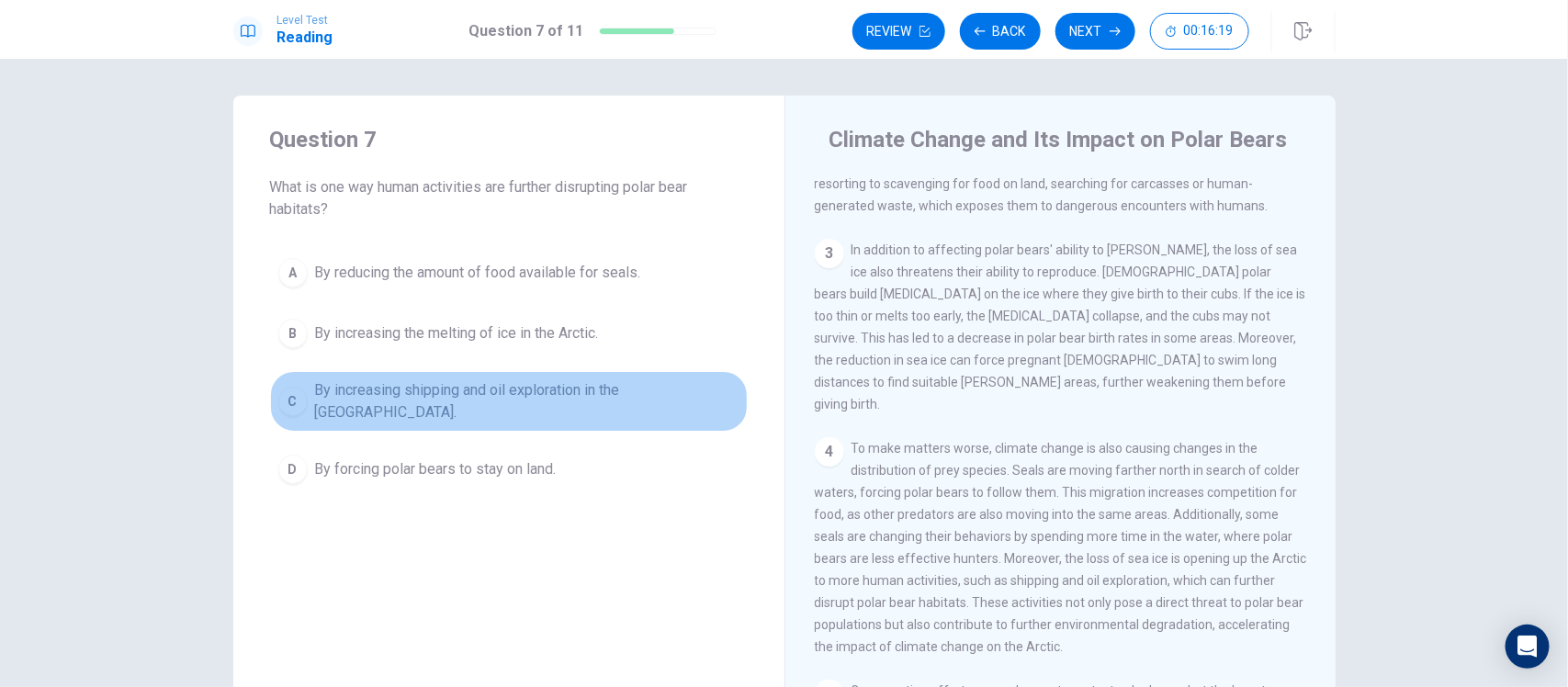
click at [549, 402] on span "By increasing shipping and oil exploration in the Arctic." at bounding box center [528, 401] width 425 height 44
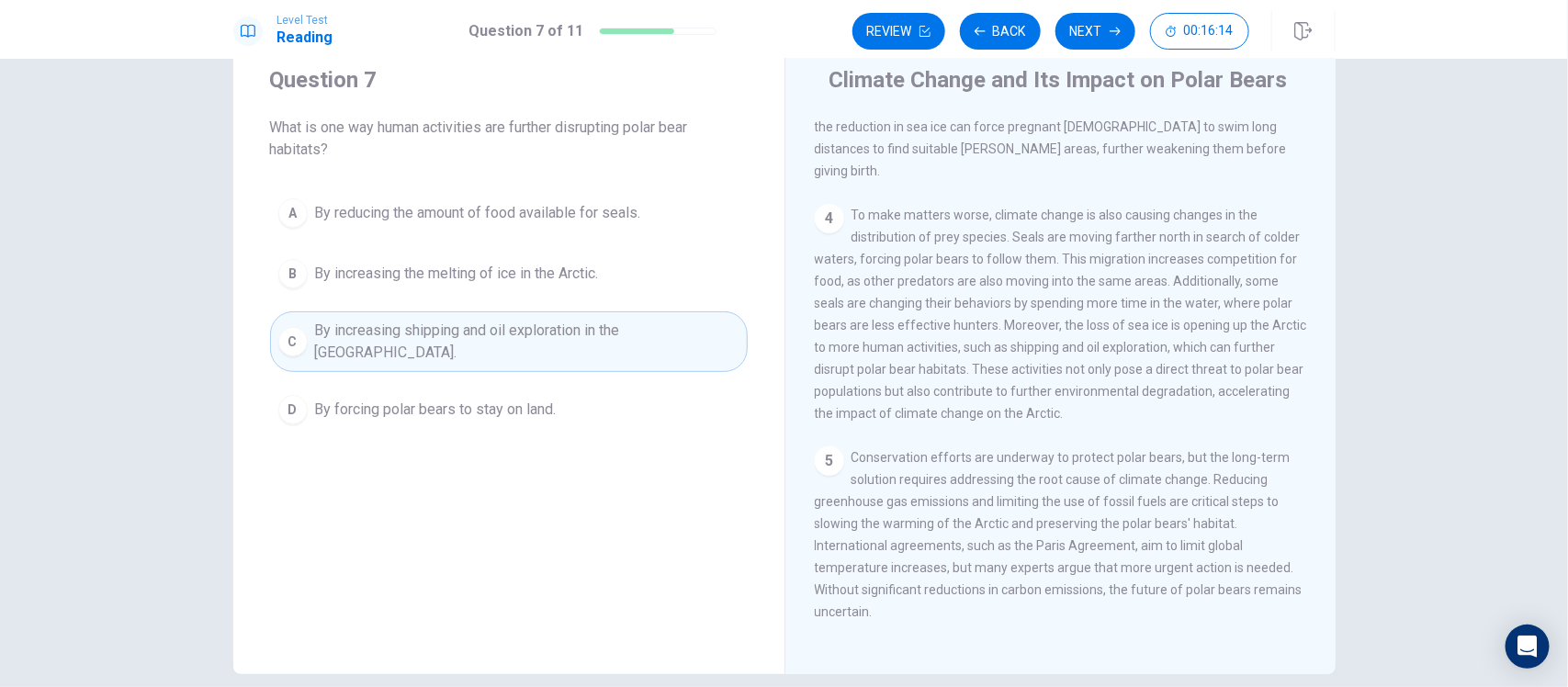
scroll to position [62, 0]
click at [1096, 41] on button "Next" at bounding box center [1095, 31] width 80 height 37
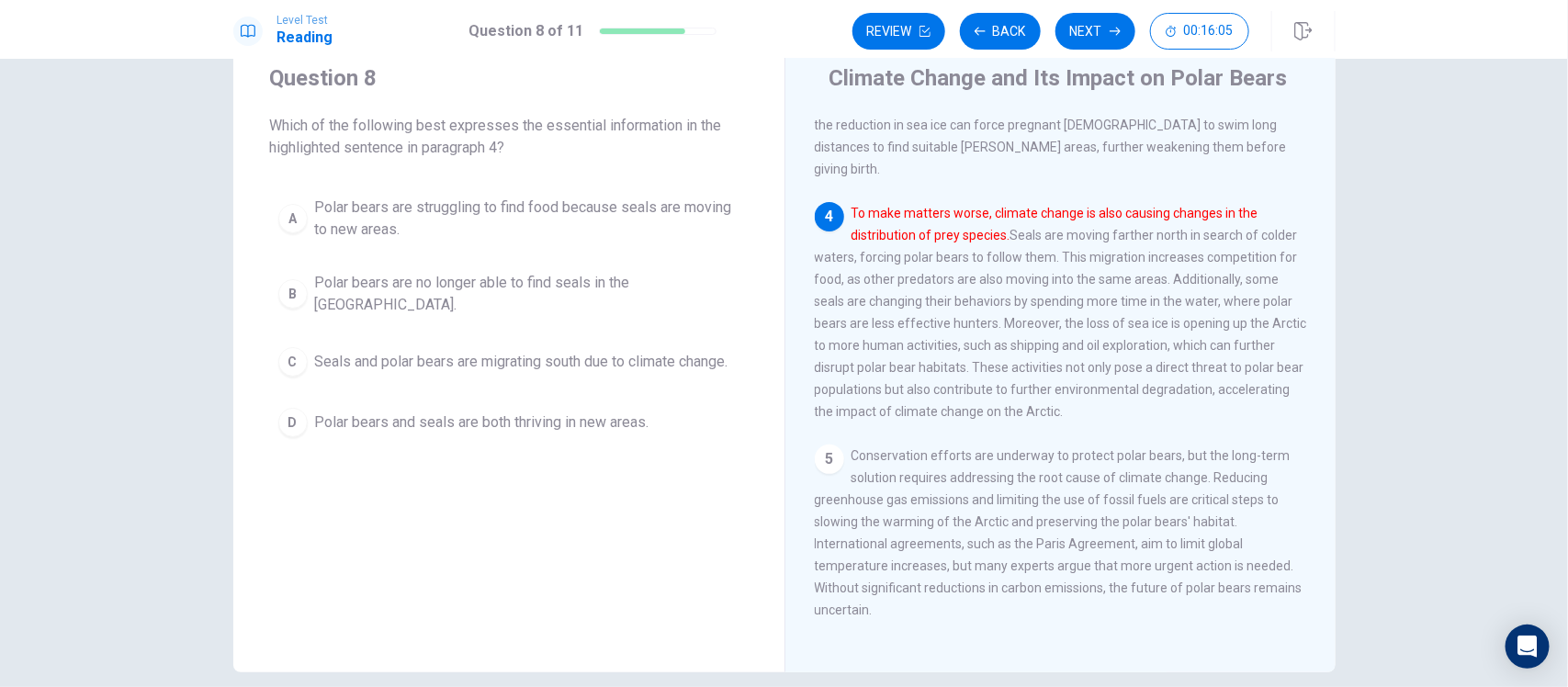
scroll to position [20, 0]
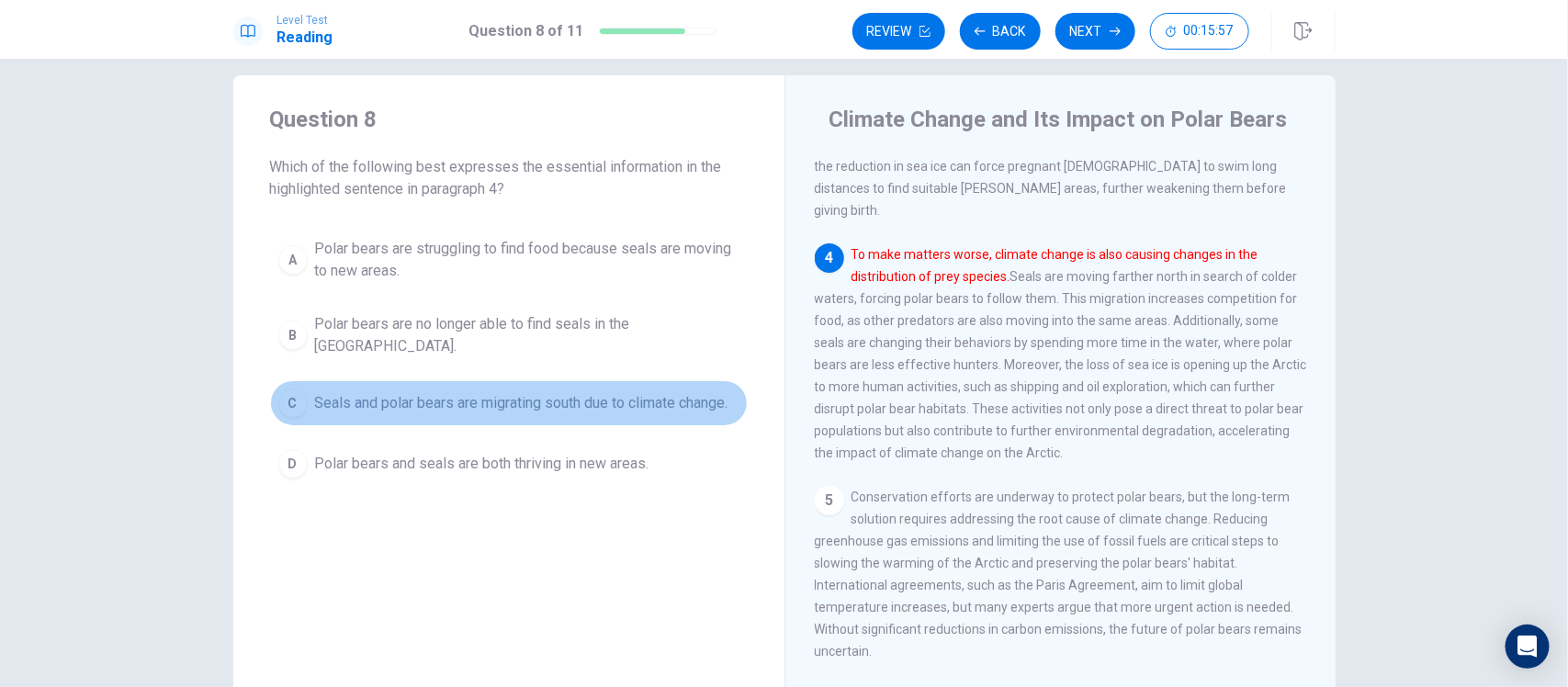
click at [449, 397] on span "Seals and polar bears are migrating south due to climate change." at bounding box center [522, 402] width 413 height 22
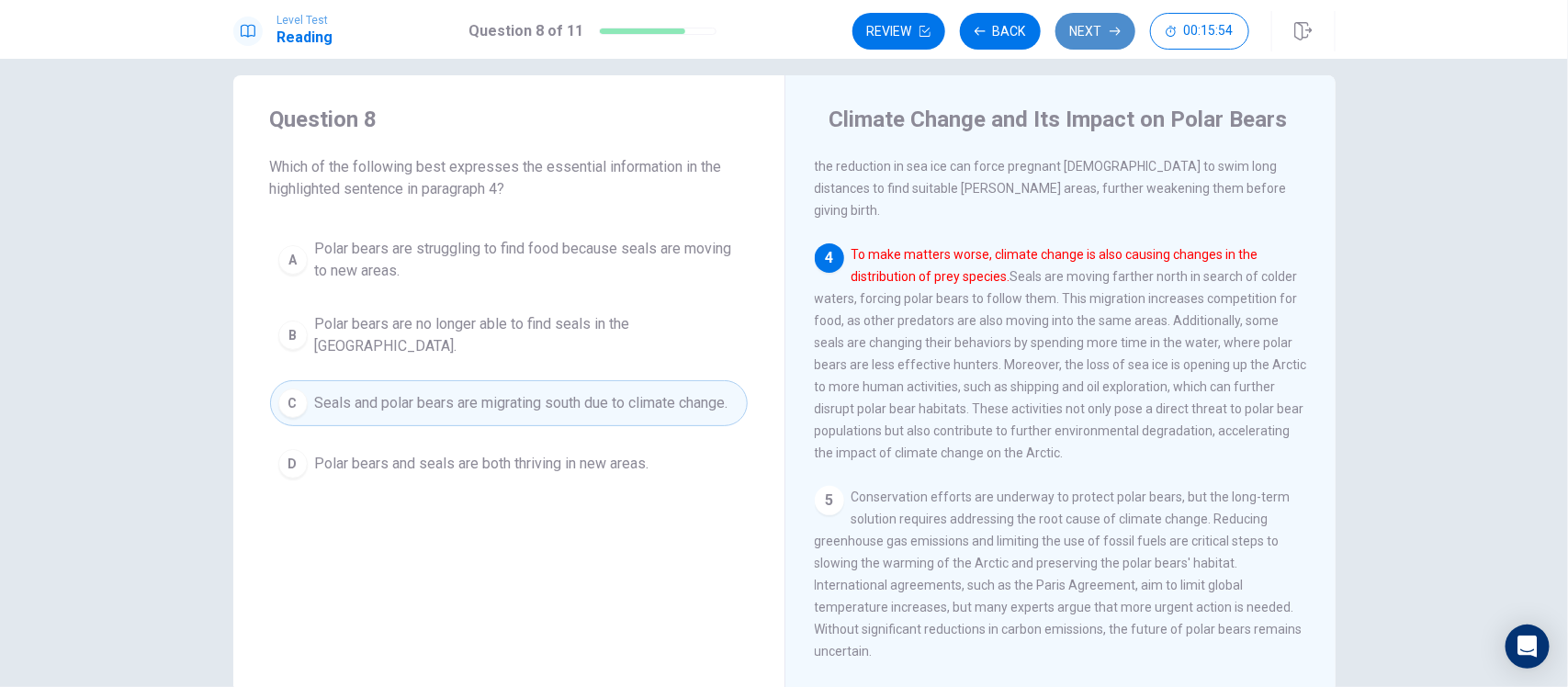
click at [1093, 14] on button "Next" at bounding box center [1095, 31] width 80 height 37
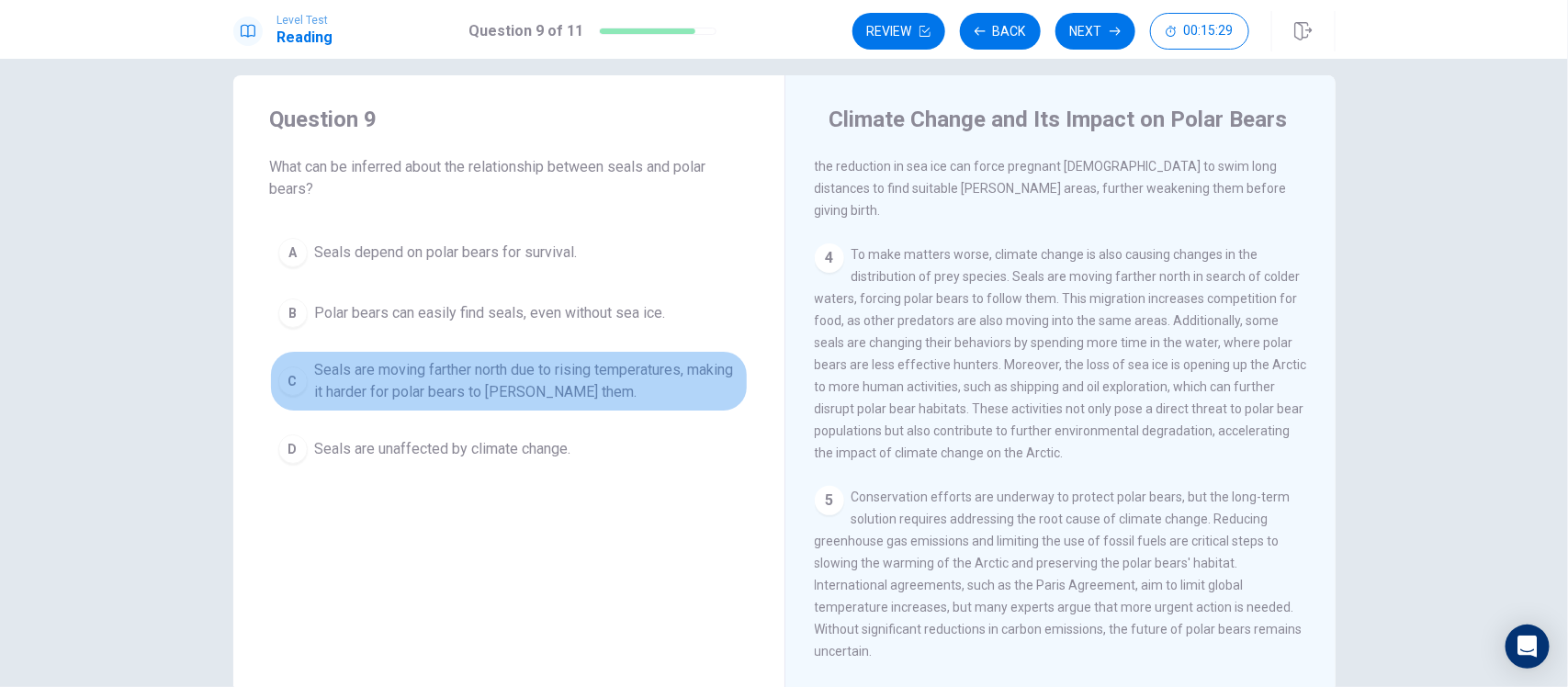
click at [506, 389] on span "Seals are moving farther north due to rising temperatures, making it harder for…" at bounding box center [528, 381] width 425 height 44
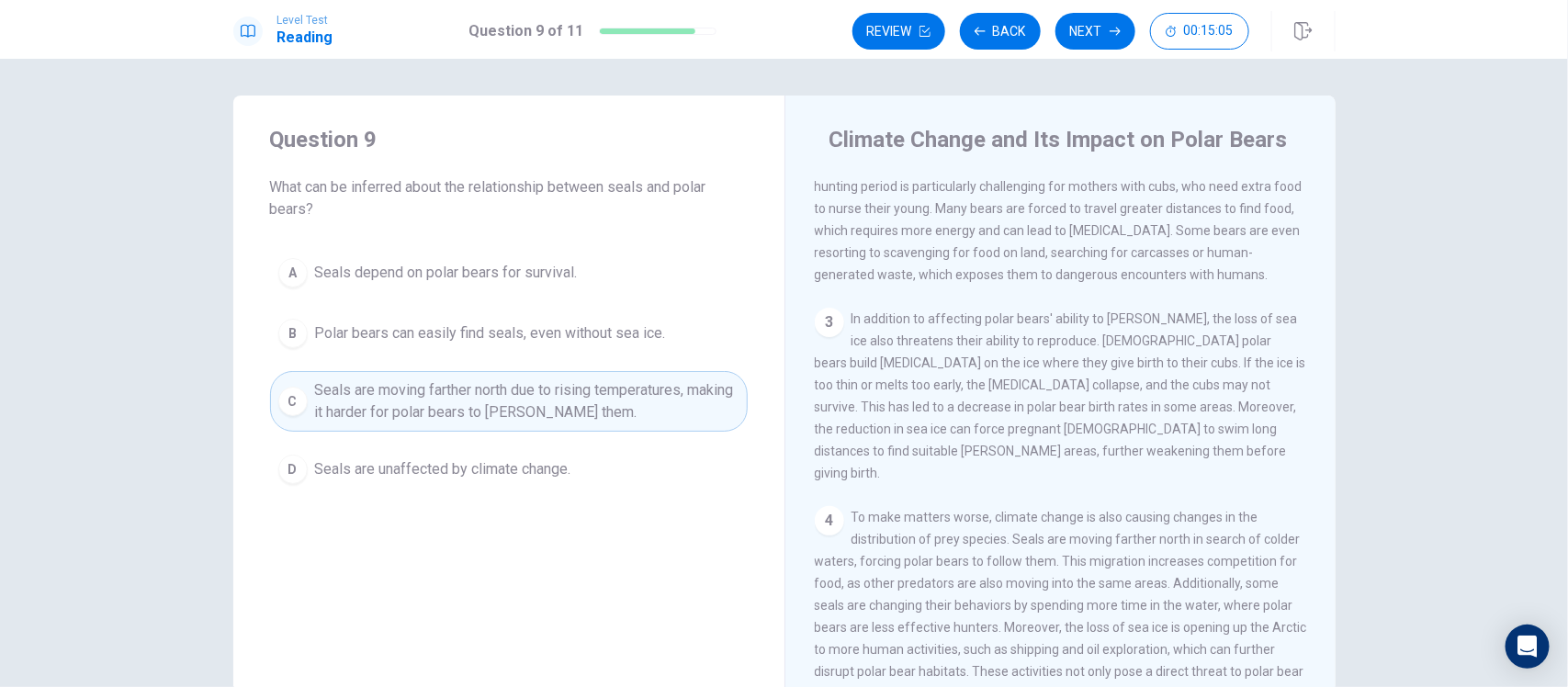
scroll to position [371, 0]
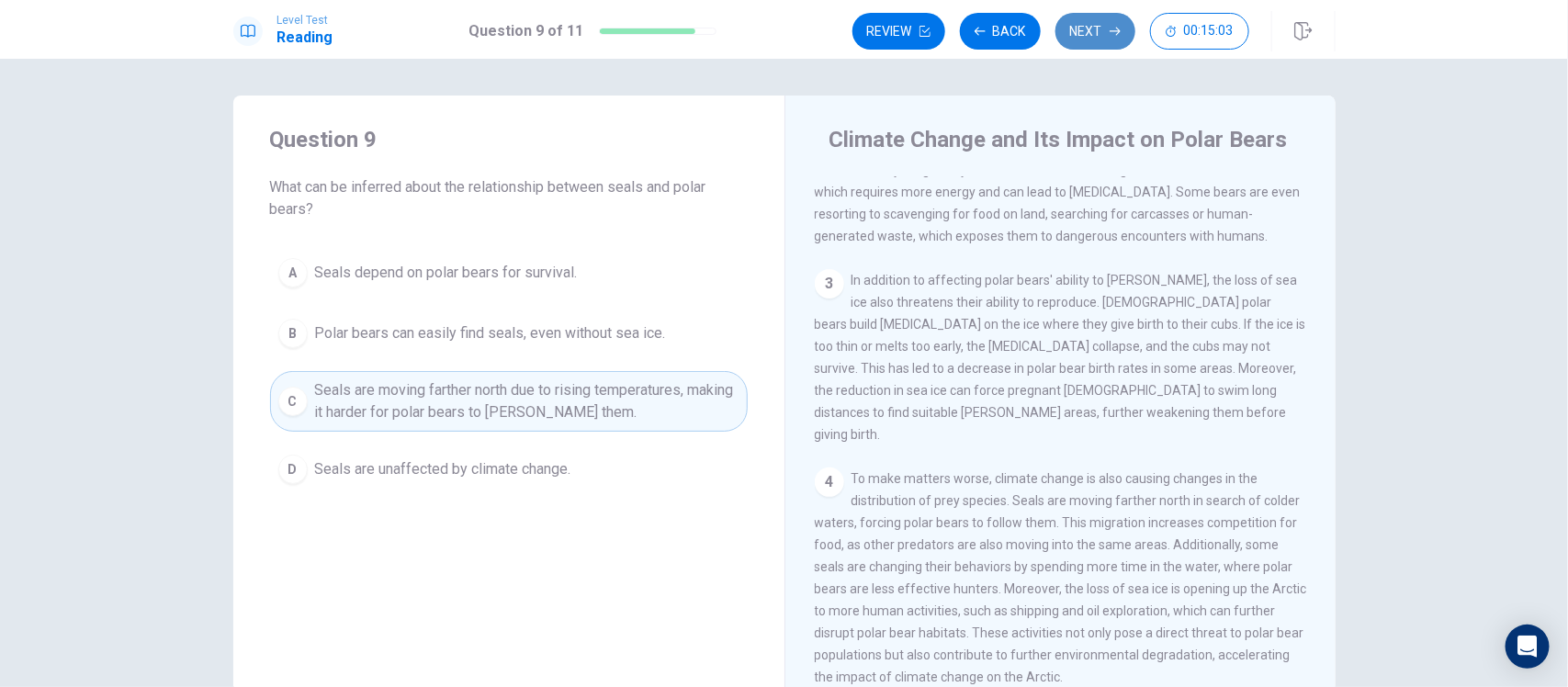
click at [1076, 34] on button "Next" at bounding box center [1095, 31] width 80 height 37
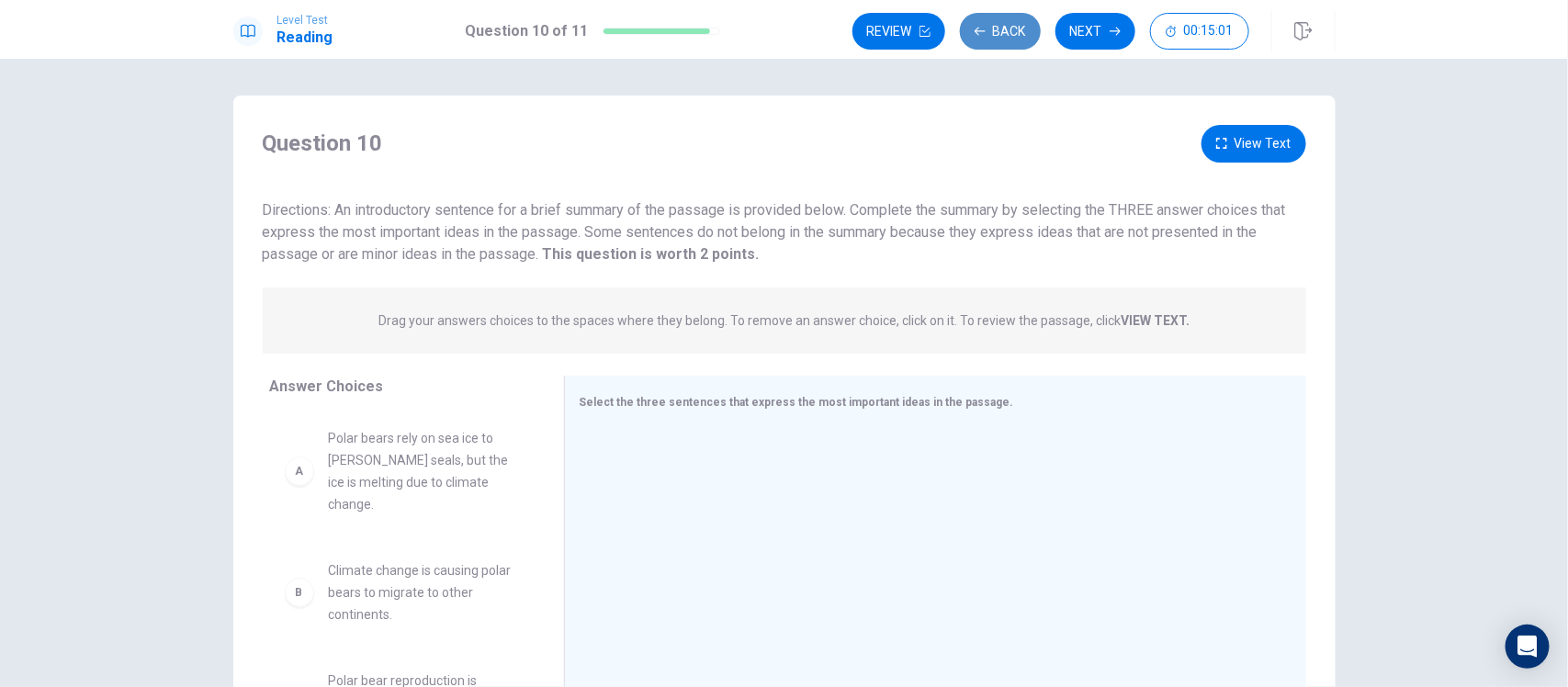
click at [1000, 21] on button "Back" at bounding box center [1001, 31] width 81 height 37
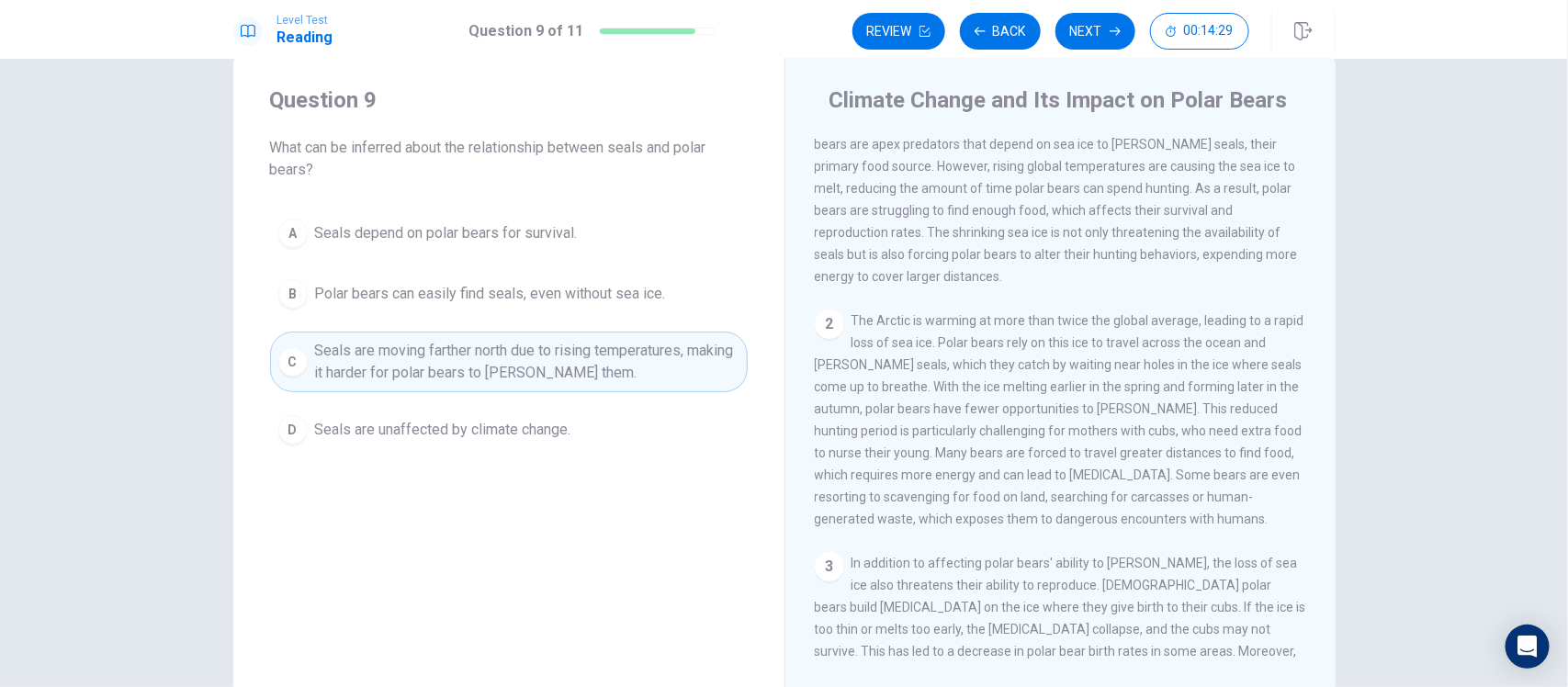
scroll to position [0, 0]
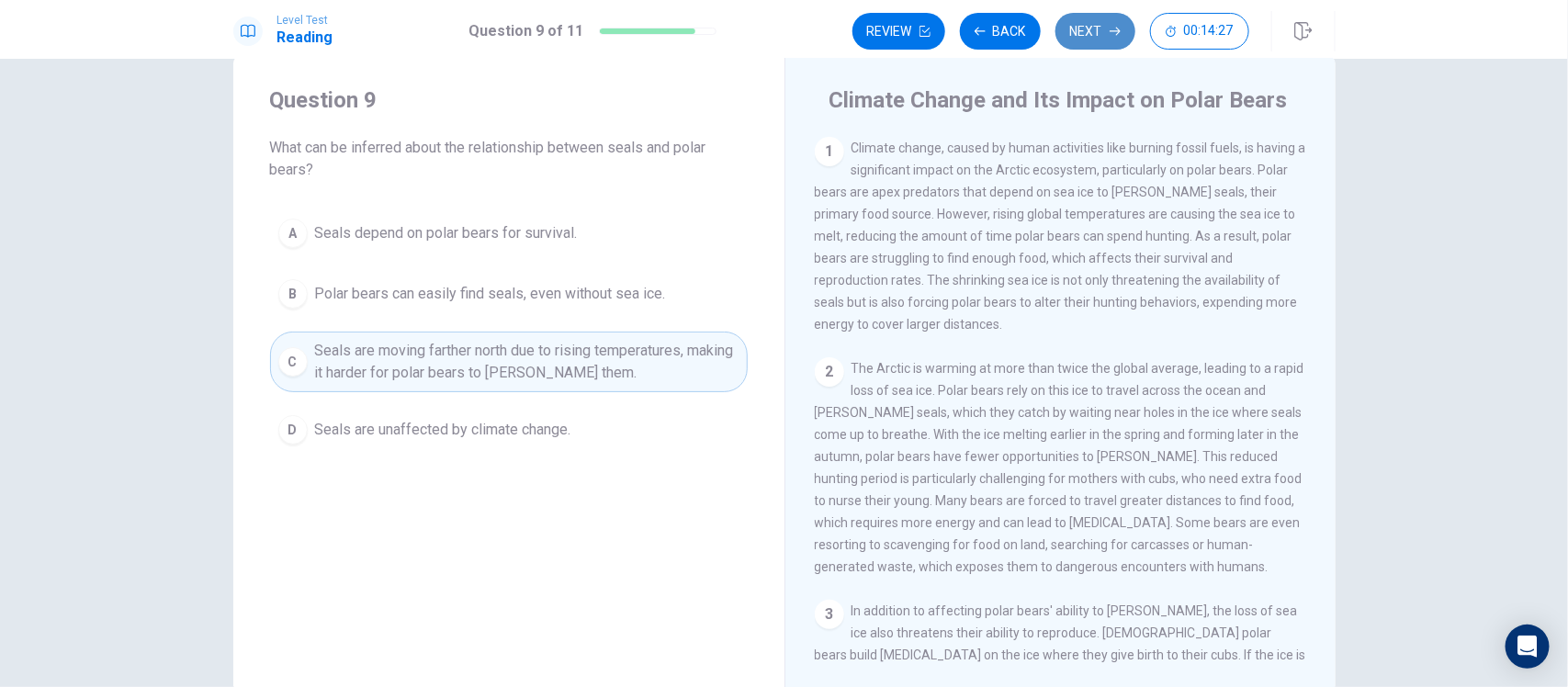
click at [1081, 23] on button "Next" at bounding box center [1095, 31] width 80 height 37
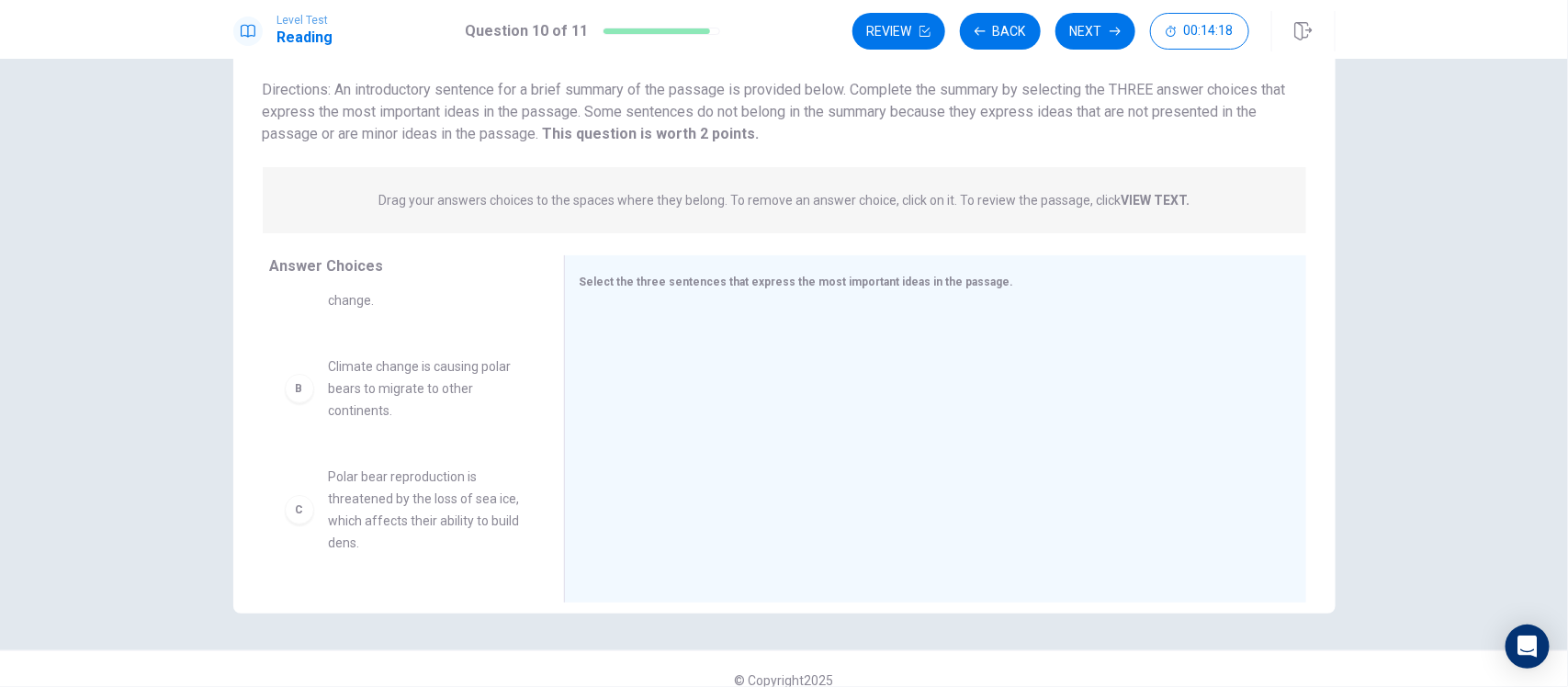
scroll to position [85, 0]
drag, startPoint x: 406, startPoint y: 497, endPoint x: 742, endPoint y: 414, distance: 346.1
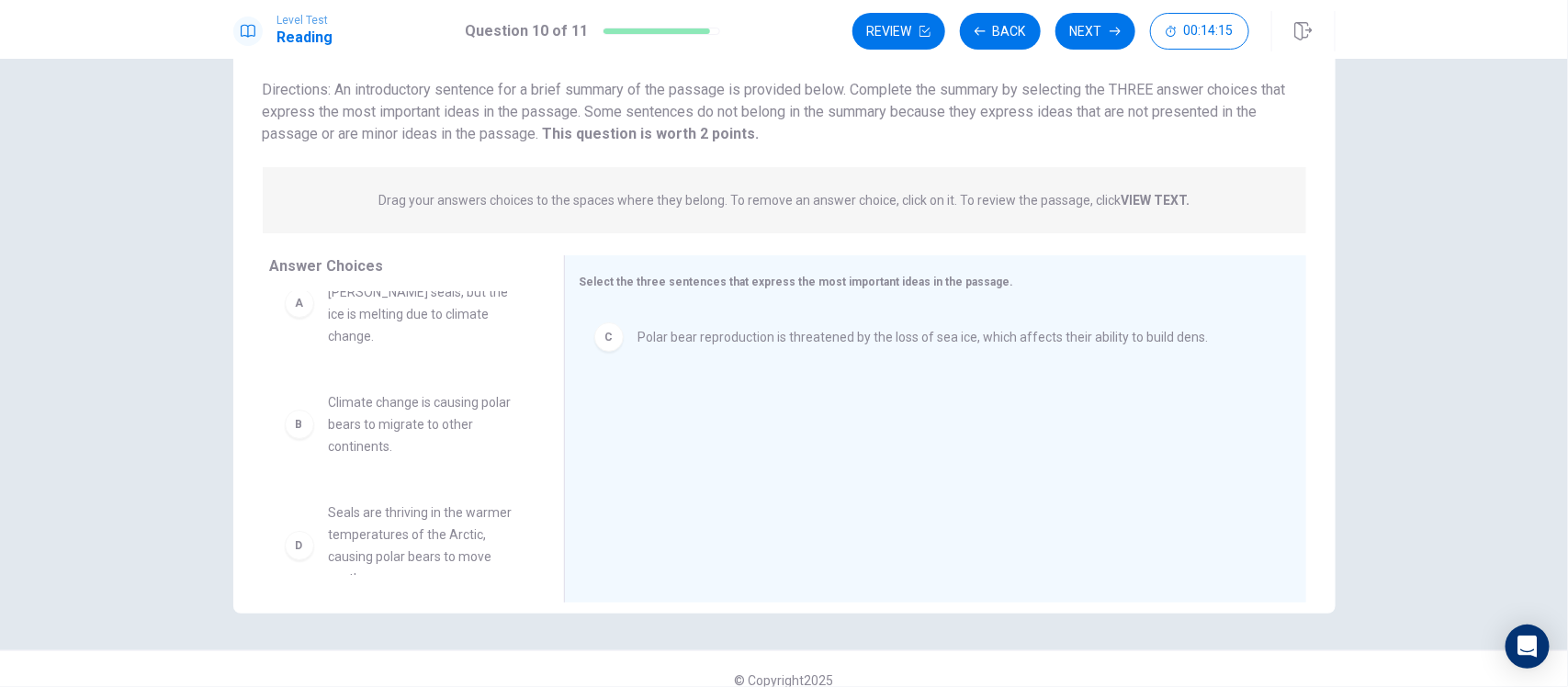
scroll to position [0, 0]
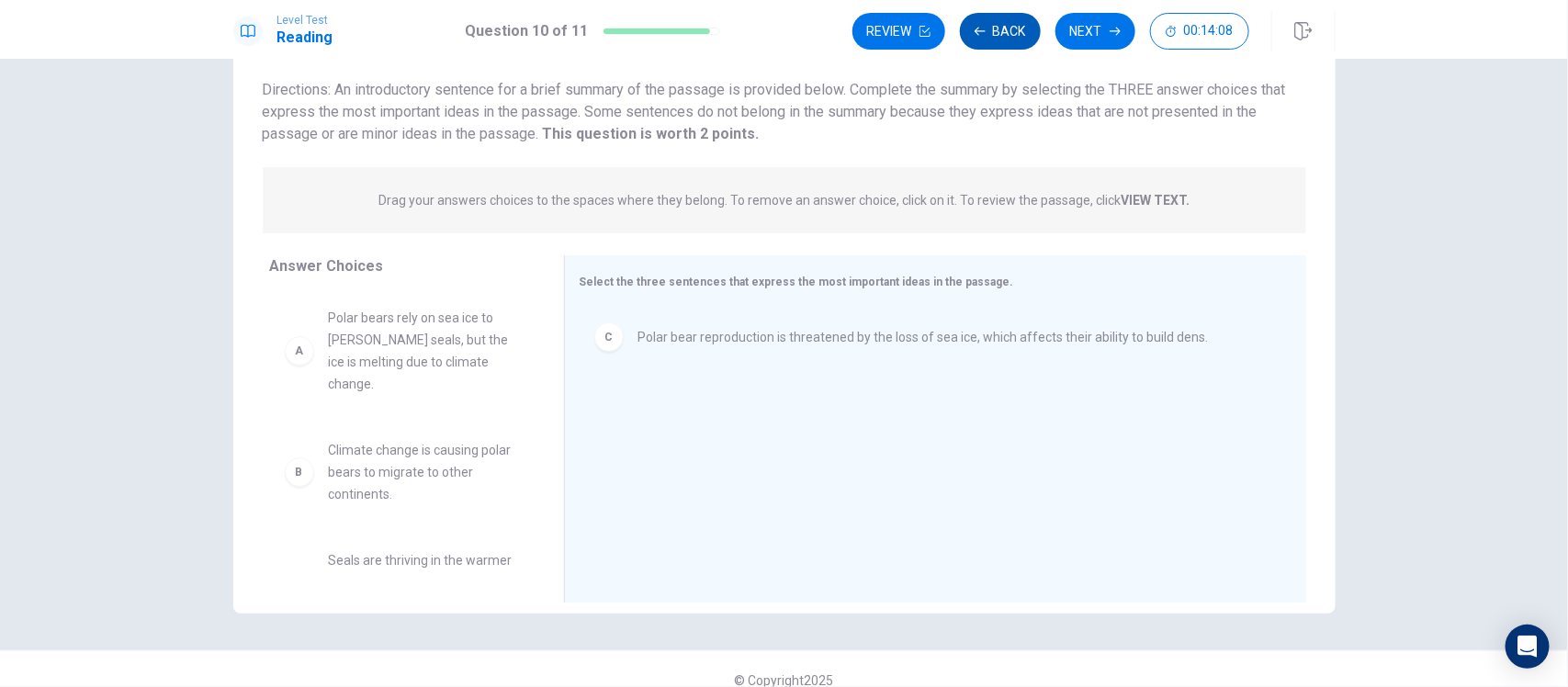
click at [1002, 16] on button "Back" at bounding box center [1001, 31] width 81 height 37
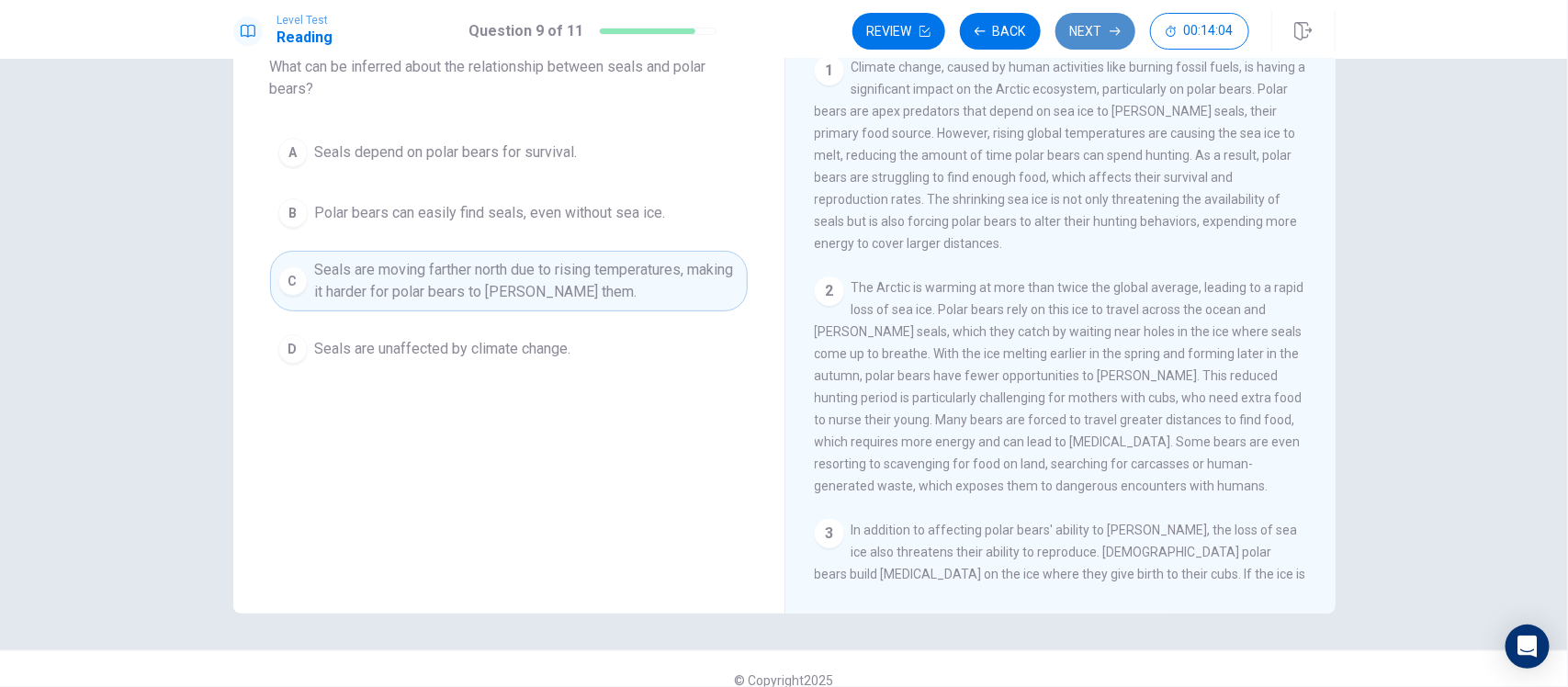
click at [1077, 35] on button "Next" at bounding box center [1095, 31] width 80 height 37
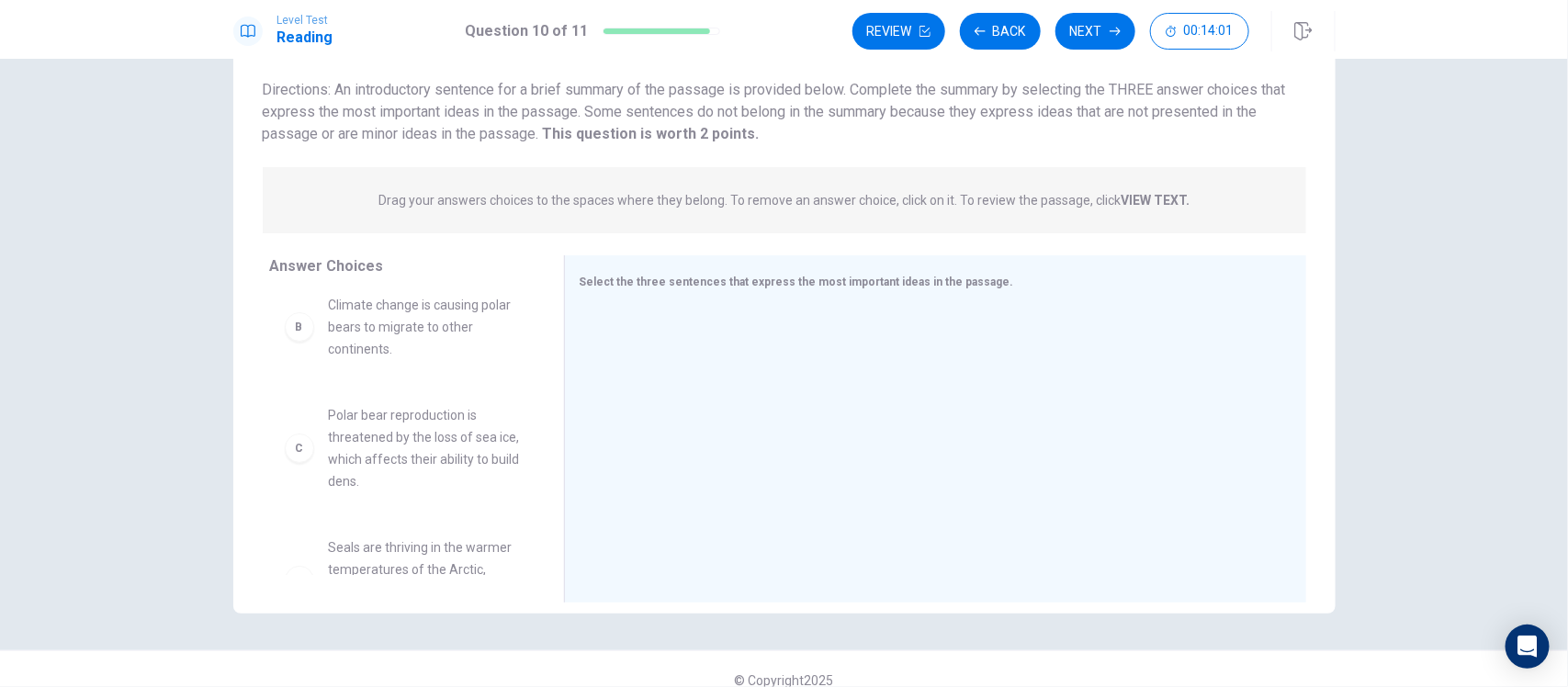
scroll to position [148, 0]
drag, startPoint x: 404, startPoint y: 467, endPoint x: 769, endPoint y: 379, distance: 375.5
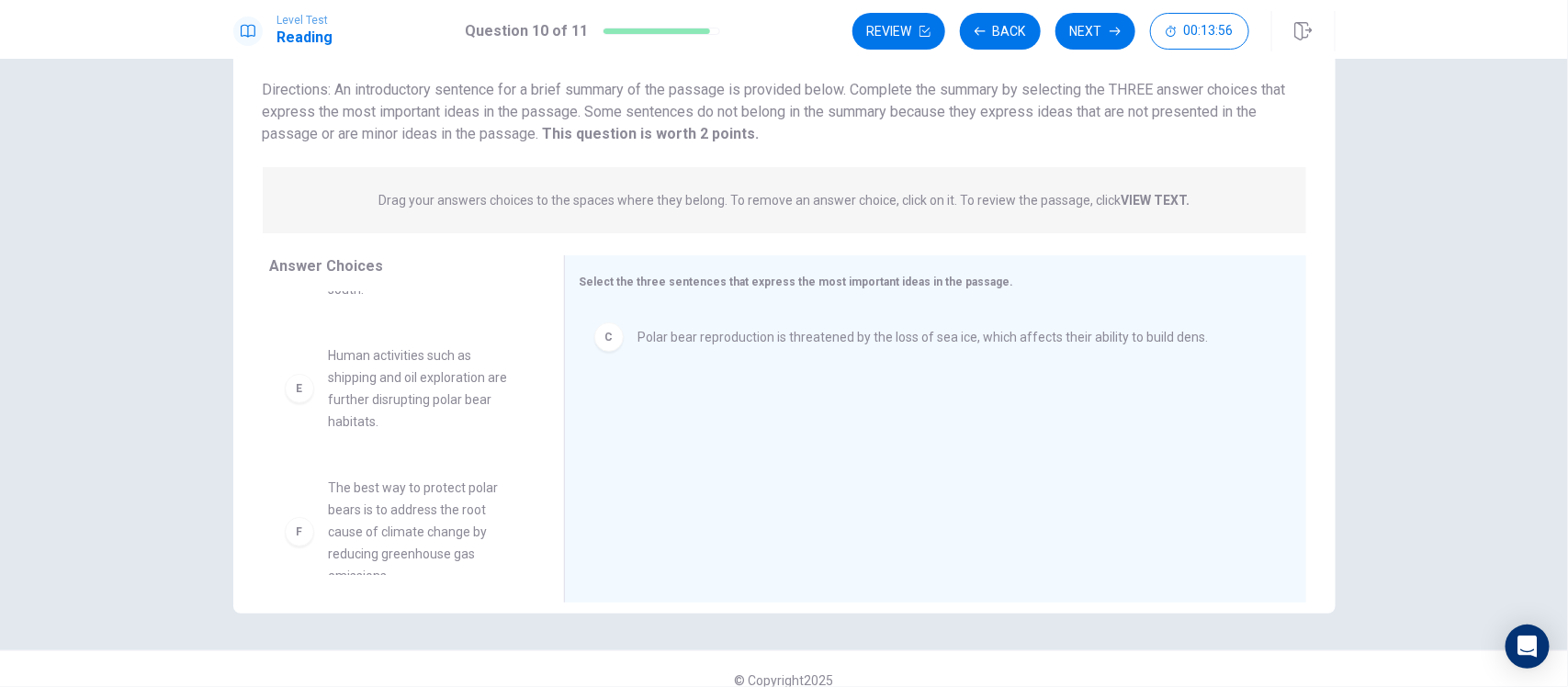
scroll to position [342, 0]
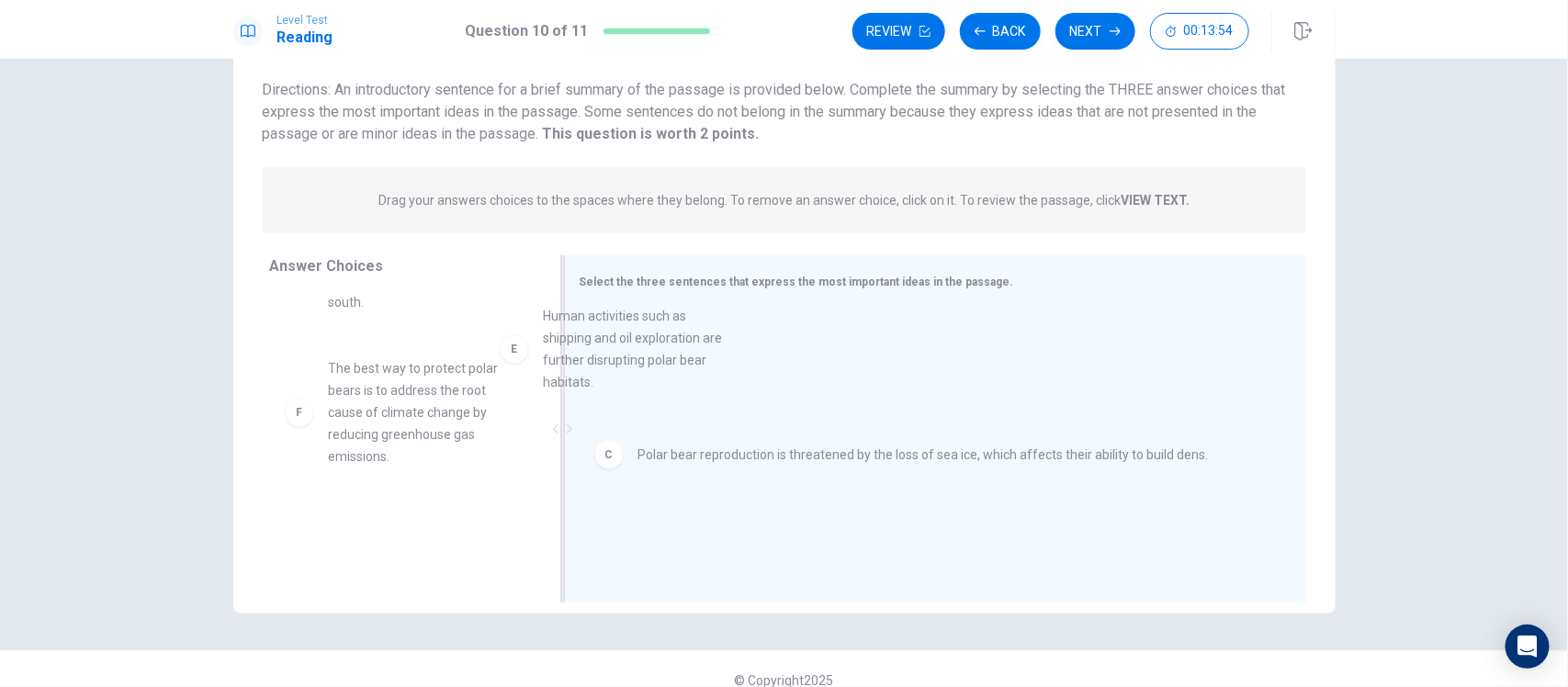
drag, startPoint x: 414, startPoint y: 415, endPoint x: 704, endPoint y: 396, distance: 290.6
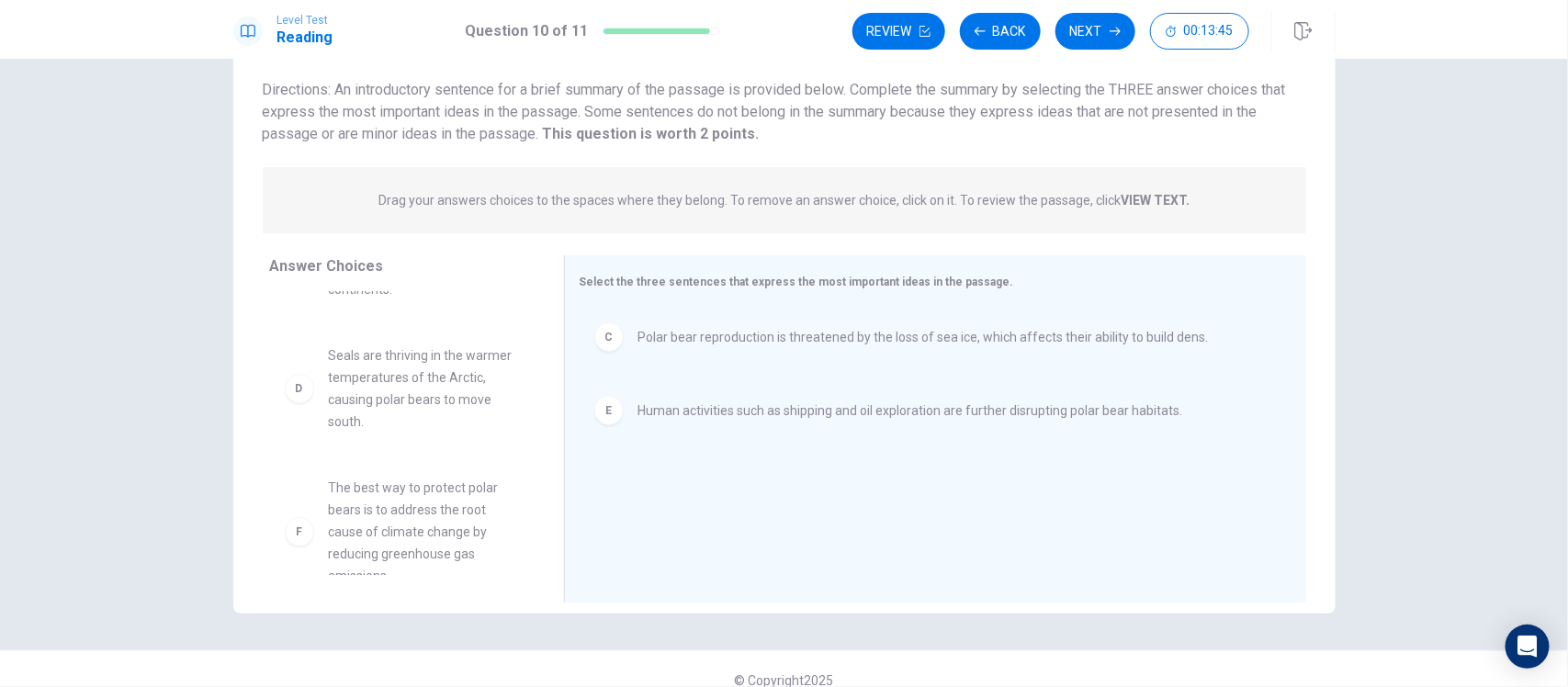
scroll to position [209, 0]
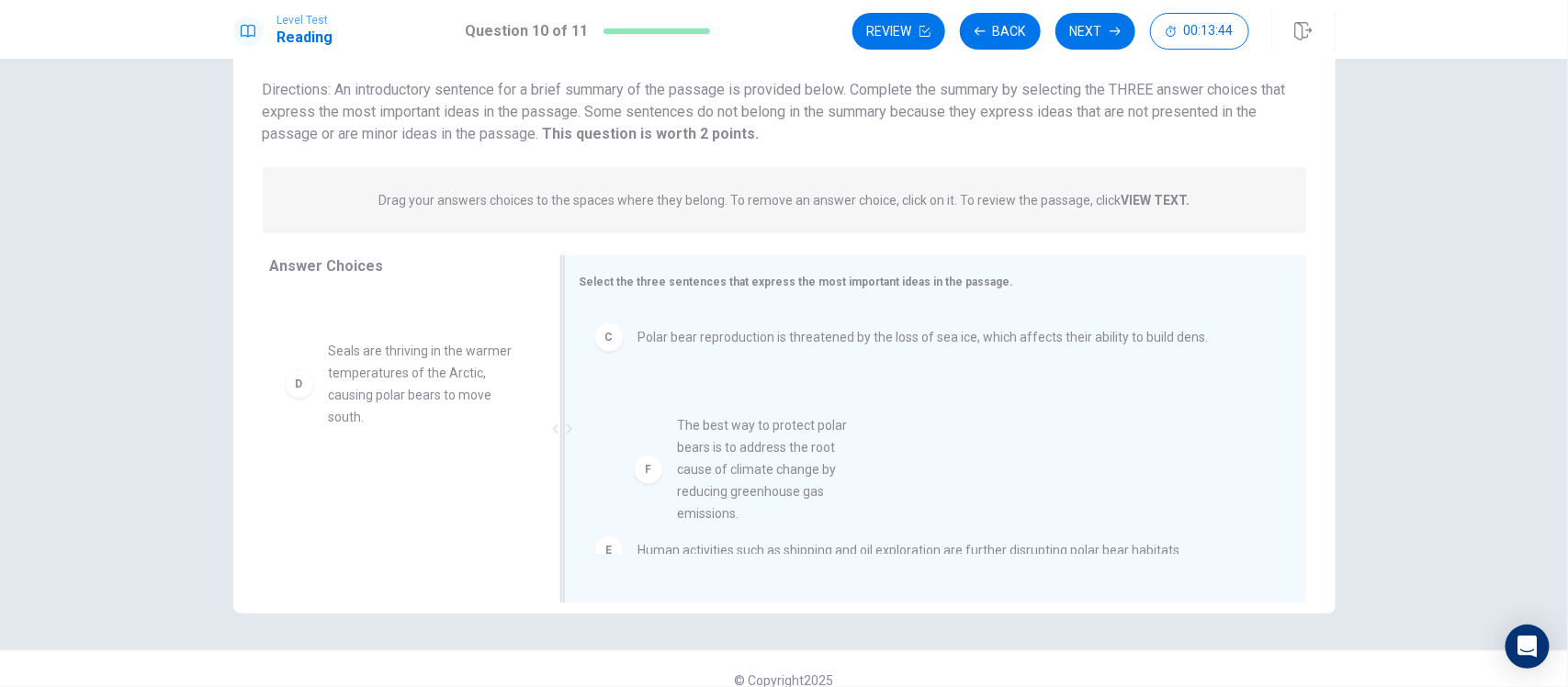
drag, startPoint x: 391, startPoint y: 492, endPoint x: 763, endPoint y: 455, distance: 373.8
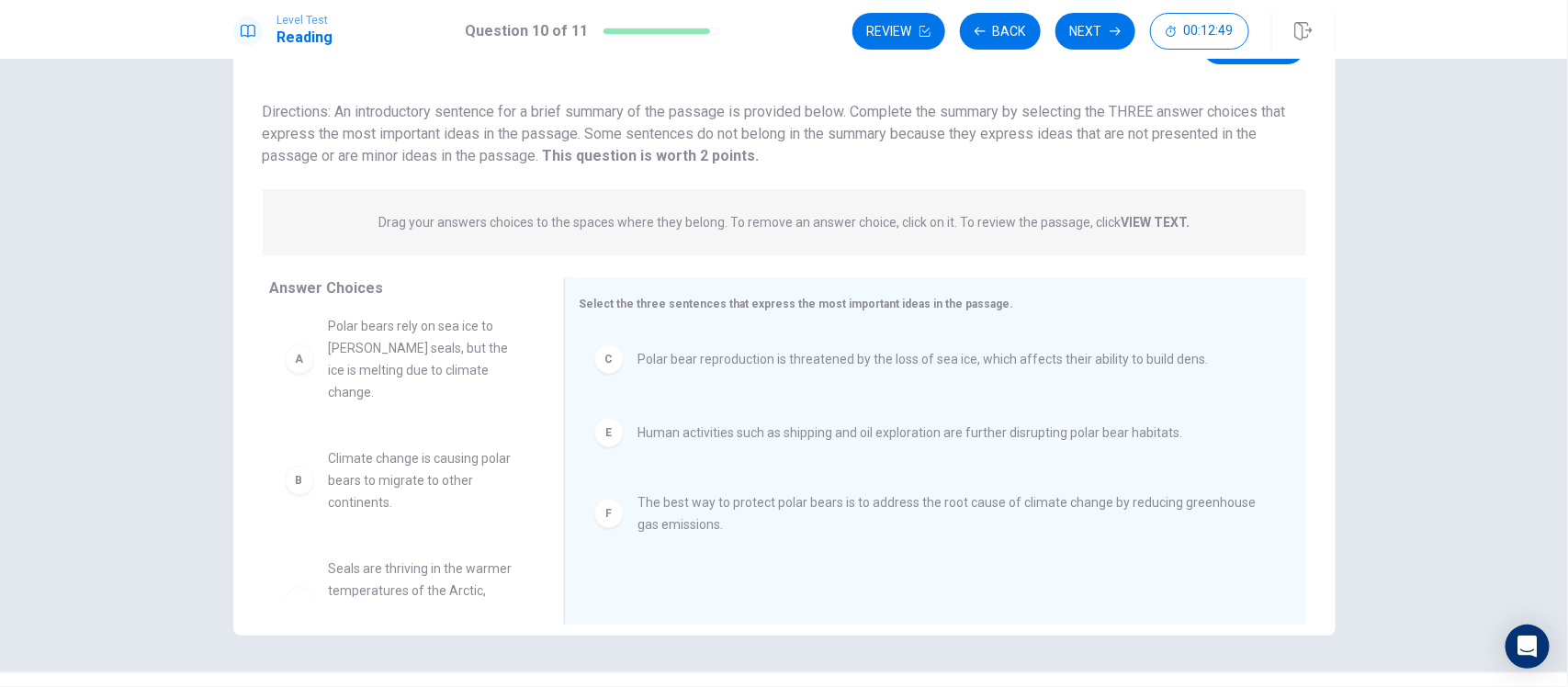
scroll to position [14, 0]
click at [993, 29] on button "Back" at bounding box center [1001, 31] width 81 height 37
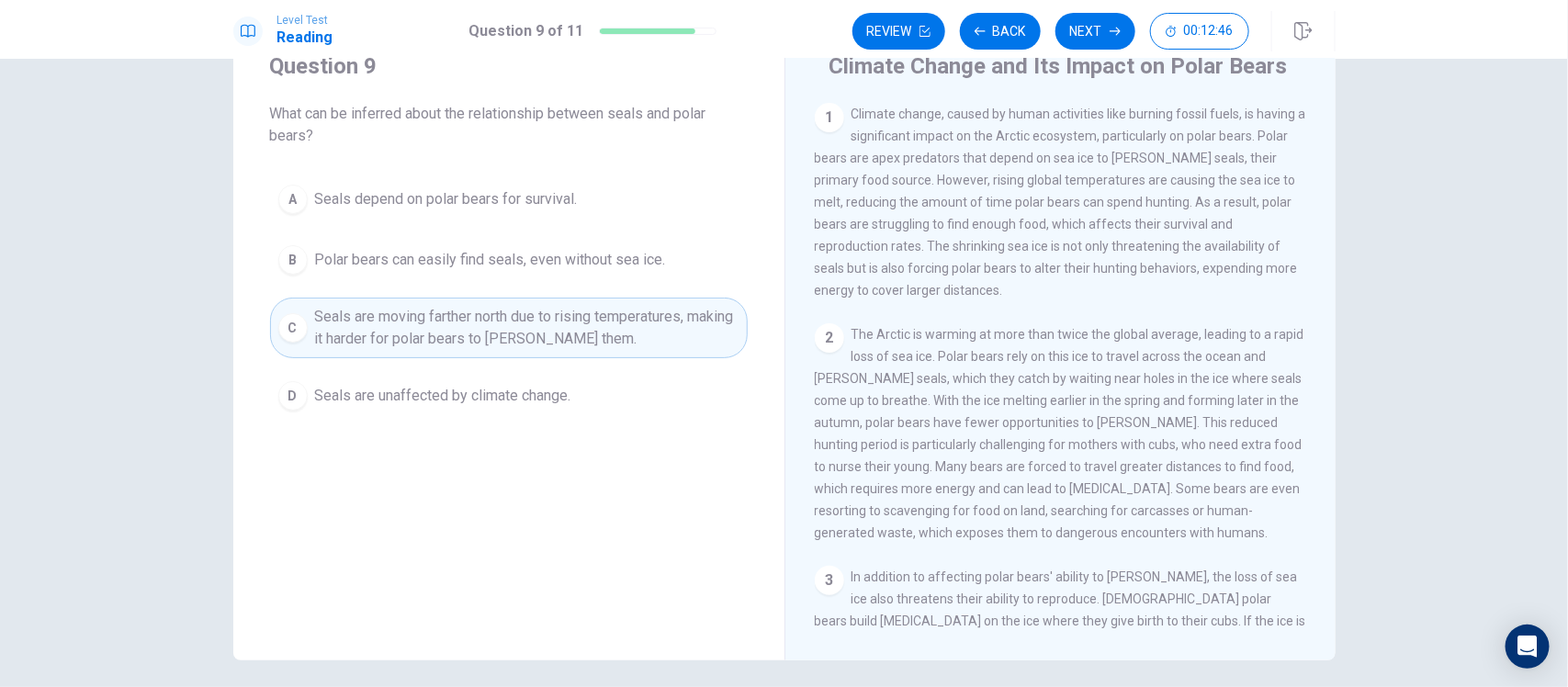
scroll to position [69, 0]
drag, startPoint x: 1078, startPoint y: 57, endPoint x: 1088, endPoint y: 37, distance: 22.4
click at [1088, 37] on div "Level Test Reading Question 9 of 11 Review Back Next 00:12:42" at bounding box center [784, 29] width 1568 height 59
click at [1088, 37] on button "Next" at bounding box center [1095, 31] width 80 height 37
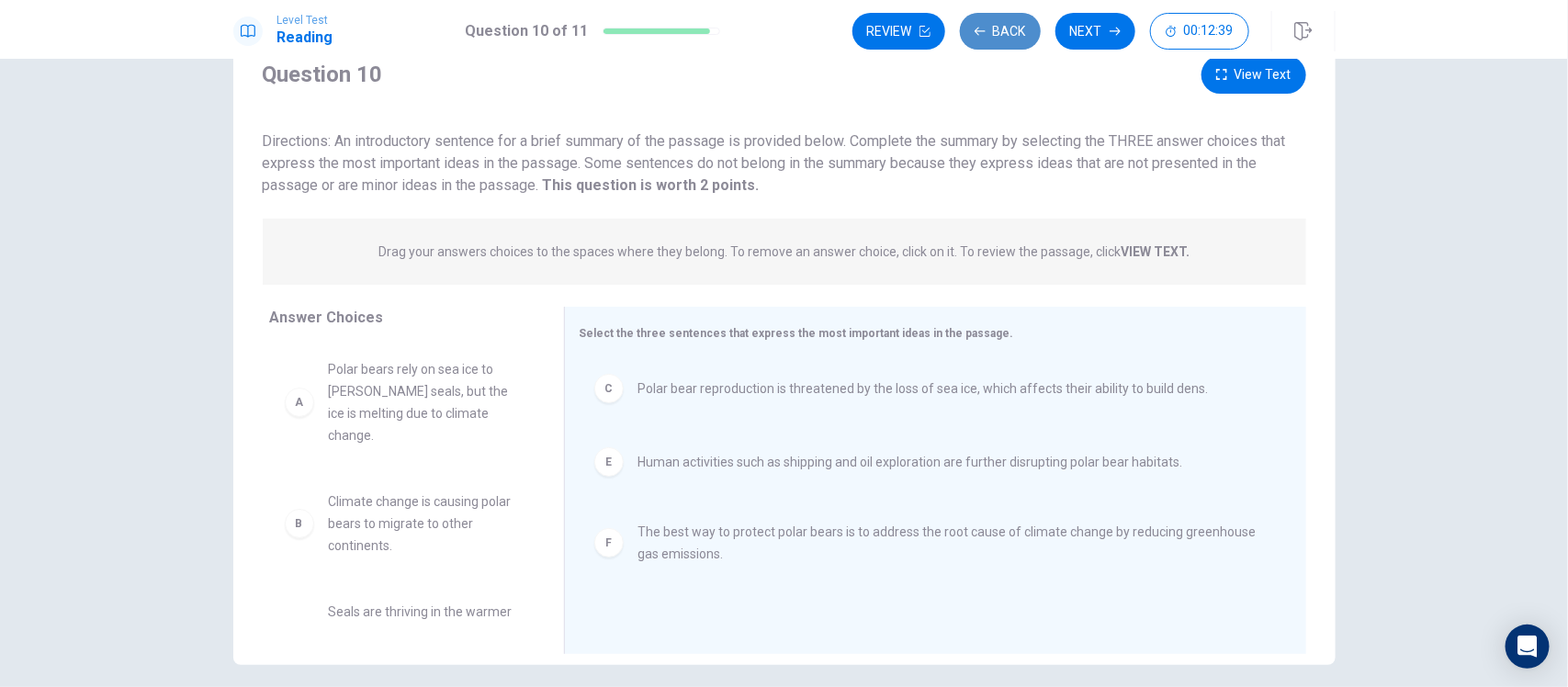
click at [1004, 29] on button "Back" at bounding box center [1001, 31] width 81 height 37
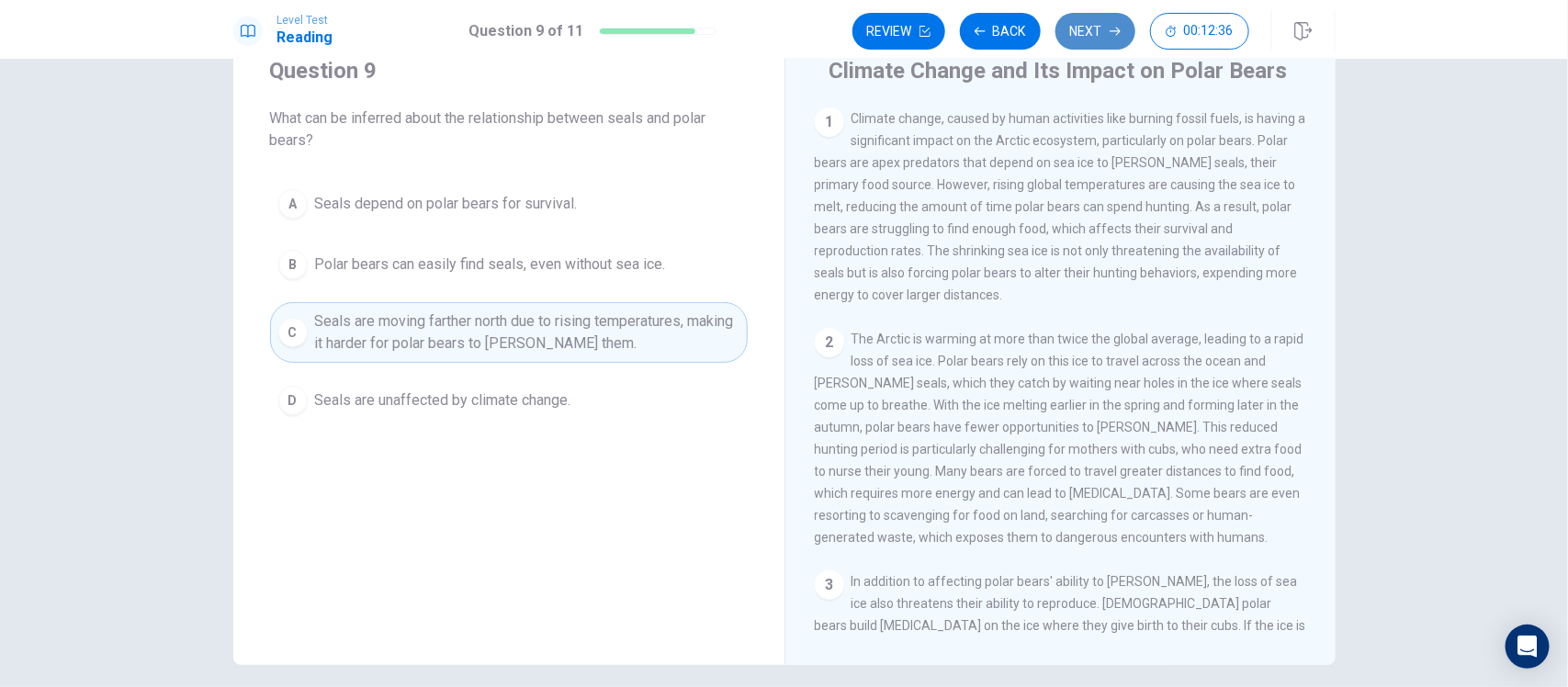
click at [1110, 30] on icon "button" at bounding box center [1114, 32] width 11 height 9
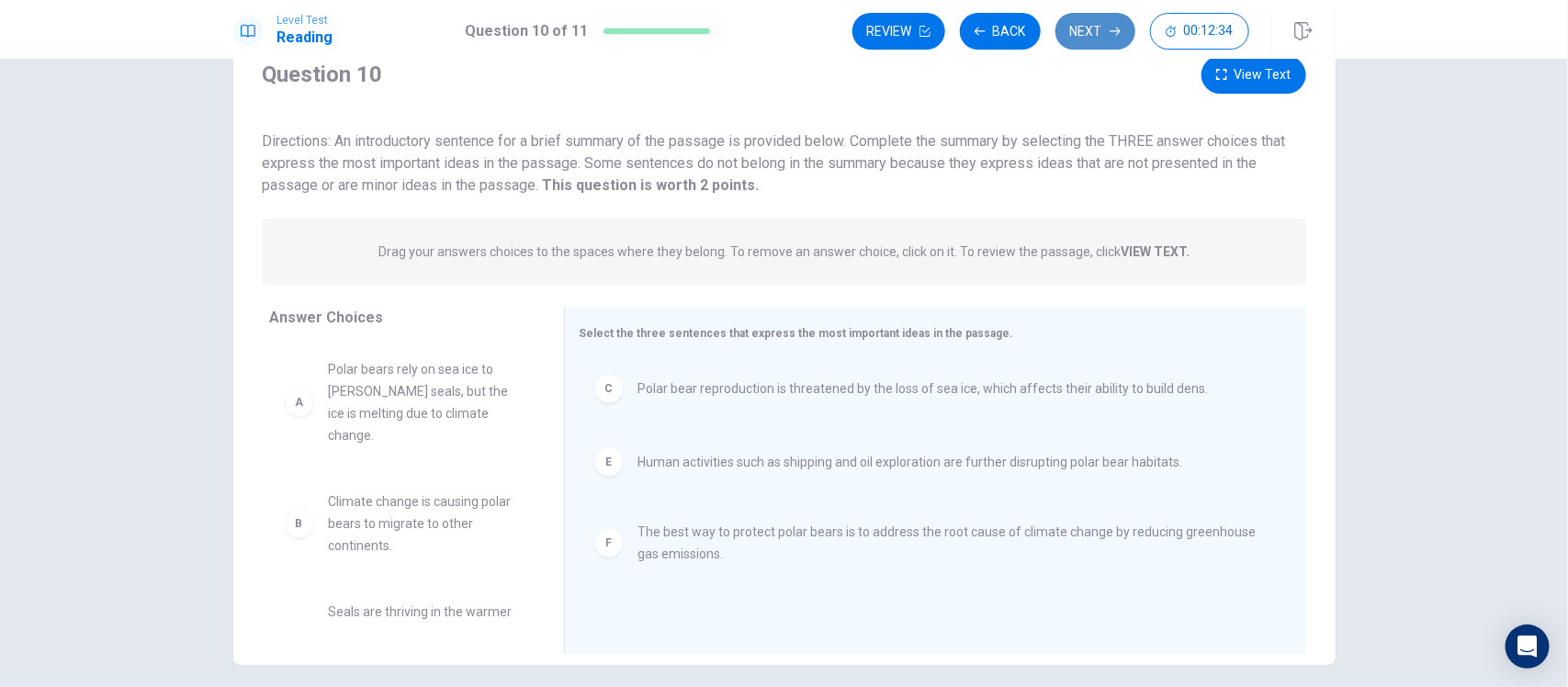
click at [1100, 32] on button "Next" at bounding box center [1095, 31] width 80 height 37
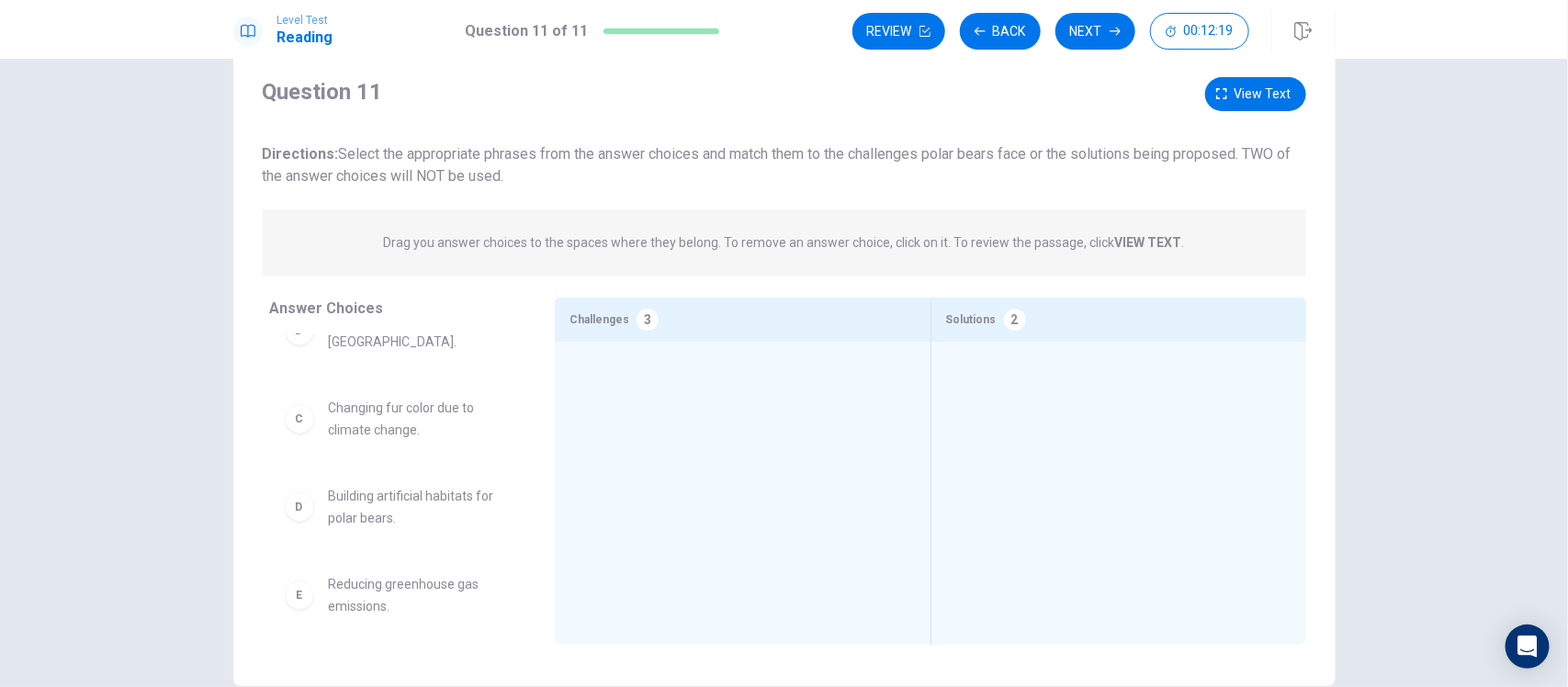
scroll to position [0, 0]
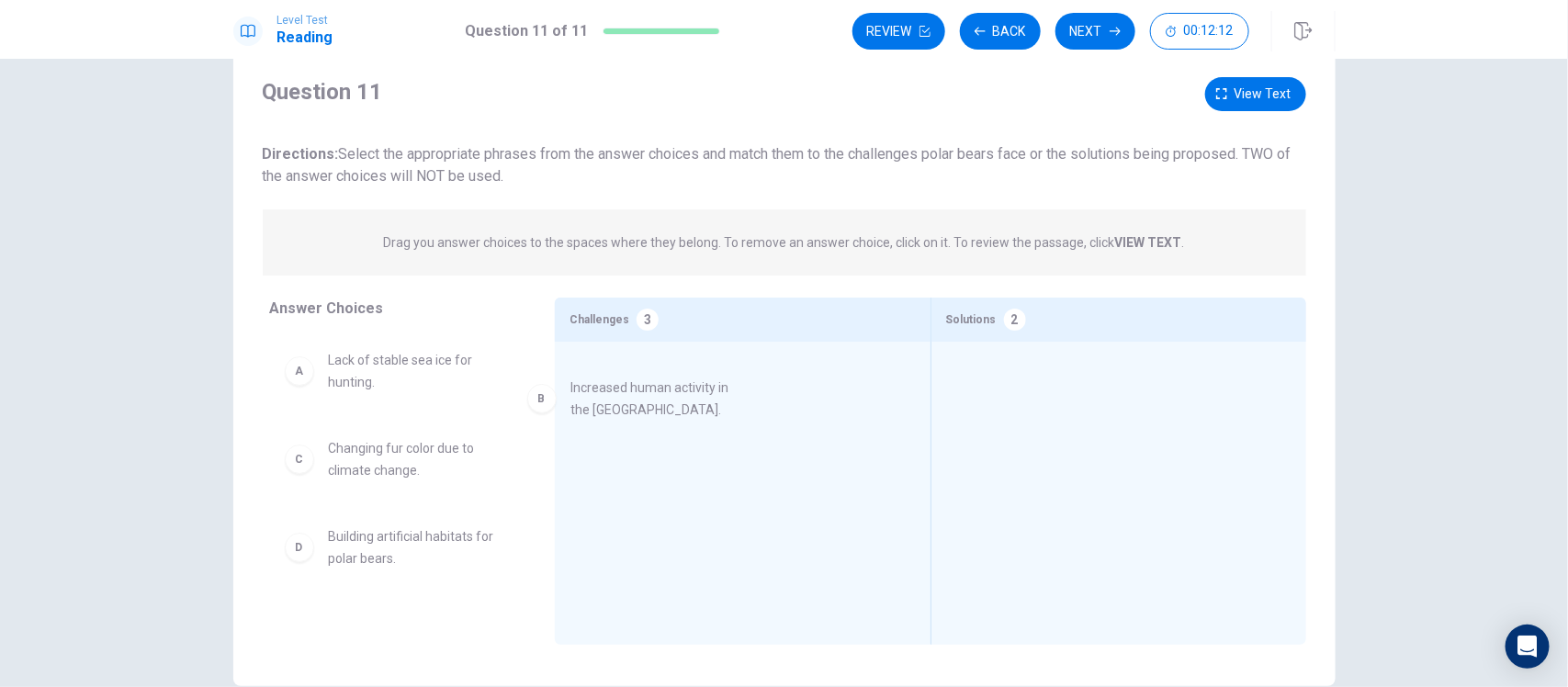
drag, startPoint x: 407, startPoint y: 423, endPoint x: 675, endPoint y: 384, distance: 270.8
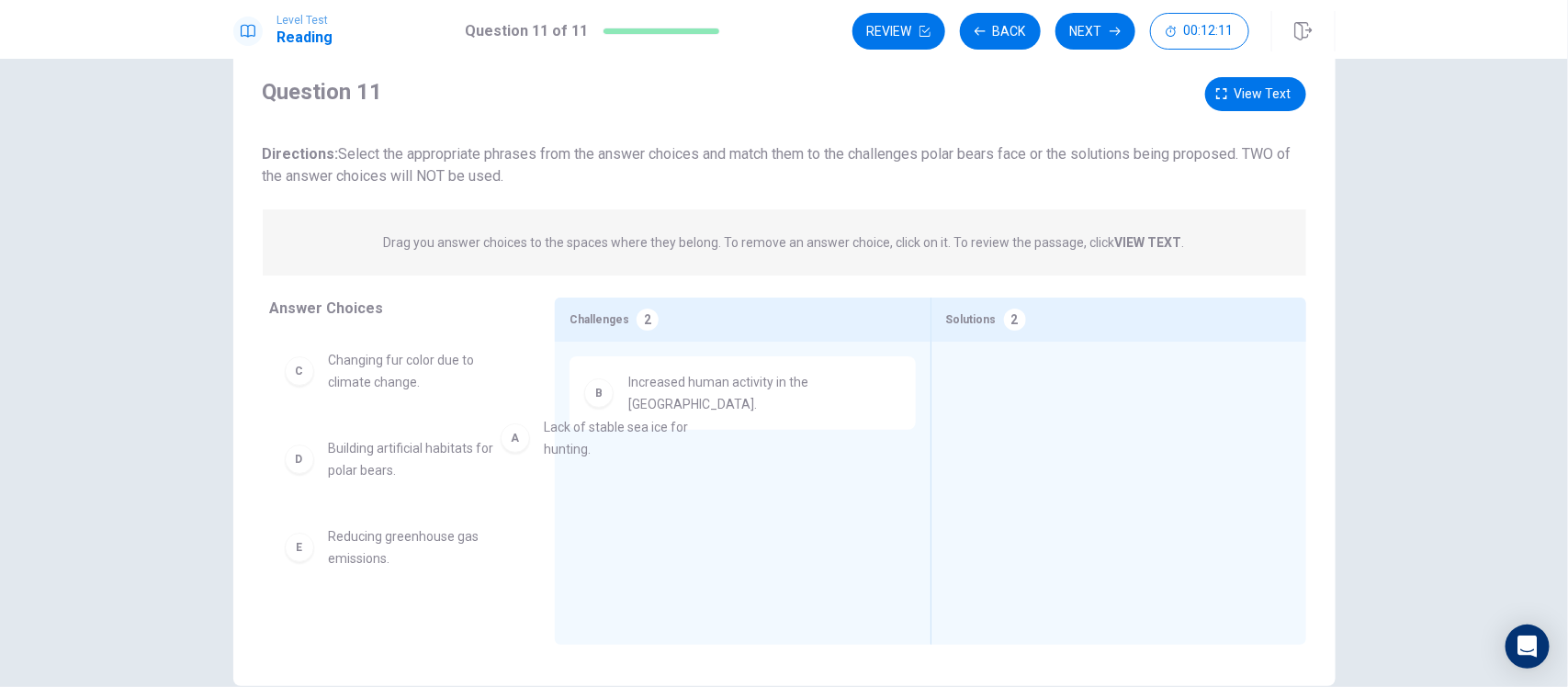
drag, startPoint x: 377, startPoint y: 406, endPoint x: 700, endPoint y: 498, distance: 335.8
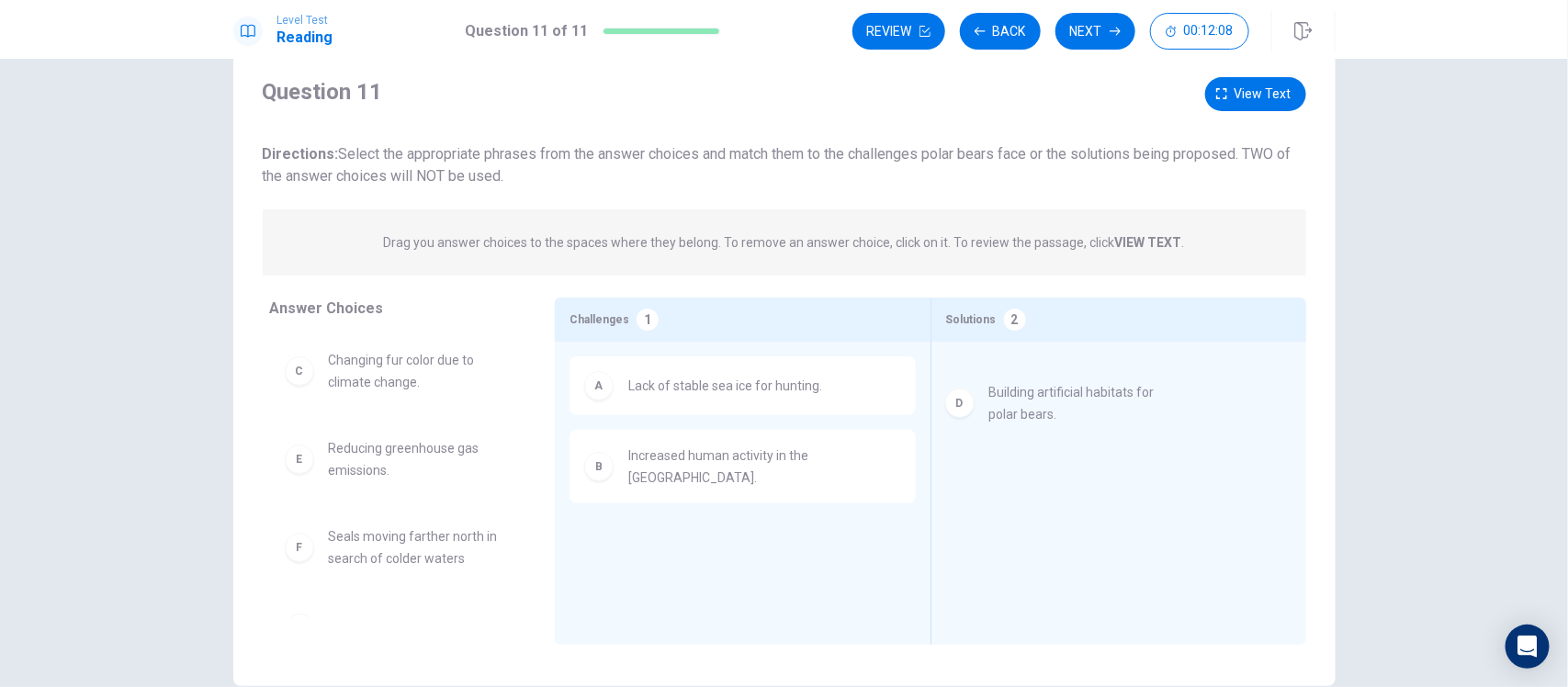
drag, startPoint x: 442, startPoint y: 480, endPoint x: 1145, endPoint y: 415, distance: 706.0
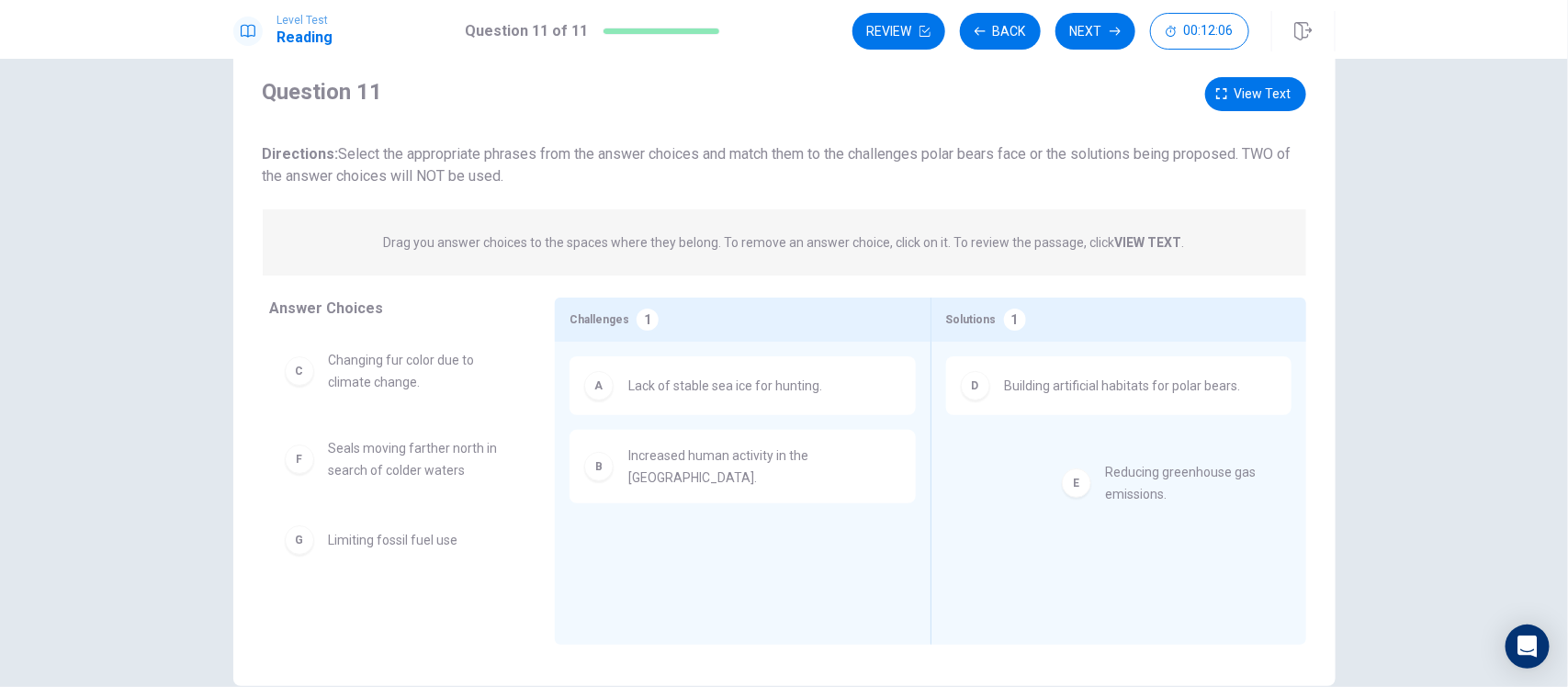
drag, startPoint x: 442, startPoint y: 489, endPoint x: 1245, endPoint y: 512, distance: 803.3
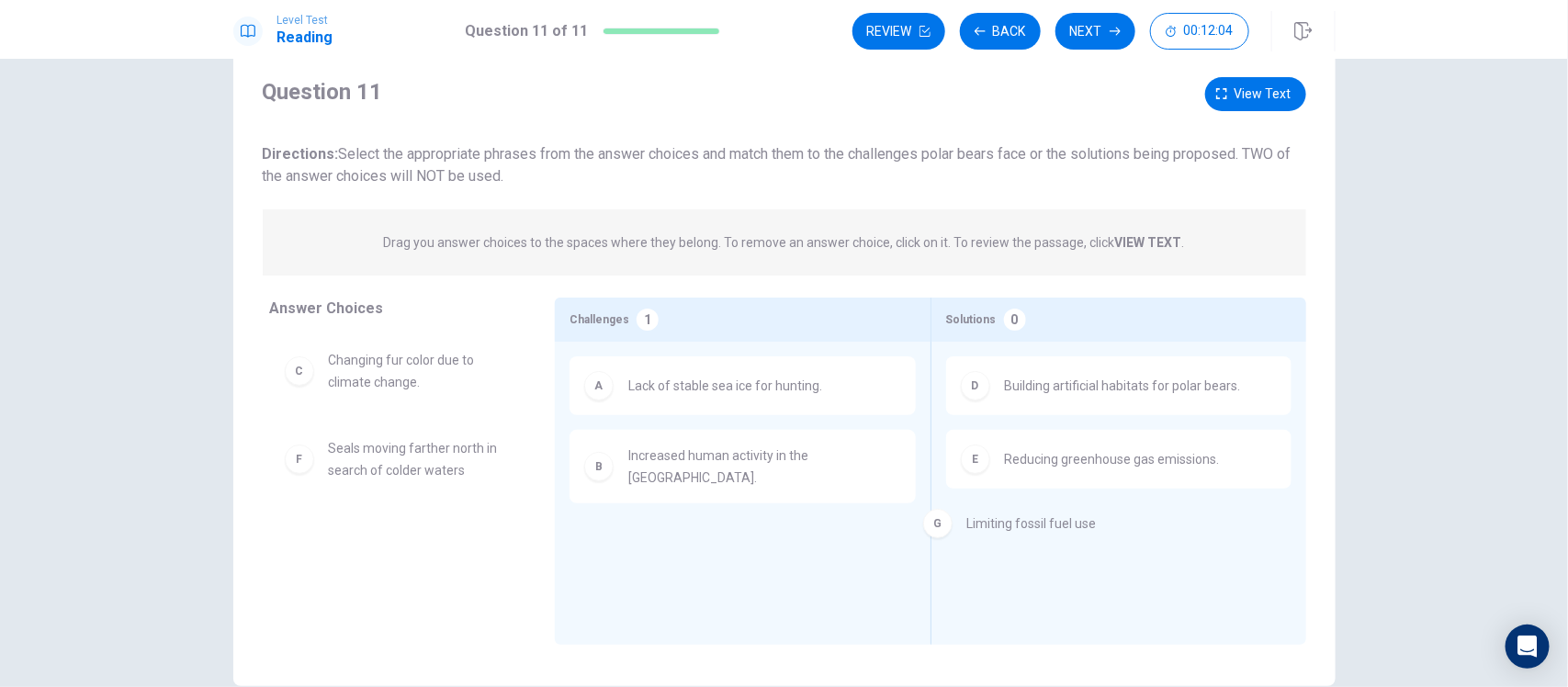
drag, startPoint x: 352, startPoint y: 546, endPoint x: 1027, endPoint y: 538, distance: 675.0
drag, startPoint x: 402, startPoint y: 553, endPoint x: 1116, endPoint y: 520, distance: 714.8
drag, startPoint x: 384, startPoint y: 539, endPoint x: 1091, endPoint y: 407, distance: 719.2
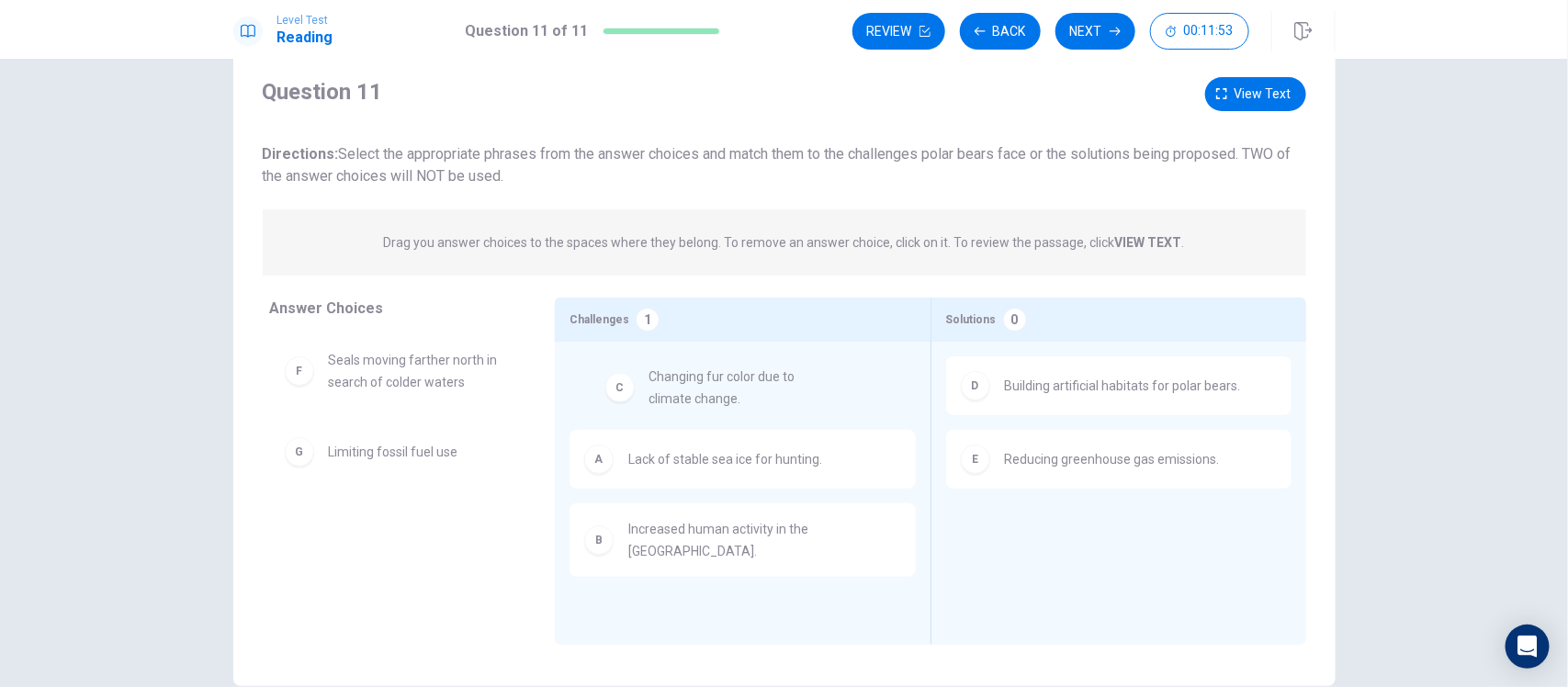
drag, startPoint x: 424, startPoint y: 396, endPoint x: 773, endPoint y: 410, distance: 349.3
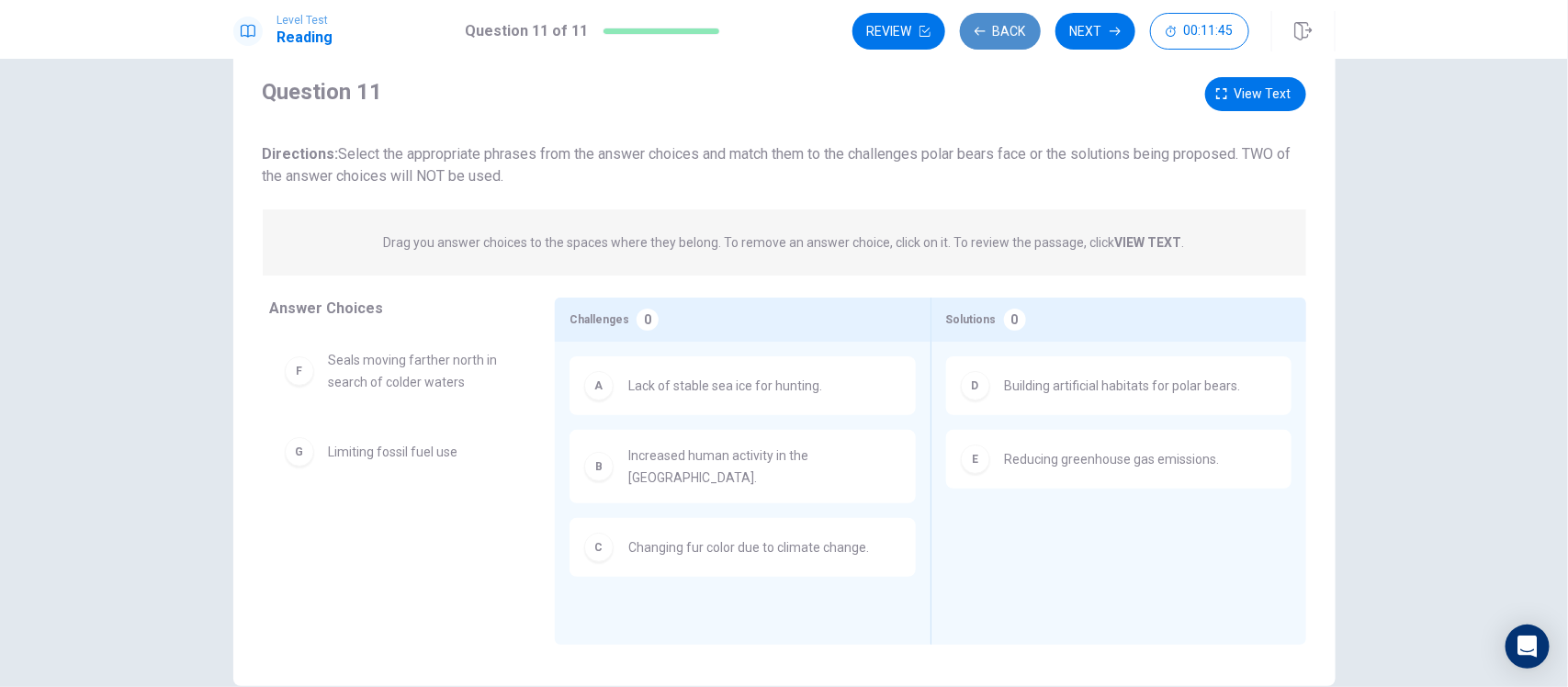
click at [1011, 40] on button "Back" at bounding box center [1001, 31] width 81 height 37
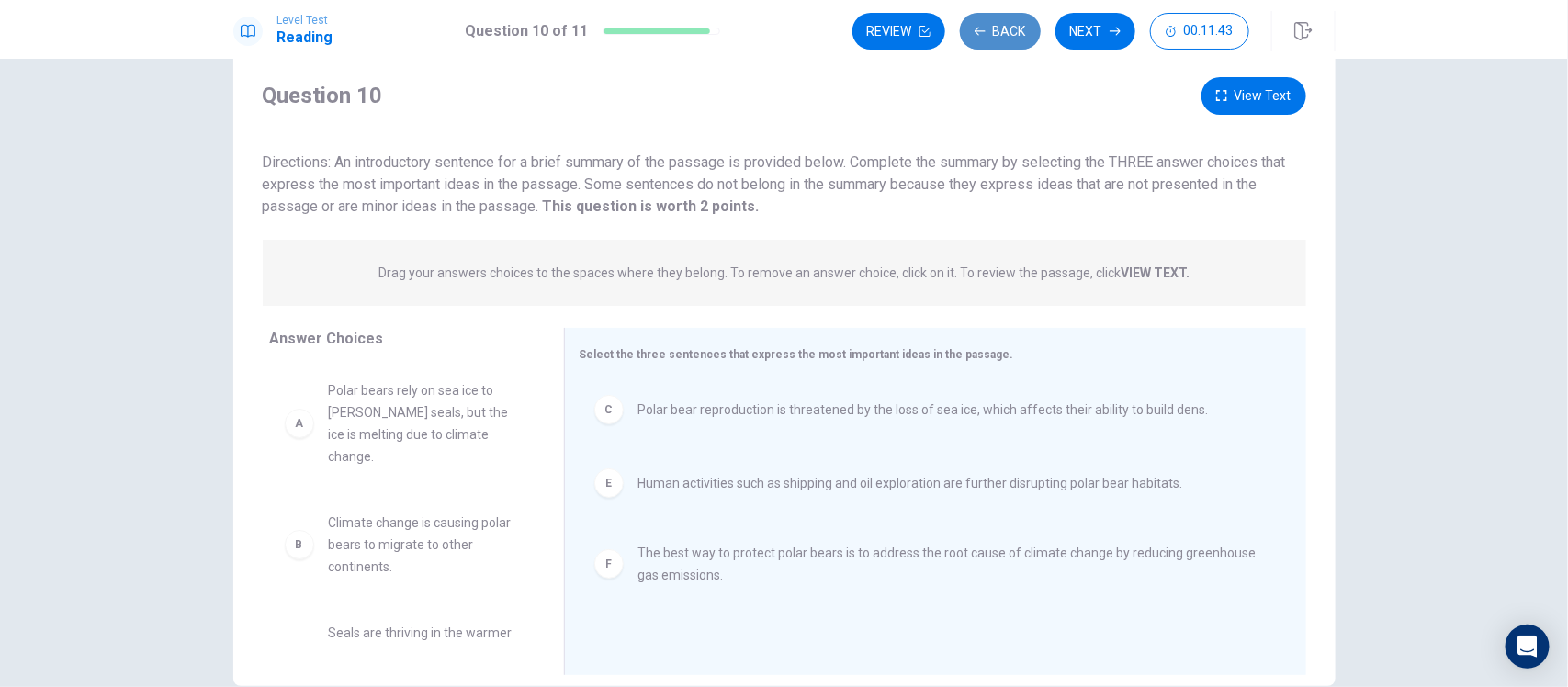
click at [990, 29] on button "Back" at bounding box center [1001, 31] width 81 height 37
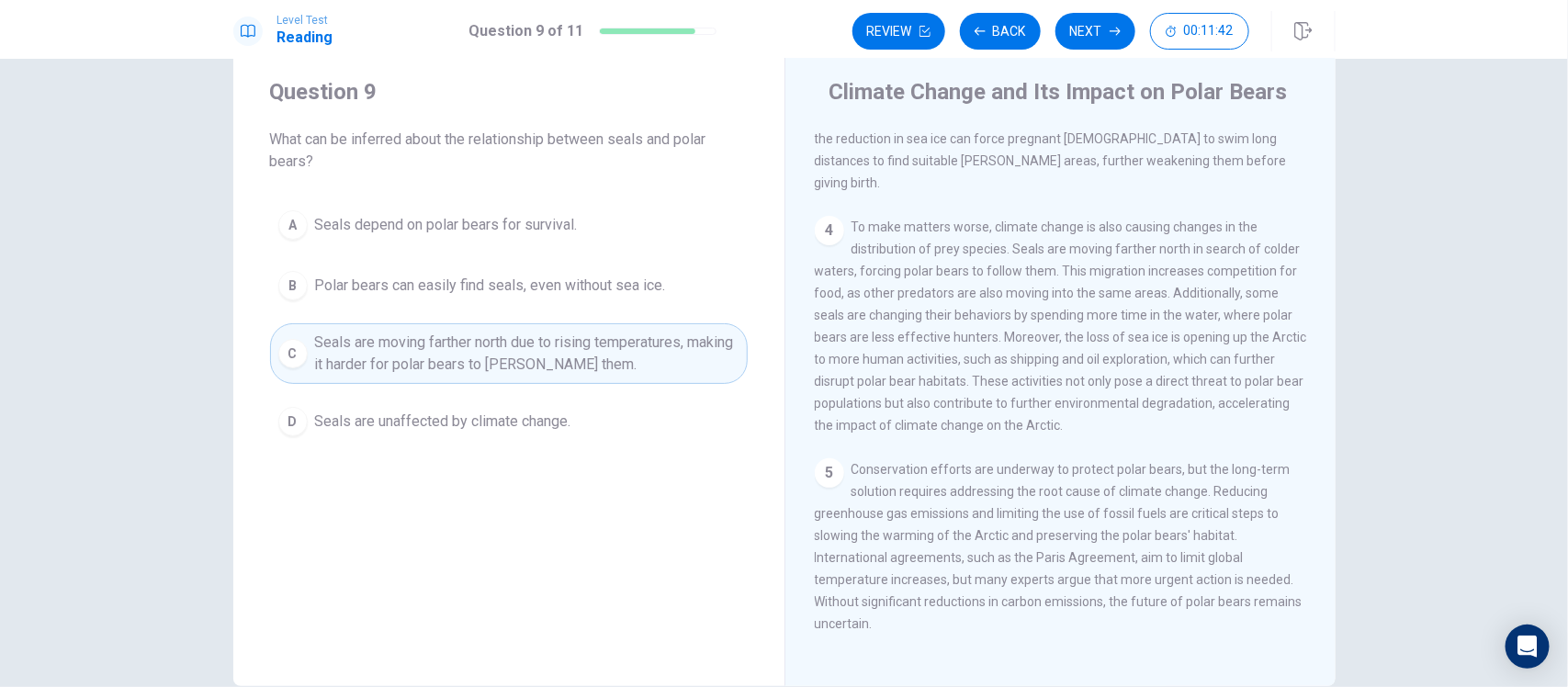
scroll to position [141, 0]
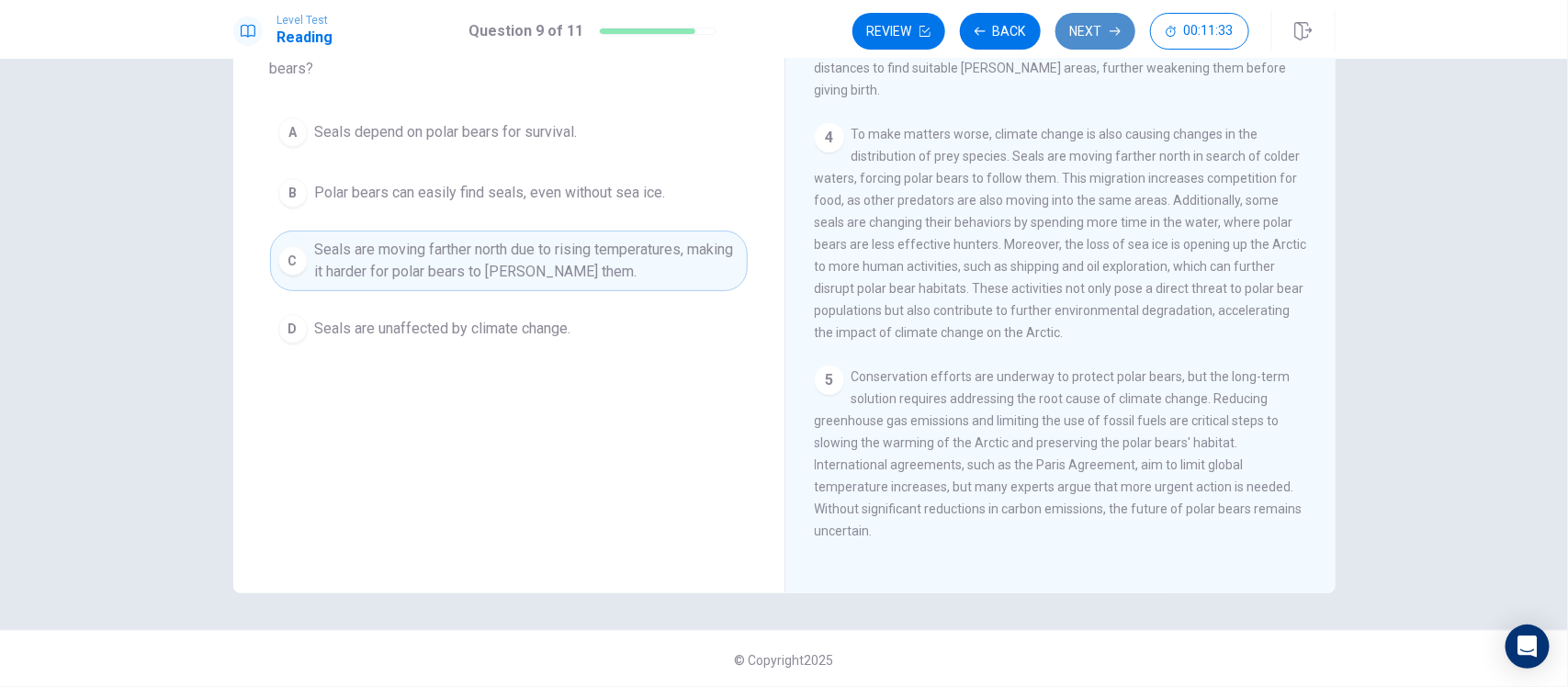
click at [1096, 35] on button "Next" at bounding box center [1095, 31] width 80 height 37
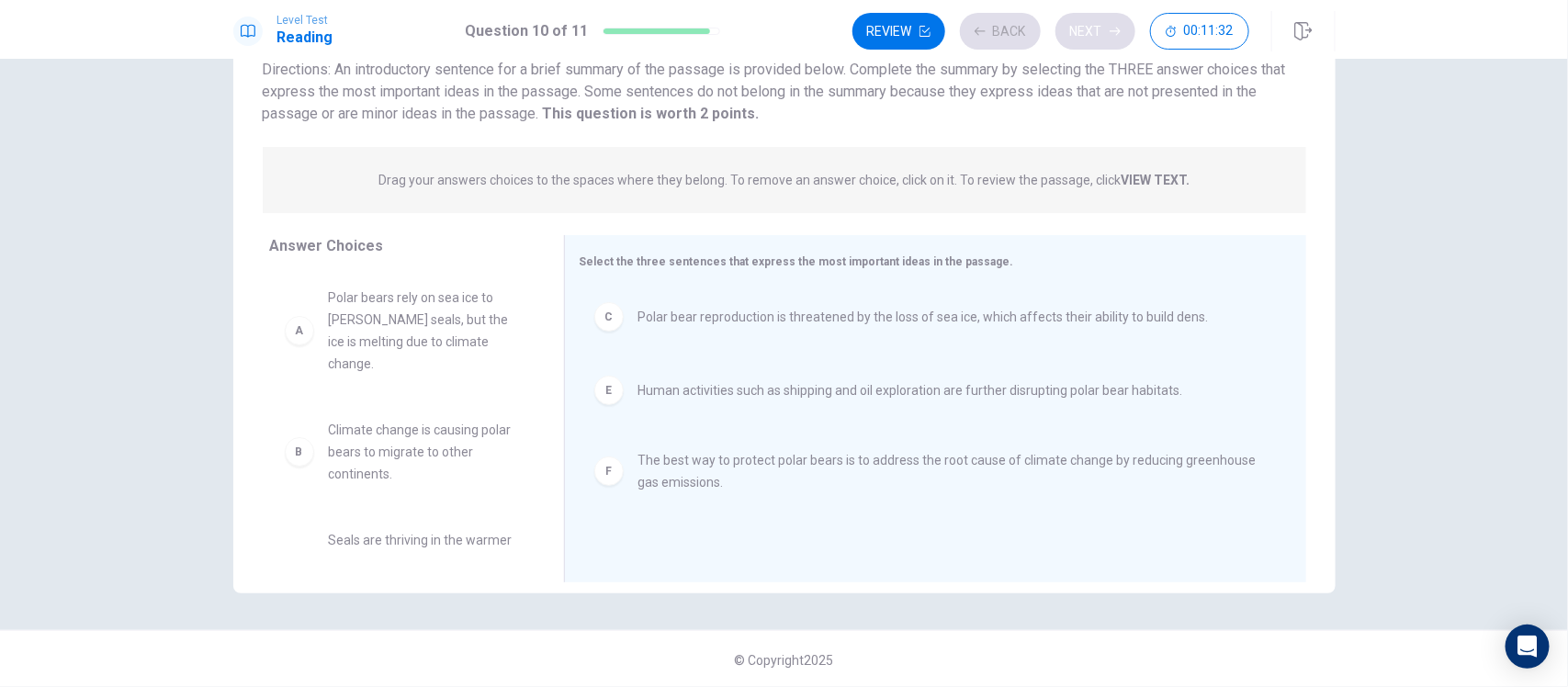
click at [1096, 35] on div "Review Back Next 00:11:32" at bounding box center [1050, 31] width 397 height 37
click at [1077, 26] on button "Next" at bounding box center [1095, 31] width 80 height 37
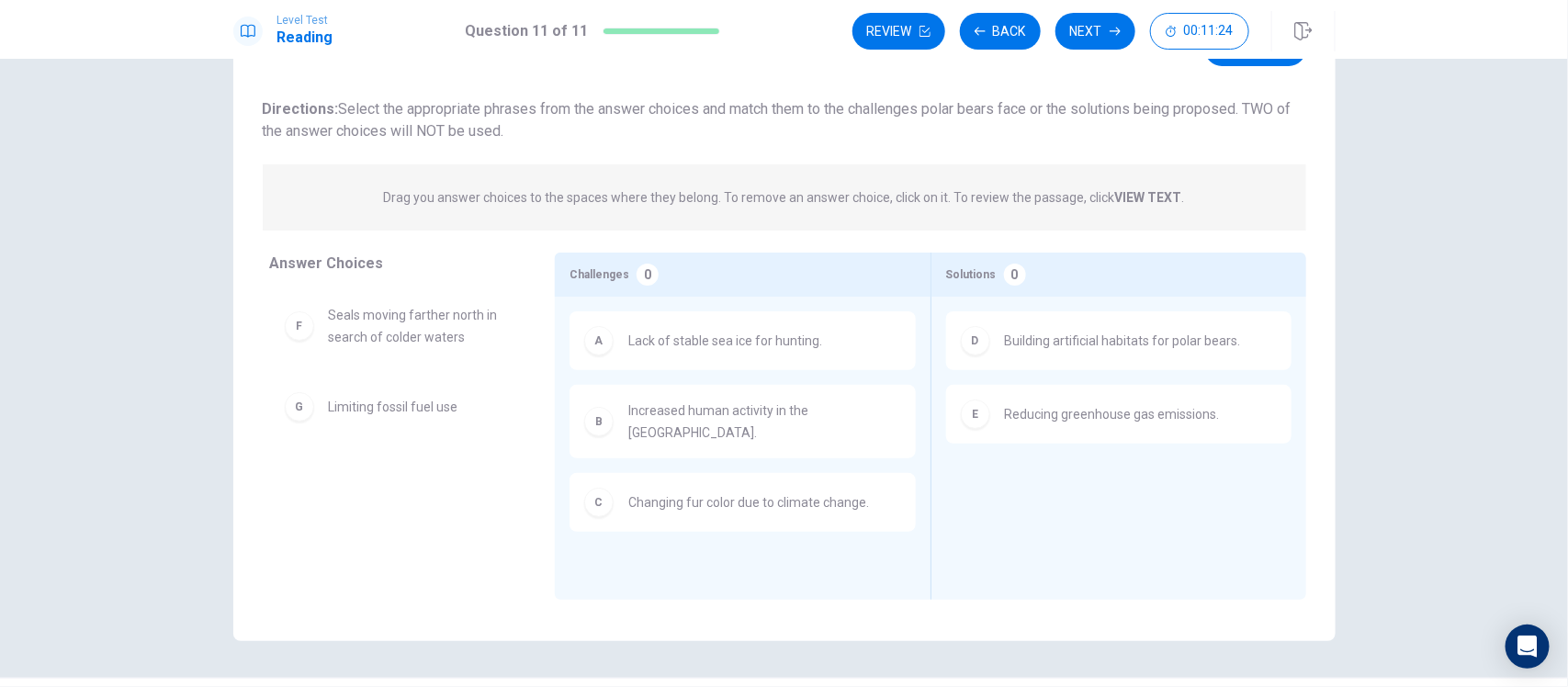
scroll to position [92, 0]
click at [1088, 25] on button "Next" at bounding box center [1095, 31] width 80 height 37
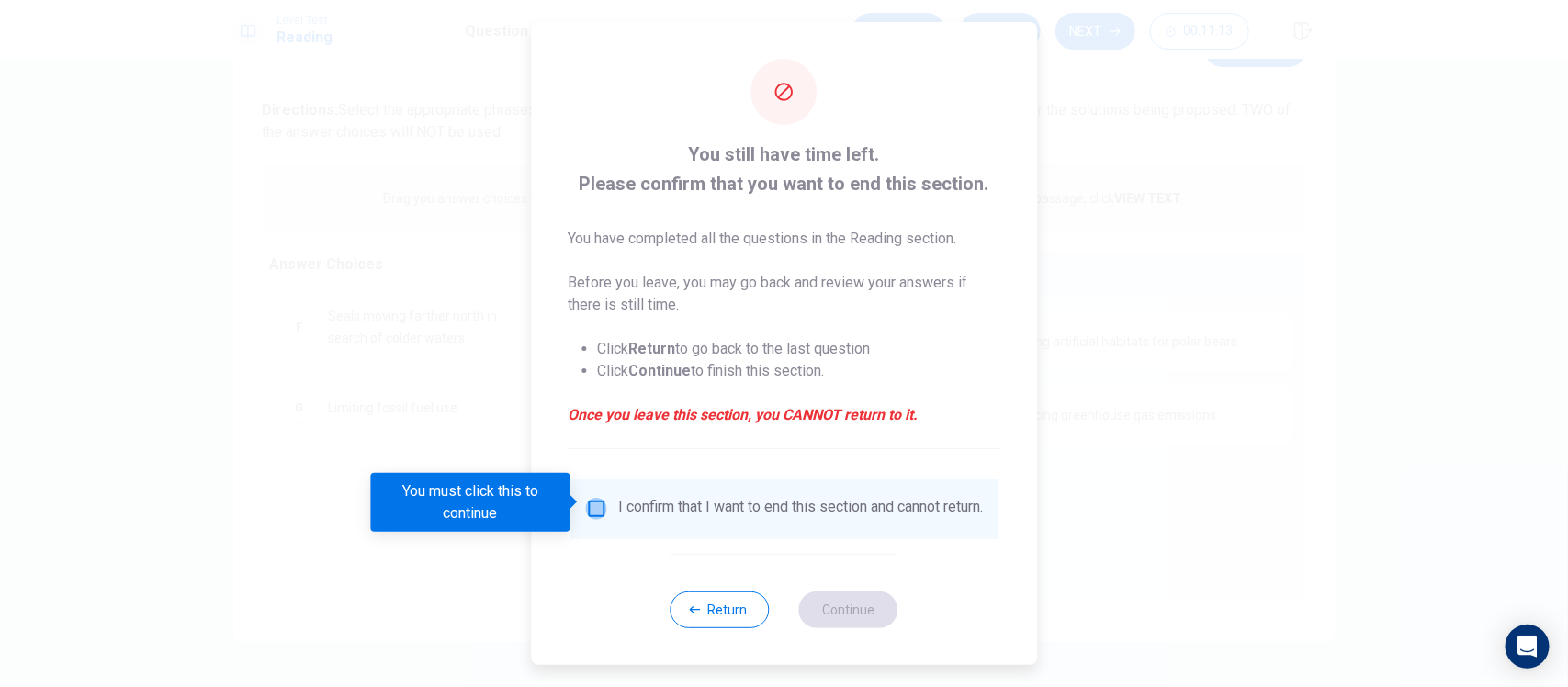
click at [600, 502] on input "You must click this to continue" at bounding box center [595, 508] width 22 height 22
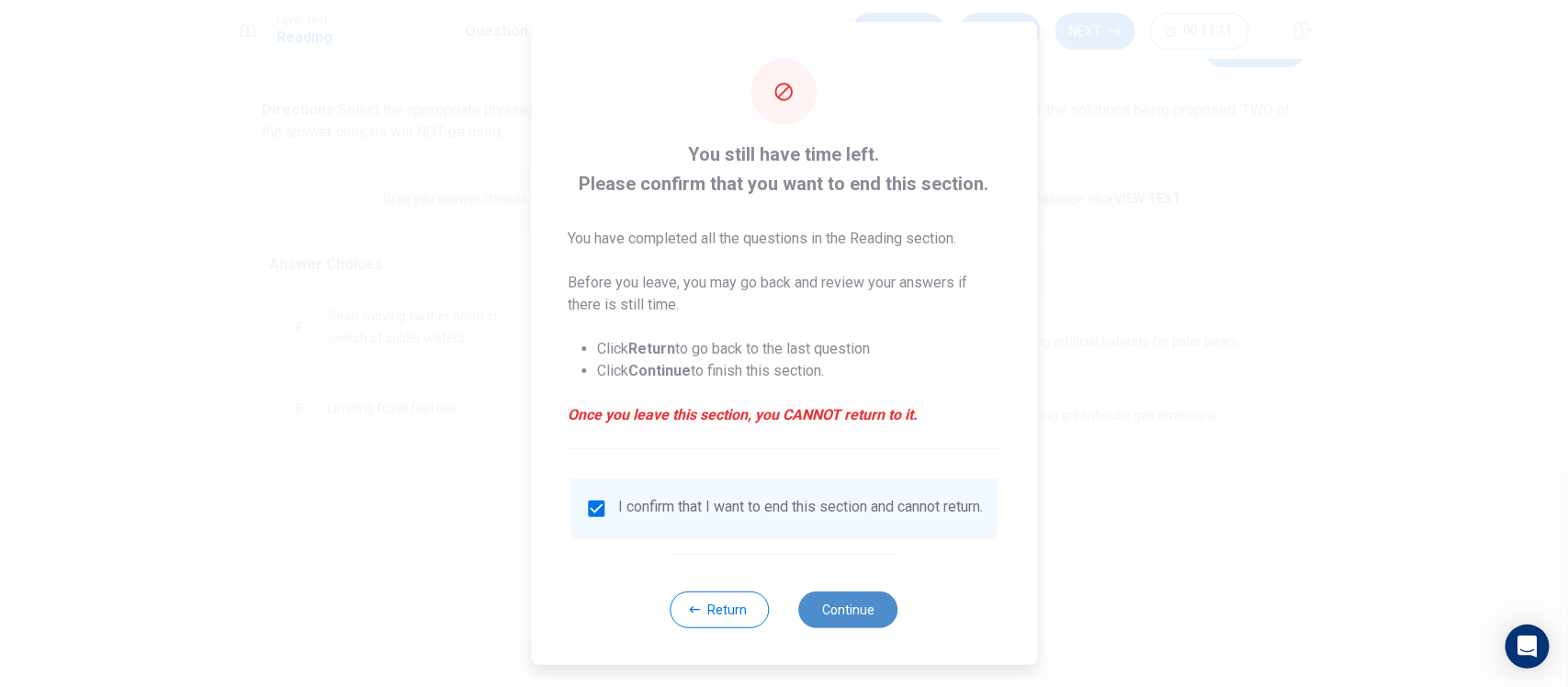
click at [839, 627] on button "Continue" at bounding box center [848, 610] width 99 height 37
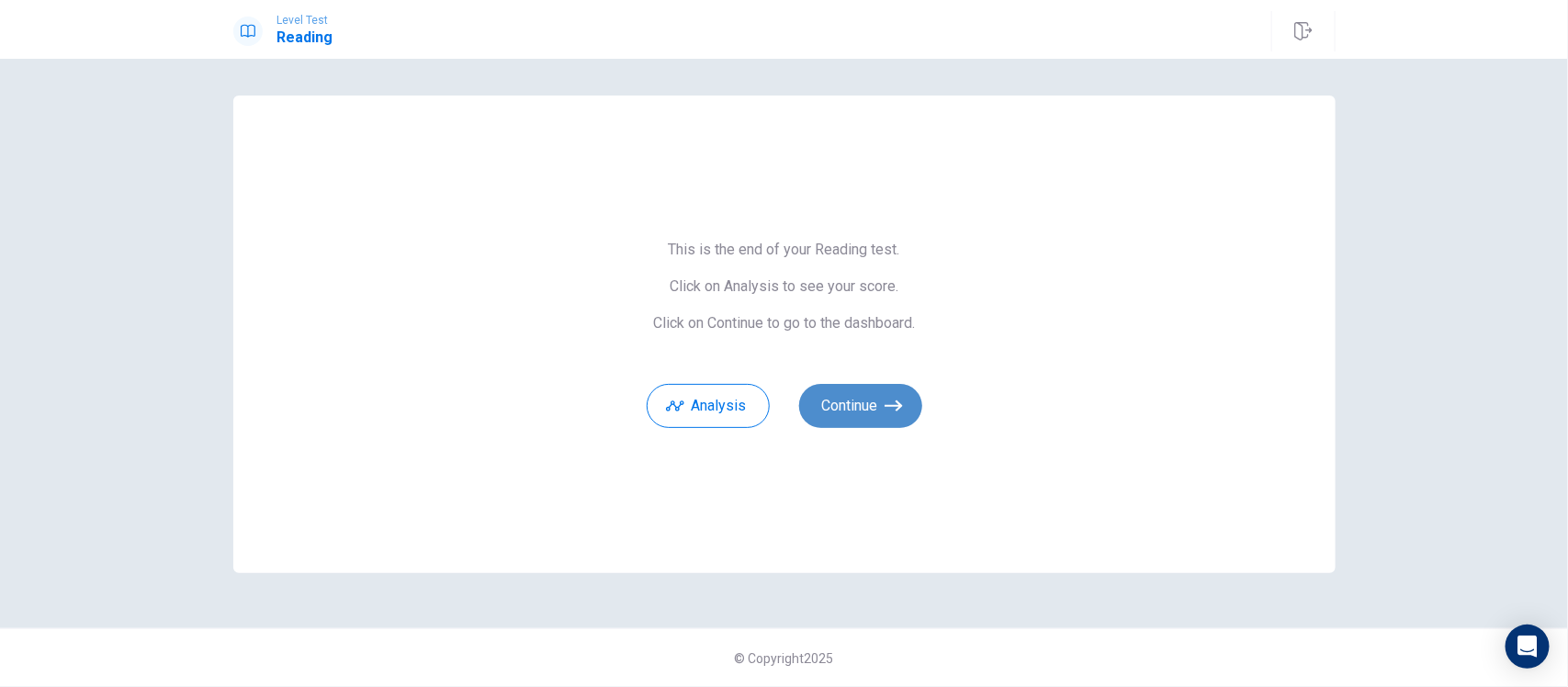
click at [848, 405] on button "Continue" at bounding box center [861, 406] width 124 height 44
